Goal: Information Seeking & Learning: Learn about a topic

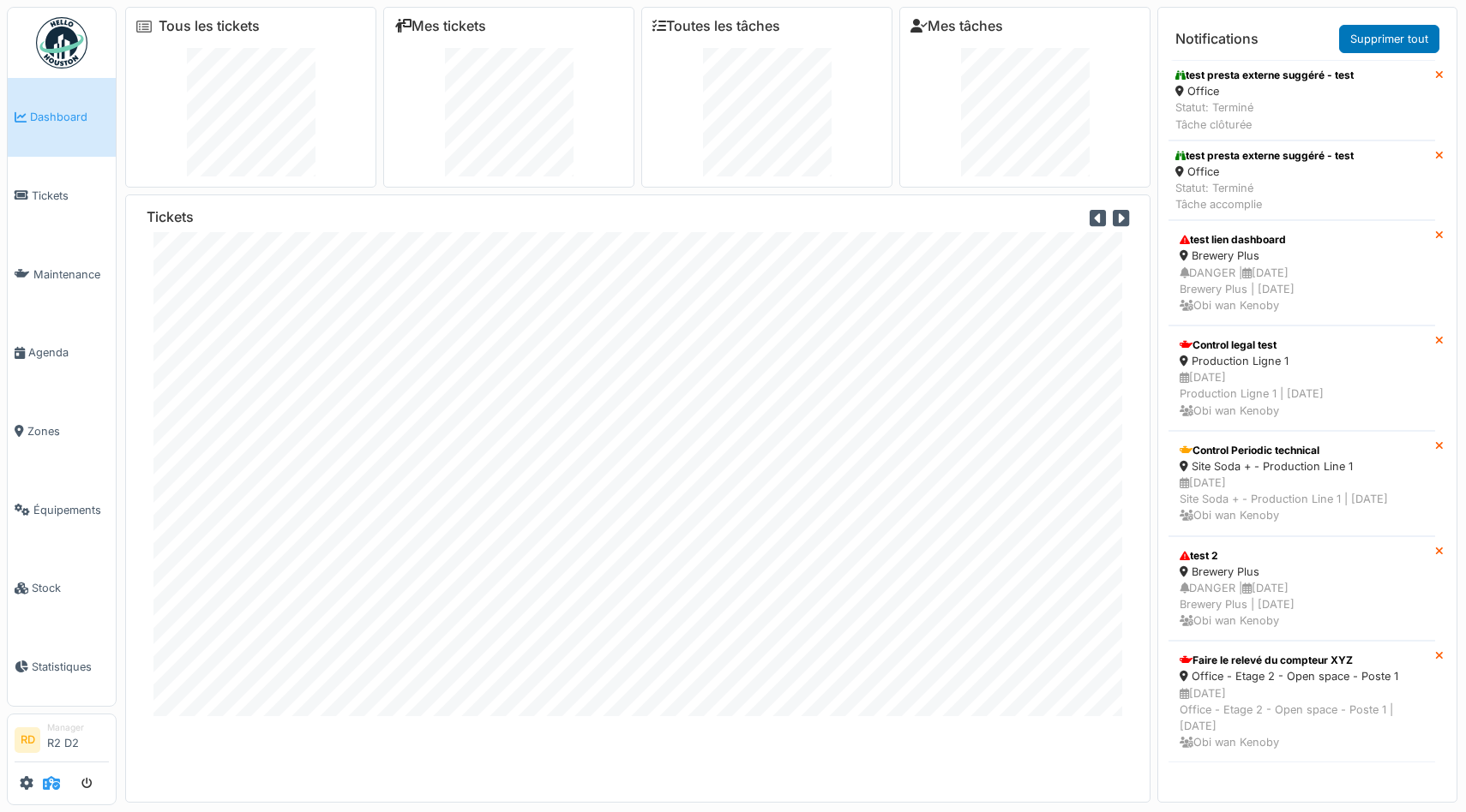
click at [47, 784] on icon at bounding box center [51, 783] width 17 height 13
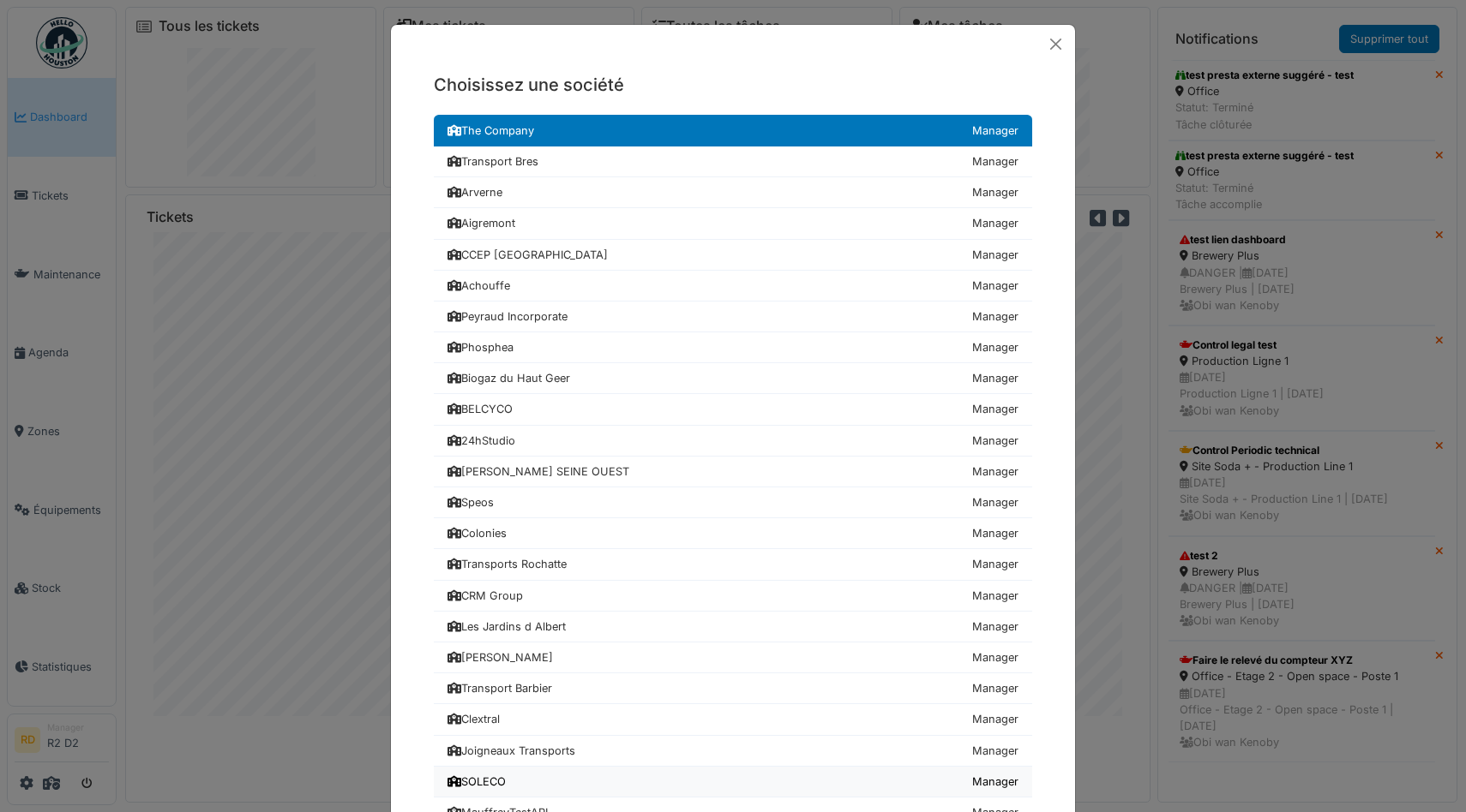
scroll to position [474, 0]
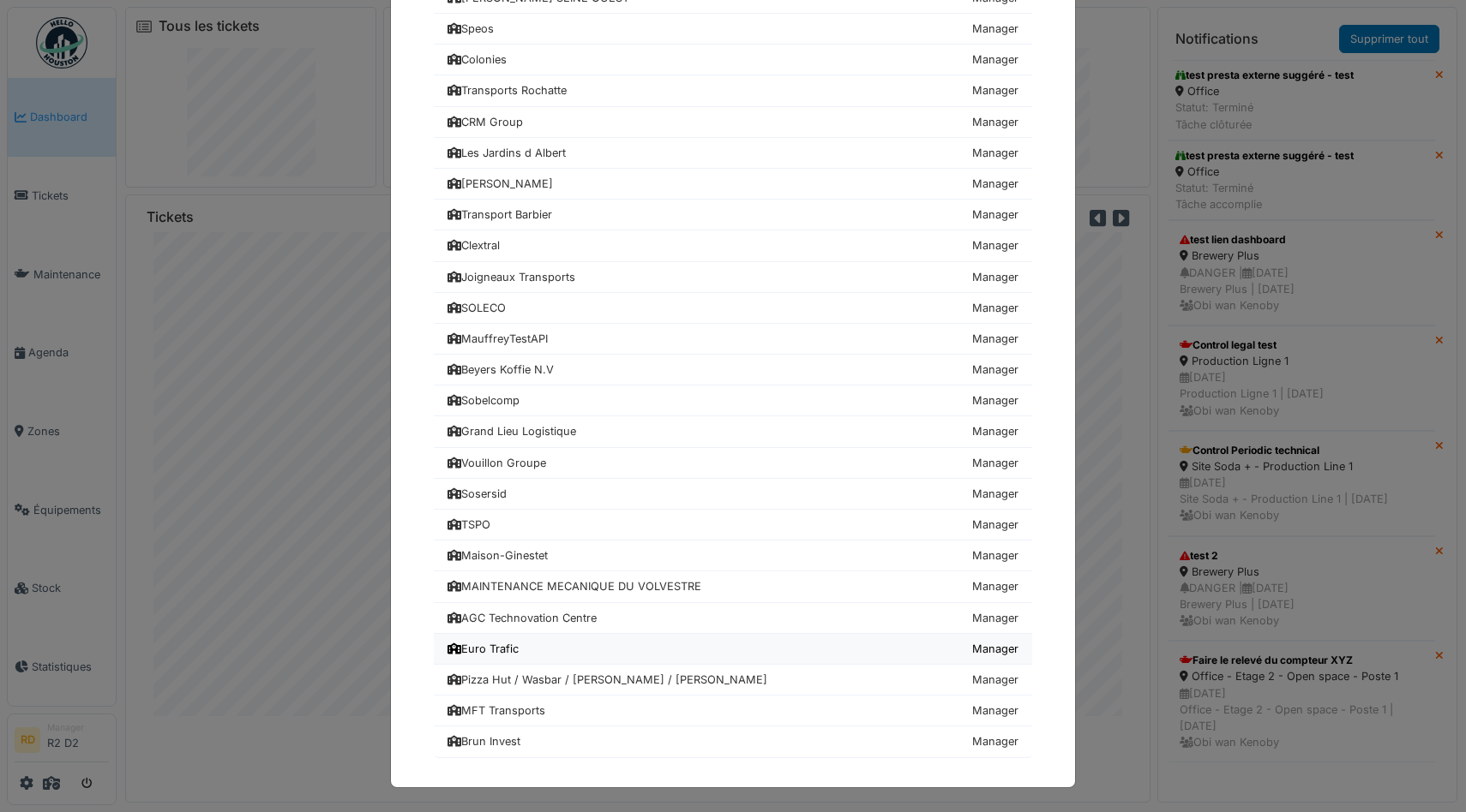
click at [514, 650] on div "Euro Trafic" at bounding box center [483, 649] width 71 height 16
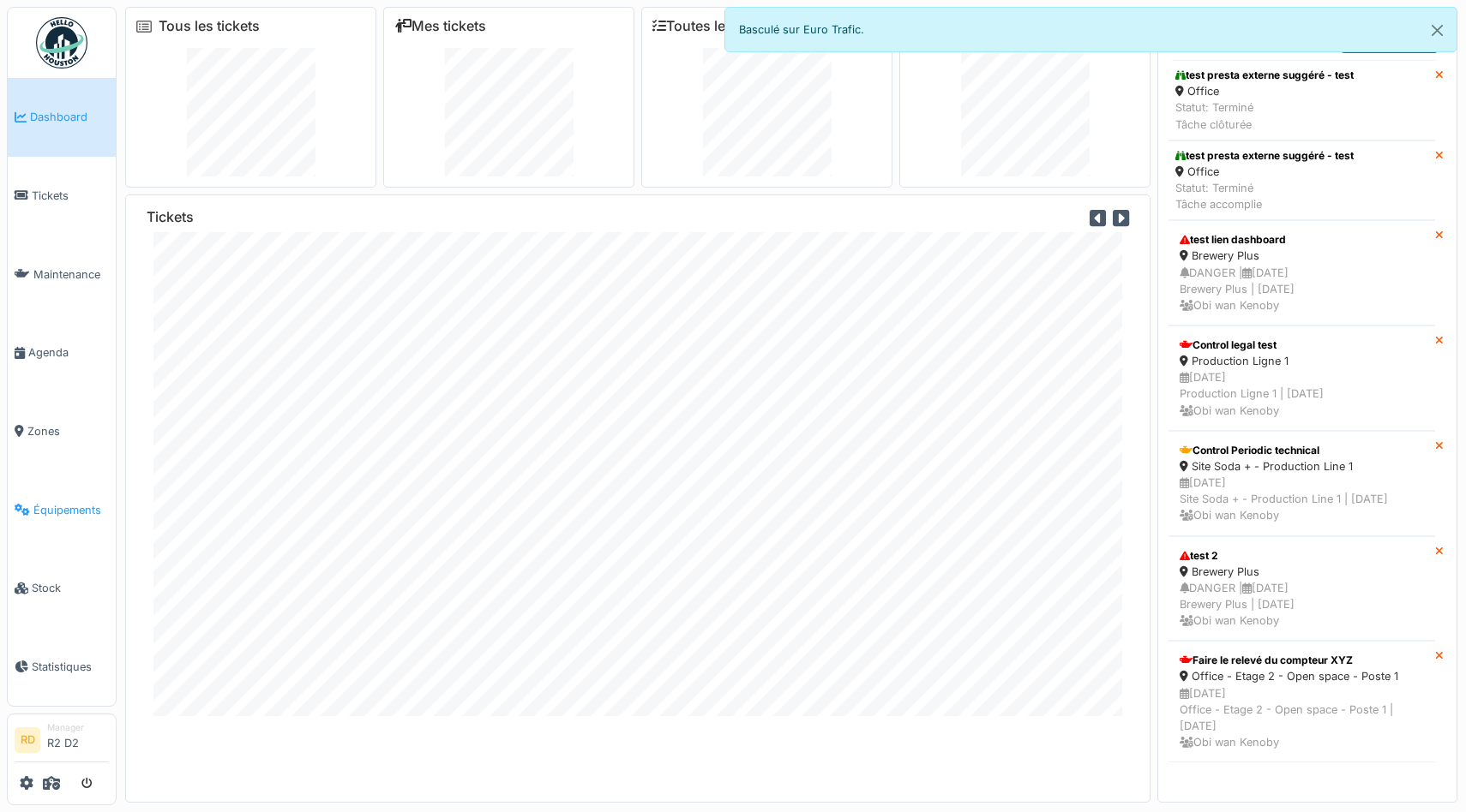
click at [49, 496] on link "Équipements" at bounding box center [62, 509] width 108 height 79
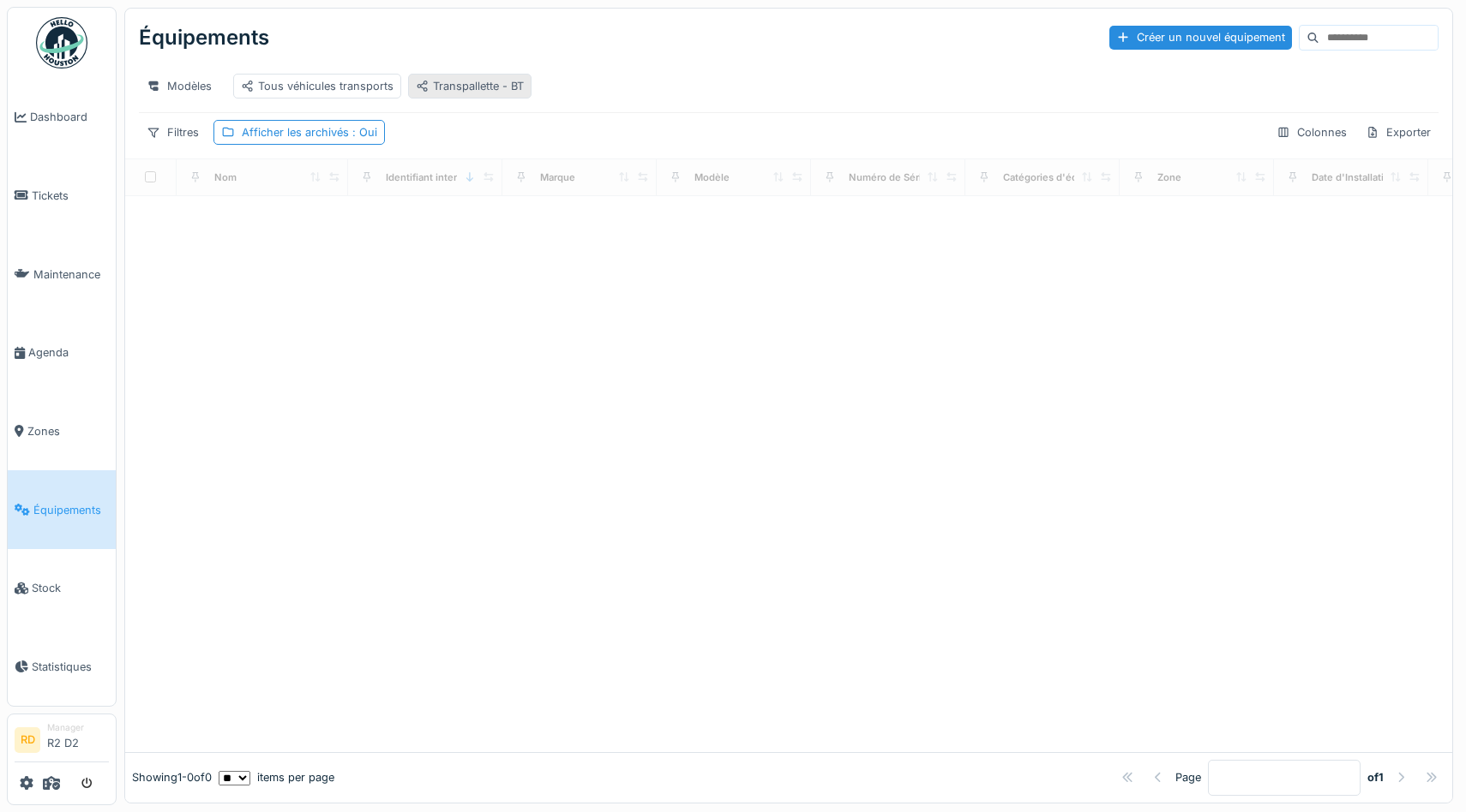
click at [473, 87] on div "Transpallette - BT" at bounding box center [470, 86] width 108 height 16
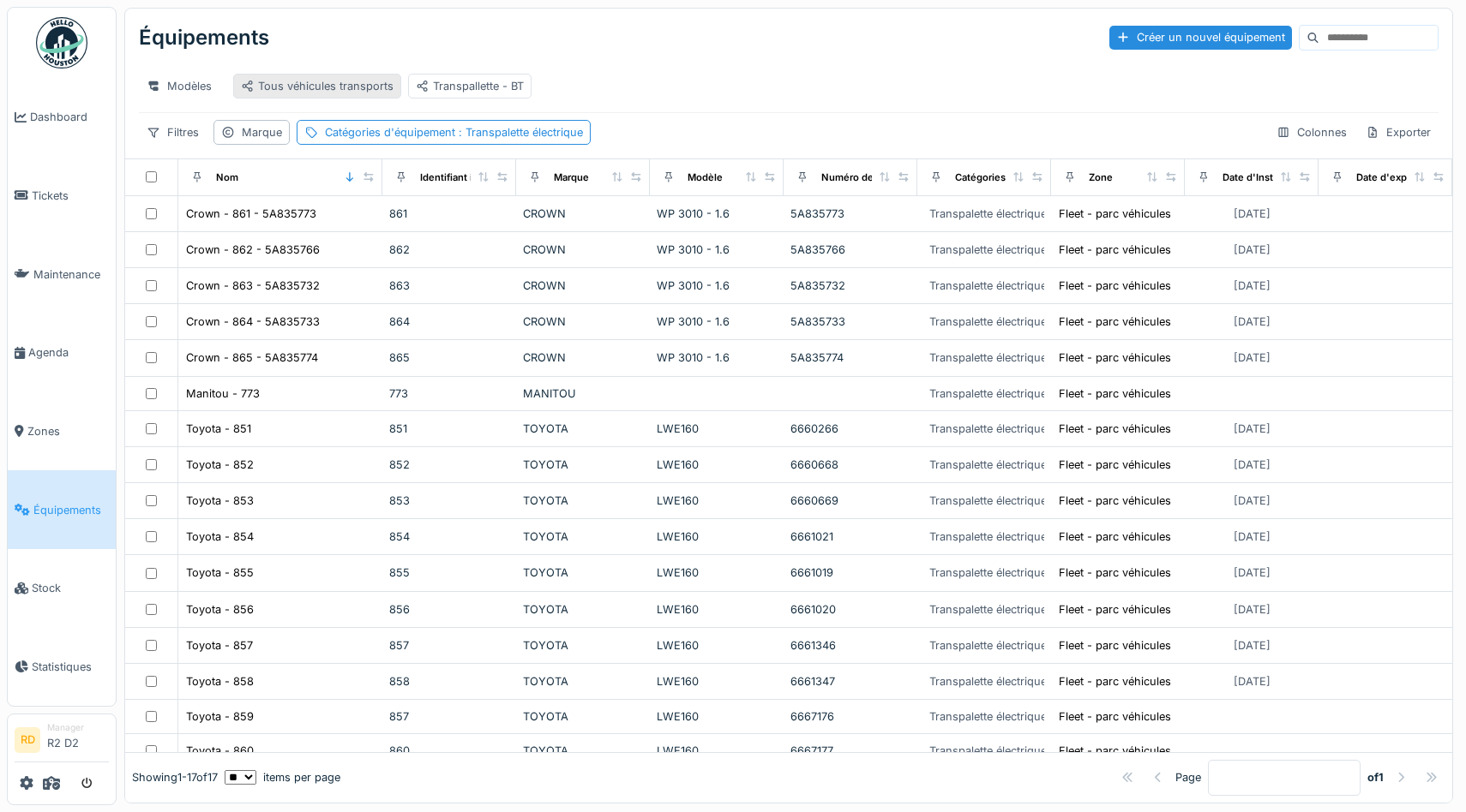
click at [295, 89] on div "Tous véhicules transports" at bounding box center [317, 86] width 153 height 16
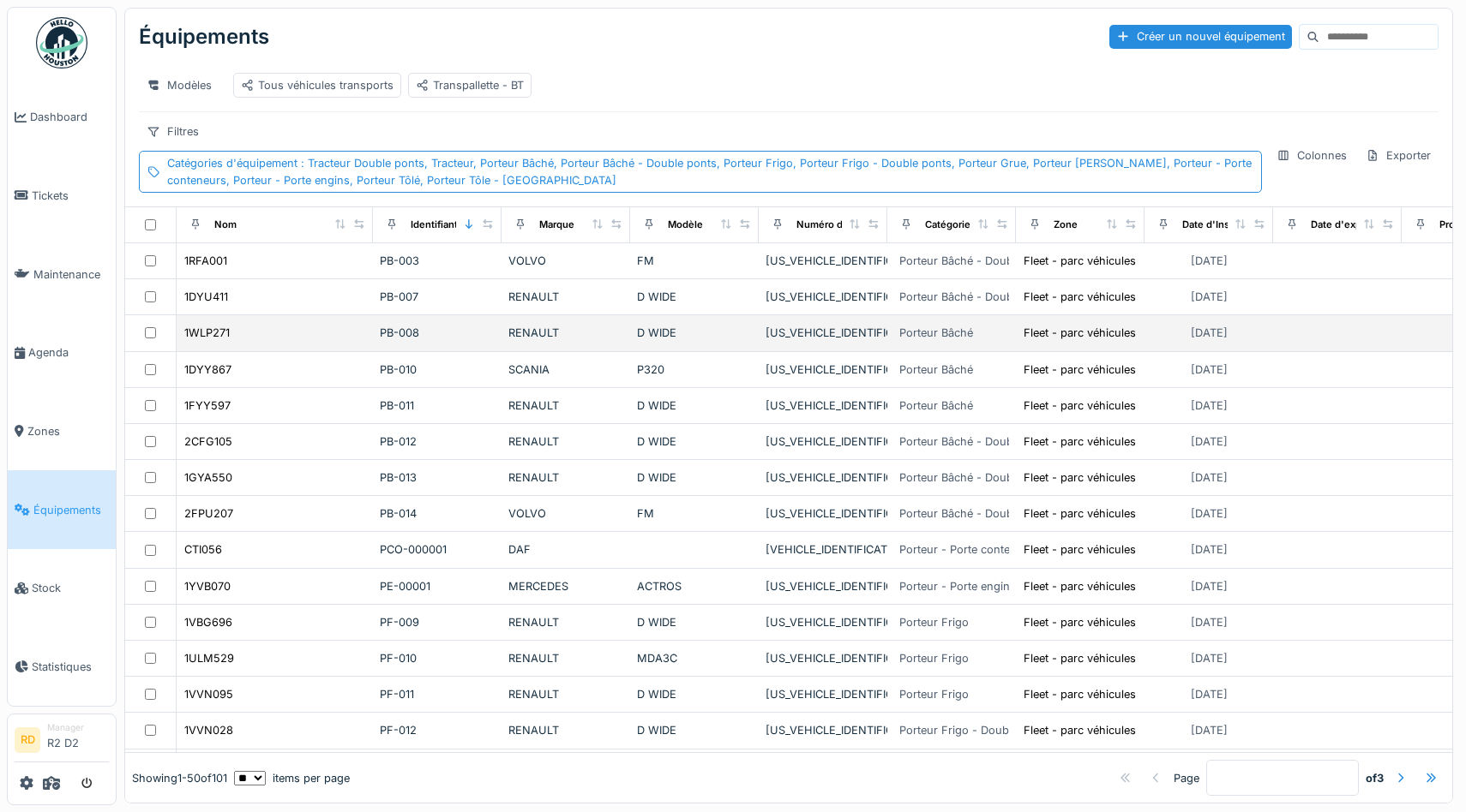
scroll to position [48, 0]
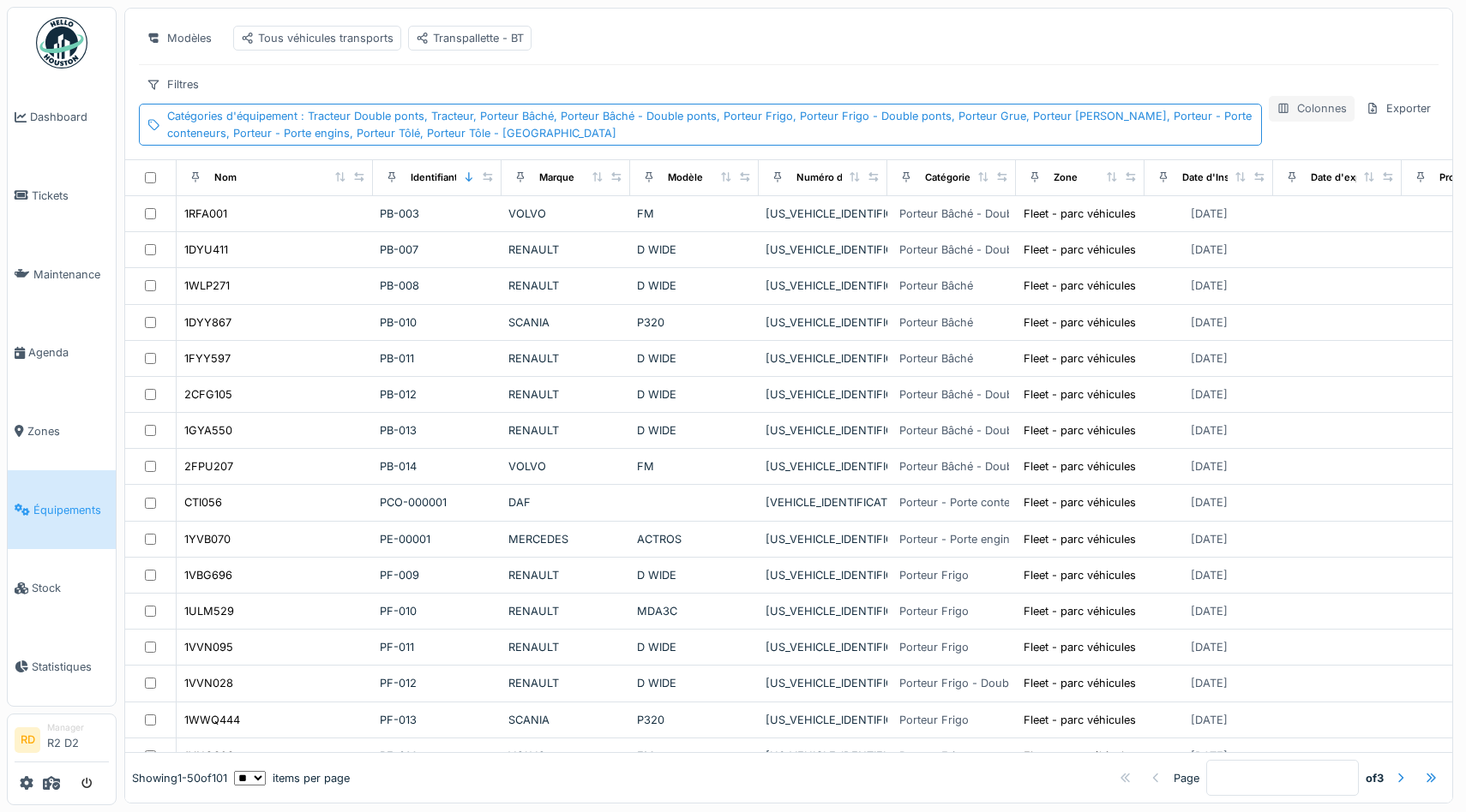
click at [1319, 112] on div "Colonnes" at bounding box center [1311, 108] width 86 height 25
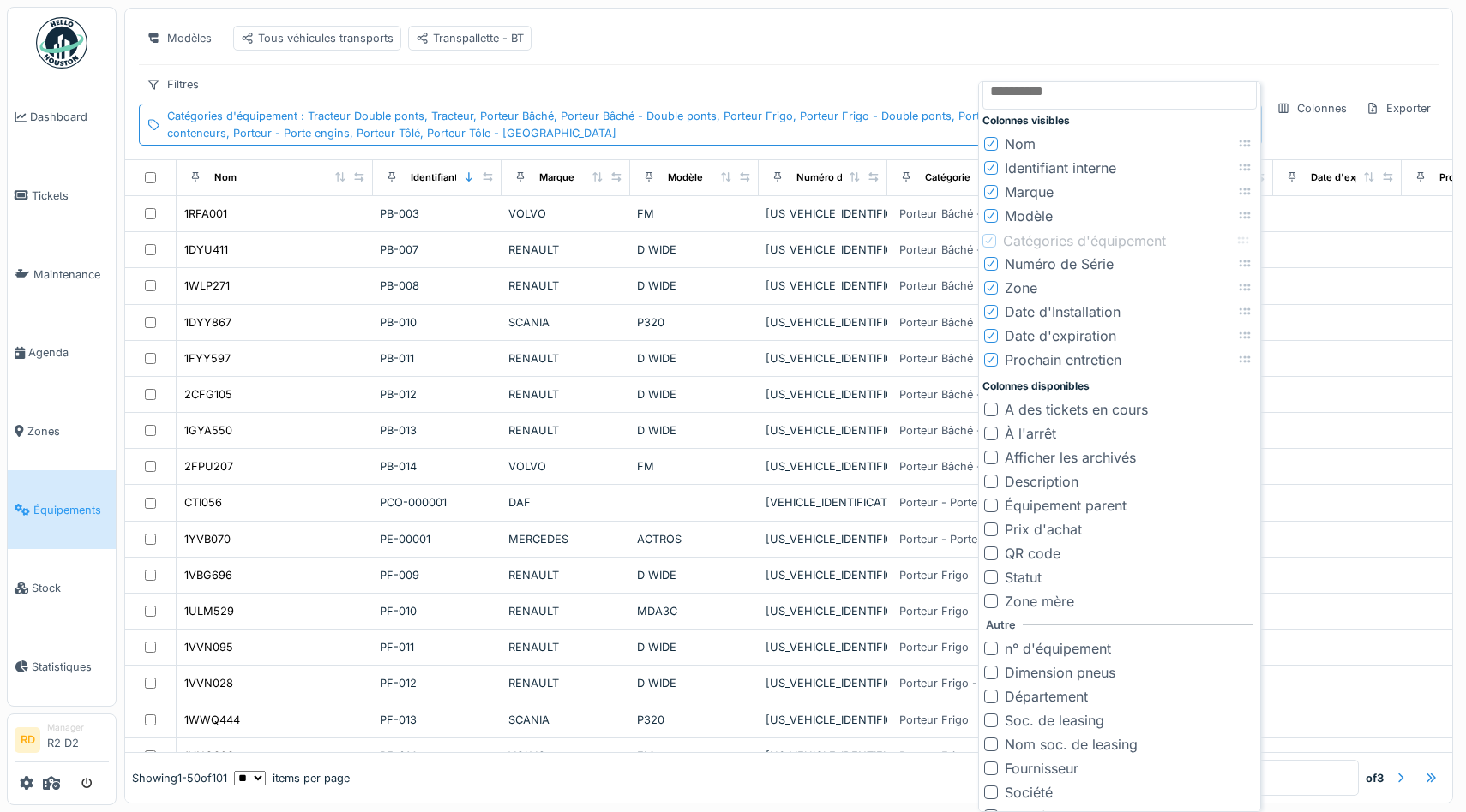
scroll to position [0, 0]
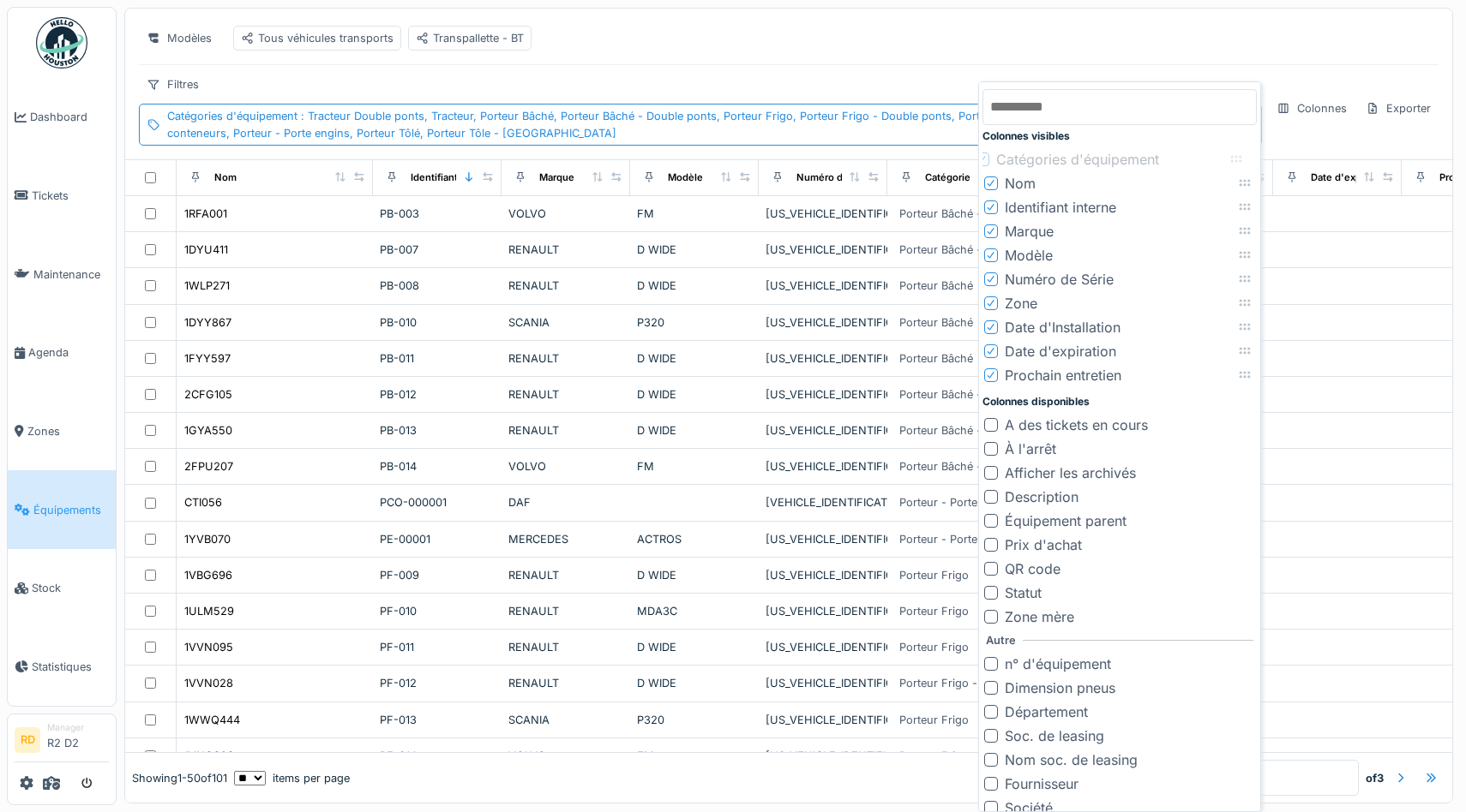
drag, startPoint x: 1245, startPoint y: 263, endPoint x: 1237, endPoint y: 159, distance: 104.3
click at [1237, 159] on icon at bounding box center [1236, 159] width 13 height 12
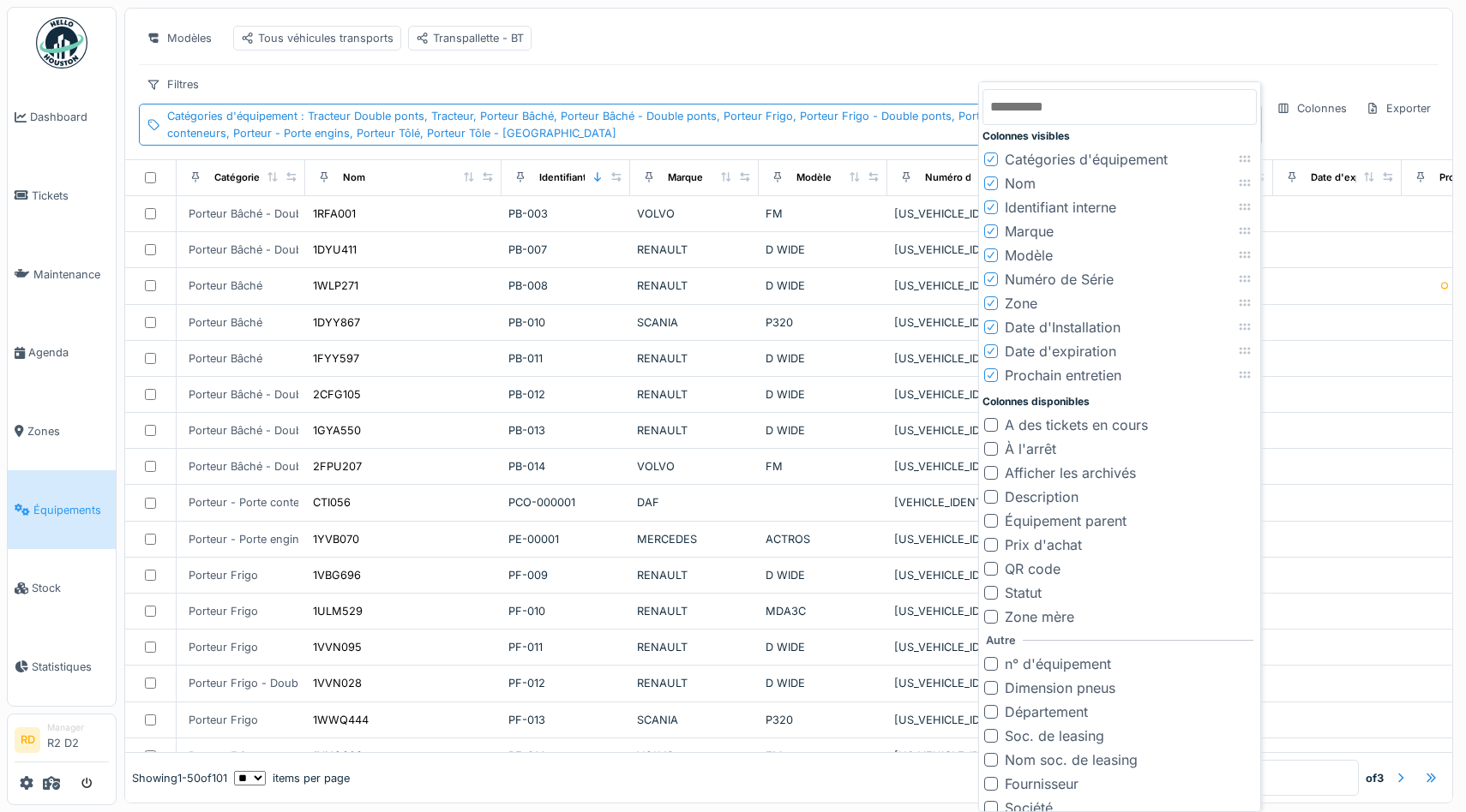
click at [888, 57] on div "Modèles Tous véhicules transports Transpallette - BT" at bounding box center [788, 37] width 1300 height 38
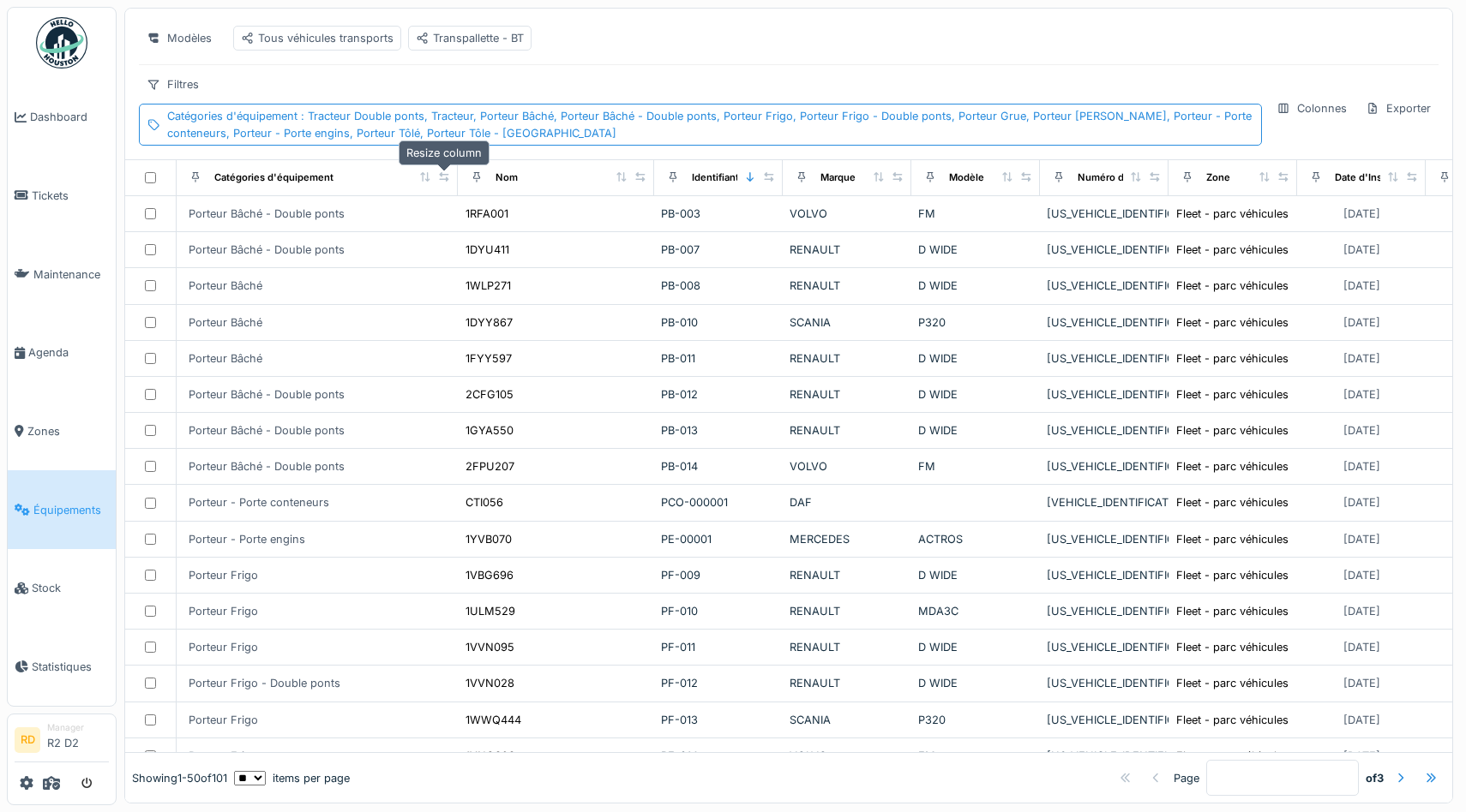
drag, startPoint x: 289, startPoint y: 172, endPoint x: 441, endPoint y: 170, distance: 152.0
click at [441, 170] on div at bounding box center [444, 177] width 12 height 14
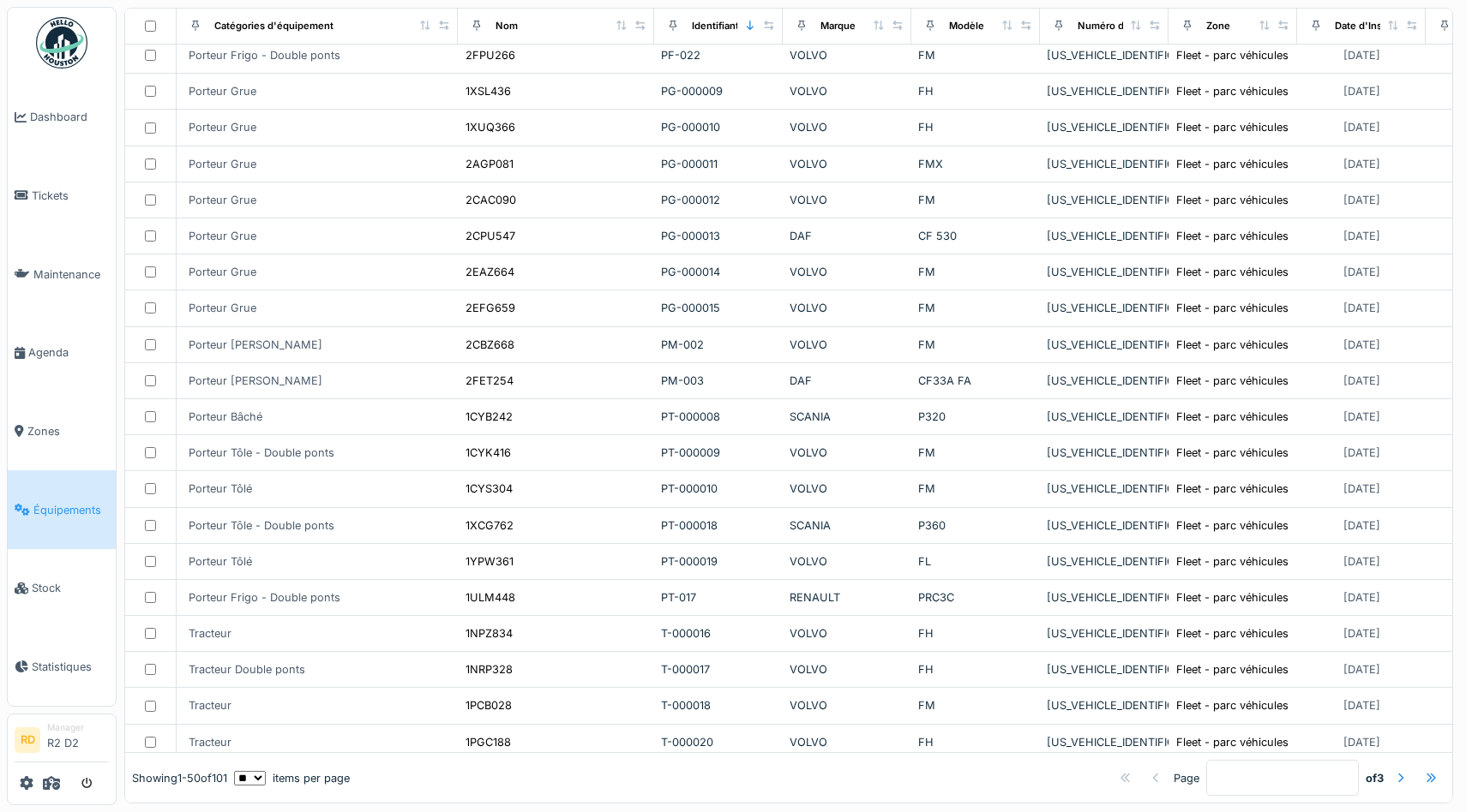
scroll to position [1299, 0]
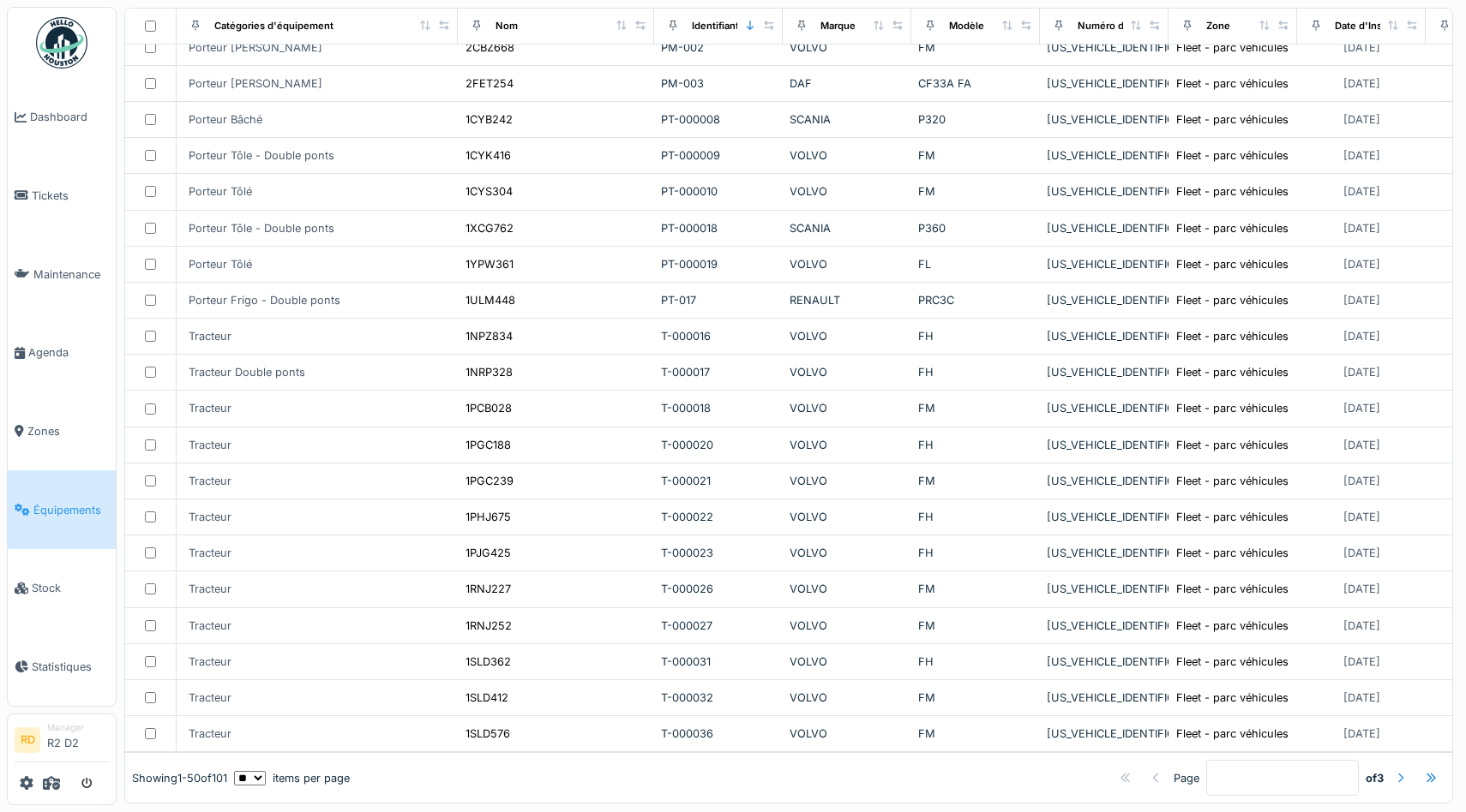
click at [1407, 785] on div at bounding box center [1400, 777] width 28 height 23
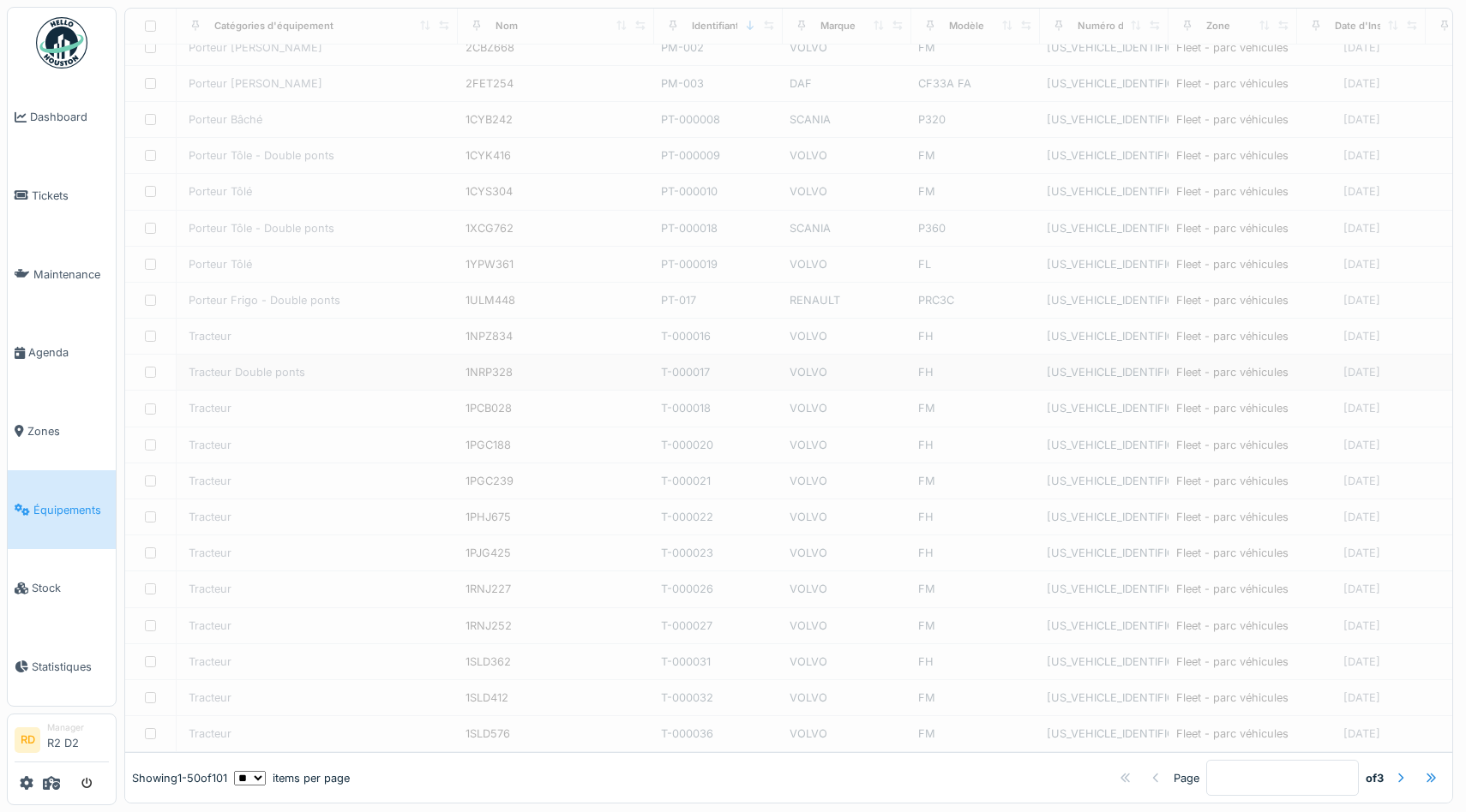
type input "*"
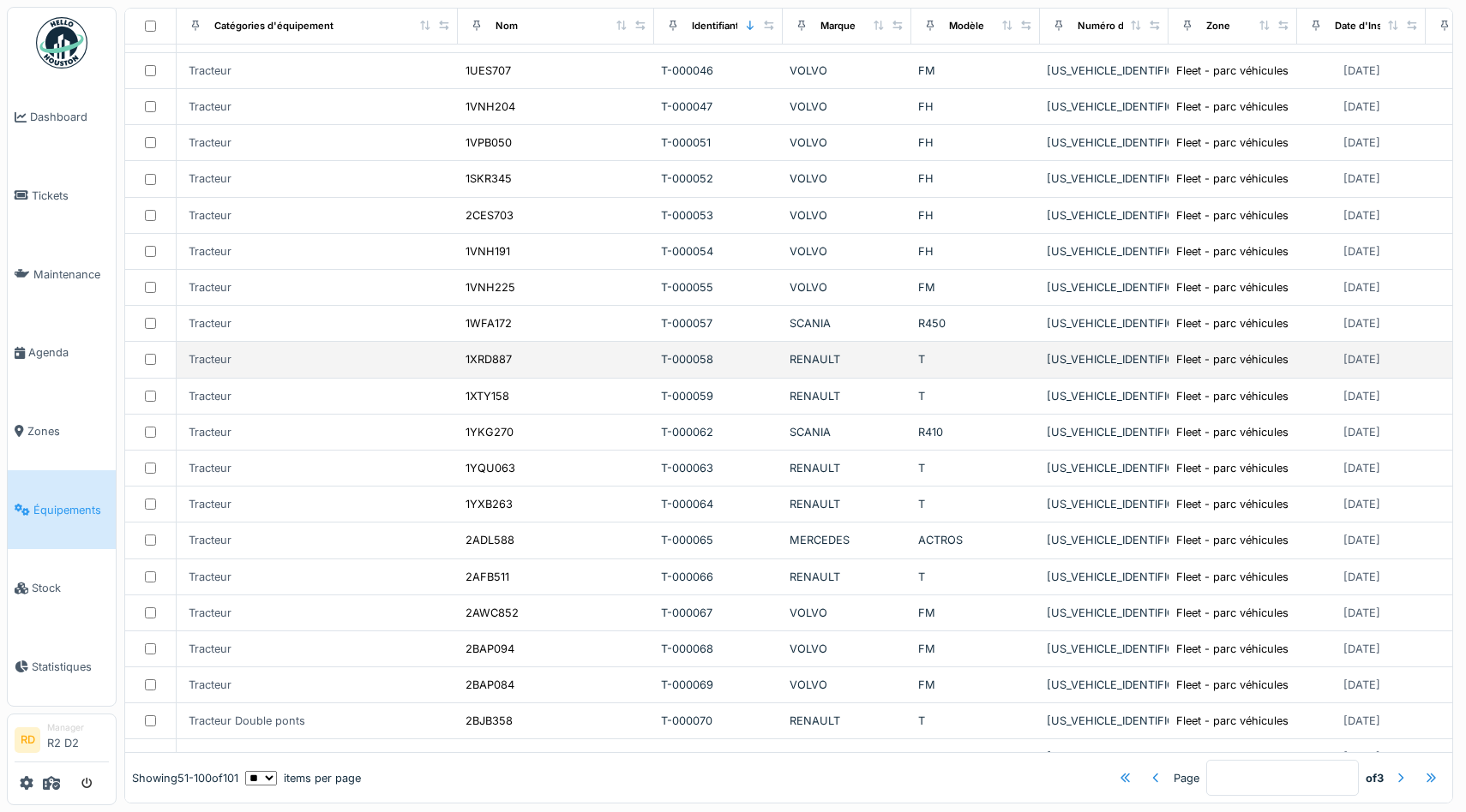
scroll to position [0, 0]
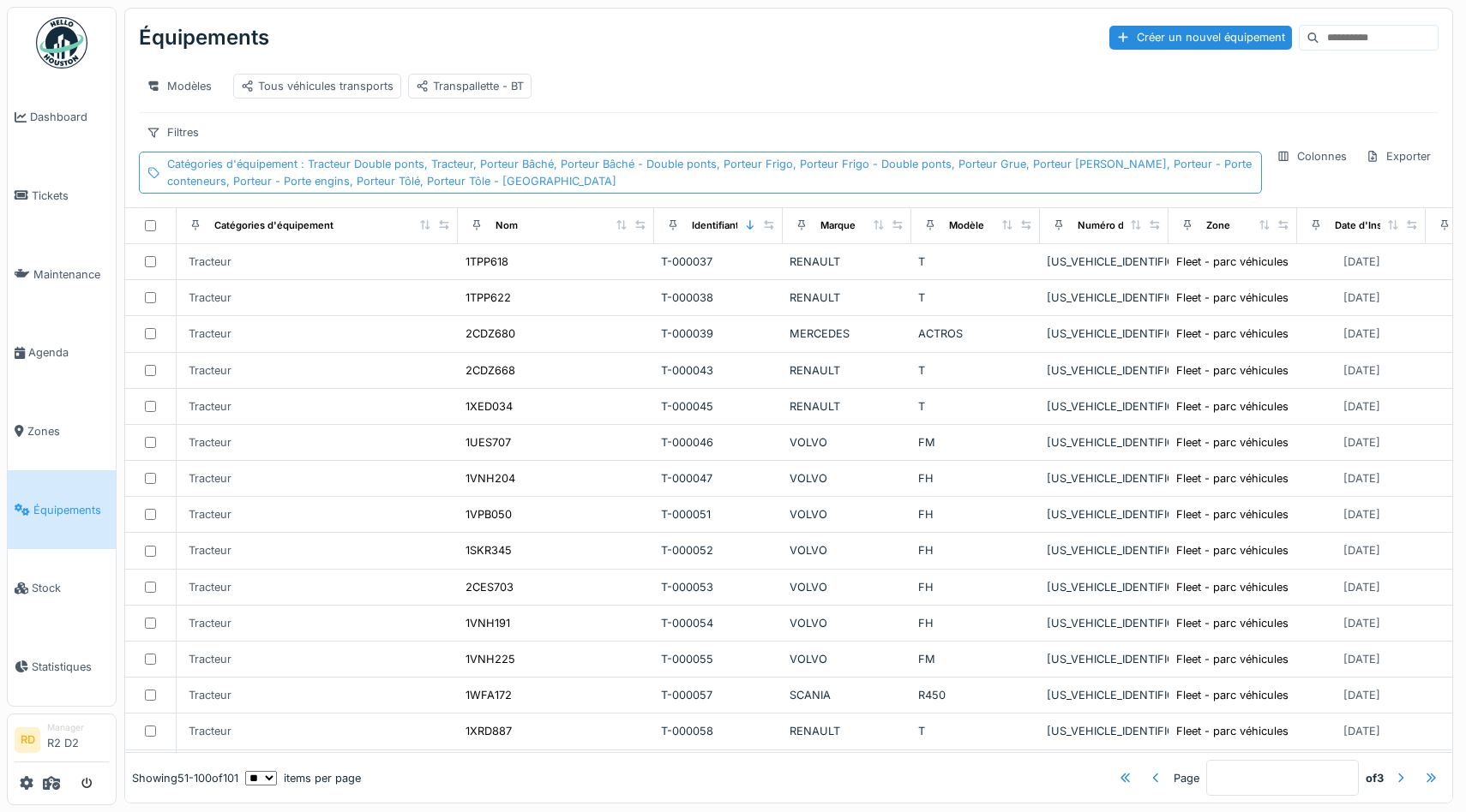
click at [197, 171] on div "Catégories d'équipement : Tracteur Double ponts, Tracteur, Porteur Bâché, Porte…" at bounding box center [710, 172] width 1087 height 33
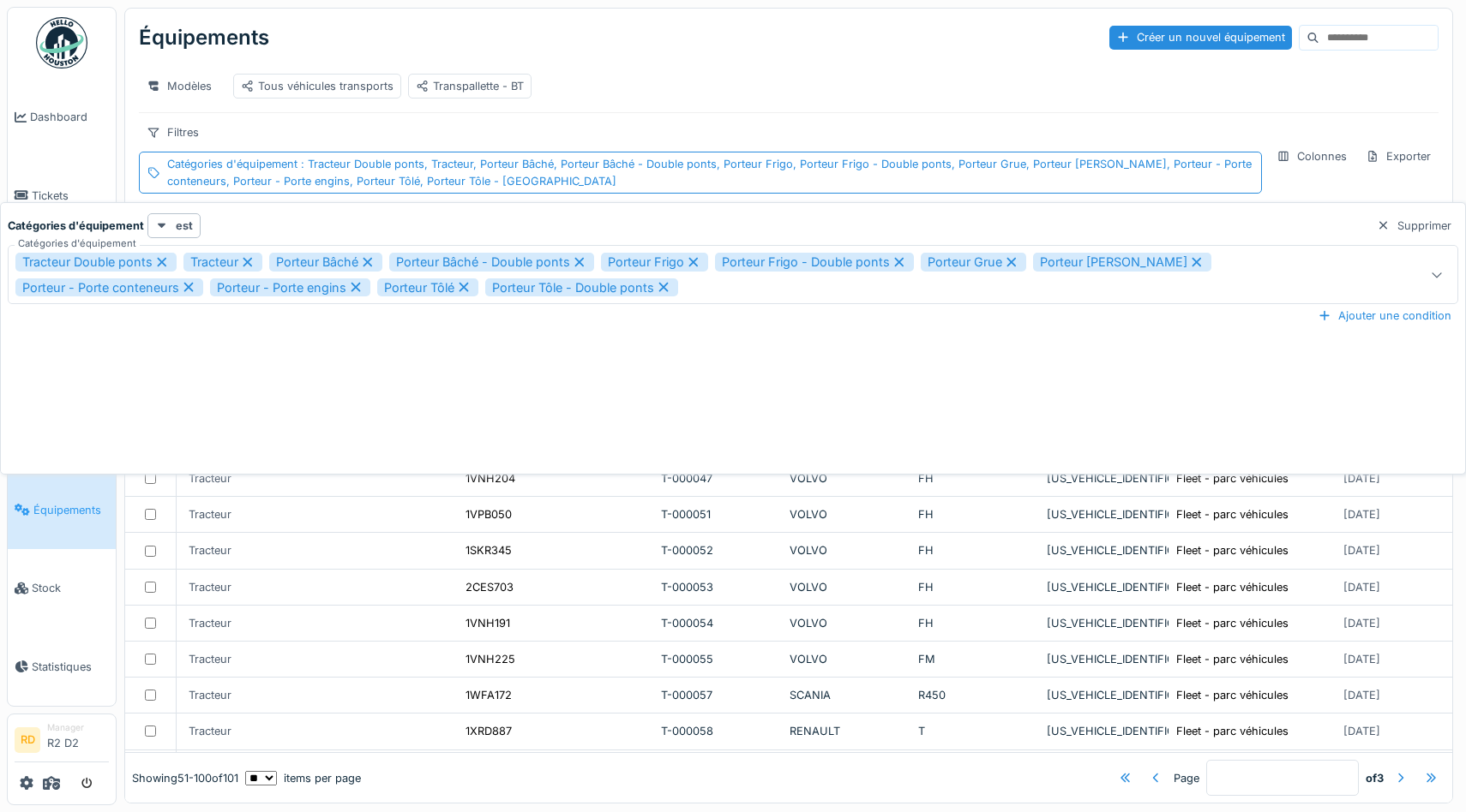
click at [1250, 265] on div "Tracteur Double ponts Tracteur Porteur Bâché Porteur Bâché - Double ponts Porte…" at bounding box center [654, 274] width 1279 height 43
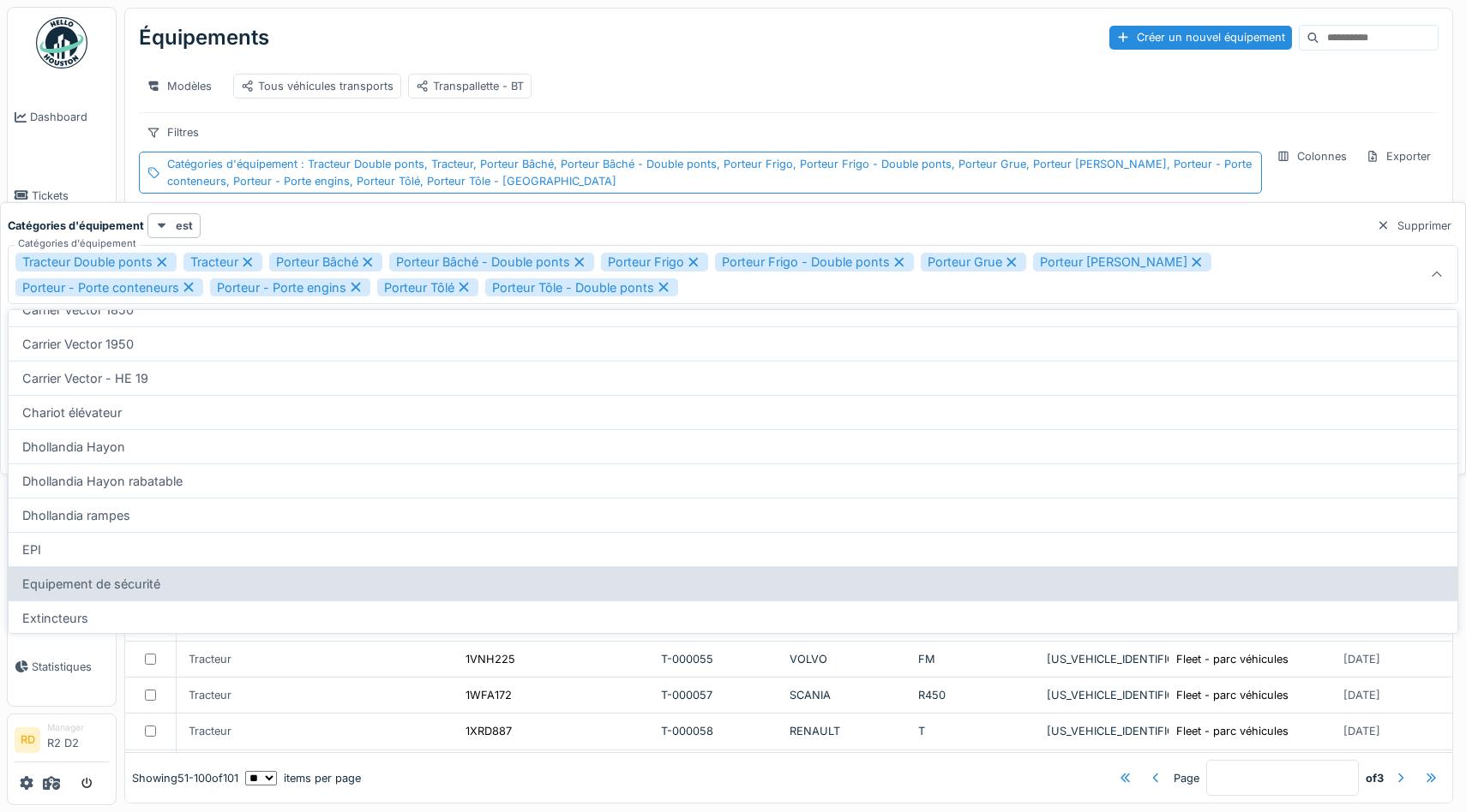
scroll to position [511, 0]
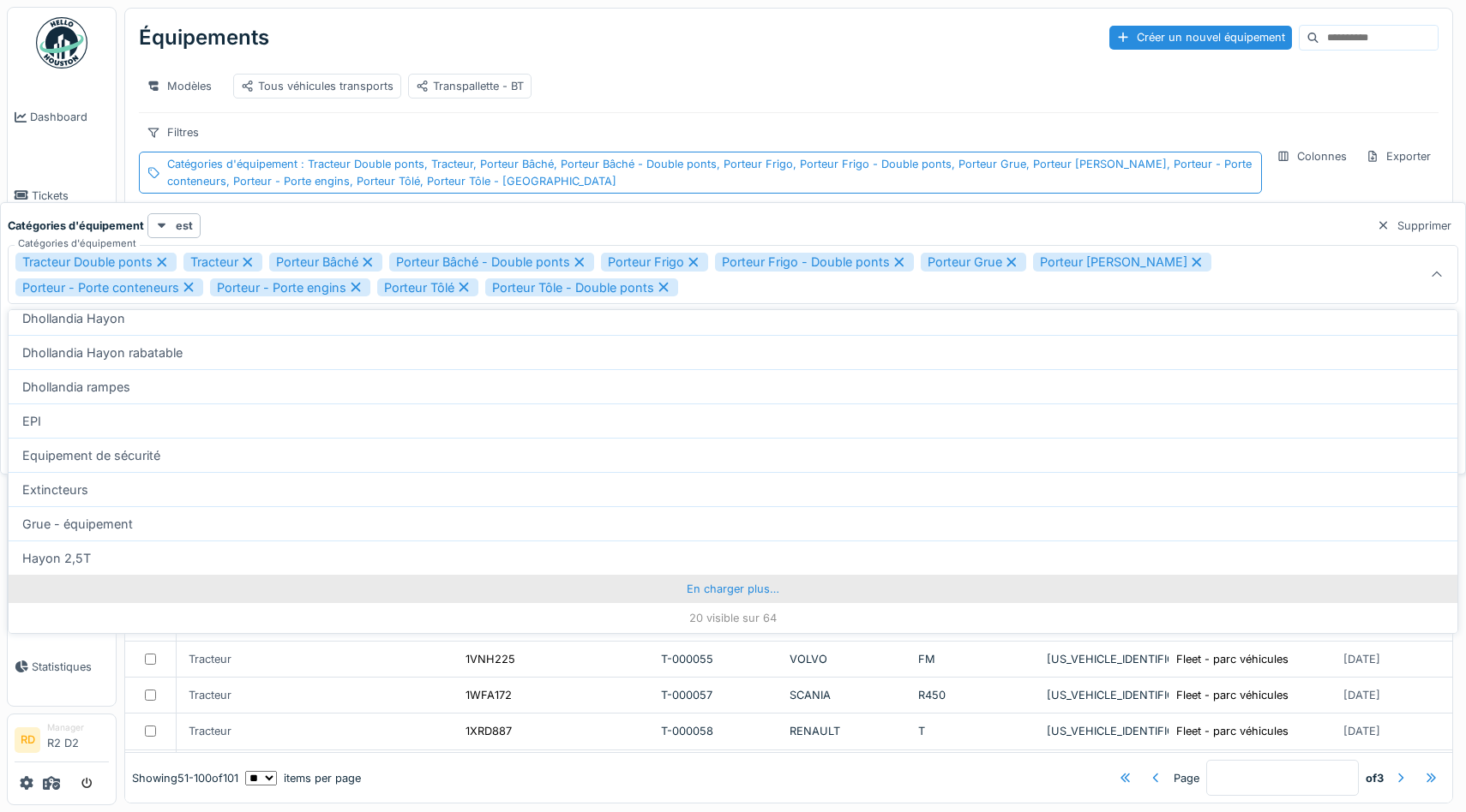
click at [750, 589] on div "En charger plus…" at bounding box center [733, 588] width 1449 height 28
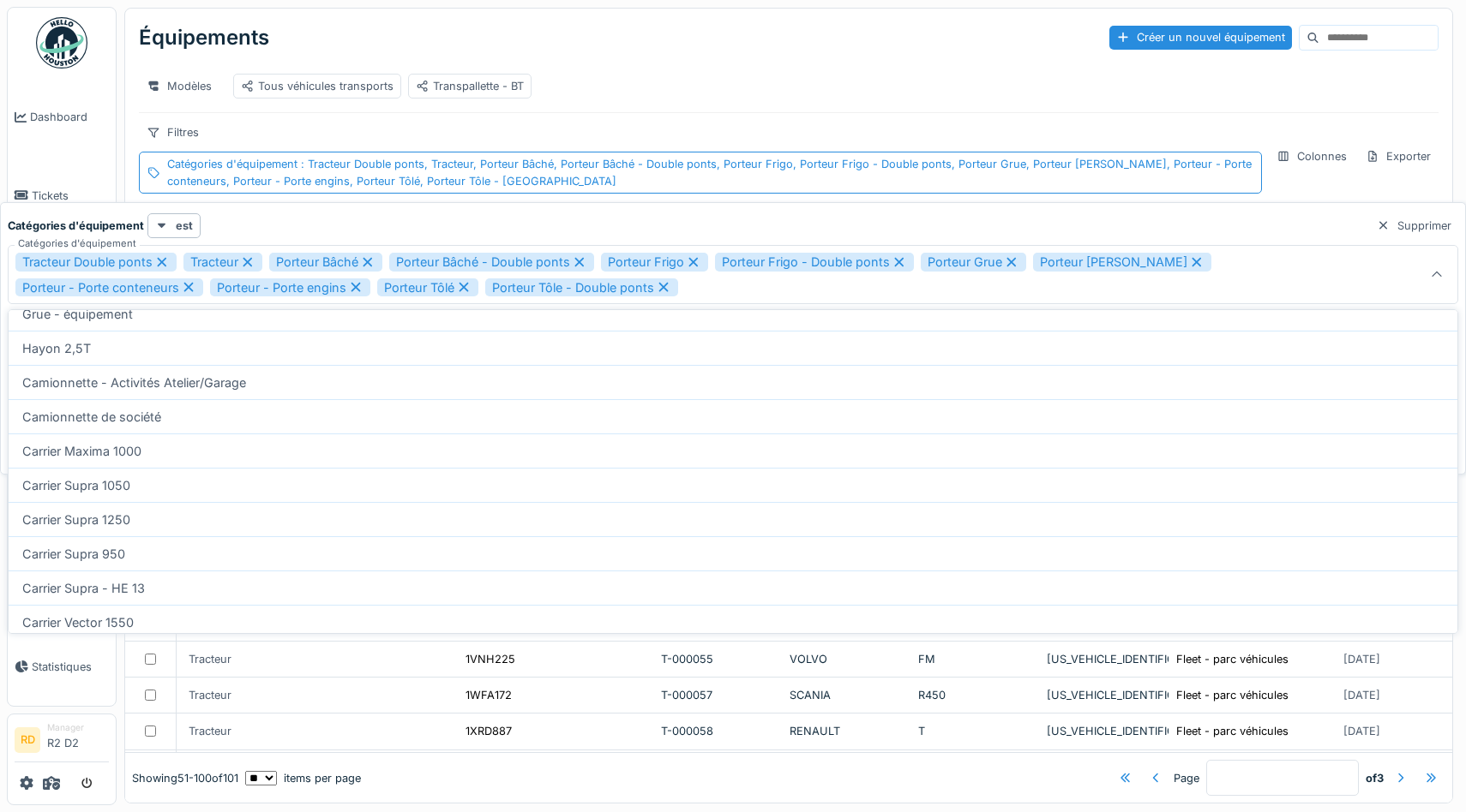
scroll to position [1197, 0]
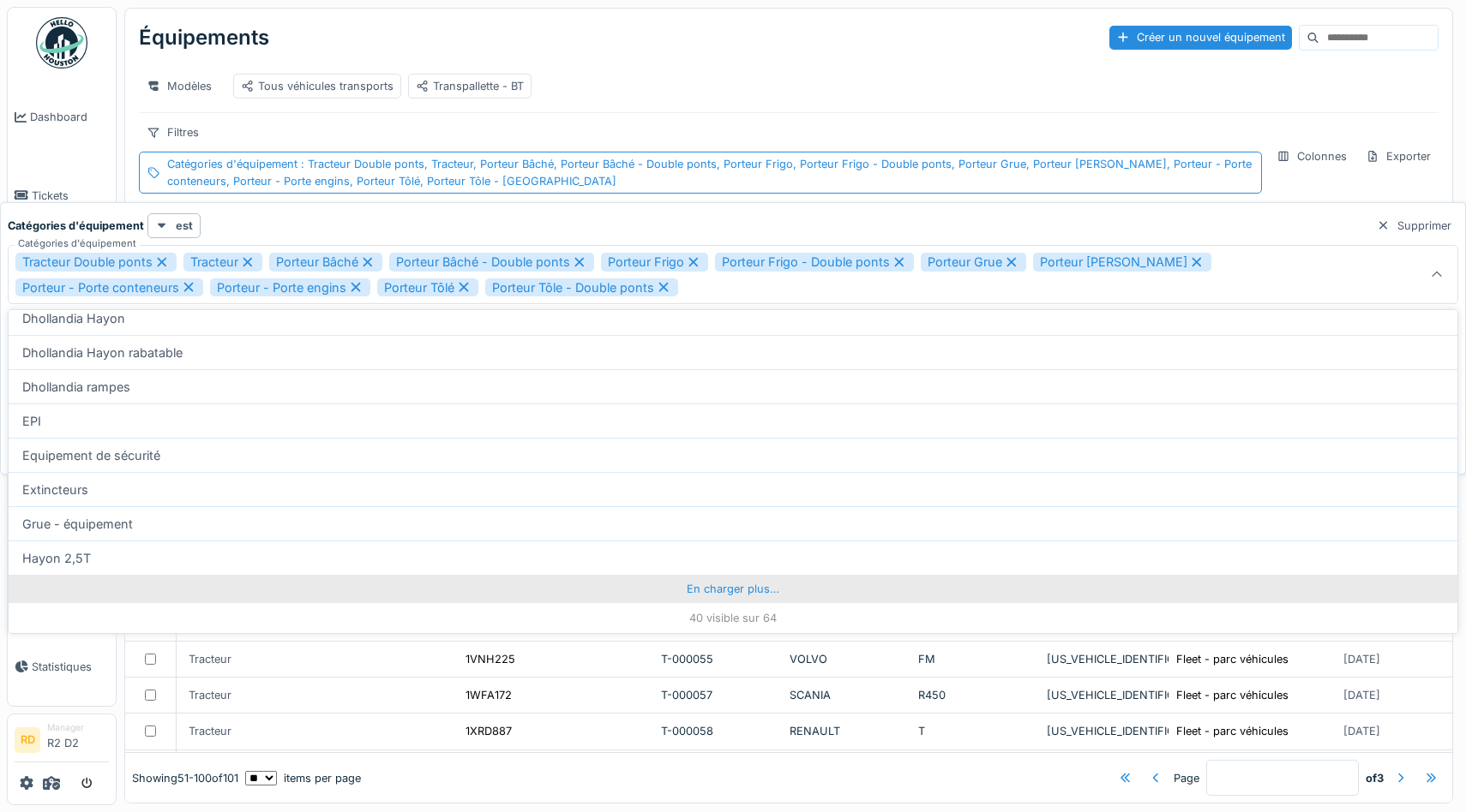
click at [735, 586] on div "En charger plus…" at bounding box center [733, 588] width 1449 height 28
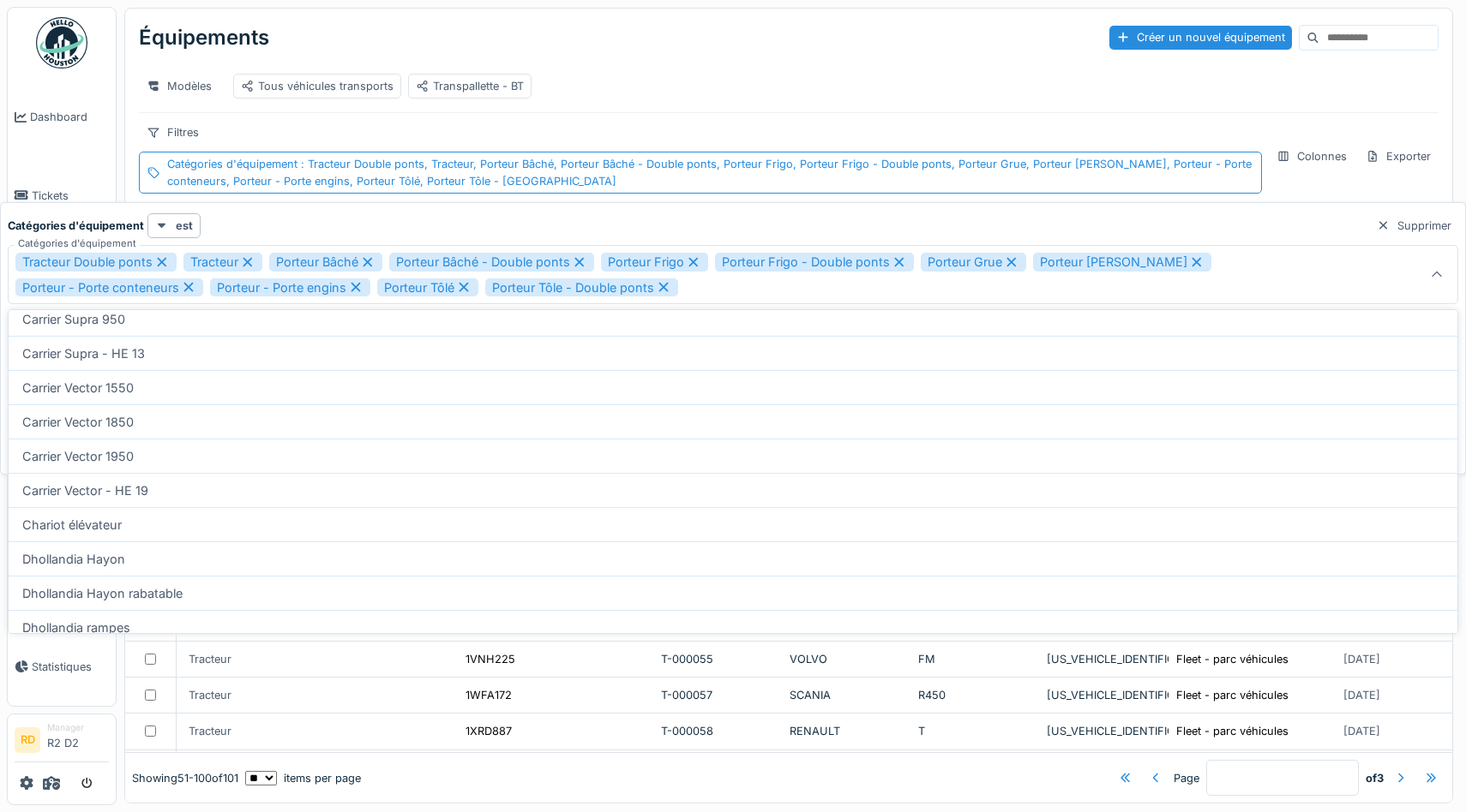
scroll to position [1882, 0]
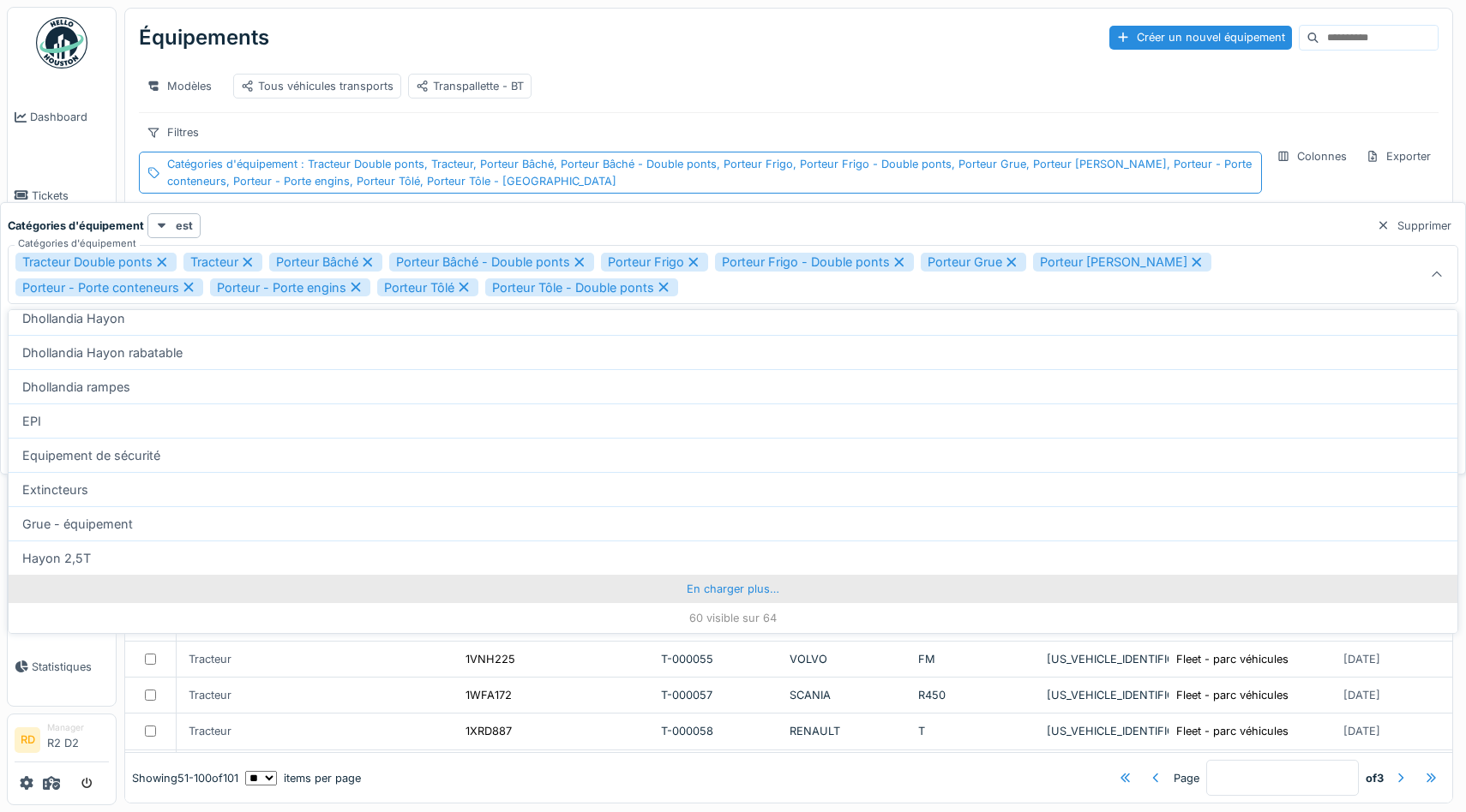
click at [722, 593] on div "En charger plus…" at bounding box center [733, 588] width 1449 height 28
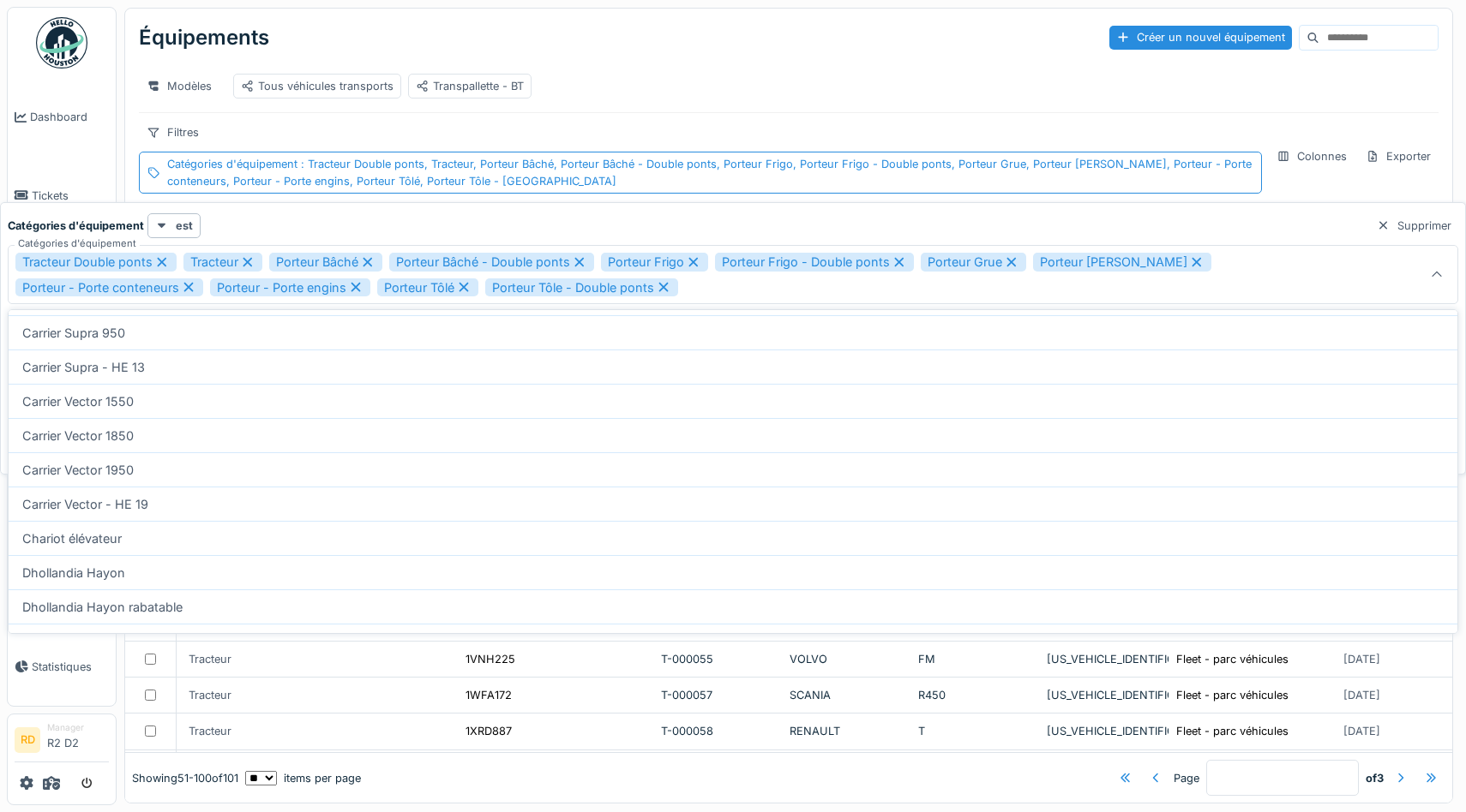
scroll to position [491, 0]
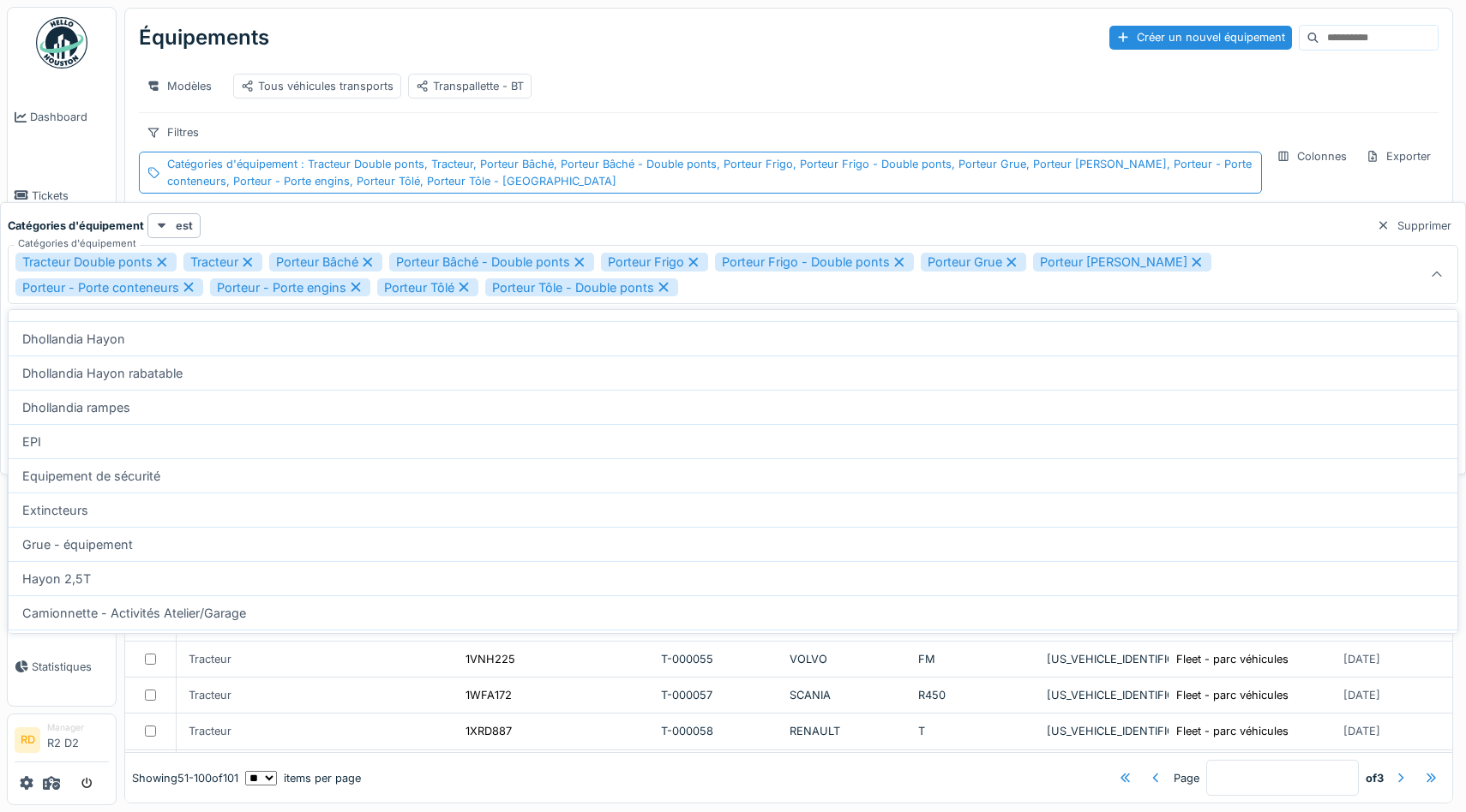
click at [378, 220] on div "Catégories d'équipement est Supprimer" at bounding box center [733, 225] width 1451 height 25
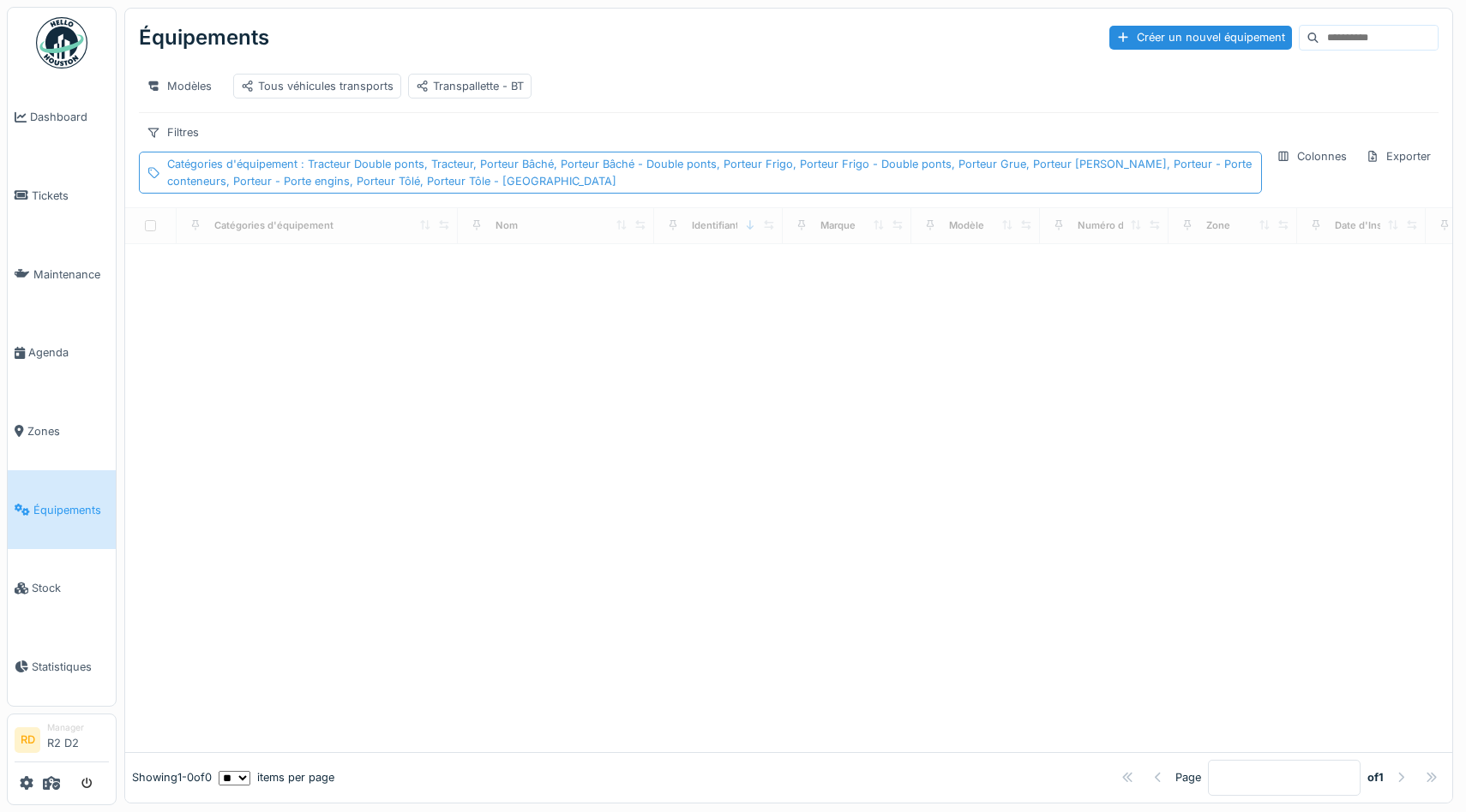
click at [648, 185] on div "Catégories d'équipement : Tracteur Double ponts, Tracteur, Porteur Bâché, Porte…" at bounding box center [710, 172] width 1087 height 33
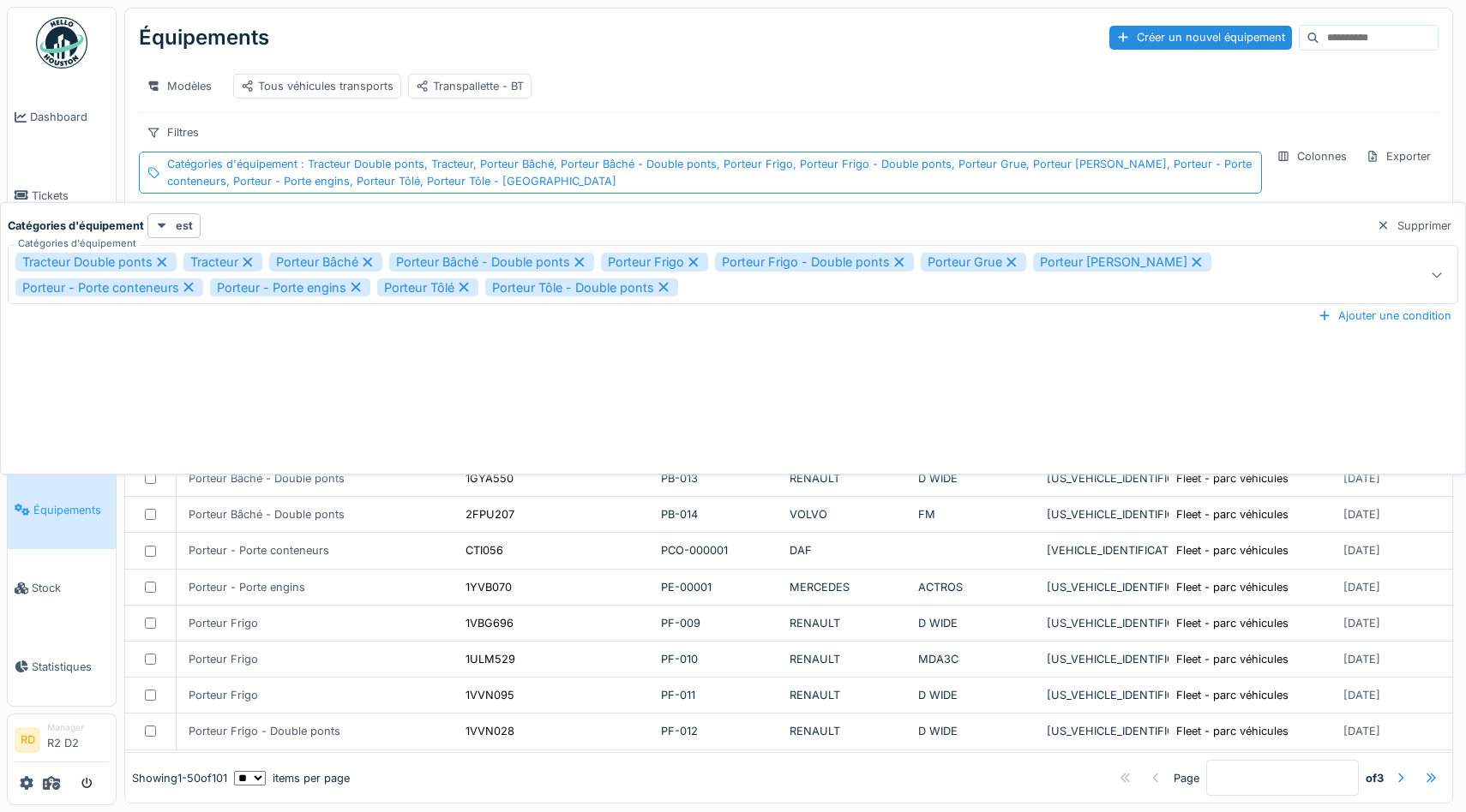
click at [878, 292] on div "Tracteur Double ponts Tracteur Porteur Bâché Porteur Bâché - Double ponts Porte…" at bounding box center [654, 274] width 1279 height 43
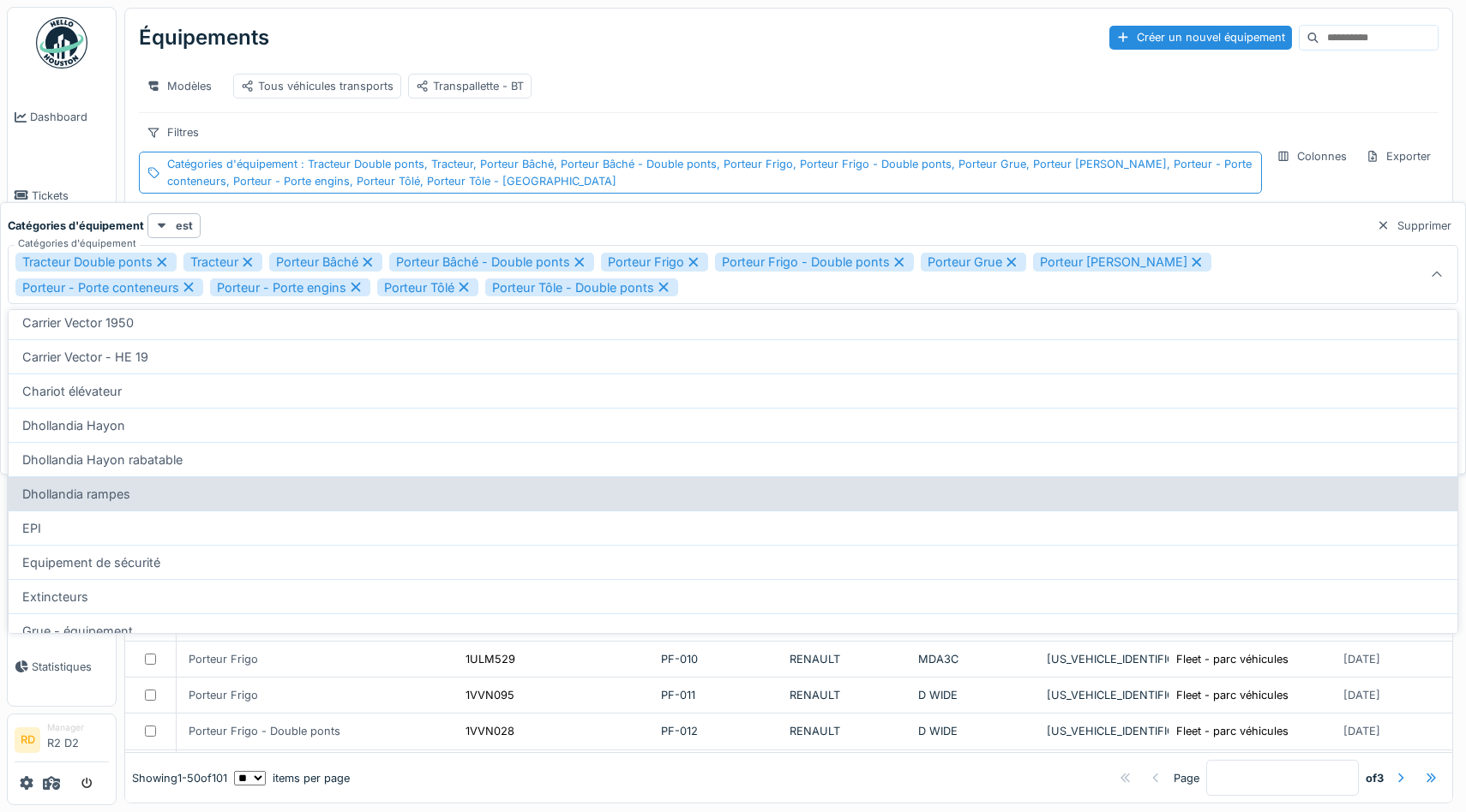
scroll to position [511, 0]
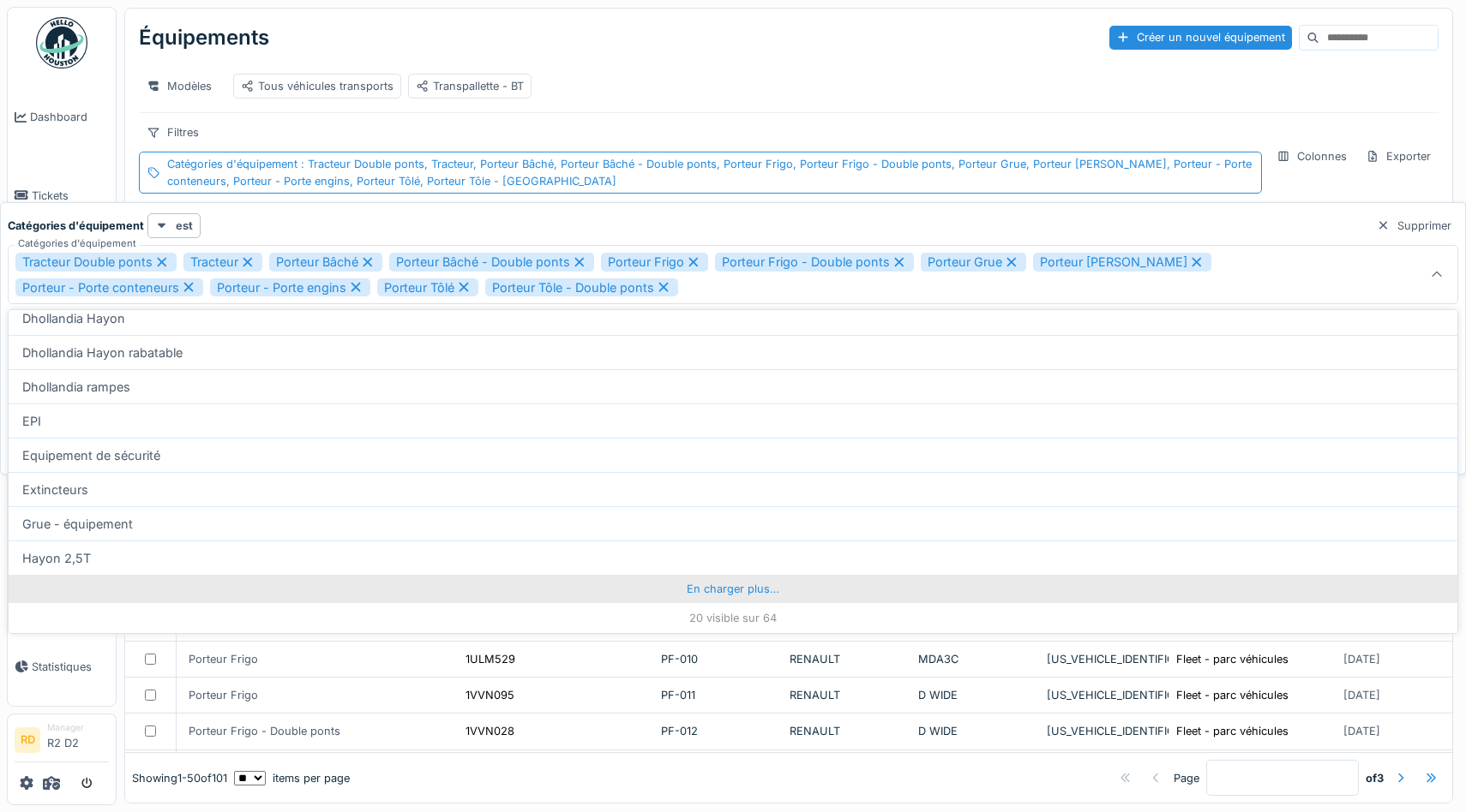
click at [721, 587] on div "En charger plus…" at bounding box center [733, 588] width 1449 height 28
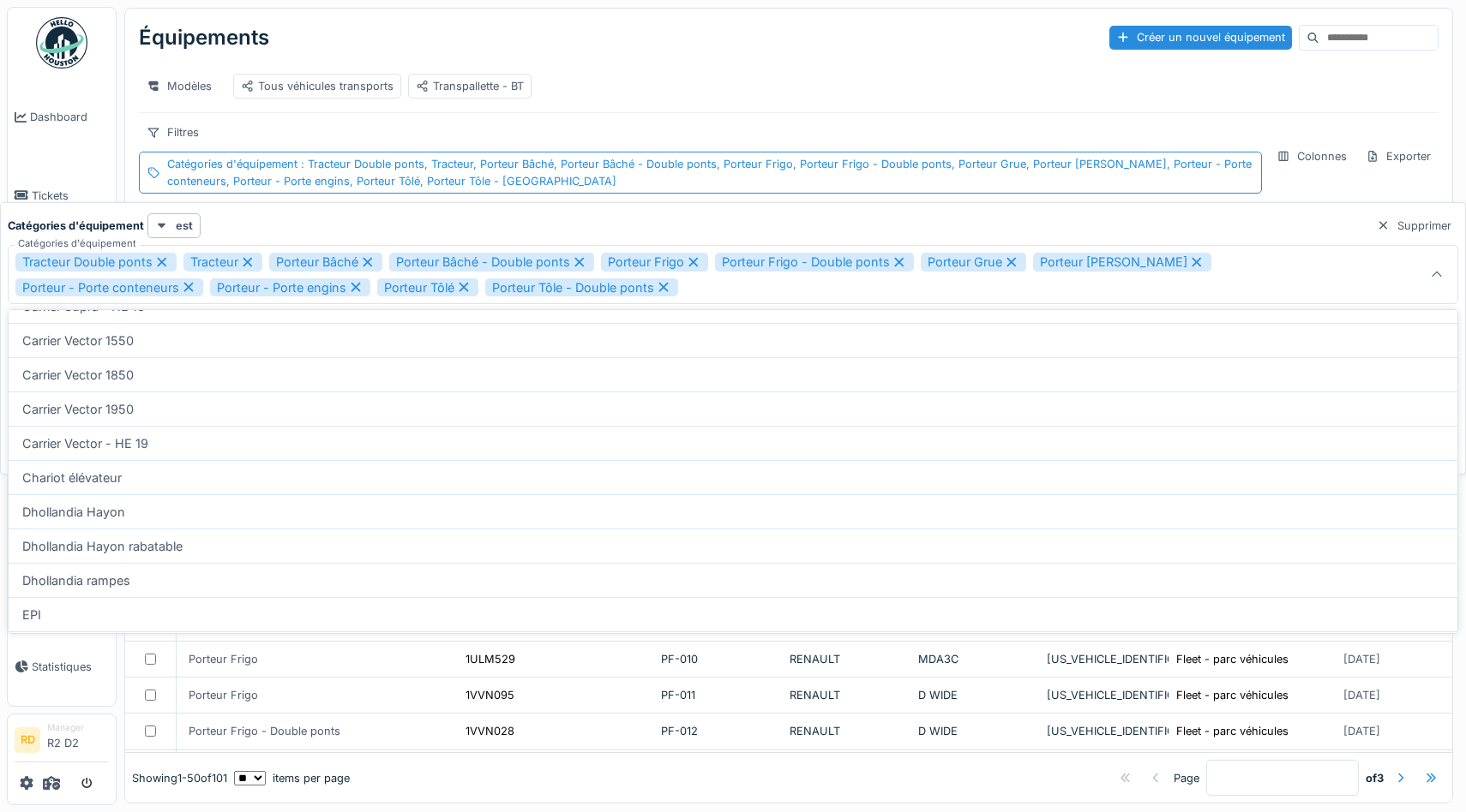
scroll to position [1197, 0]
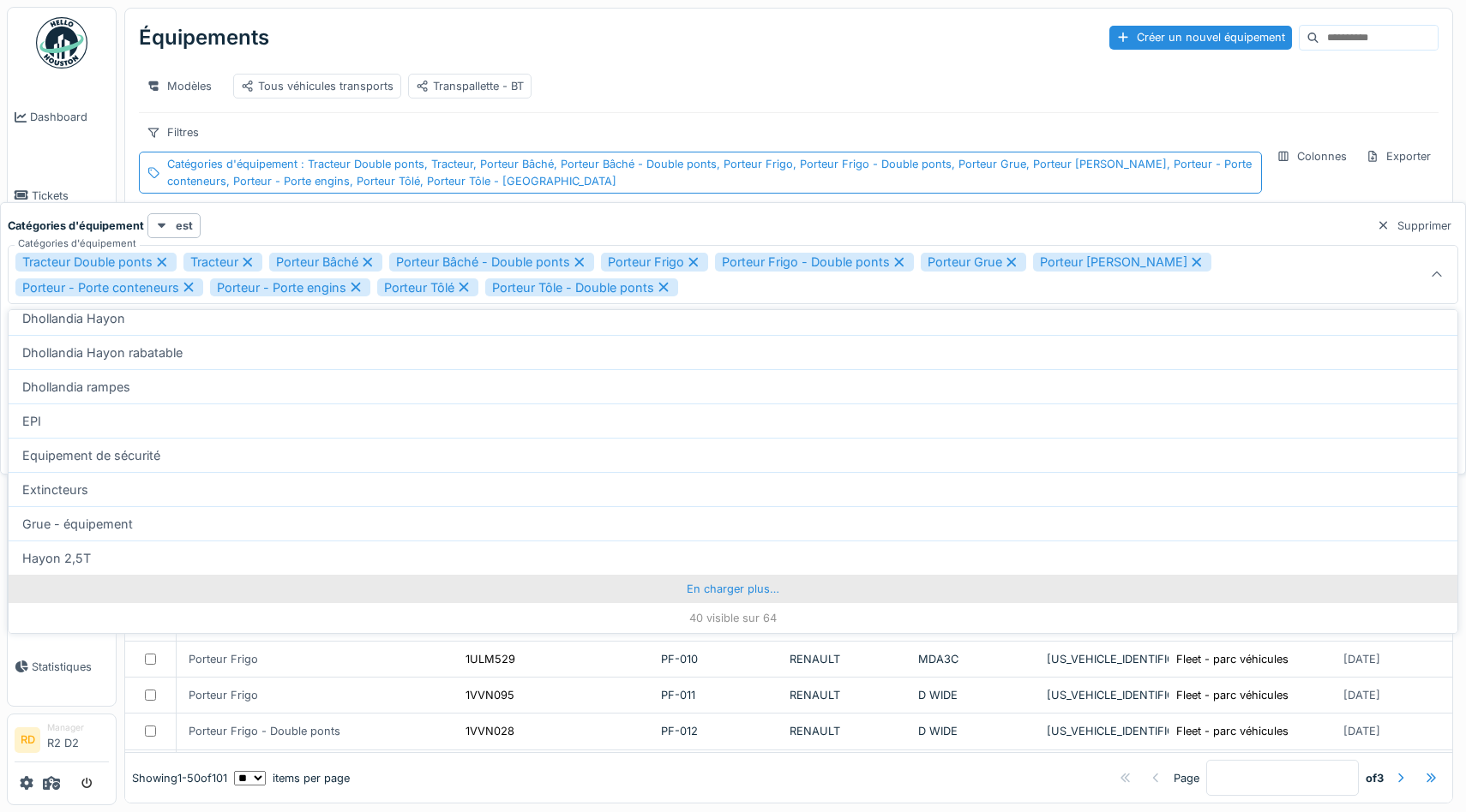
click at [670, 584] on div "En charger plus…" at bounding box center [733, 588] width 1449 height 28
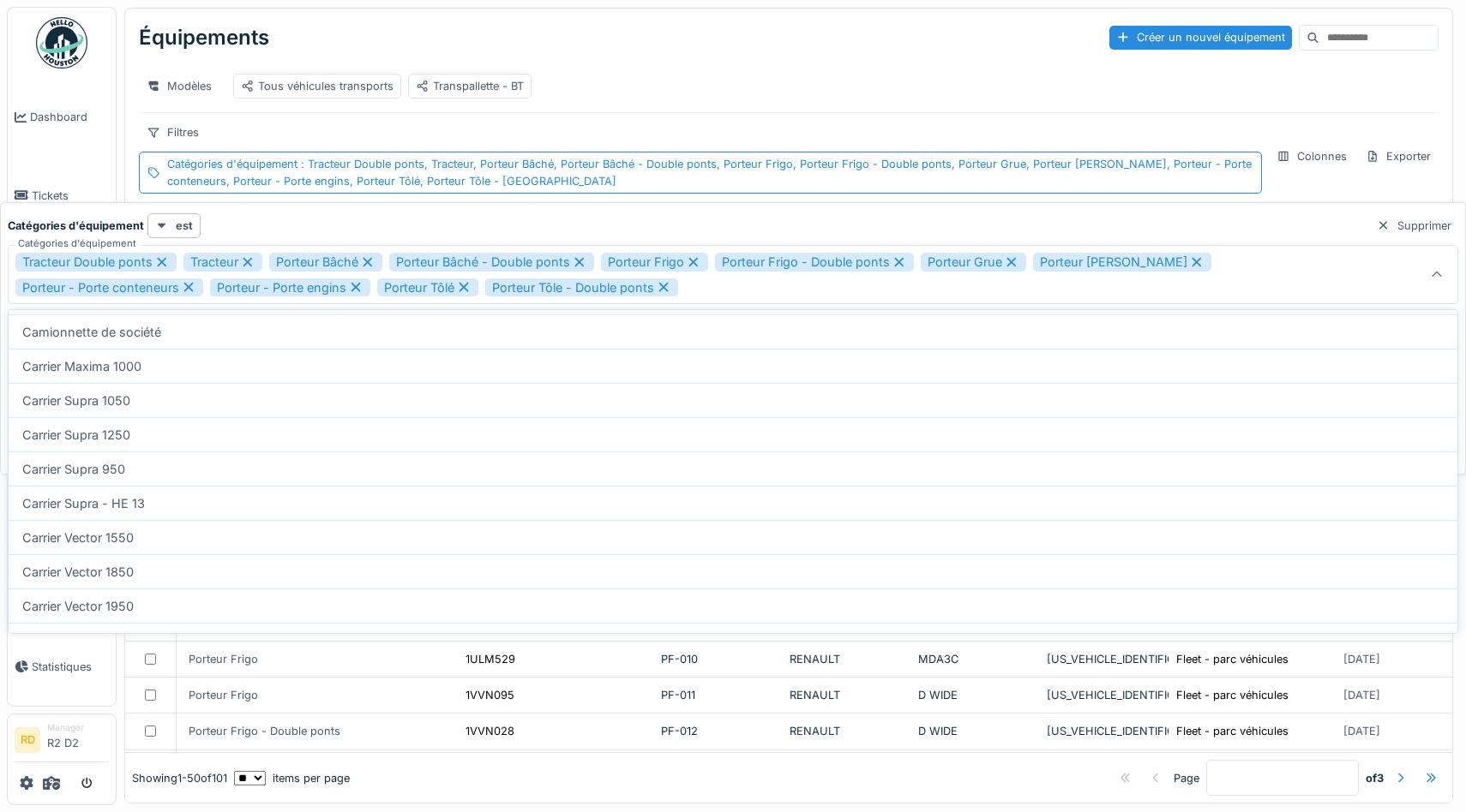
scroll to position [0, 0]
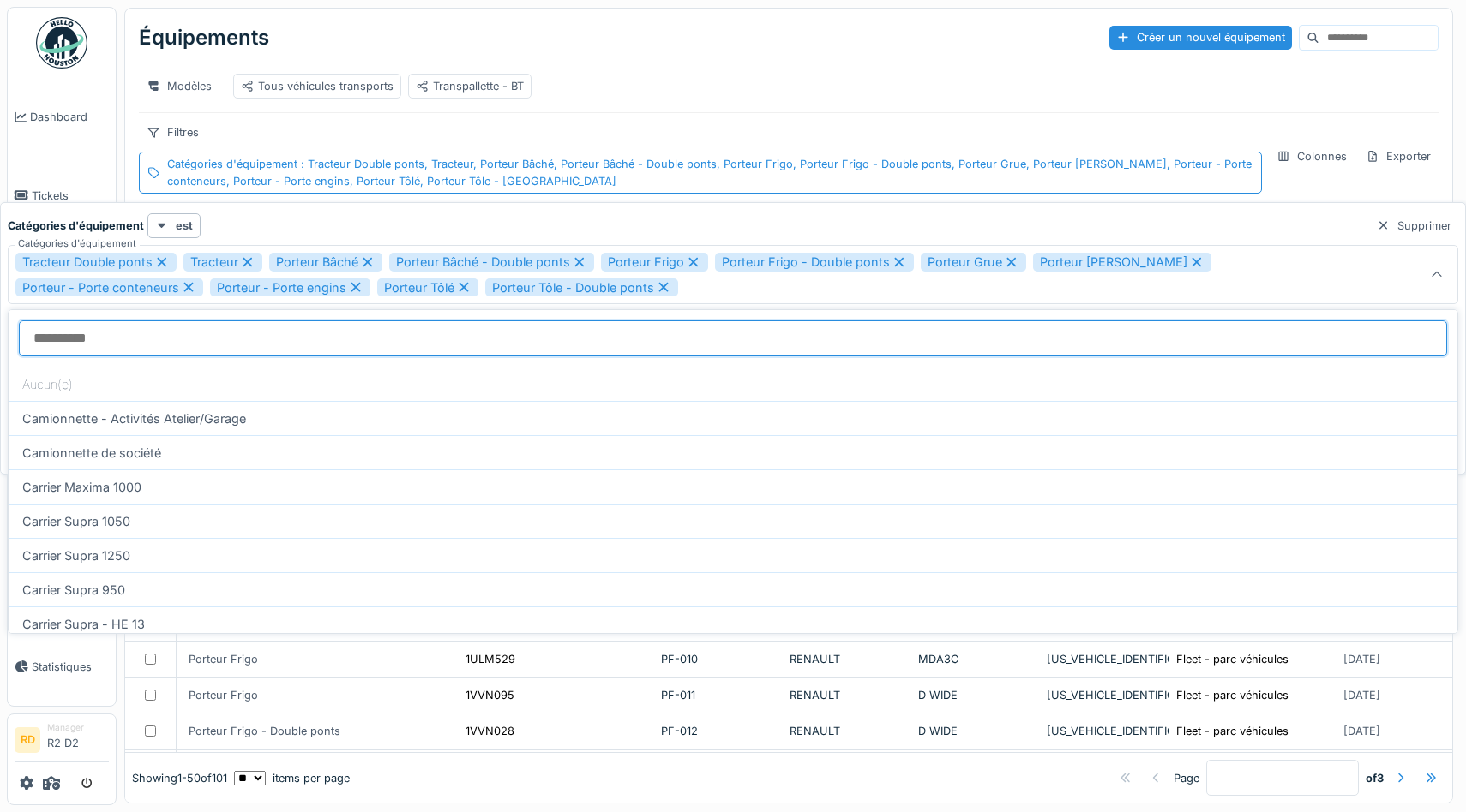
click at [59, 327] on d\'équipement_g5MjQ "Catégories d'équipement" at bounding box center [733, 338] width 1429 height 36
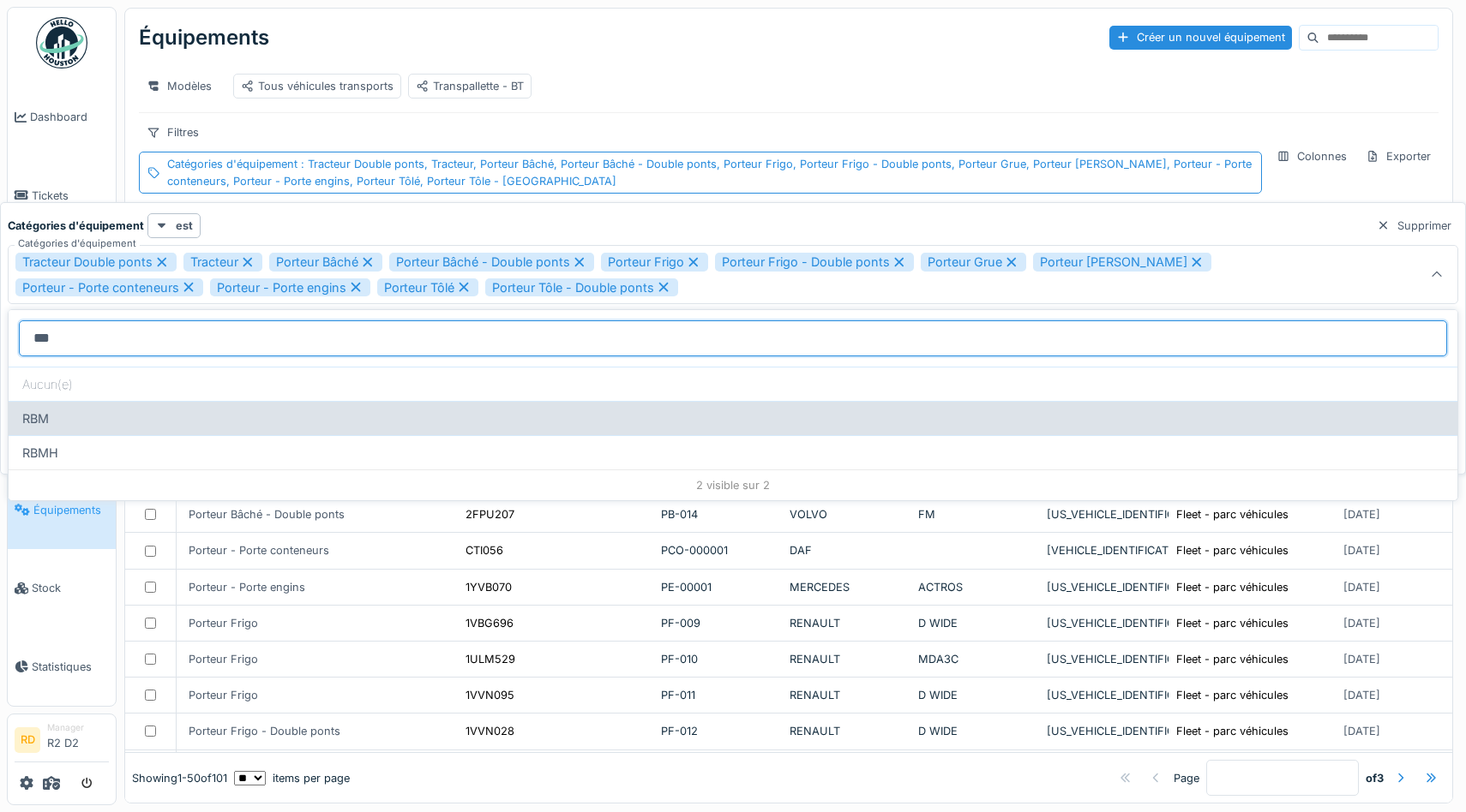
type d\'équipement_g5MjQ "***"
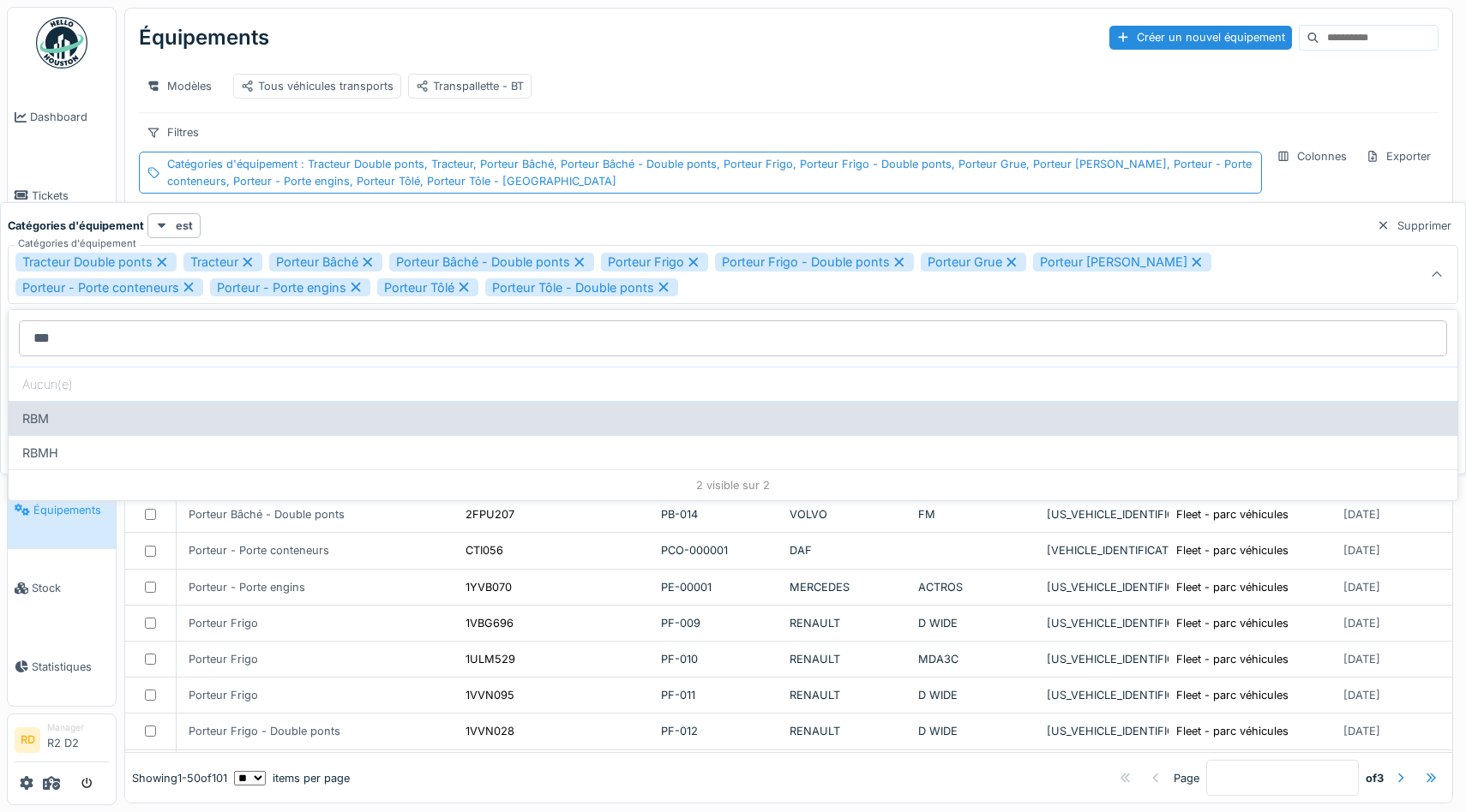
click at [63, 422] on div "RBM" at bounding box center [733, 418] width 1449 height 35
type input "**********"
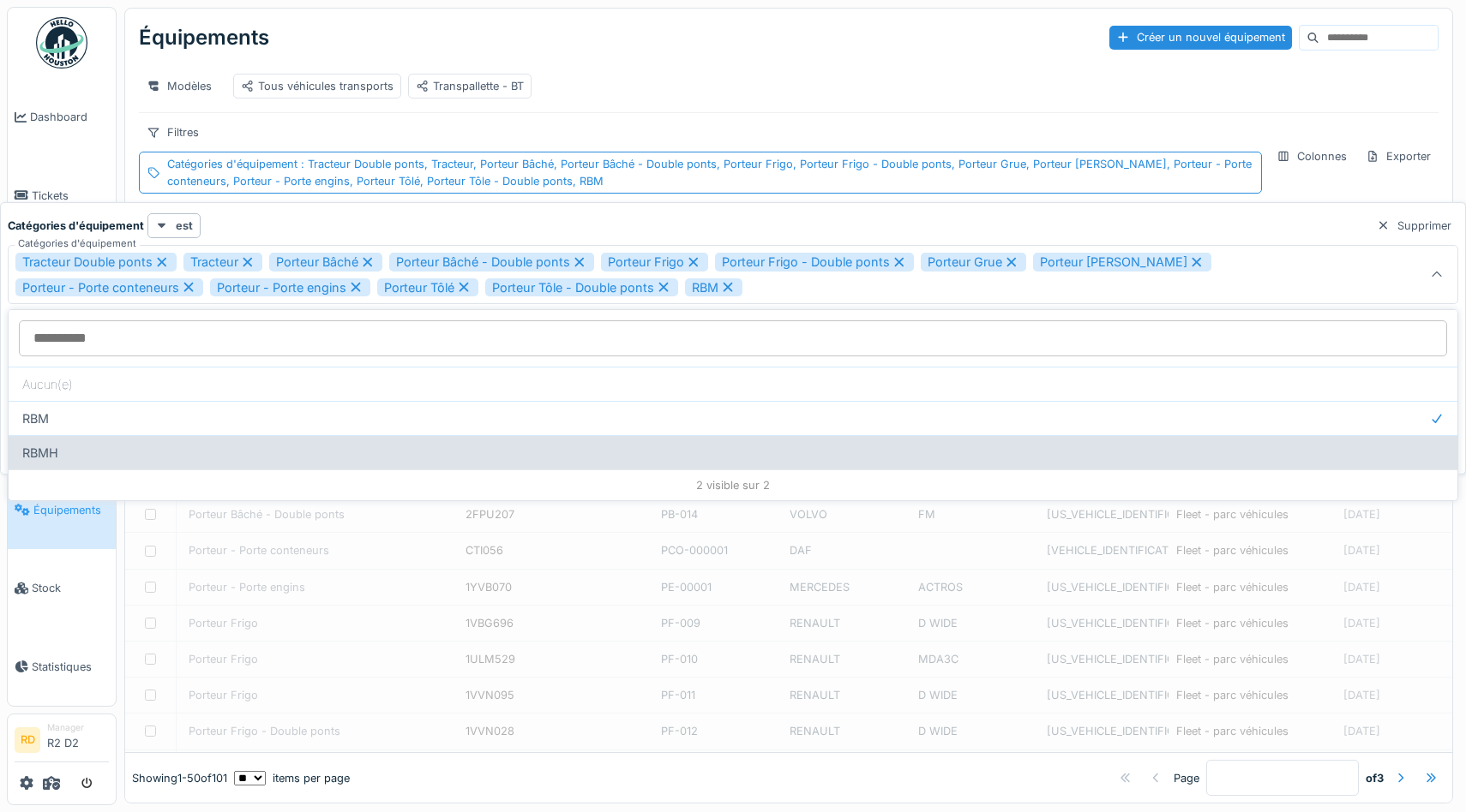
click at [84, 445] on div "RBMH" at bounding box center [733, 453] width 1449 height 35
type input "**********"
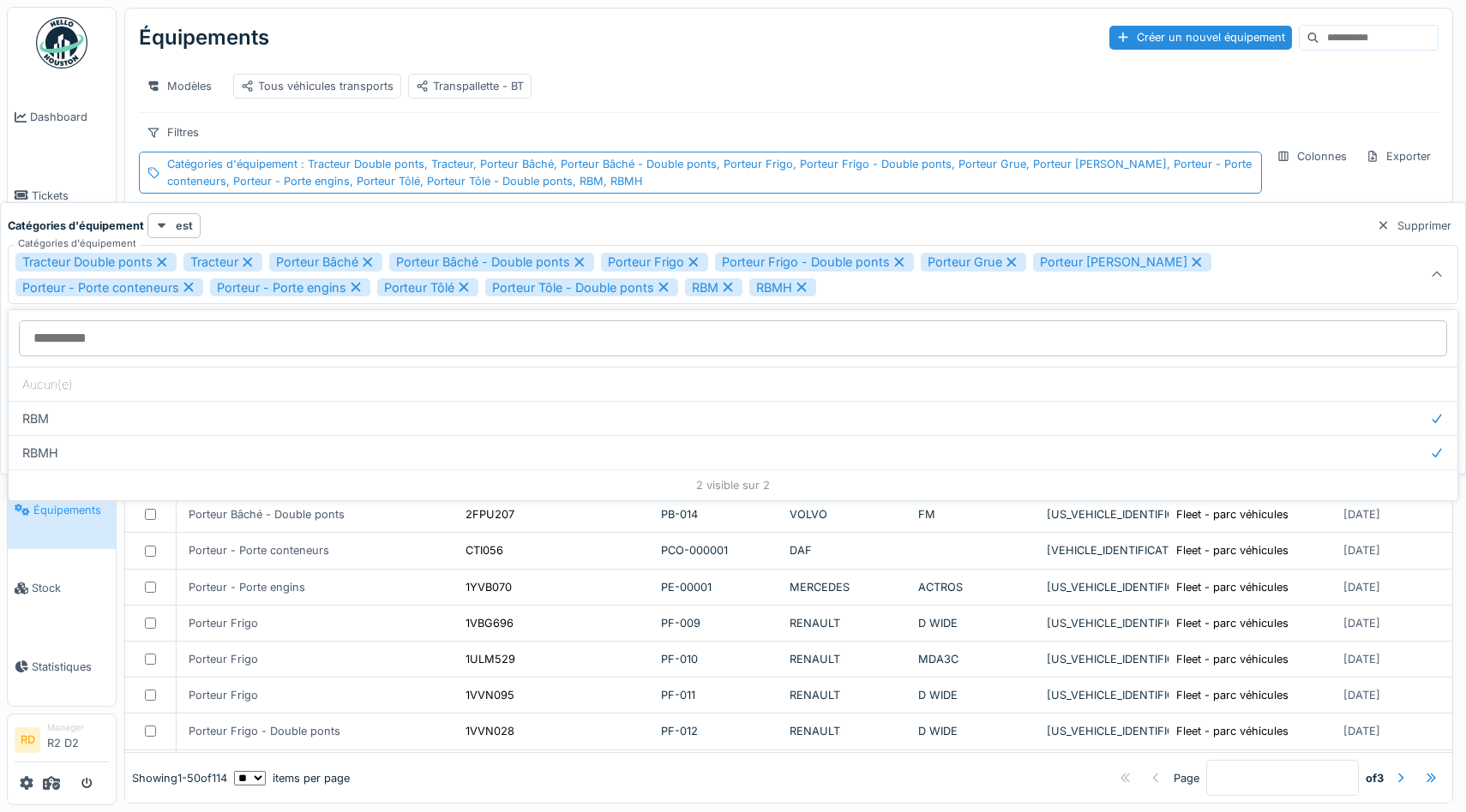
click at [923, 288] on div "Tracteur Double ponts Tracteur Porteur Bâché Porteur Bâché - Double ponts Porte…" at bounding box center [654, 274] width 1279 height 43
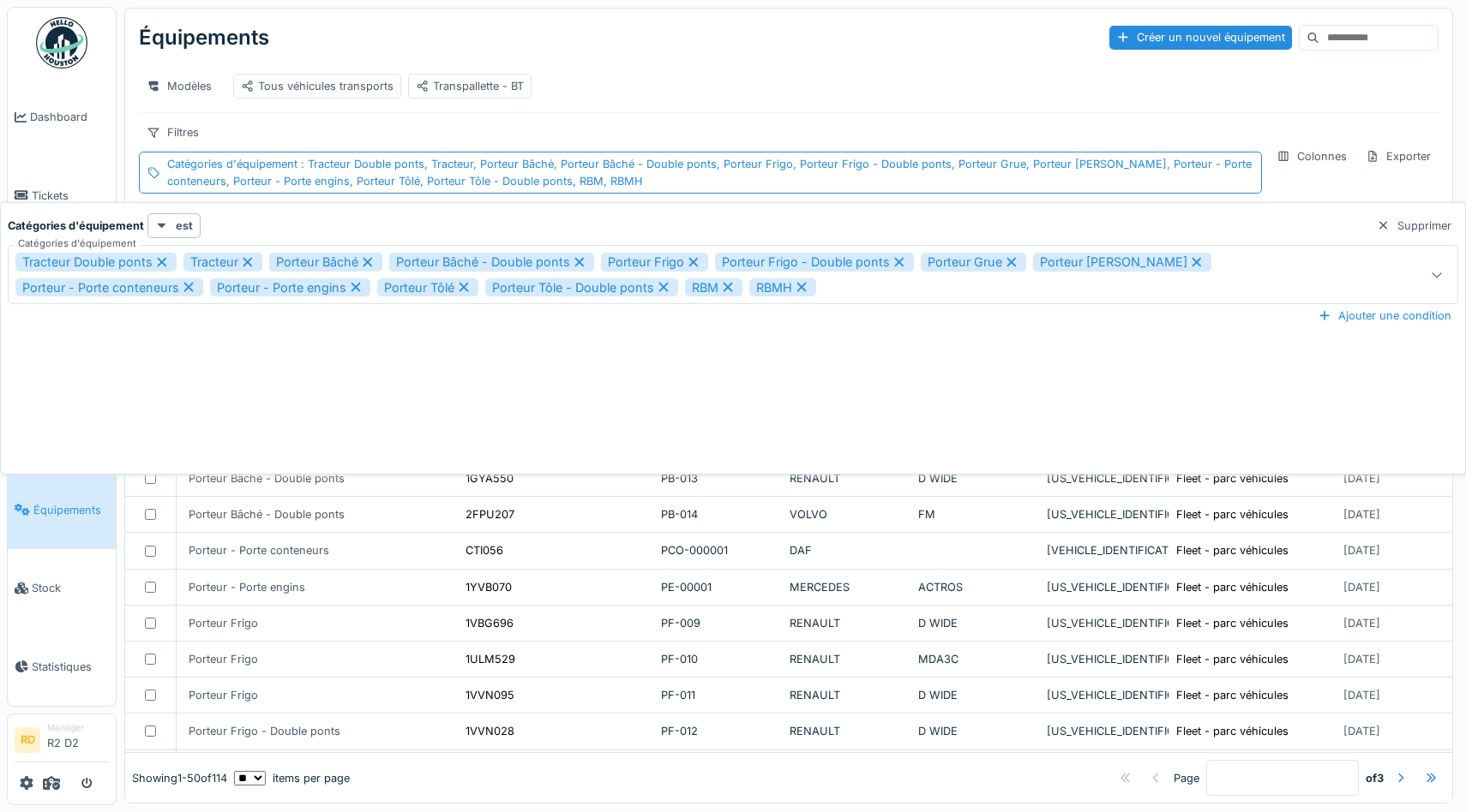
click at [447, 406] on div "**********" at bounding box center [733, 342] width 1457 height 257
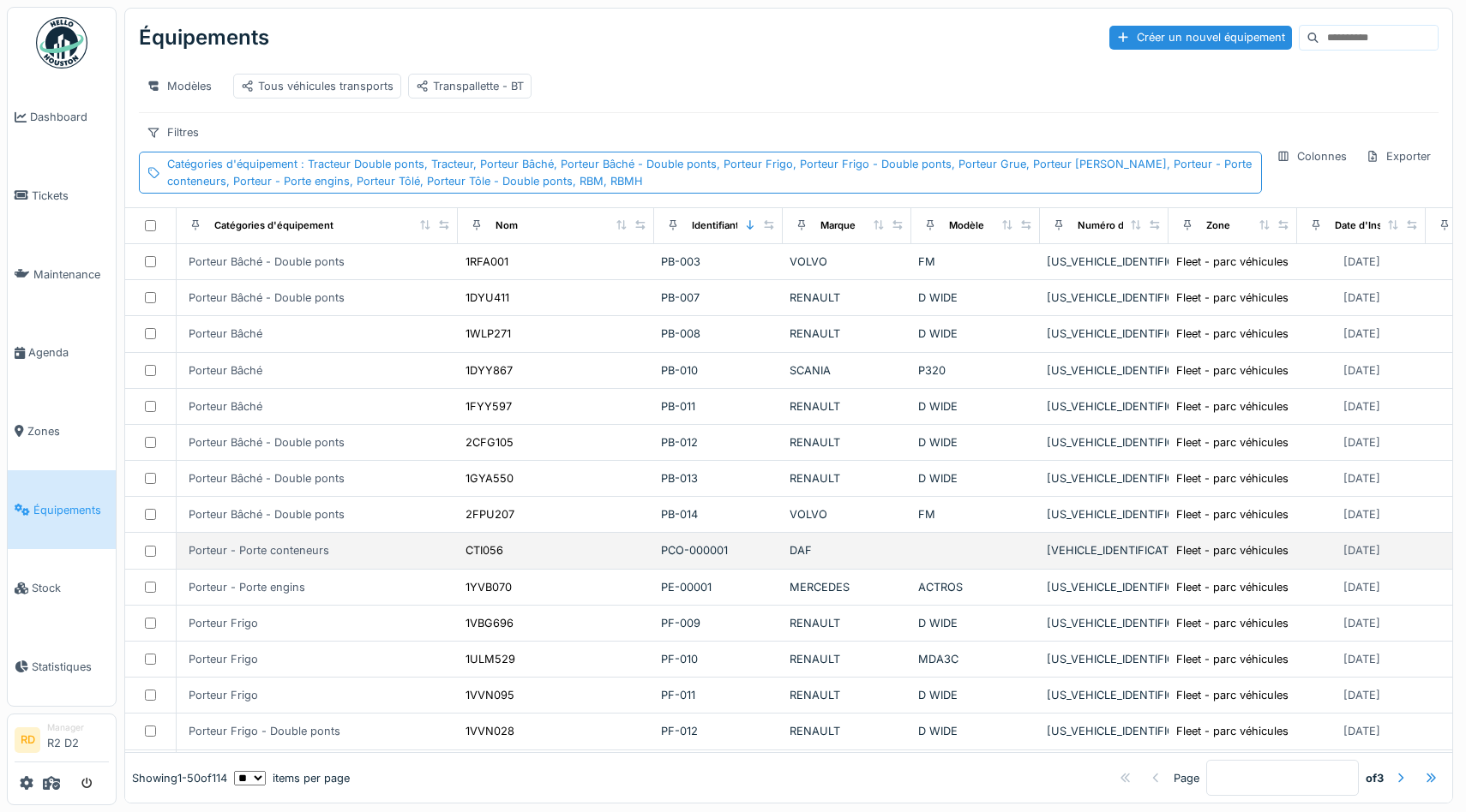
click at [428, 548] on div "Porteur - Porte conteneurs" at bounding box center [317, 550] width 267 height 20
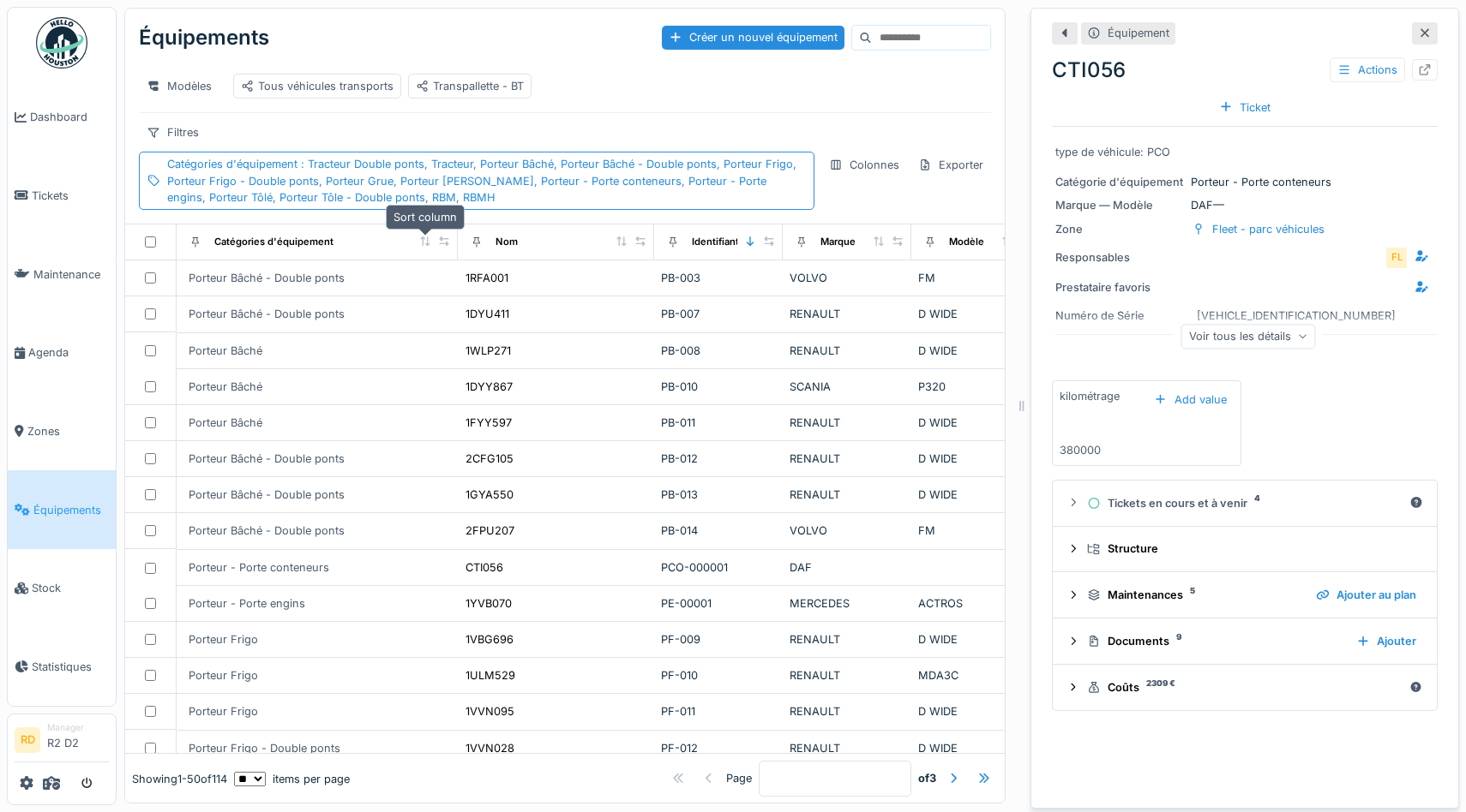
click at [424, 236] on div at bounding box center [425, 242] width 12 height 14
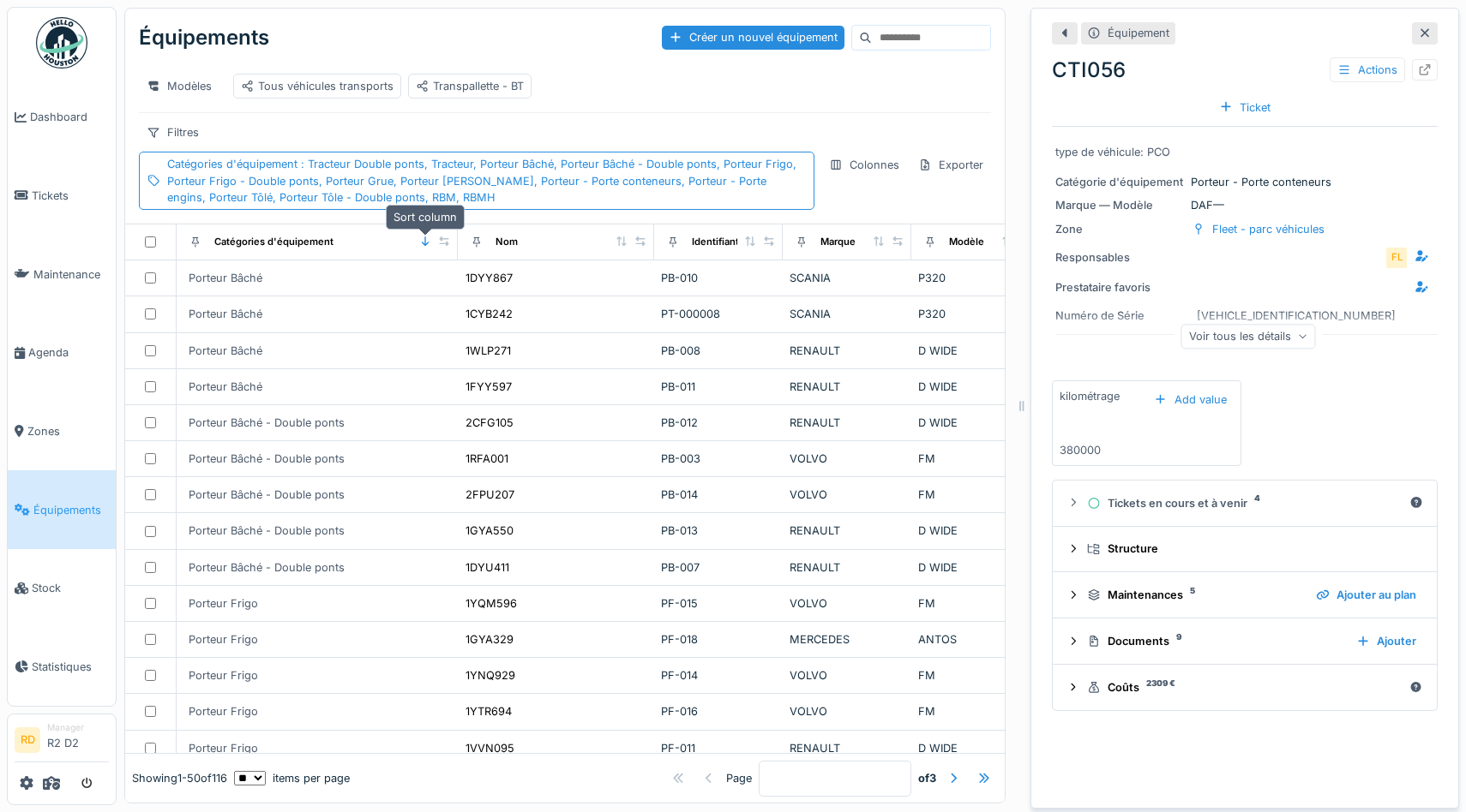
click at [423, 239] on icon at bounding box center [425, 240] width 12 height 10
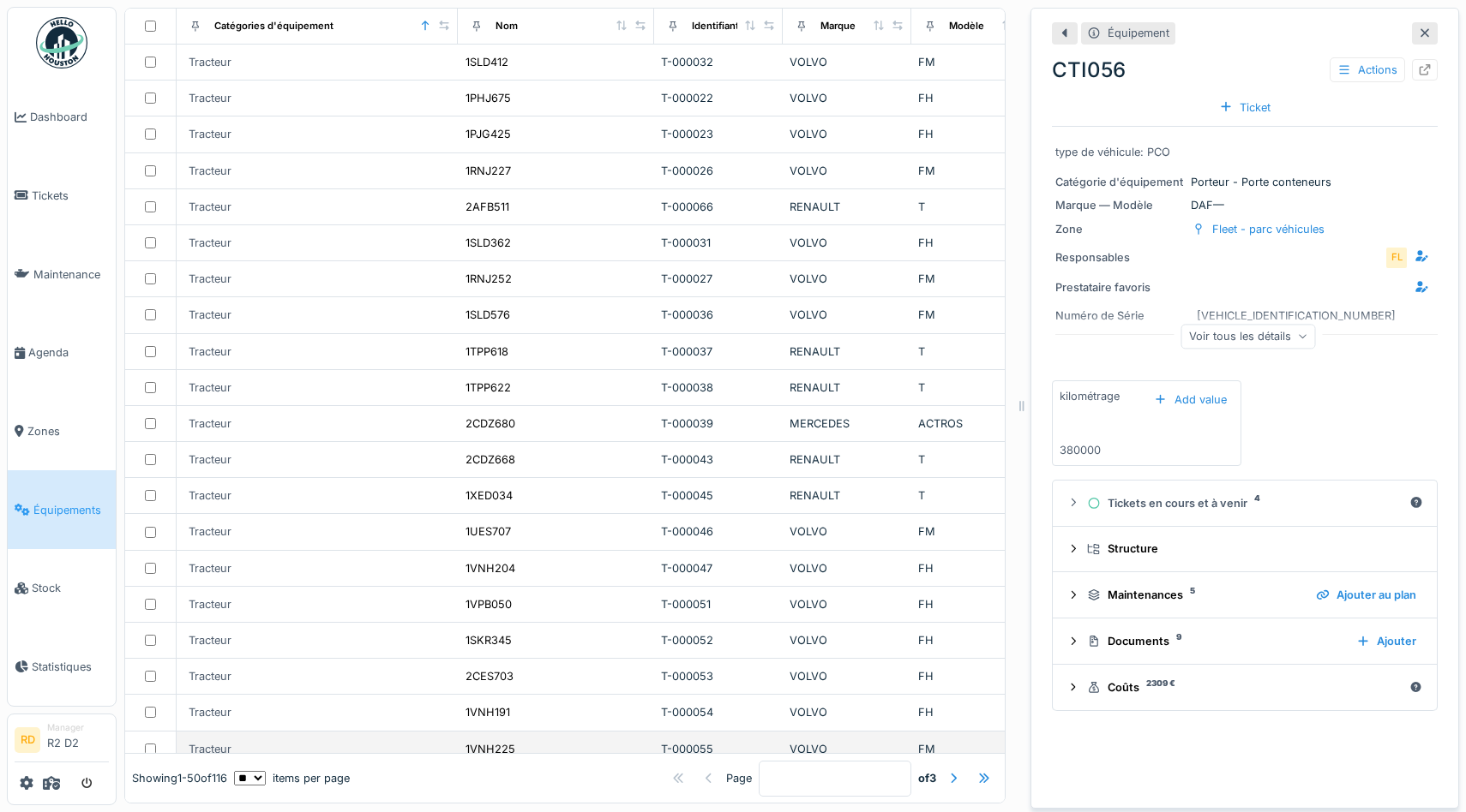
scroll to position [1316, 0]
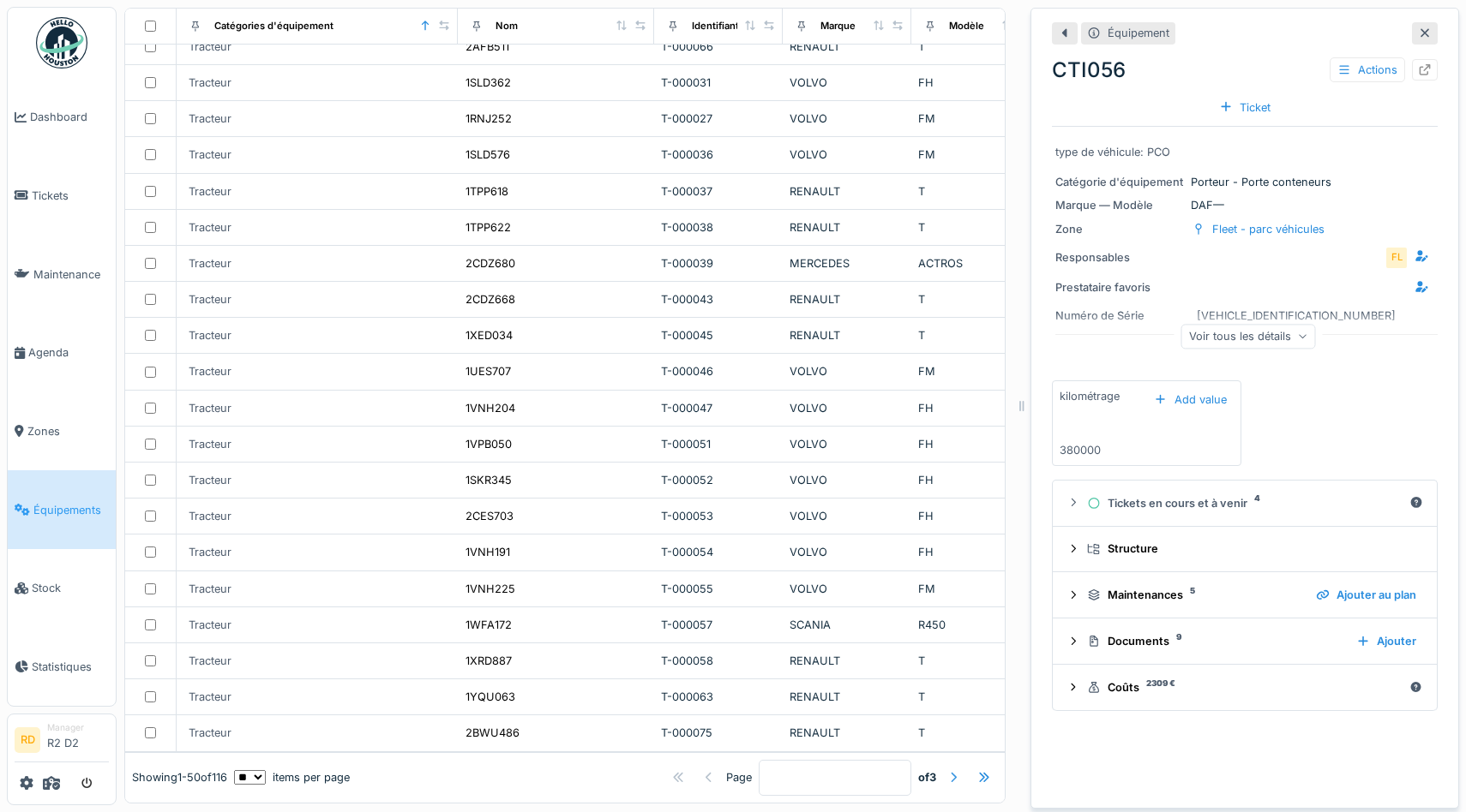
click at [950, 783] on div at bounding box center [953, 777] width 13 height 16
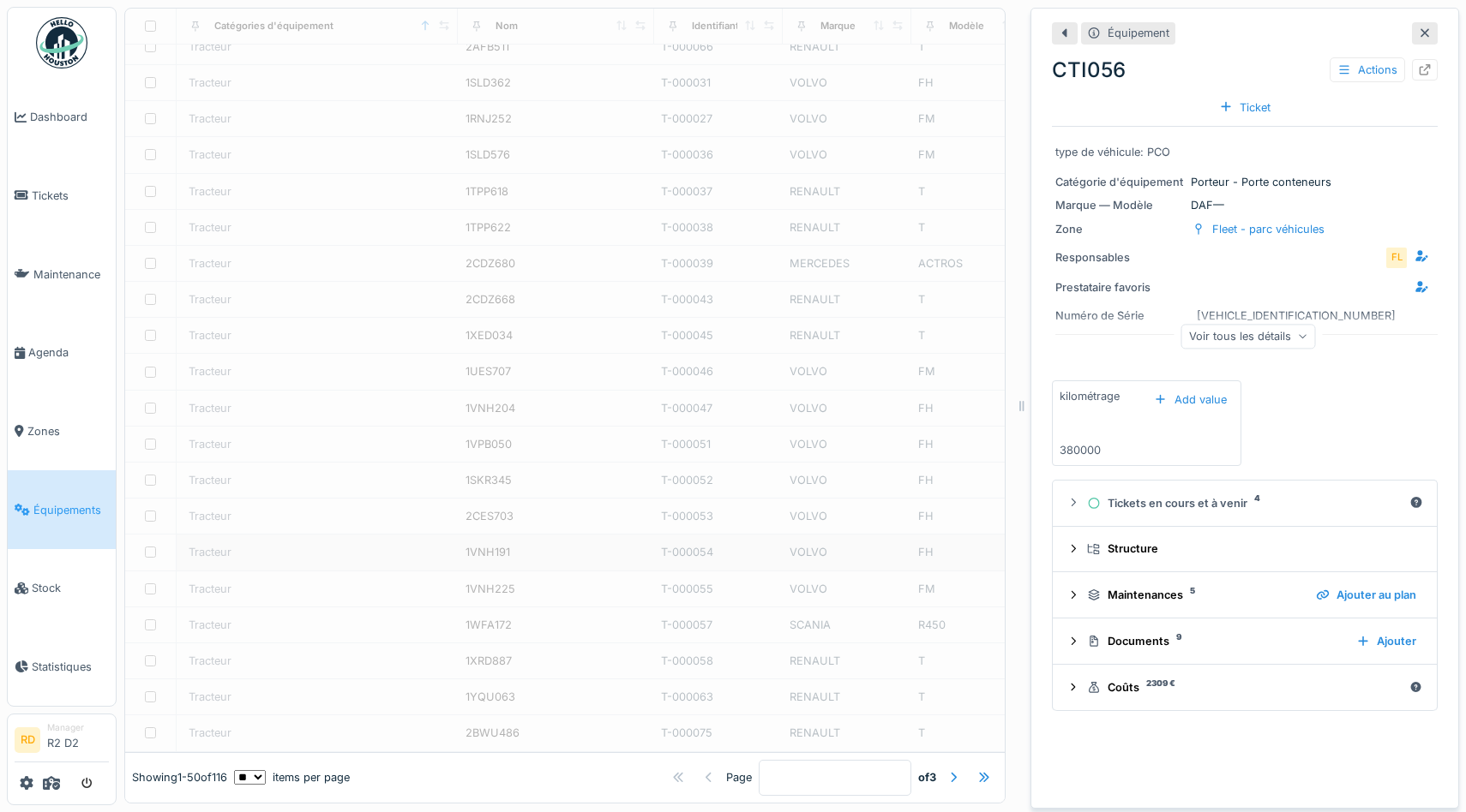
type input "*"
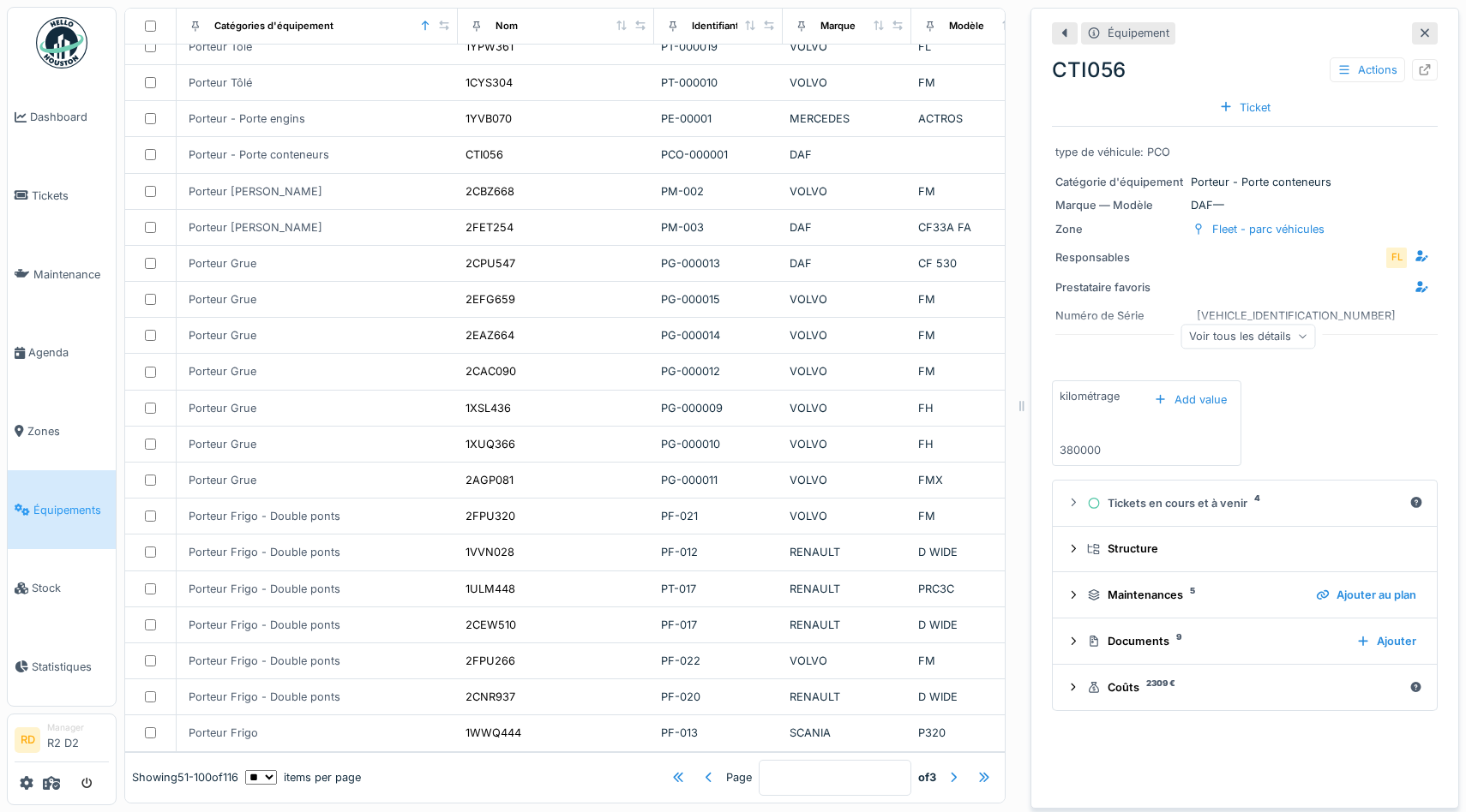
click at [1428, 37] on icon at bounding box center [1424, 33] width 13 height 12
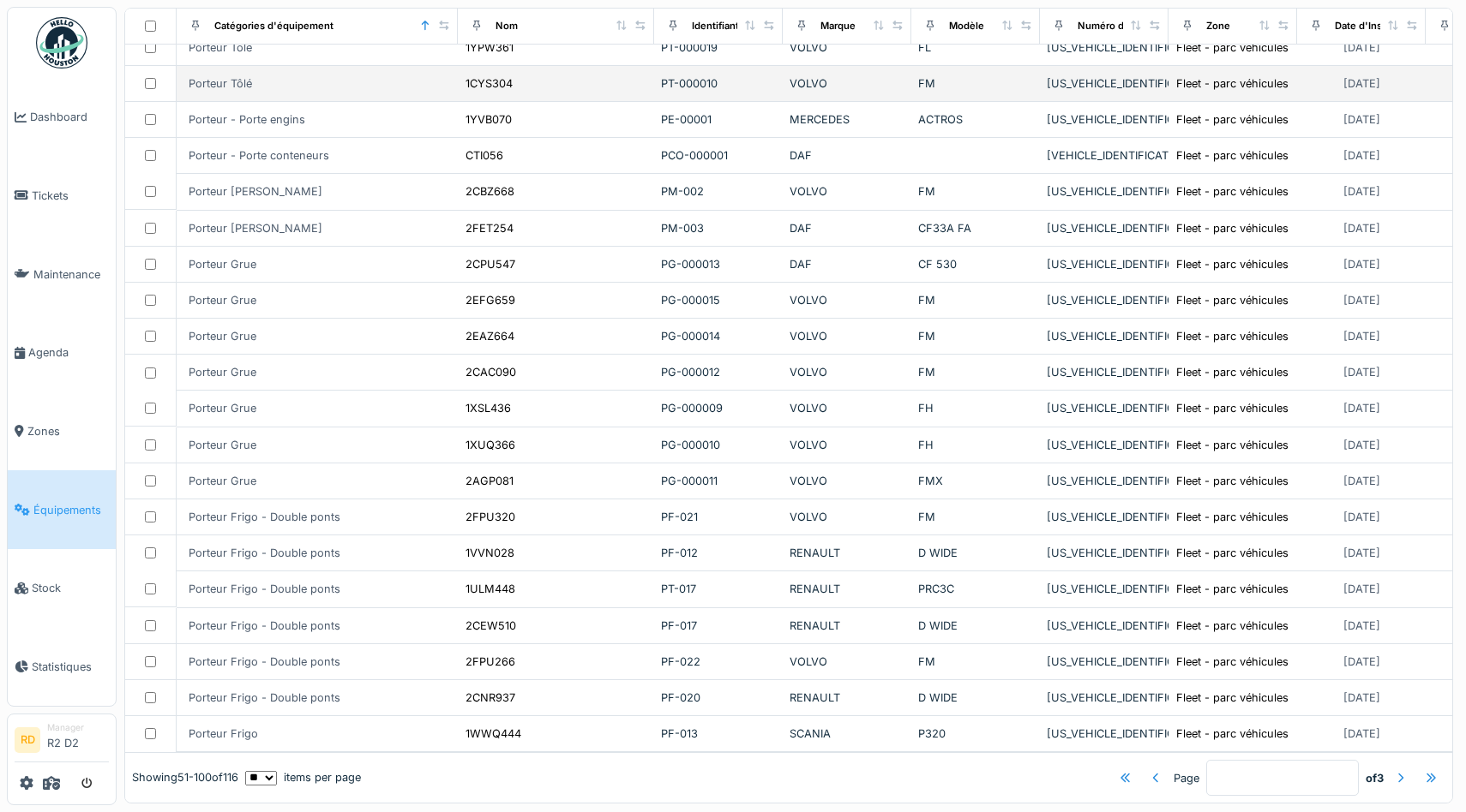
scroll to position [1299, 0]
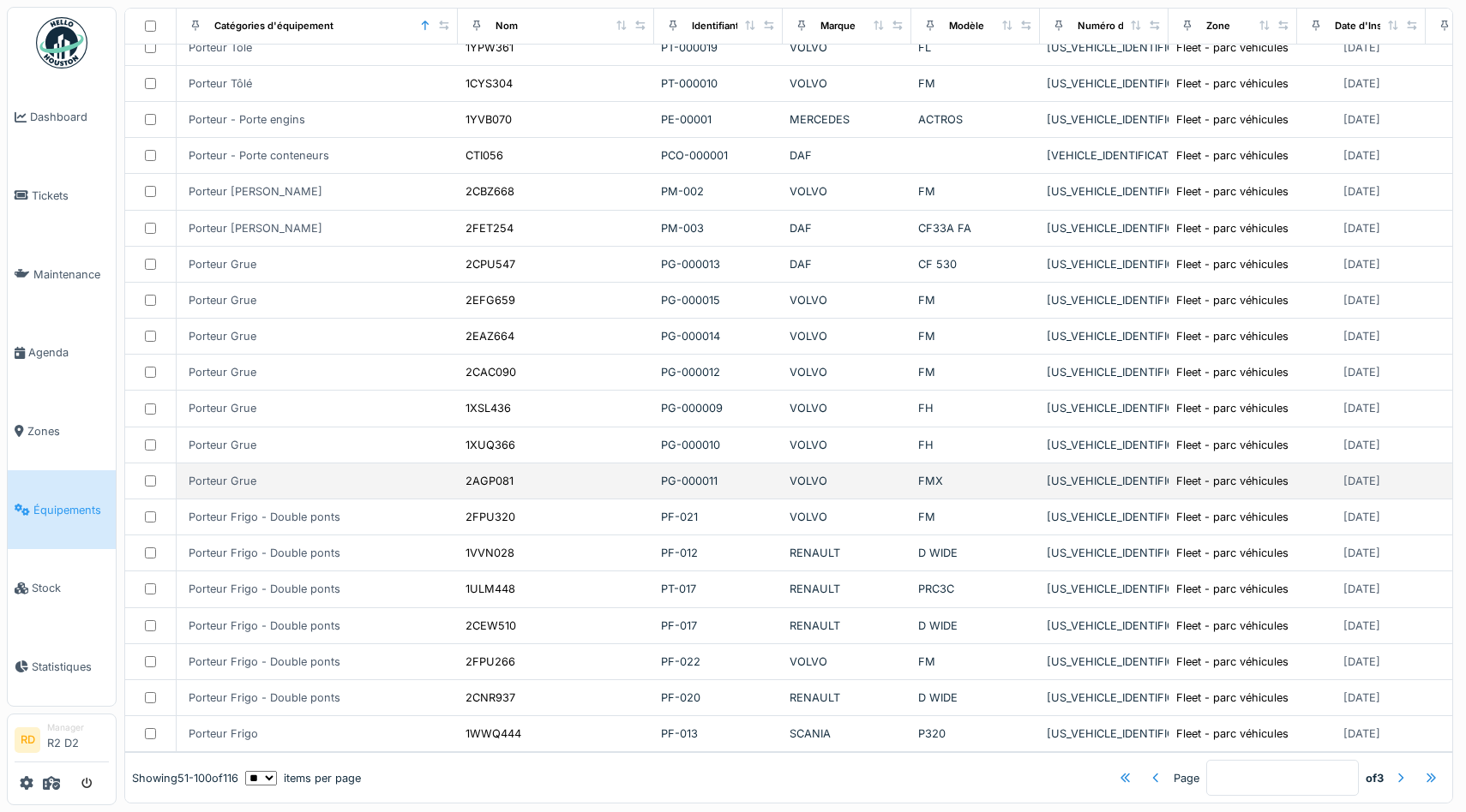
click at [1082, 483] on div "[US_VEHICLE_IDENTIFICATION_NUMBER]" at bounding box center [1104, 481] width 115 height 16
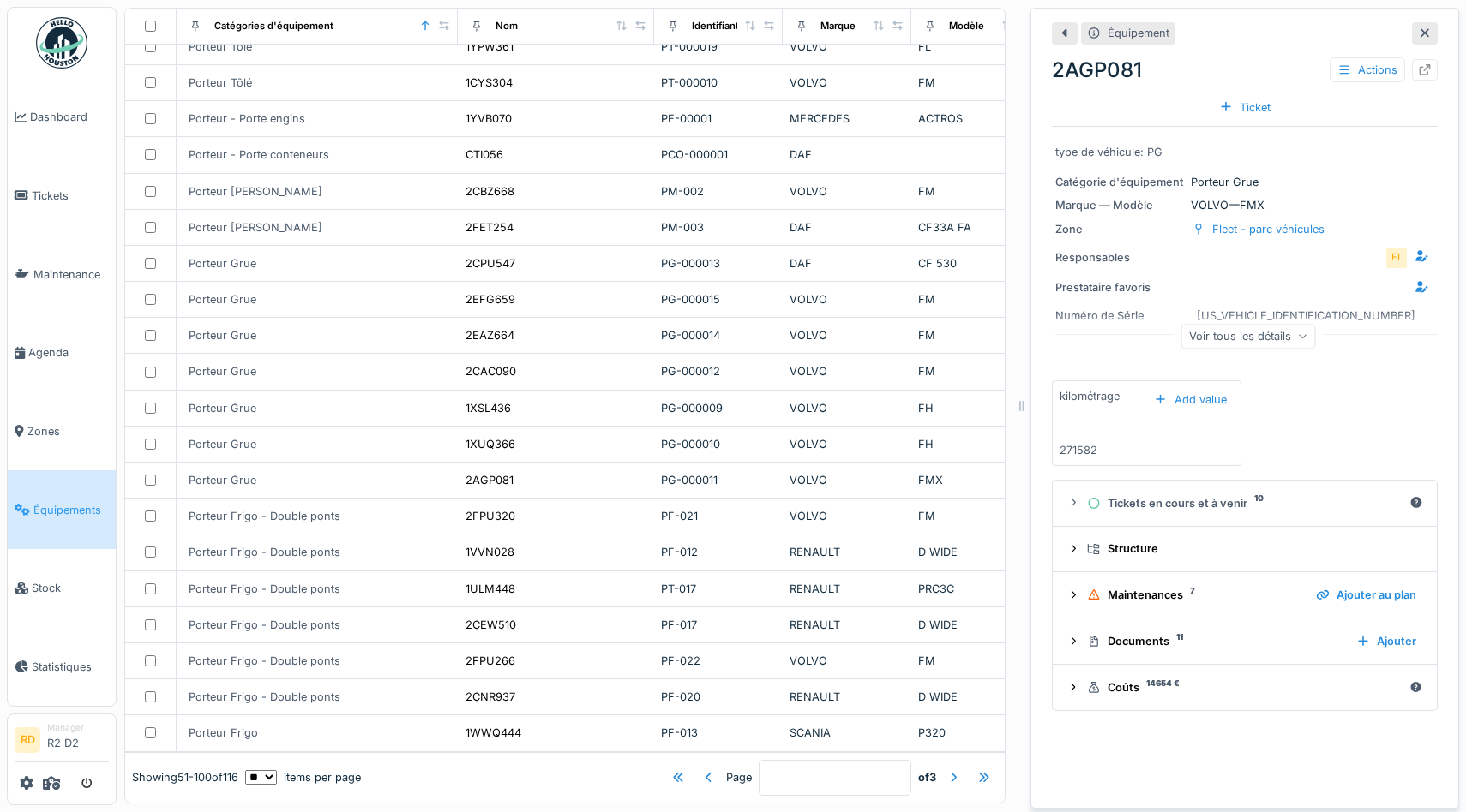
click at [1270, 311] on div "[US_VEHICLE_IDENTIFICATION_NUMBER]" at bounding box center [1306, 316] width 218 height 16
click at [1271, 311] on div "[US_VEHICLE_IDENTIFICATION_NUMBER]" at bounding box center [1306, 316] width 218 height 16
click at [1269, 314] on div "Voir tous les détails" at bounding box center [1248, 339] width 386 height 55
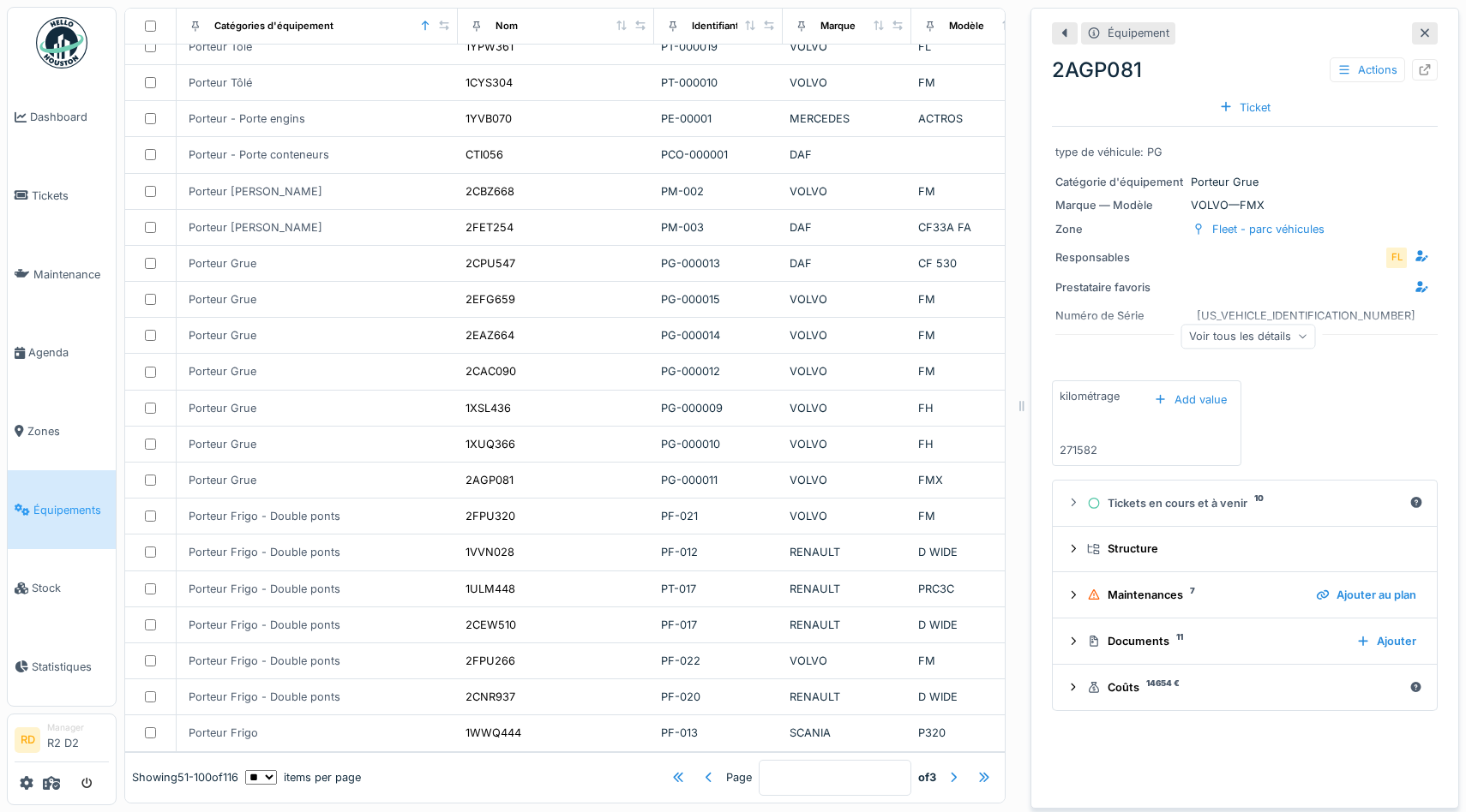
click at [1269, 314] on div "Voir tous les détails" at bounding box center [1248, 339] width 386 height 55
drag, startPoint x: 1332, startPoint y: 312, endPoint x: 1180, endPoint y: 310, distance: 152.0
click at [1180, 310] on div "Numéro de Série YV2XTY0F2MB331252" at bounding box center [1245, 316] width 379 height 21
click at [1252, 342] on div "Voir tous les détails" at bounding box center [1249, 336] width 135 height 25
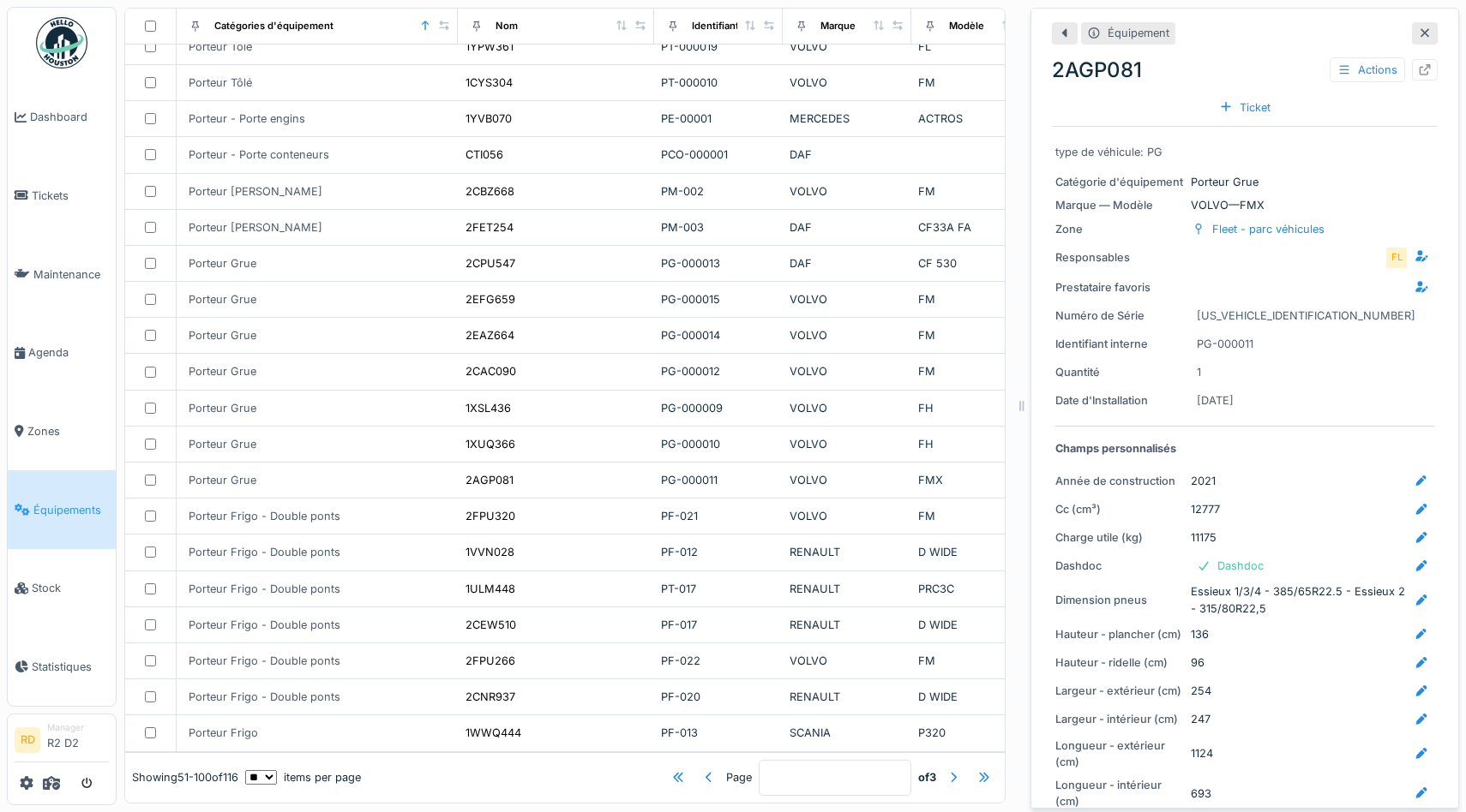
click at [1265, 311] on div "[US_VEHICLE_IDENTIFICATION_NUMBER]" at bounding box center [1306, 316] width 218 height 16
drag, startPoint x: 1195, startPoint y: 312, endPoint x: 1321, endPoint y: 309, distance: 126.0
click at [1321, 309] on div "Numéro de Série YV2XTY0F2MB331252" at bounding box center [1245, 316] width 379 height 21
drag, startPoint x: 1326, startPoint y: 312, endPoint x: 1301, endPoint y: 311, distance: 25.0
click at [1301, 311] on div "Numéro de Série YV2XTY0F2MB331252" at bounding box center [1245, 316] width 379 height 21
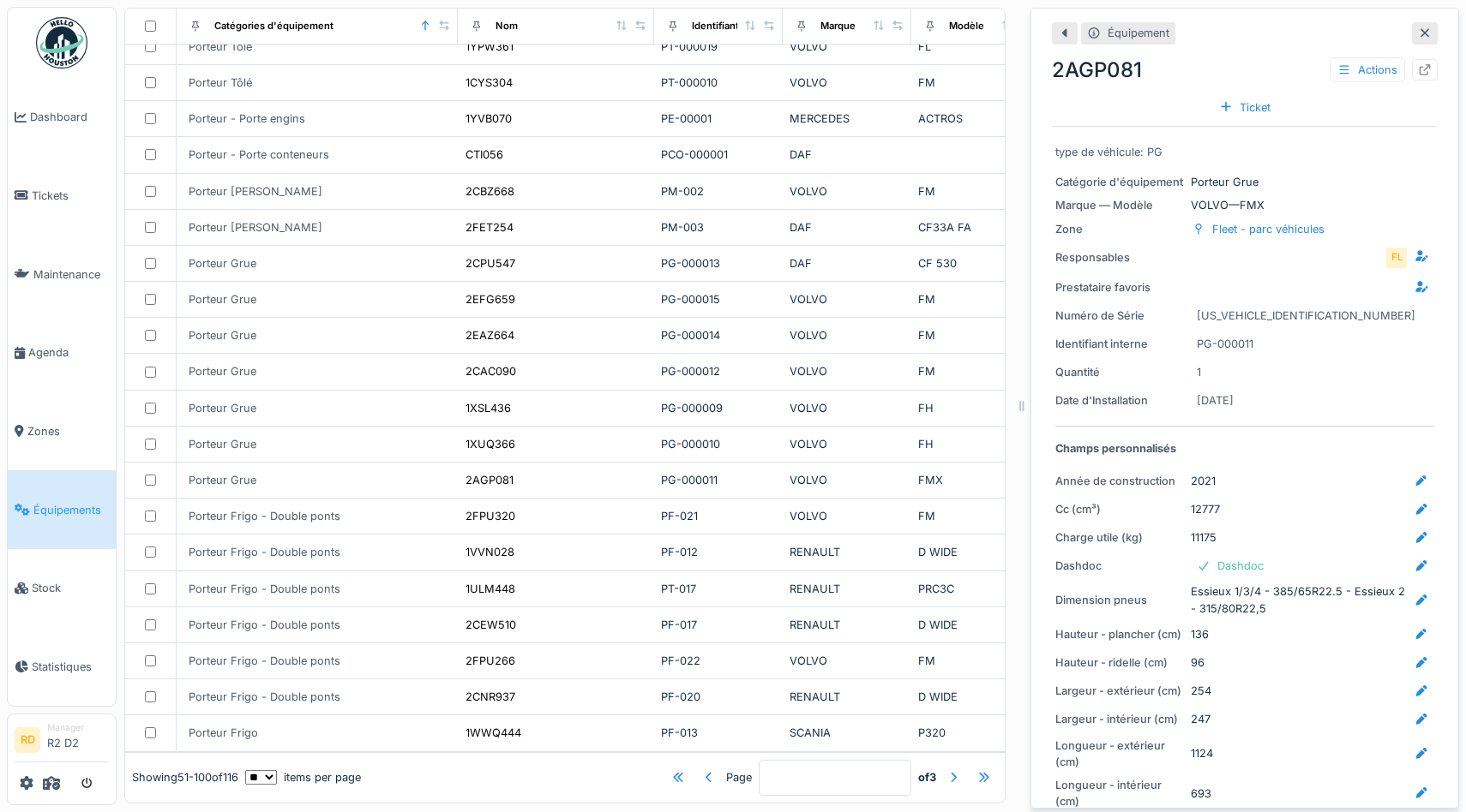
click at [1198, 315] on div "[US_VEHICLE_IDENTIFICATION_NUMBER]" at bounding box center [1306, 316] width 231 height 21
drag, startPoint x: 1201, startPoint y: 315, endPoint x: 1330, endPoint y: 311, distance: 129.1
click at [1330, 311] on div "Numéro de Série YV2XTY0F2MB331252" at bounding box center [1245, 316] width 379 height 21
click at [1115, 313] on div "Numéro de Série" at bounding box center [1120, 316] width 129 height 16
drag, startPoint x: 1326, startPoint y: 312, endPoint x: 1183, endPoint y: 311, distance: 143.0
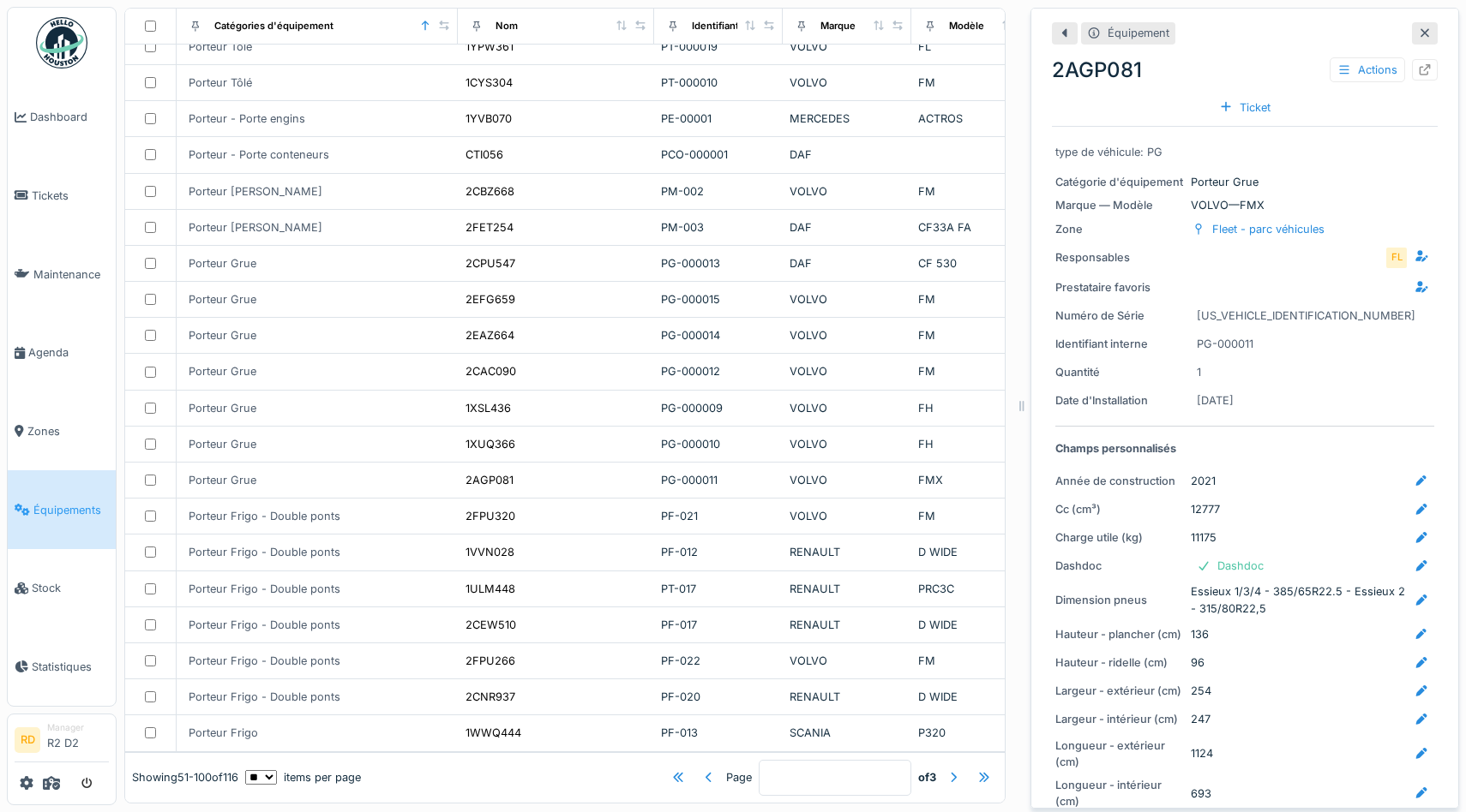
click at [1183, 311] on div "Numéro de Série YV2XTY0F2MB331252" at bounding box center [1245, 316] width 379 height 21
drag, startPoint x: 1286, startPoint y: 313, endPoint x: 1356, endPoint y: 314, distance: 70.0
click at [1356, 314] on div "Numéro de Série YV2XTY0F2MB331252" at bounding box center [1245, 316] width 379 height 21
click at [1108, 315] on div "Numéro de Série" at bounding box center [1120, 316] width 129 height 16
drag, startPoint x: 1113, startPoint y: 313, endPoint x: 1329, endPoint y: 314, distance: 216.0
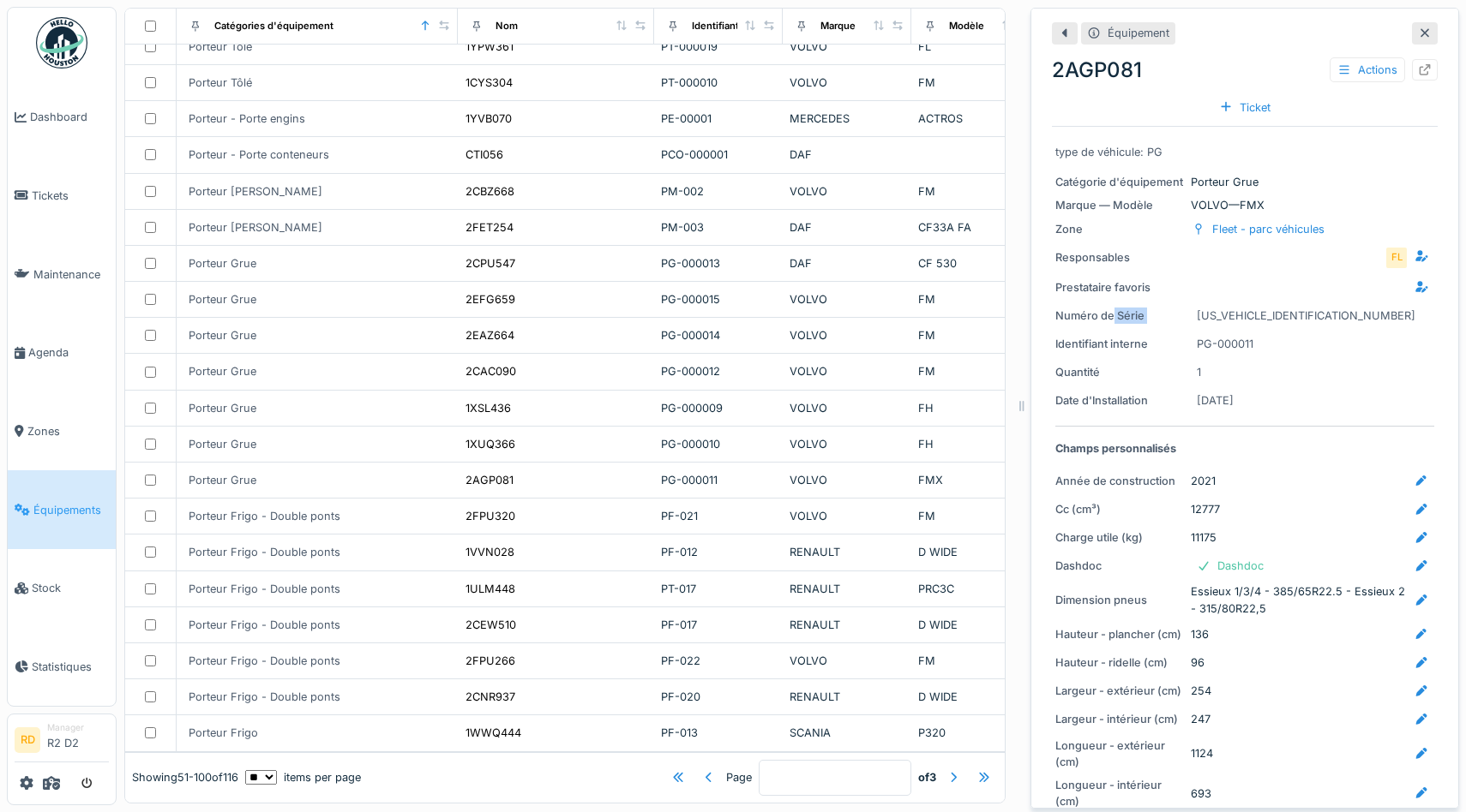
click at [1329, 314] on div "Numéro de Série YV2XTY0F2MB331252" at bounding box center [1245, 316] width 379 height 21
click at [1311, 287] on div at bounding box center [1312, 288] width 243 height 21
drag, startPoint x: 1322, startPoint y: 280, endPoint x: 1245, endPoint y: 401, distance: 143.4
click at [1245, 401] on div "type de véhicule: PG Catégorie d'équipement Porteur Grue Marque — Modèle VOLVO …" at bounding box center [1245, 605] width 386 height 957
click at [1248, 312] on div "[US_VEHICLE_IDENTIFICATION_NUMBER]" at bounding box center [1306, 316] width 218 height 16
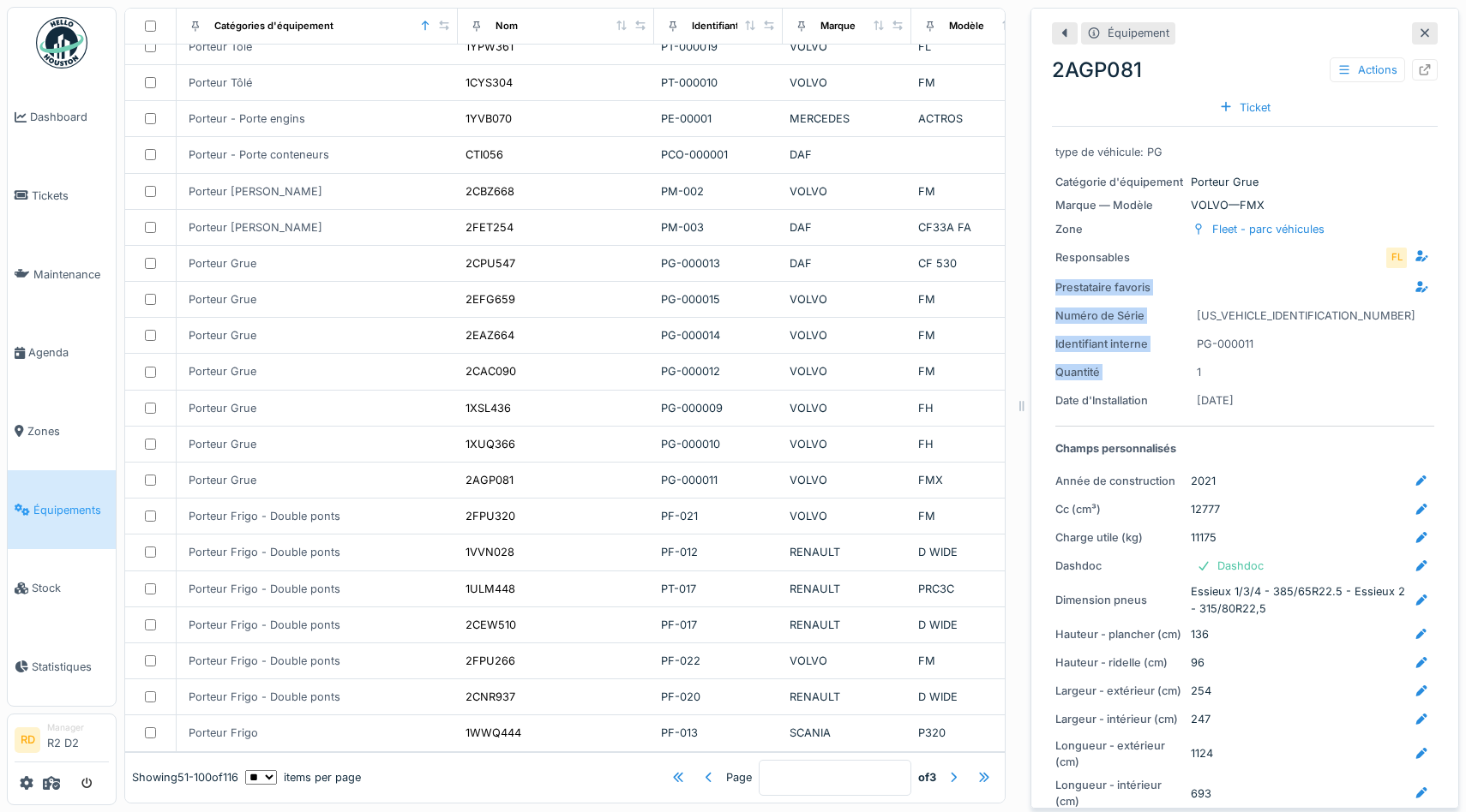
drag, startPoint x: 1204, startPoint y: 312, endPoint x: 1252, endPoint y: 315, distance: 48.1
click at [1272, 313] on div "[US_VEHICLE_IDENTIFICATION_NUMBER]" at bounding box center [1306, 316] width 218 height 16
click at [1218, 313] on div "[US_VEHICLE_IDENTIFICATION_NUMBER]" at bounding box center [1306, 316] width 218 height 16
click at [1265, 332] on div "type de véhicule: PG Catégorie d'équipement Porteur Grue Marque — Modèle VOLVO …" at bounding box center [1245, 605] width 386 height 957
drag, startPoint x: 1209, startPoint y: 343, endPoint x: 1259, endPoint y: 344, distance: 50.0
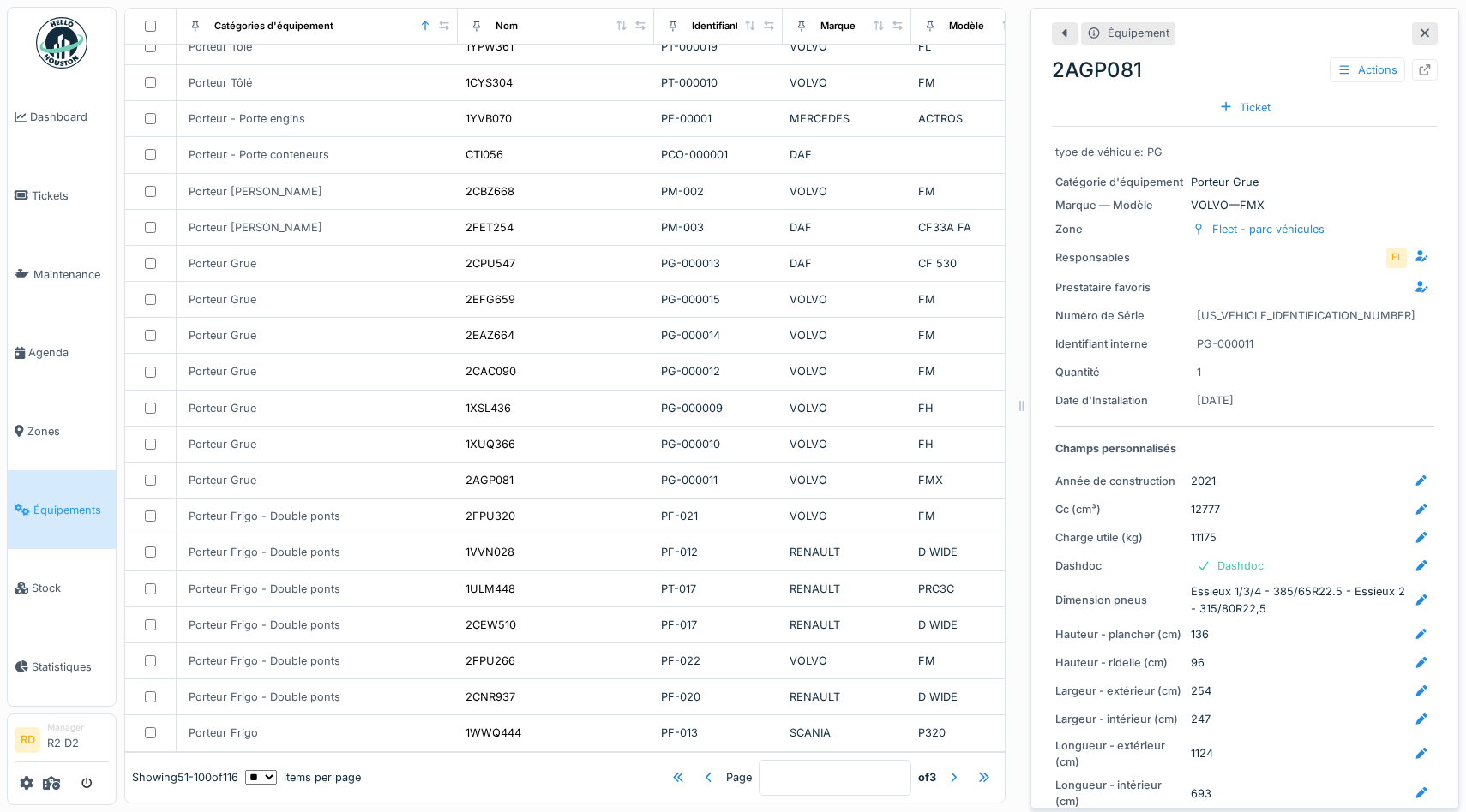
click at [1259, 344] on div "Identifiant interne PG-000011" at bounding box center [1245, 344] width 379 height 21
click at [1202, 374] on div "1" at bounding box center [1199, 372] width 16 height 21
click at [1221, 397] on div "[DATE]" at bounding box center [1216, 400] width 37 height 16
click at [1232, 311] on div "[US_VEHICLE_IDENTIFICATION_NUMBER]" at bounding box center [1306, 316] width 218 height 16
click at [1429, 72] on icon at bounding box center [1424, 69] width 13 height 12
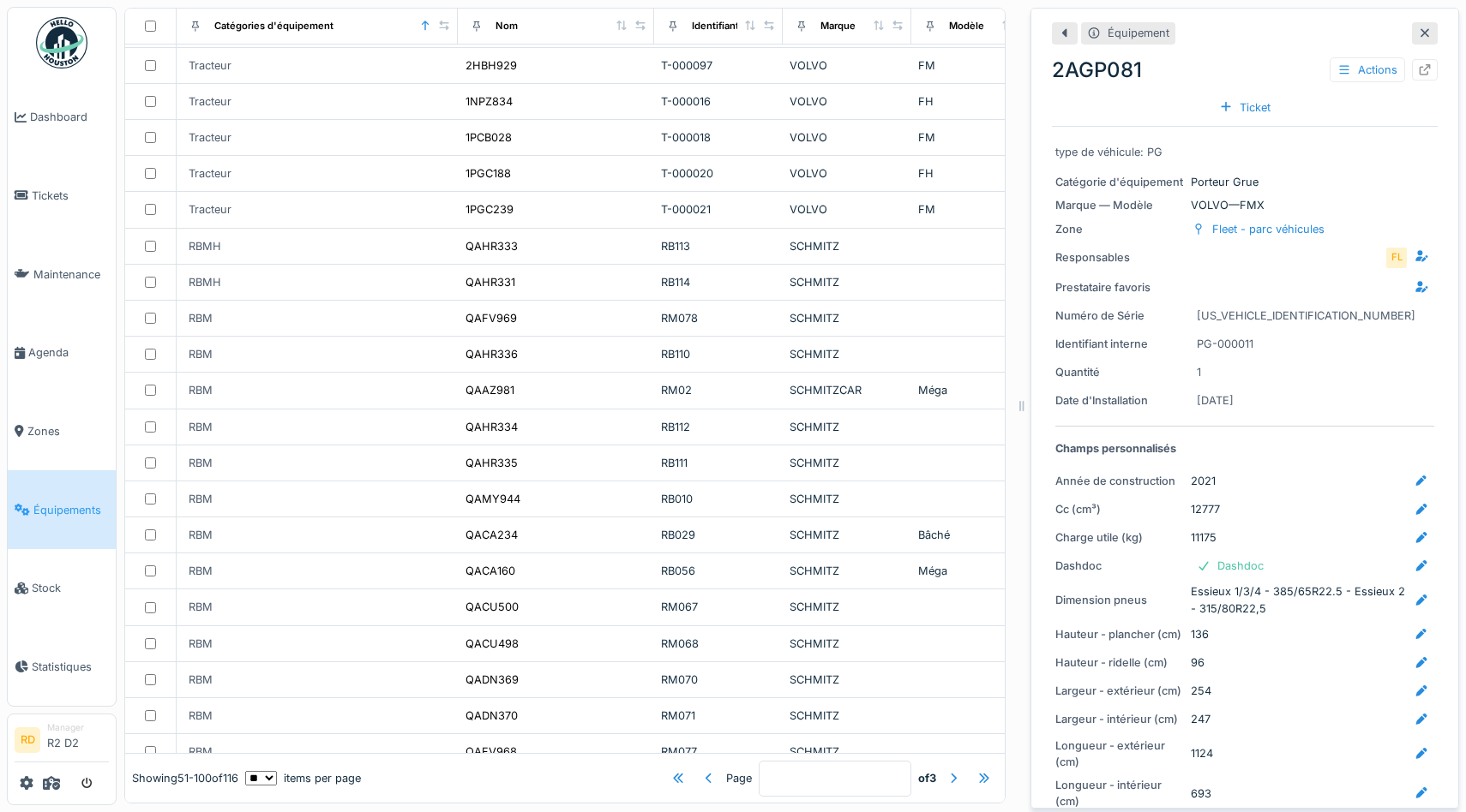
scroll to position [0, 0]
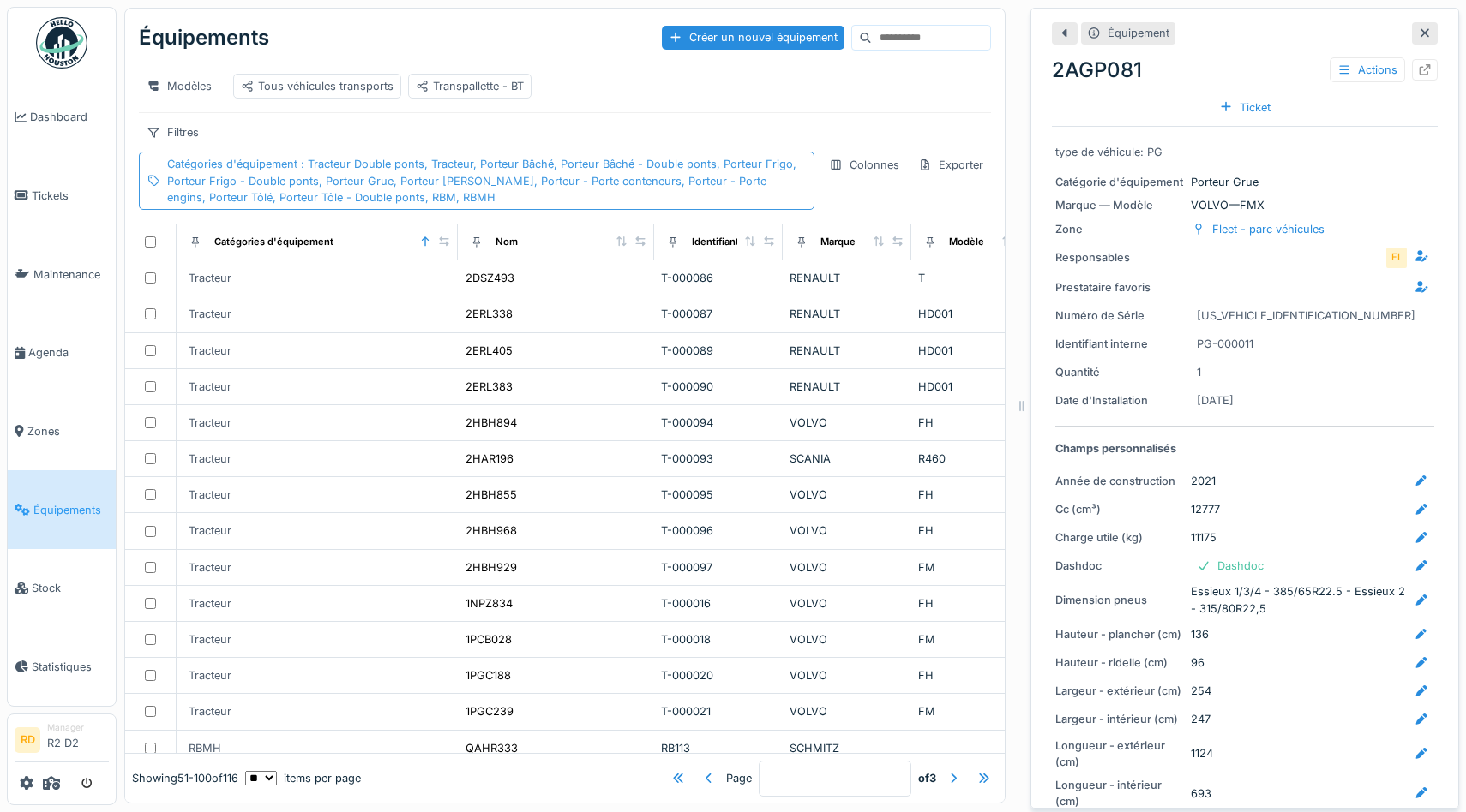
click at [689, 190] on div "Catégories d'équipement : Tracteur Double ponts, Tracteur, Porteur Bâché, Porte…" at bounding box center [487, 181] width 639 height 50
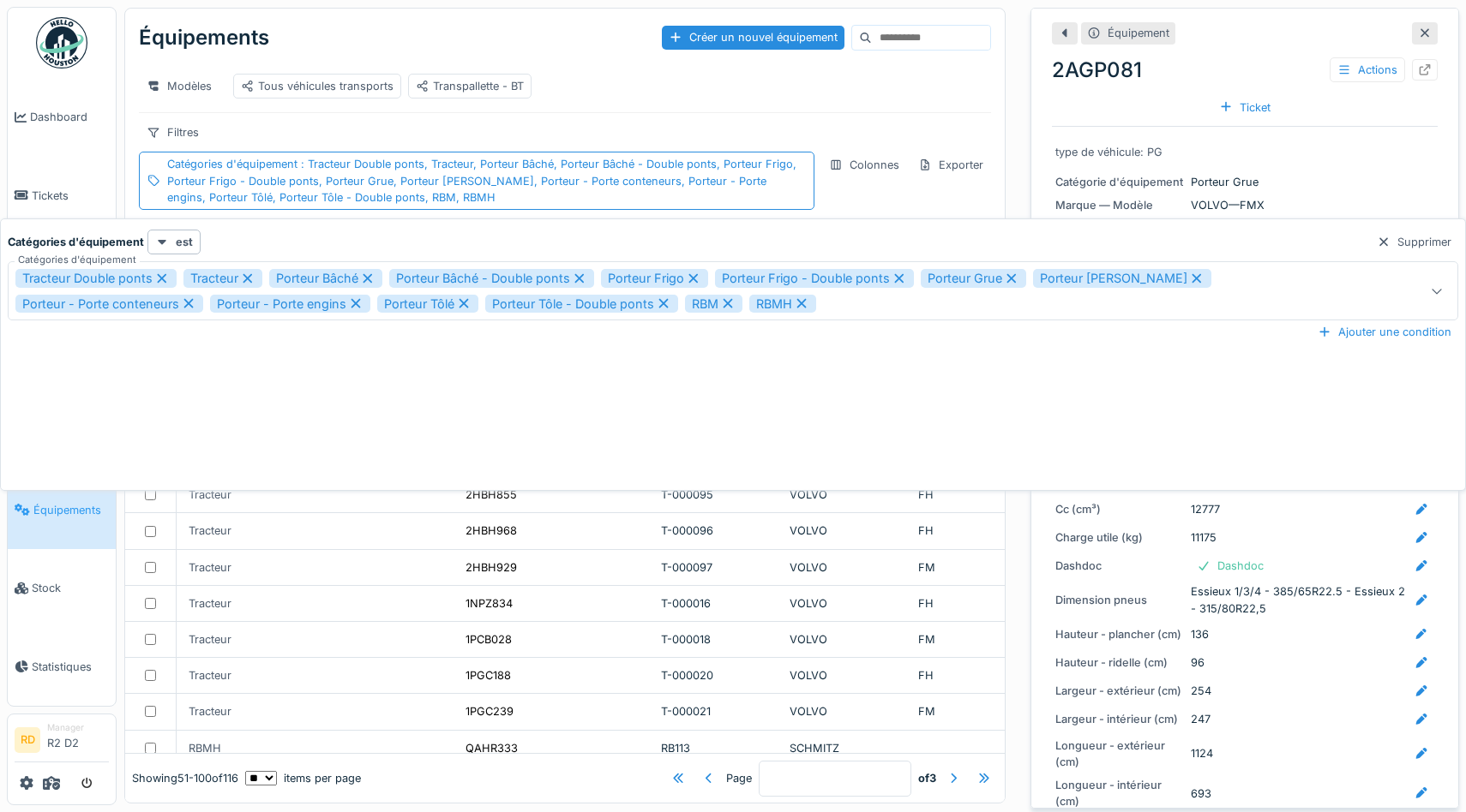
click at [730, 303] on icon at bounding box center [728, 304] width 10 height 10
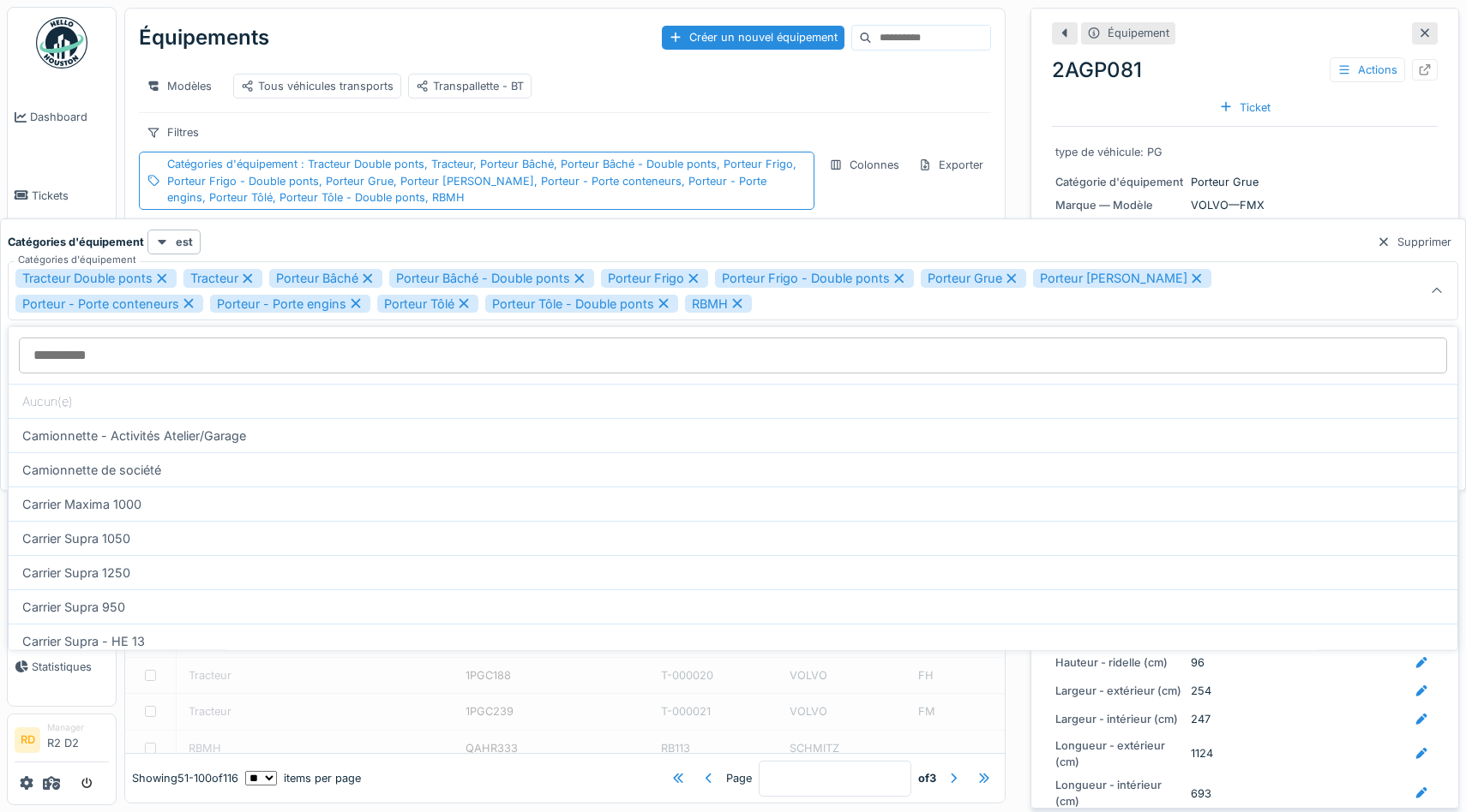
click at [737, 303] on icon at bounding box center [738, 304] width 10 height 10
type input "**********"
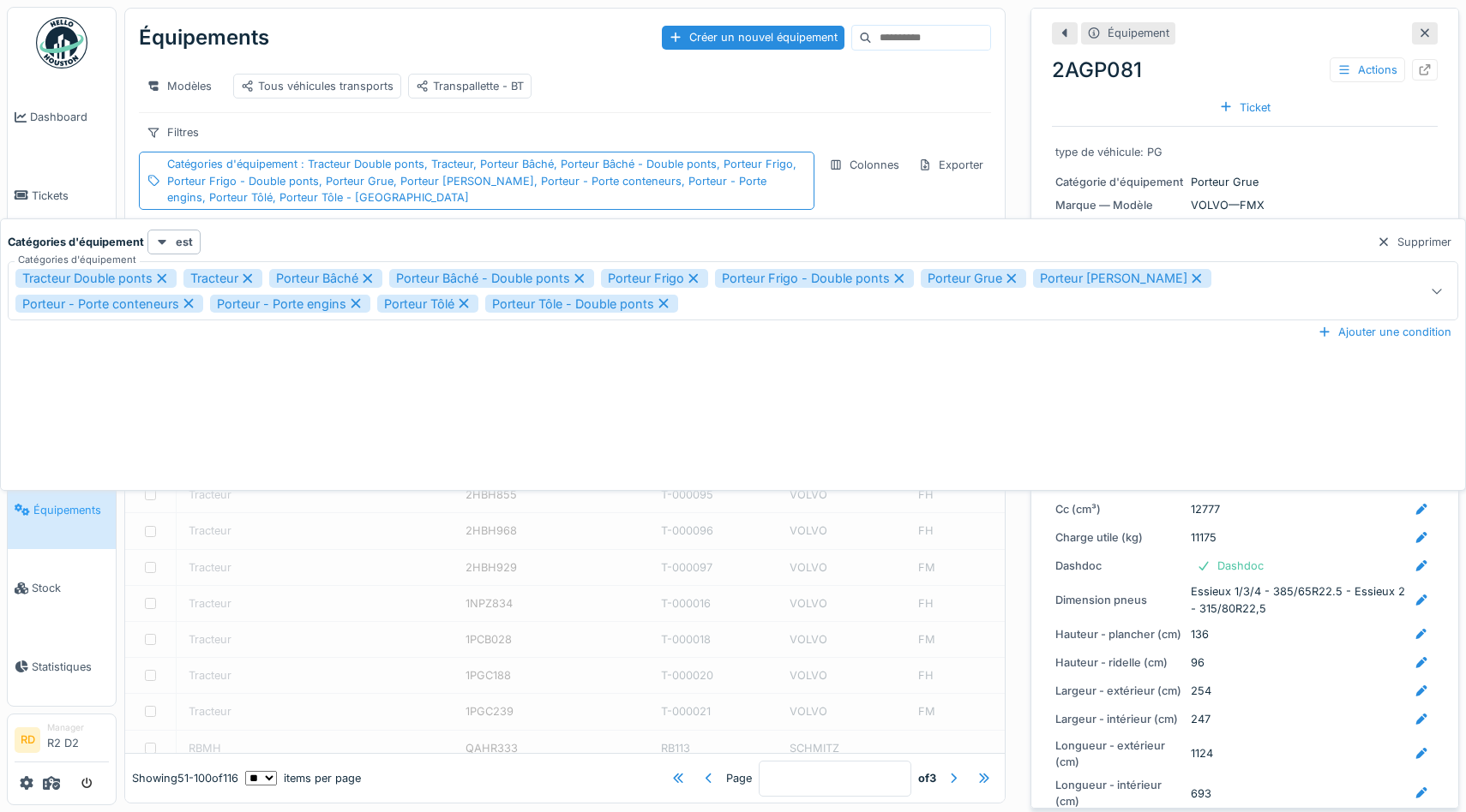
click at [710, 226] on div "**********" at bounding box center [733, 354] width 1466 height 272
type input "*"
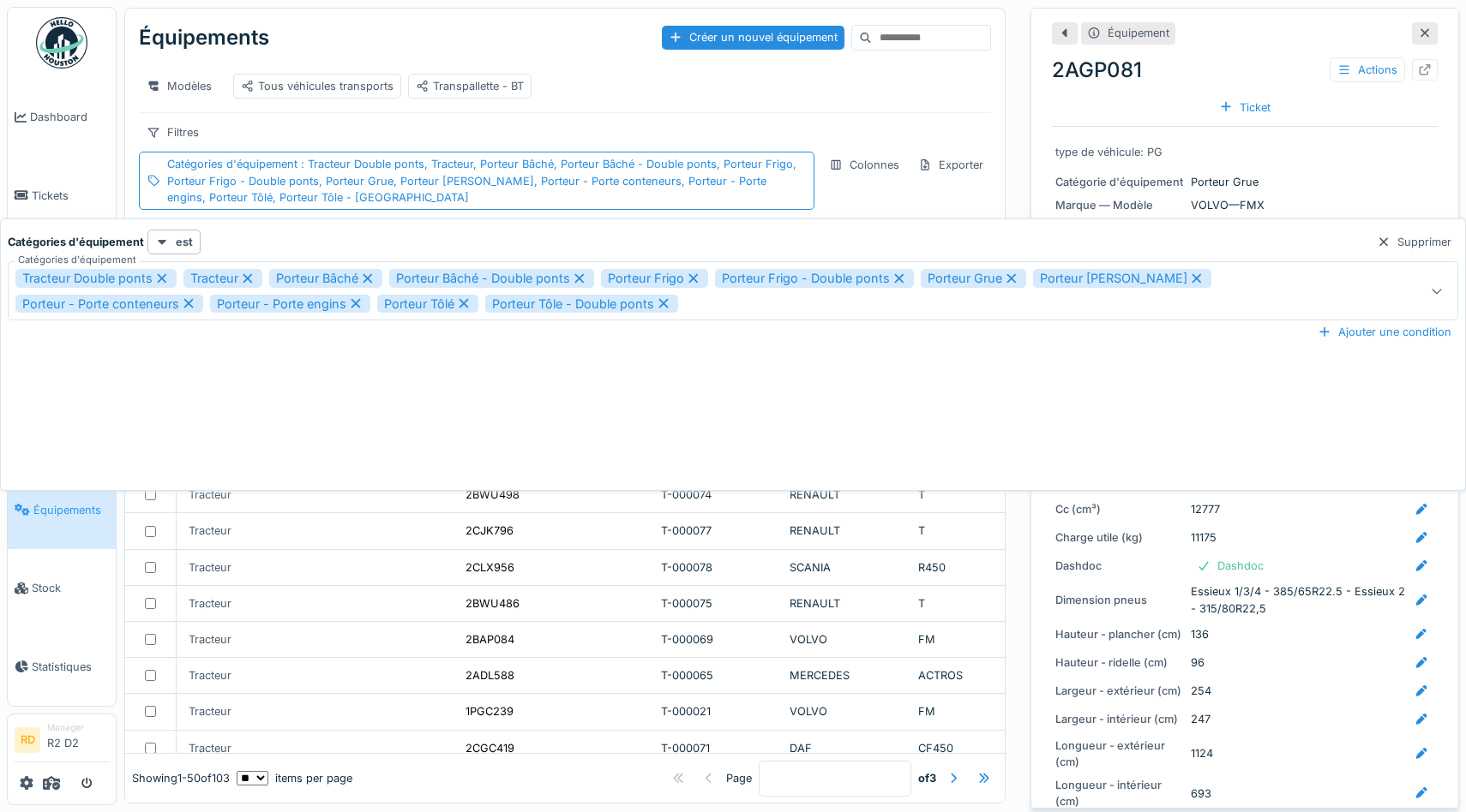
click at [701, 62] on div "Modèles Tous véhicules transports Transpallette - BT" at bounding box center [565, 86] width 852 height 52
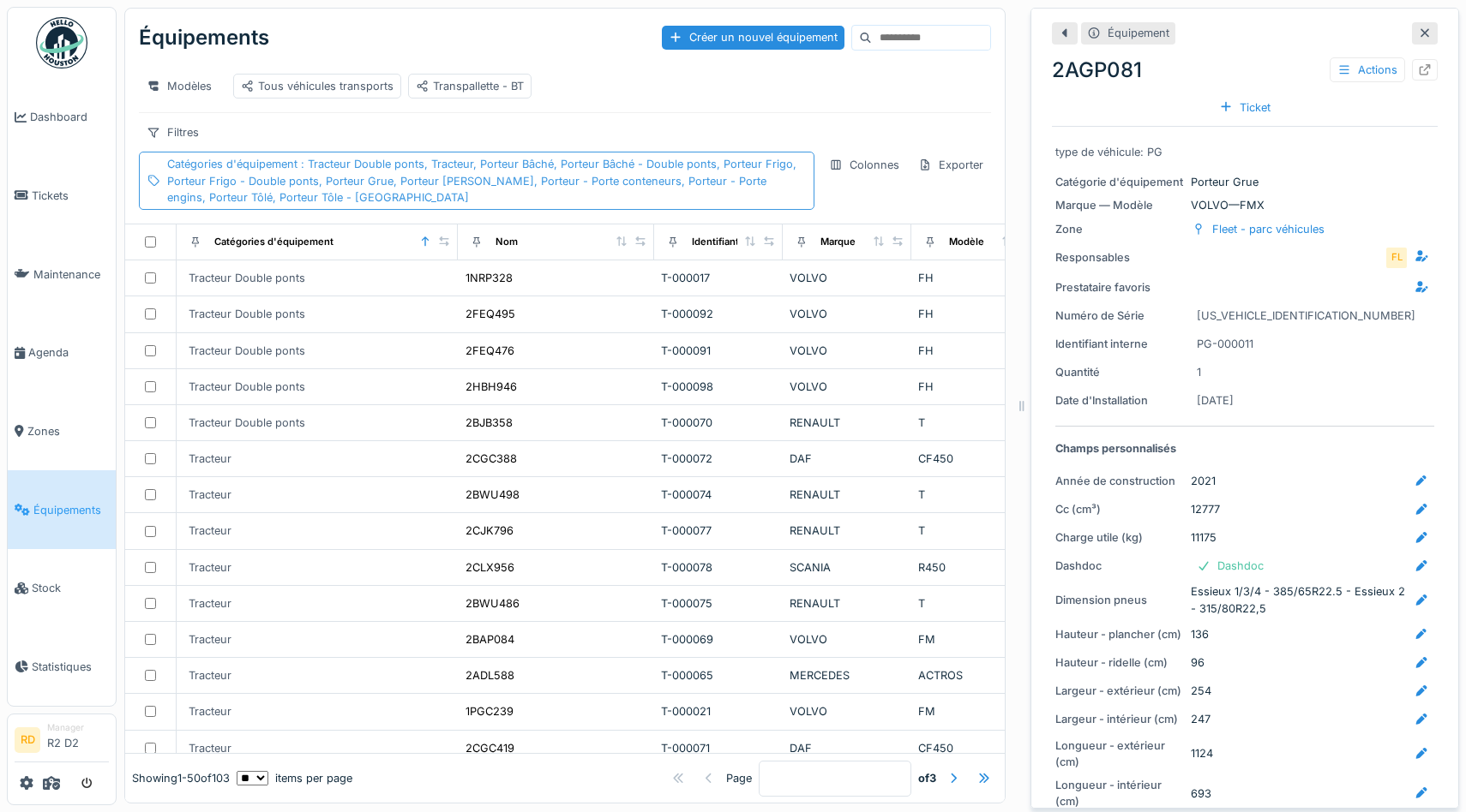
click at [668, 185] on span ": Tracteur Double ponts, Tracteur, Porteur Bâché, Porteur Bâché - Double ponts,…" at bounding box center [481, 180] width 630 height 45
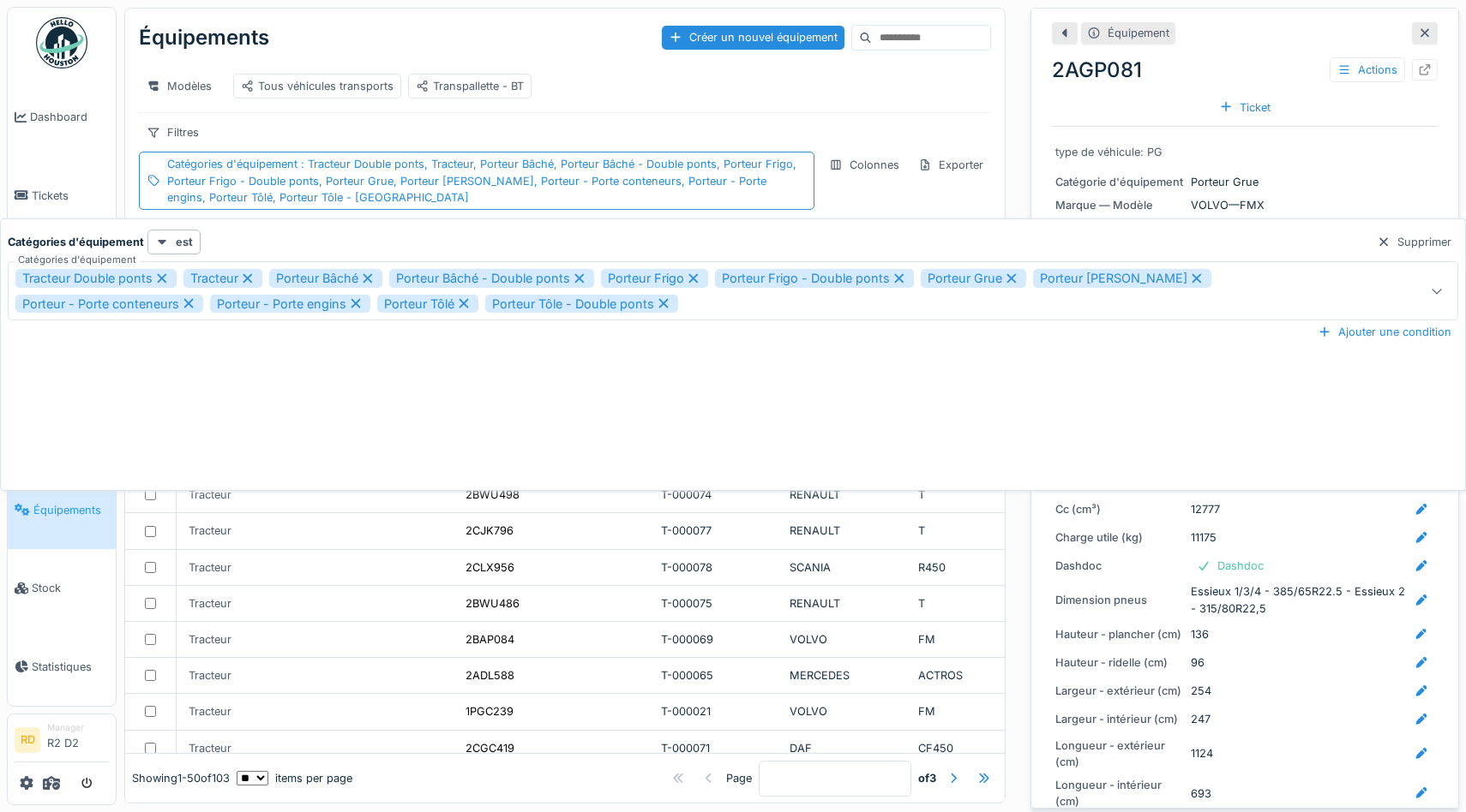
click at [826, 414] on div "**********" at bounding box center [733, 359] width 1457 height 257
click at [606, 97] on div "Modèles Tous véhicules transports Transpallette - BT" at bounding box center [565, 85] width 852 height 38
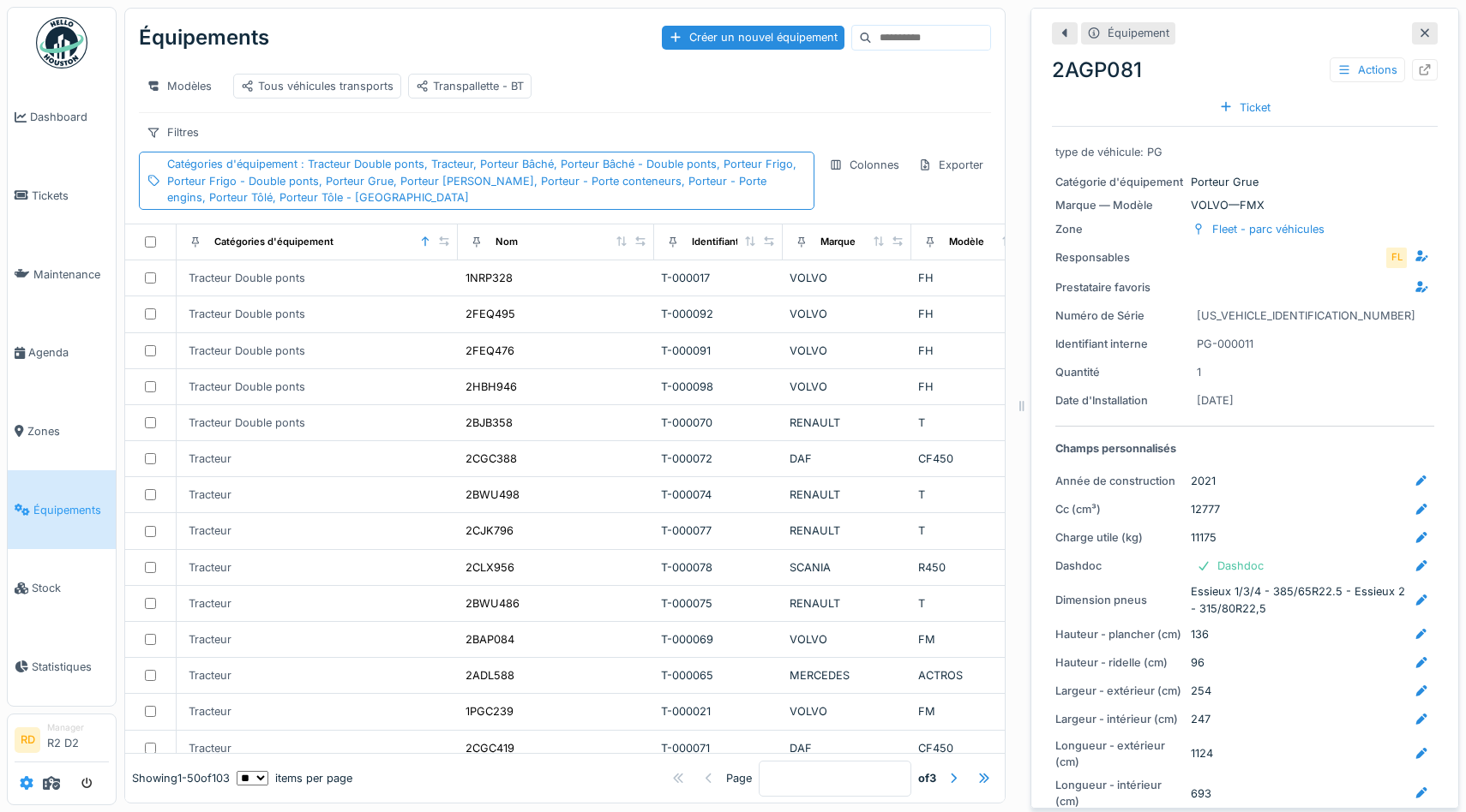
click at [28, 781] on icon at bounding box center [26, 783] width 13 height 13
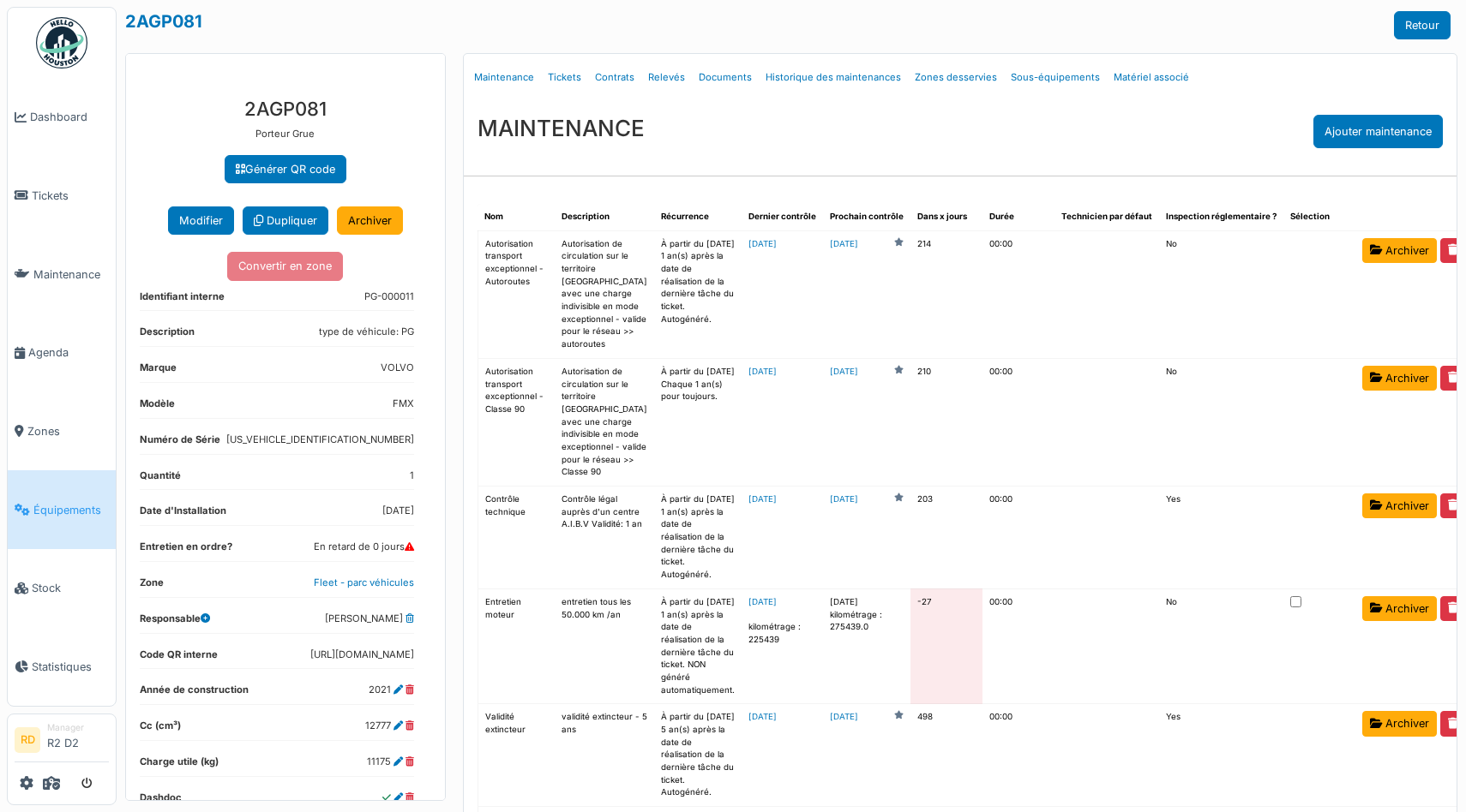
click at [356, 433] on dd "[US_VEHICLE_IDENTIFICATION_NUMBER]" at bounding box center [320, 440] width 187 height 14
copy dd "[US_VEHICLE_IDENTIFICATION_NUMBER]"
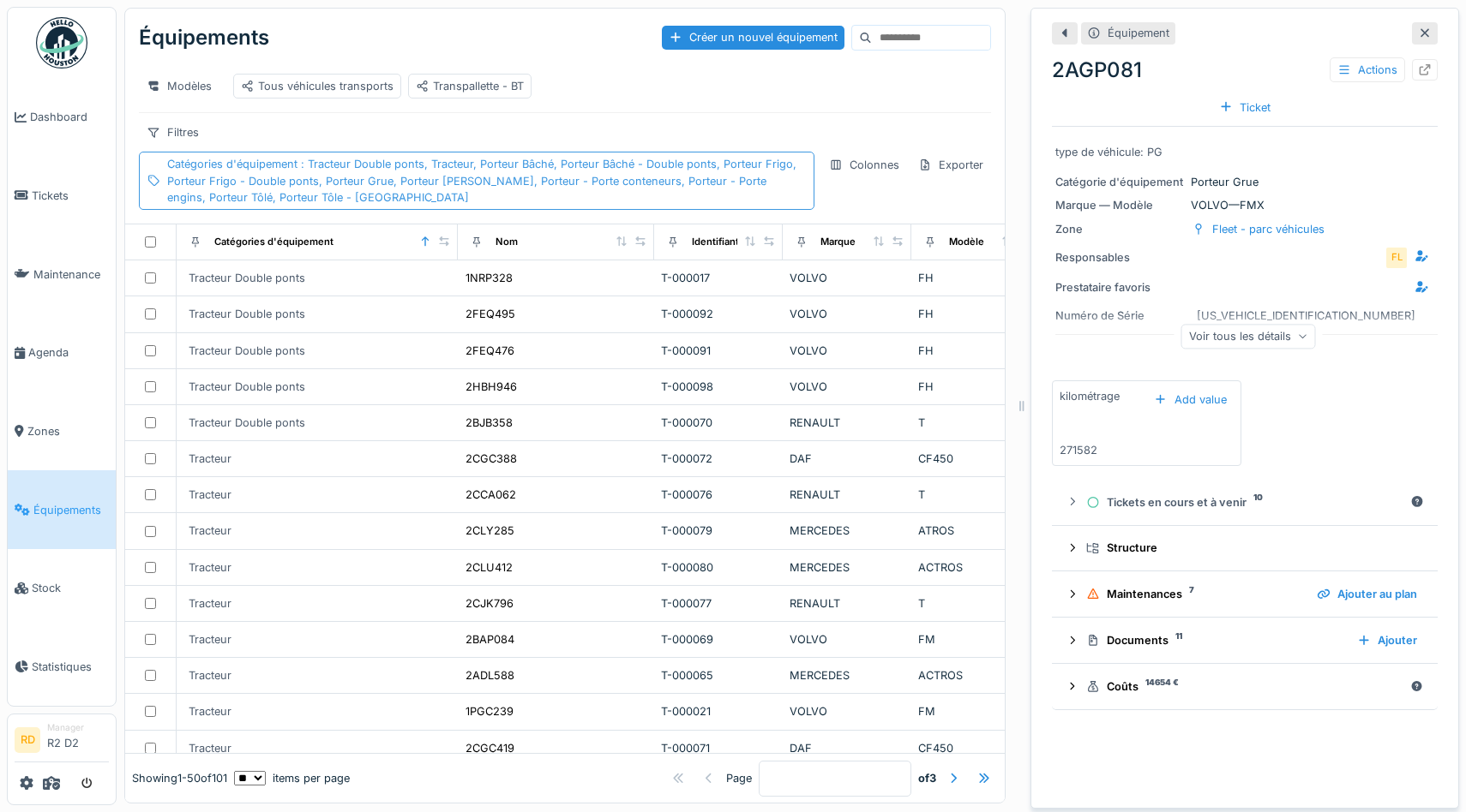
click at [385, 192] on div "Catégories d'équipement : Tracteur Double ponts, Tracteur, Porteur Bâché, Porte…" at bounding box center [487, 181] width 639 height 50
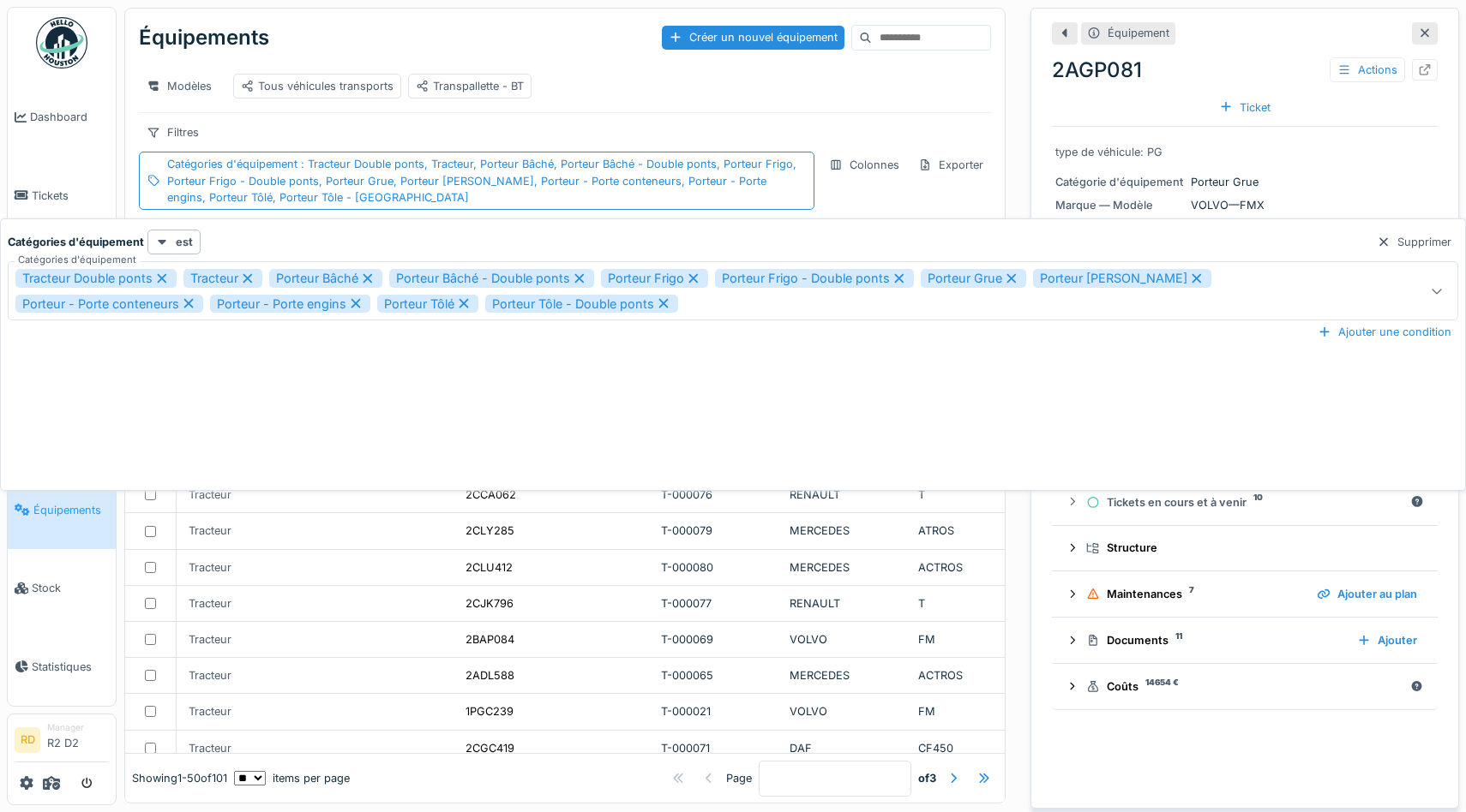
click at [1237, 307] on div "Tracteur Double ponts Tracteur Porteur Bâché Porteur Bâché - Double ponts Porte…" at bounding box center [654, 290] width 1279 height 43
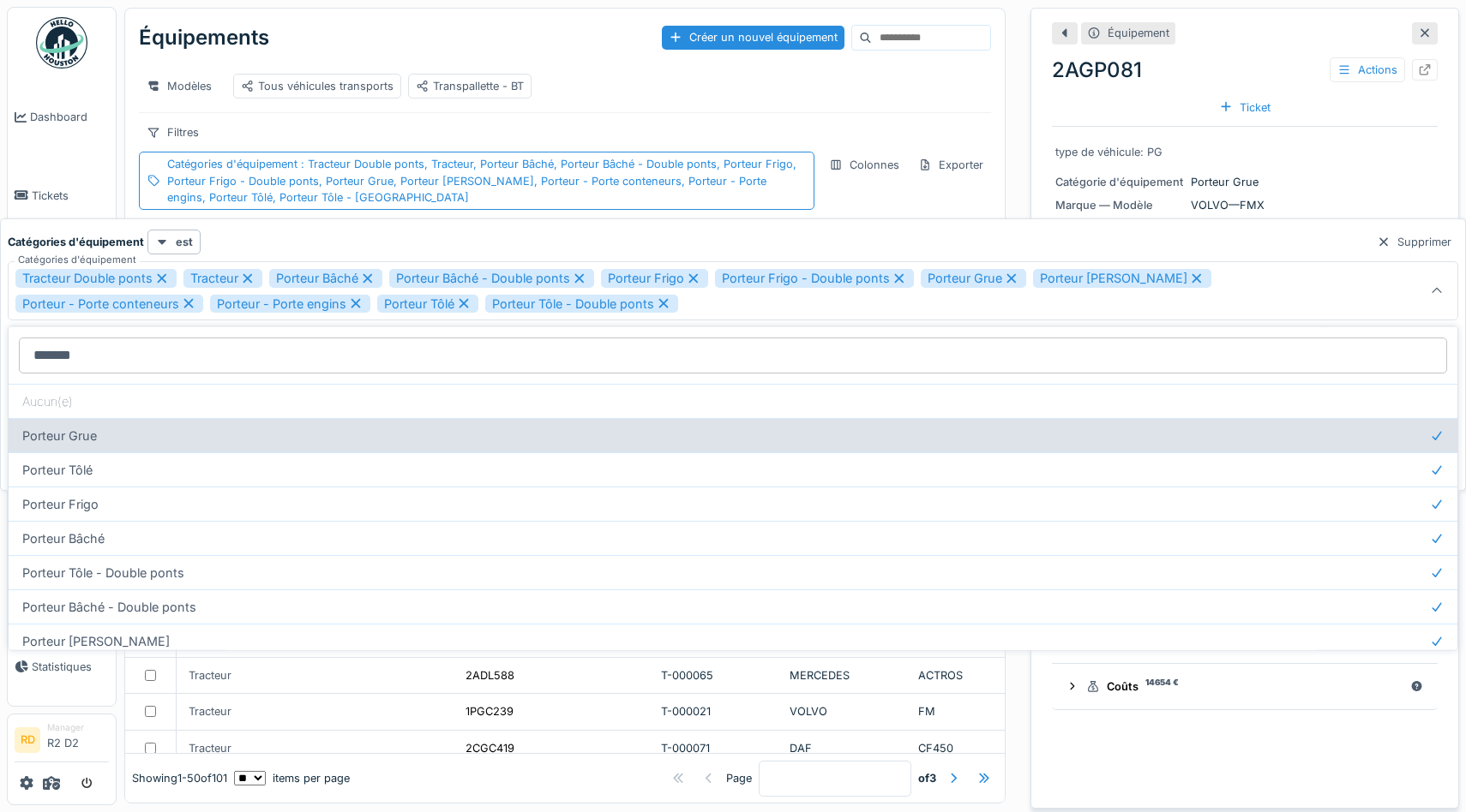
type d\'équipement_c0NjE "*******"
click at [376, 442] on div "Porteur Grue" at bounding box center [733, 435] width 1449 height 35
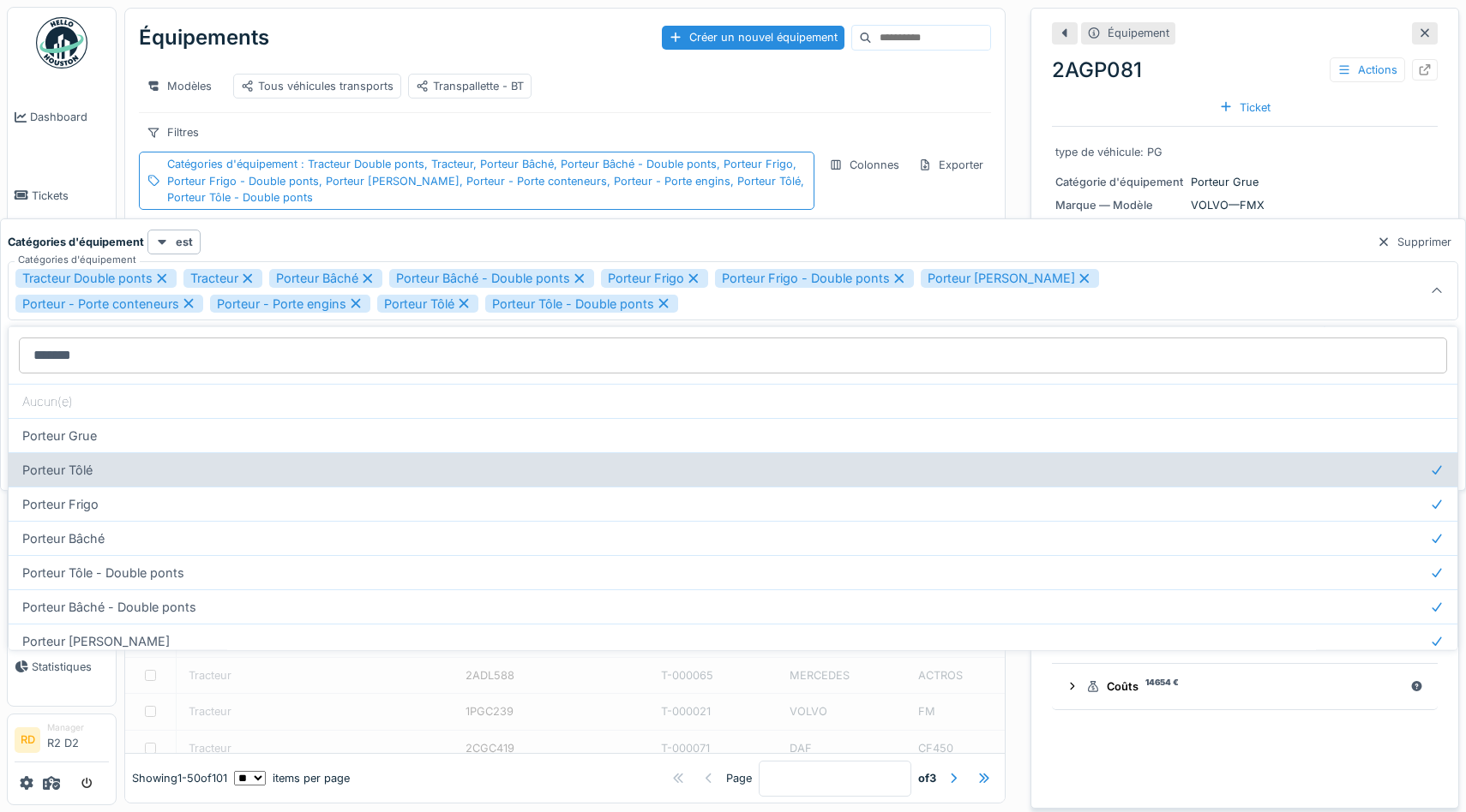
click at [354, 459] on div "Porteur Tôlé" at bounding box center [733, 469] width 1449 height 35
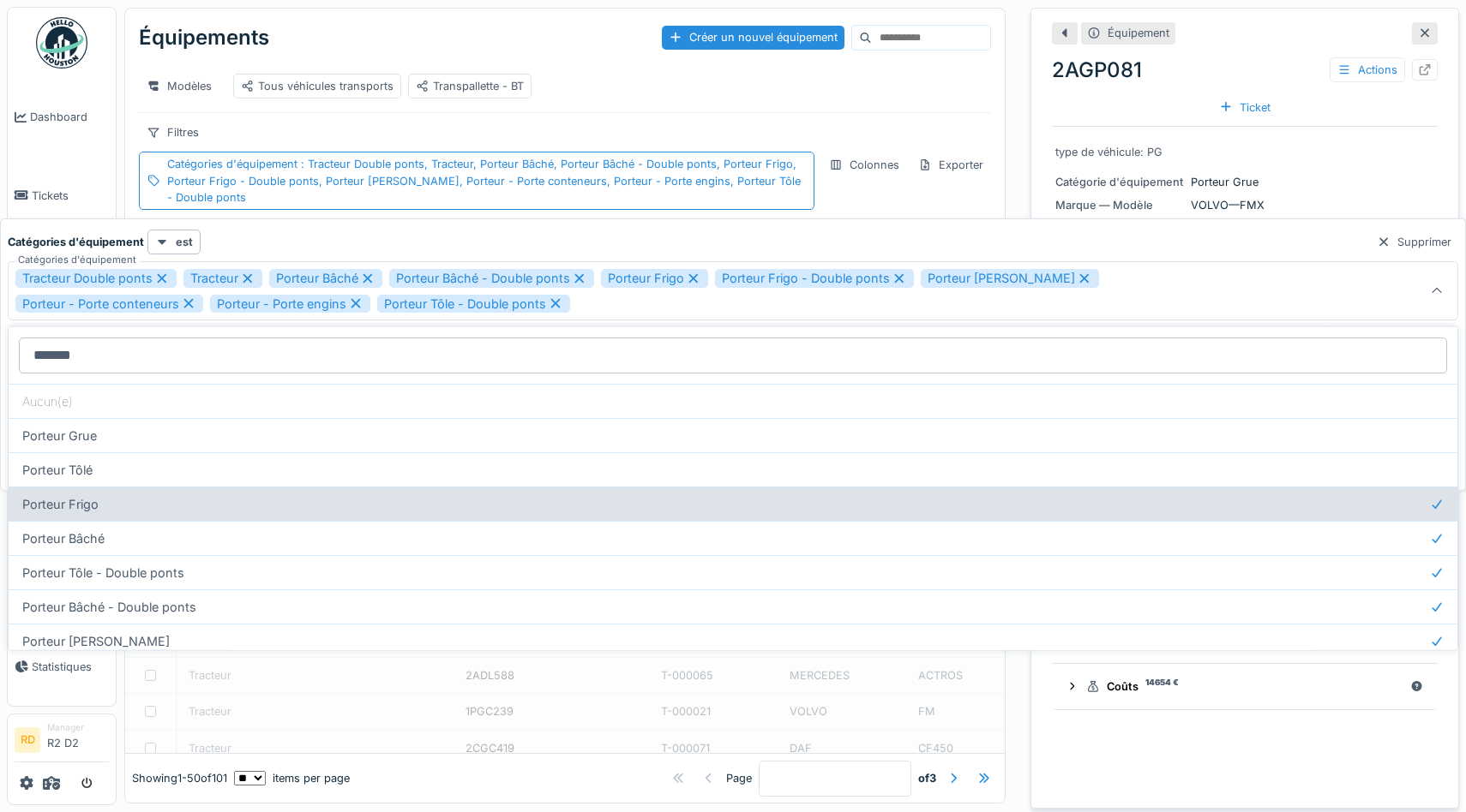
click at [337, 498] on div "Porteur Frigo" at bounding box center [733, 503] width 1449 height 35
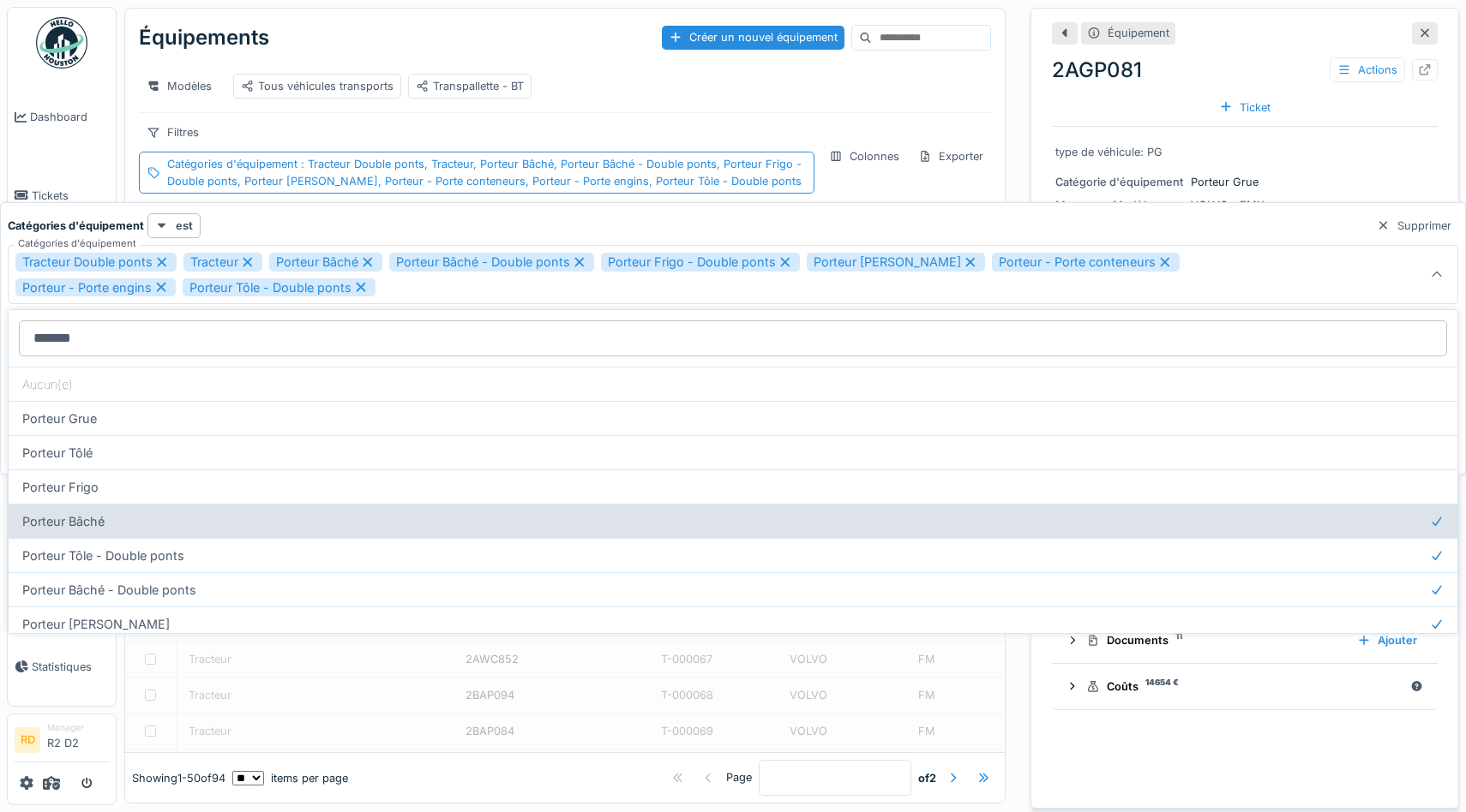
click at [305, 522] on div "Porteur Bâché" at bounding box center [733, 521] width 1449 height 35
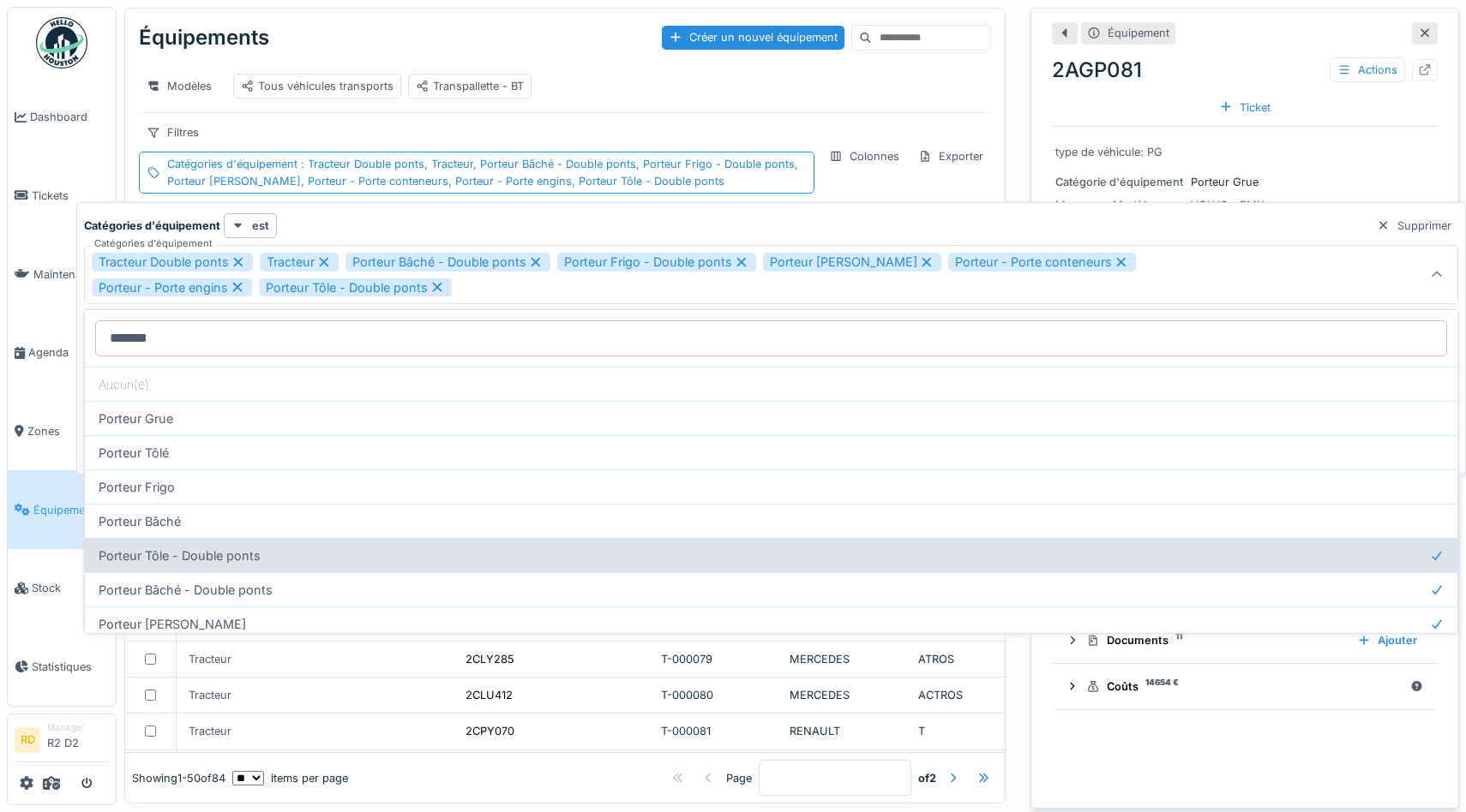
click at [265, 550] on div "Porteur Tôle - Double ponts" at bounding box center [772, 555] width 1373 height 35
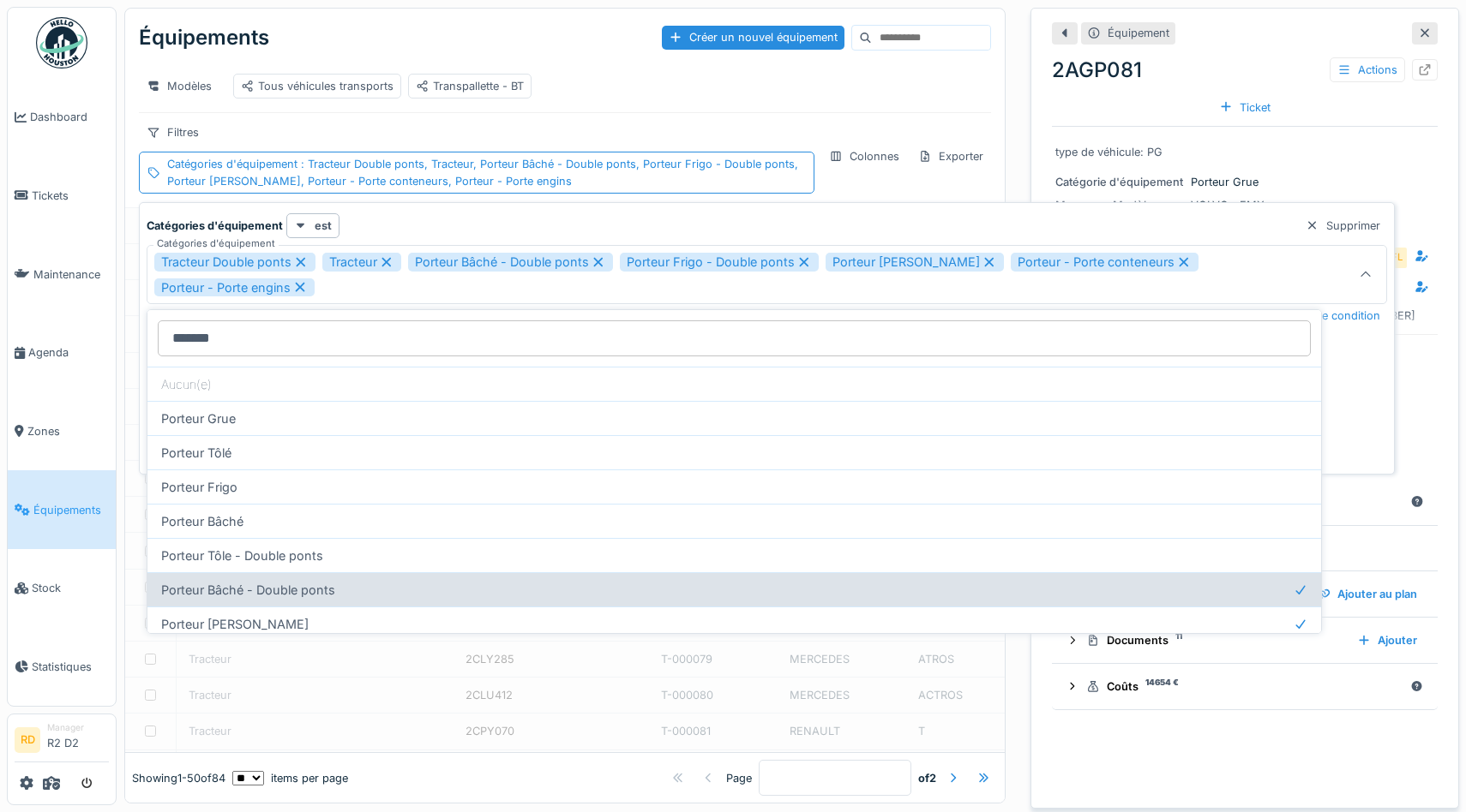
click at [263, 587] on div "Porteur Bâché - Double ponts" at bounding box center [734, 589] width 1174 height 35
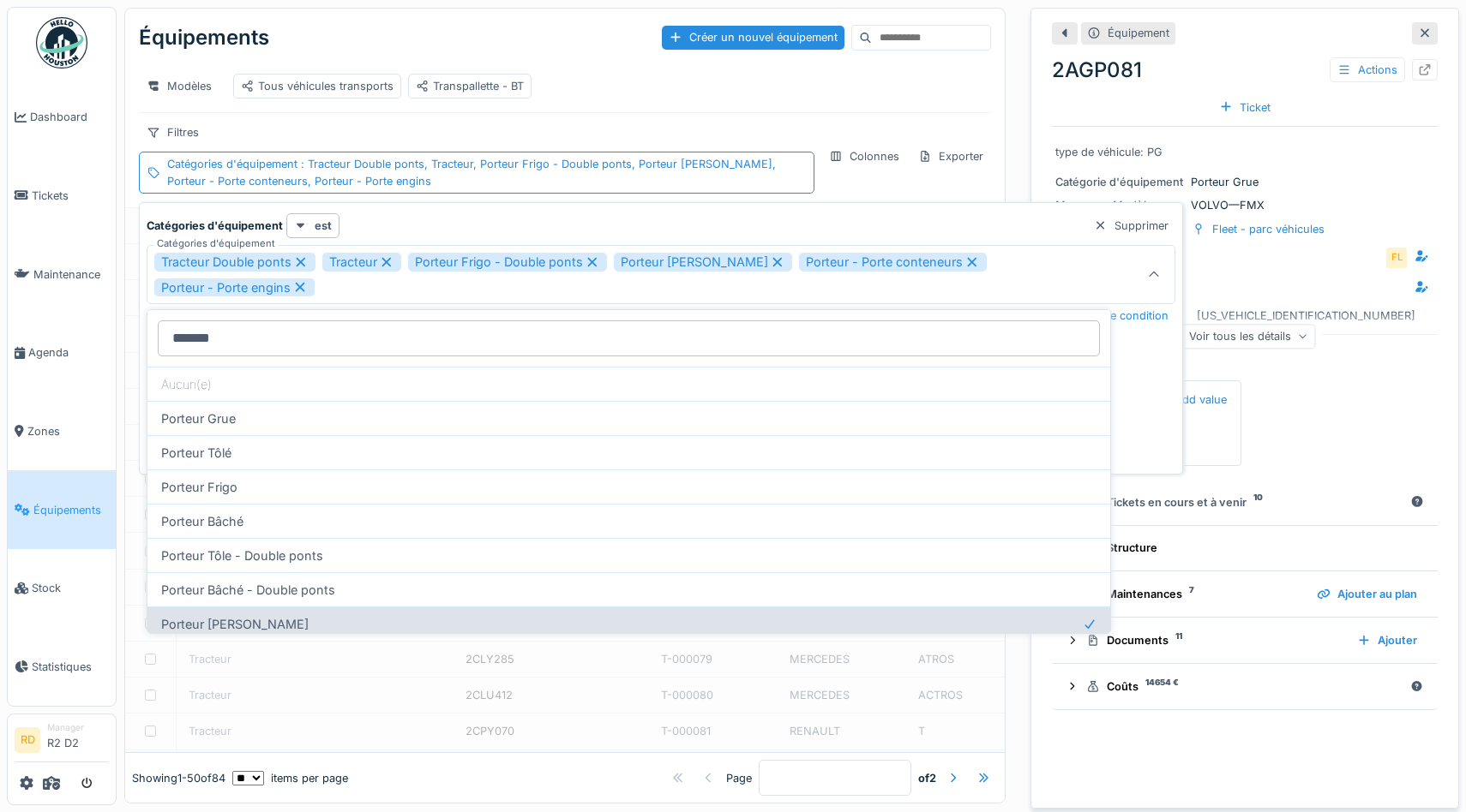
click at [256, 622] on div "Porteur [PERSON_NAME]" at bounding box center [629, 624] width 963 height 35
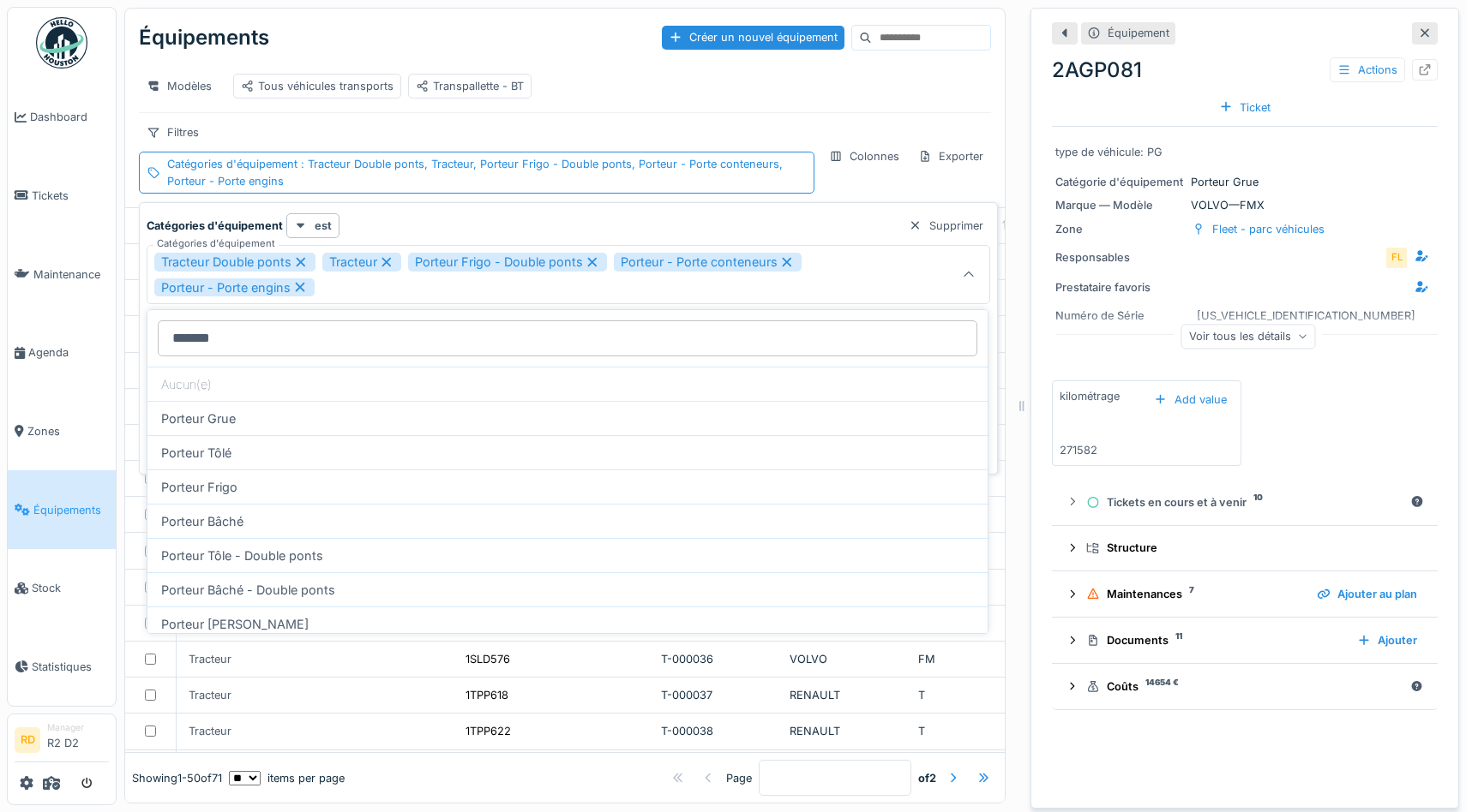
click at [298, 262] on icon at bounding box center [301, 262] width 10 height 10
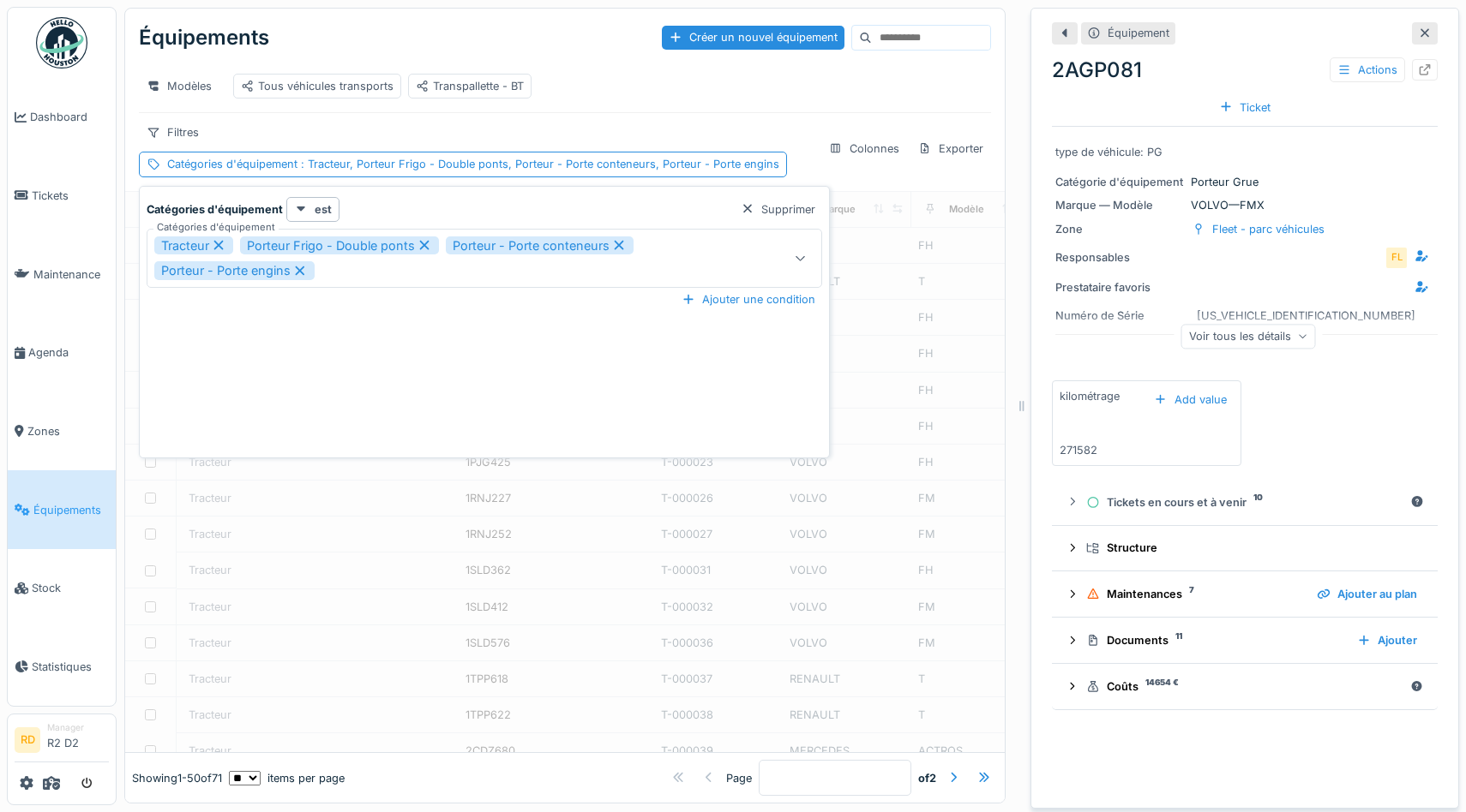
click at [301, 263] on div "Porteur - Porte engins" at bounding box center [234, 271] width 161 height 19
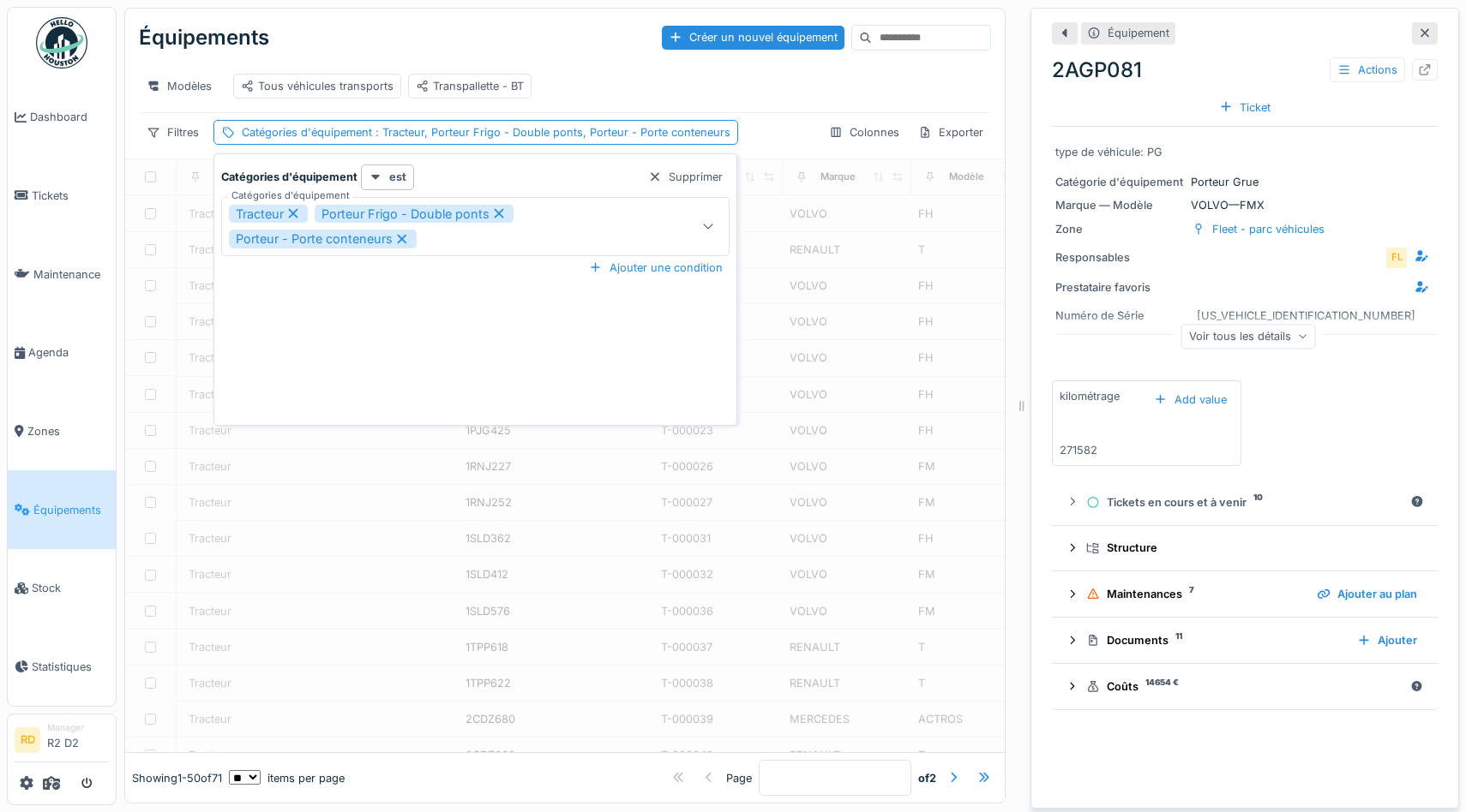
drag, startPoint x: 304, startPoint y: 203, endPoint x: 290, endPoint y: 215, distance: 18.4
click at [303, 204] on div "Tracteur Porteur Frigo - Double ponts Porteur - Porte conteneurs" at bounding box center [475, 226] width 509 height 59
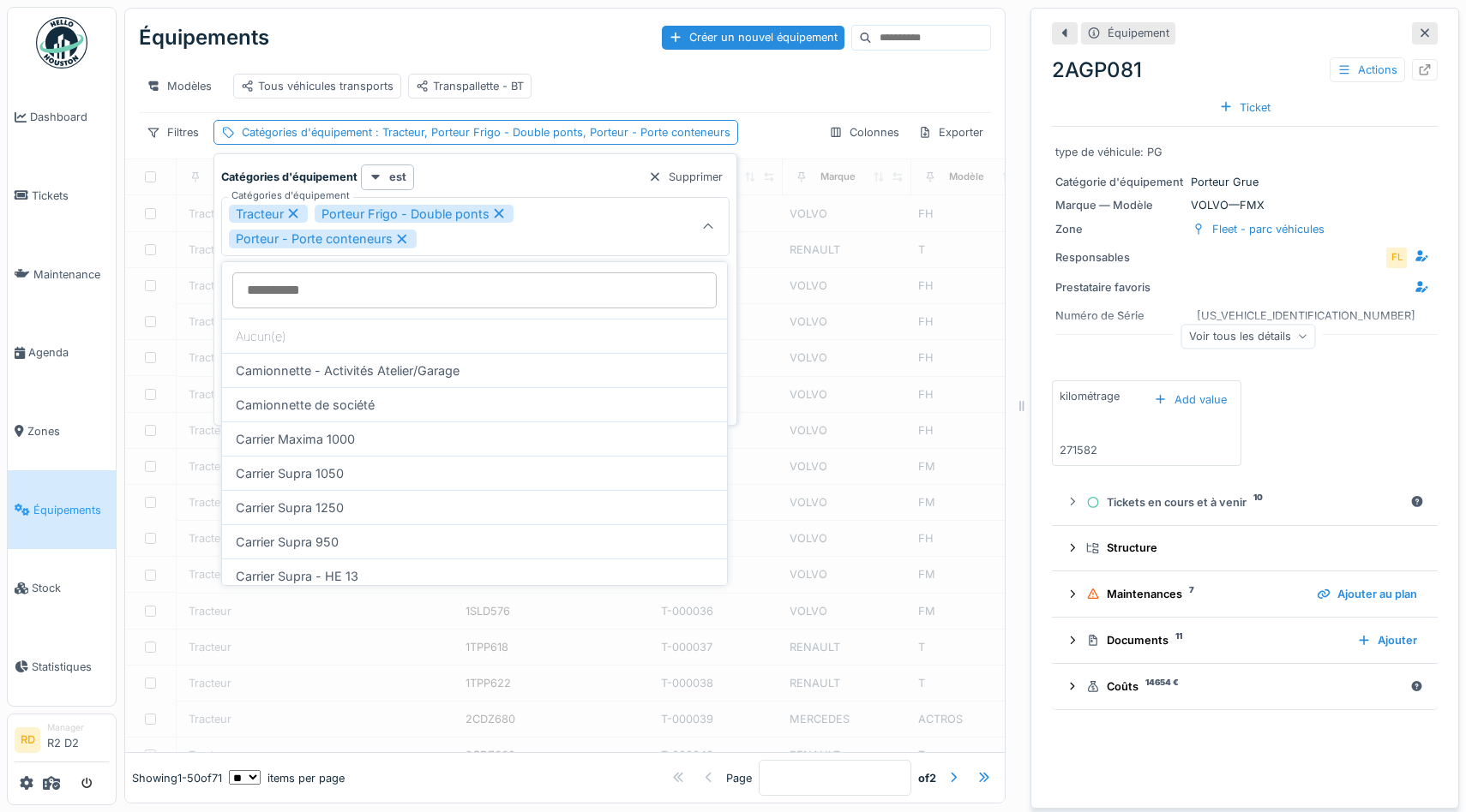
click at [290, 212] on icon at bounding box center [293, 214] width 15 height 12
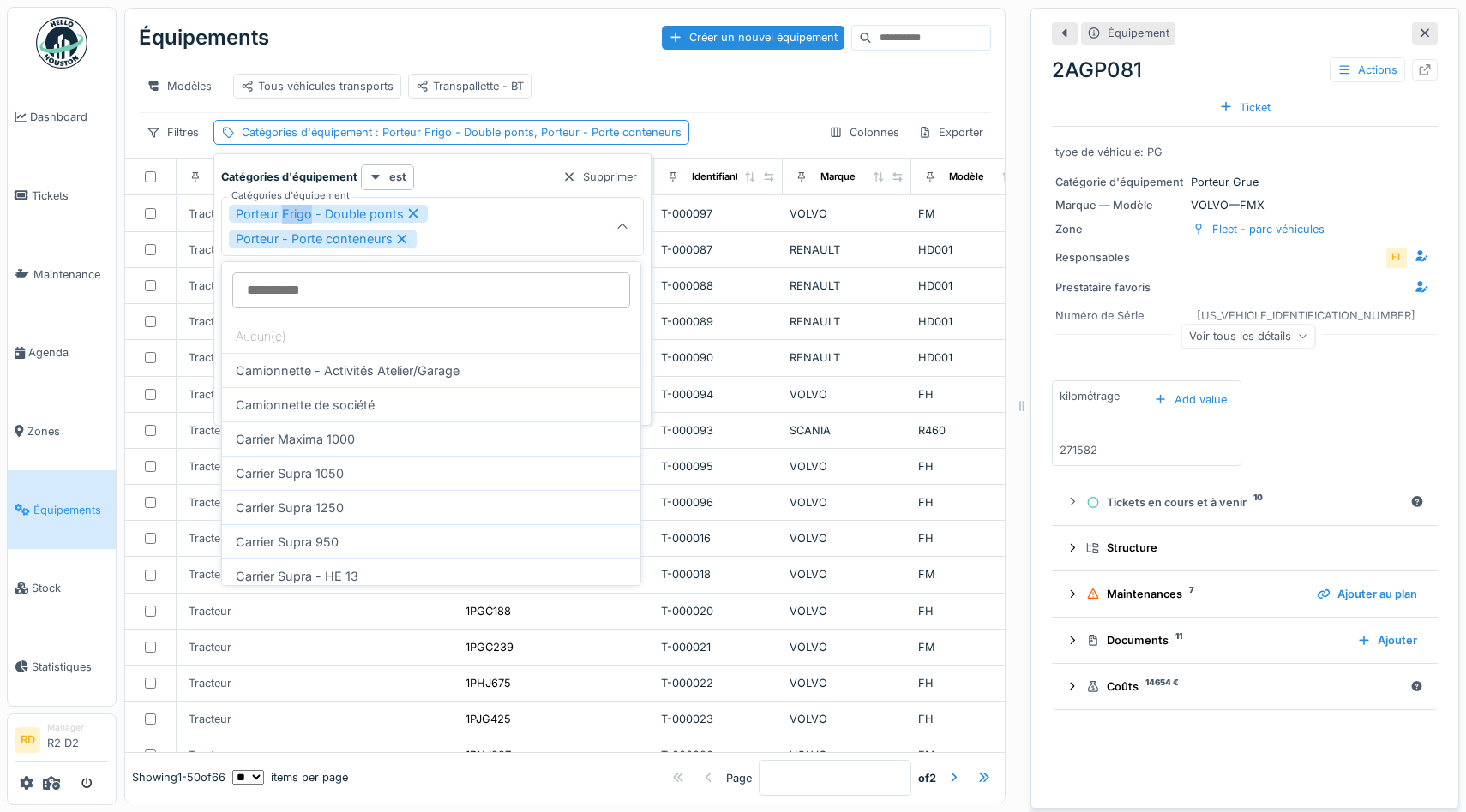
click at [291, 212] on div "Porteur Frigo - Double ponts" at bounding box center [329, 214] width 199 height 19
type input "***"
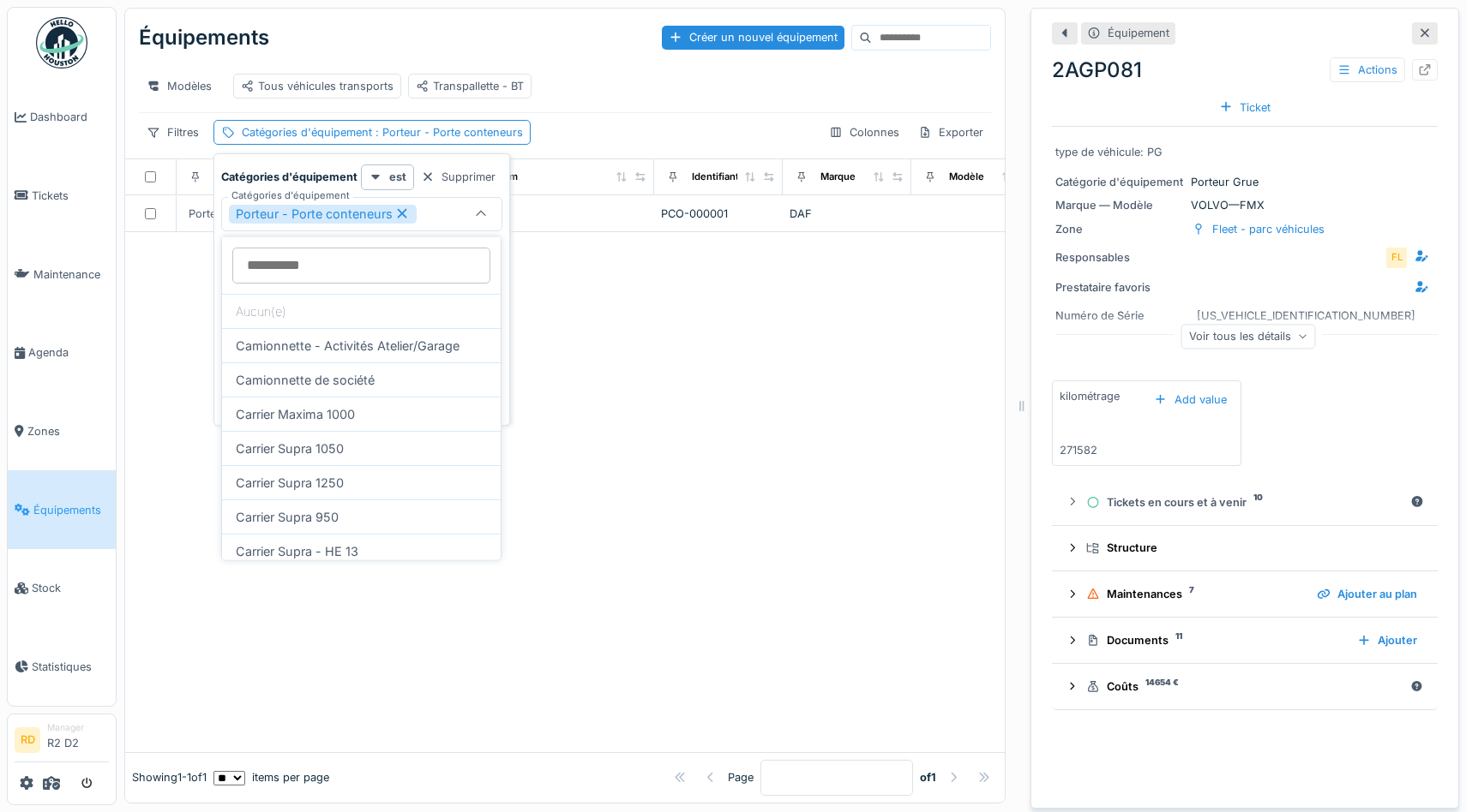
click at [402, 211] on icon at bounding box center [401, 214] width 15 height 12
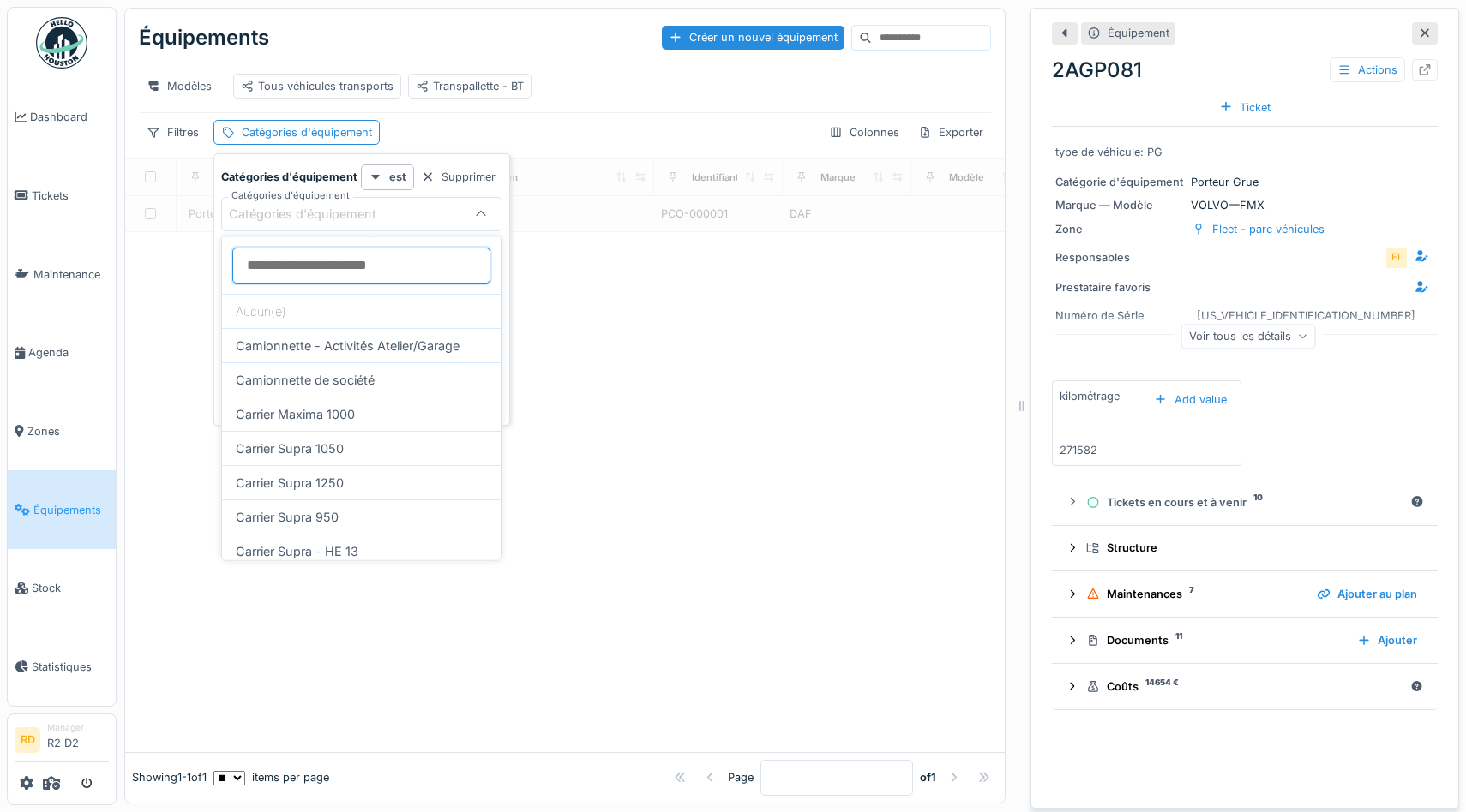
click at [353, 262] on d\'équipement_c0NjE "Catégories d'équipement" at bounding box center [361, 265] width 258 height 36
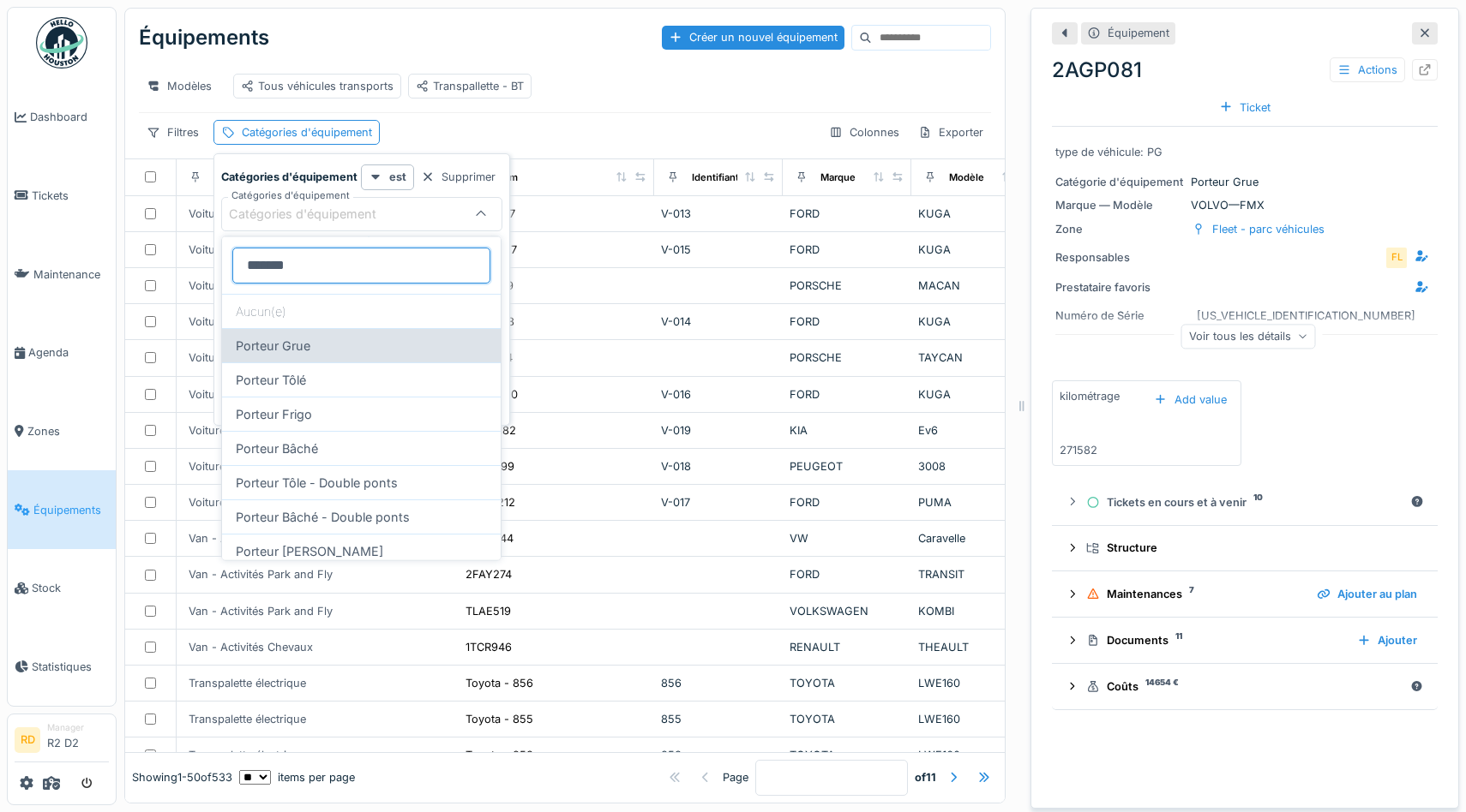
type d\'équipement_c0NjE "*******"
click at [361, 341] on div "Porteur Grue" at bounding box center [361, 345] width 279 height 35
type input "***"
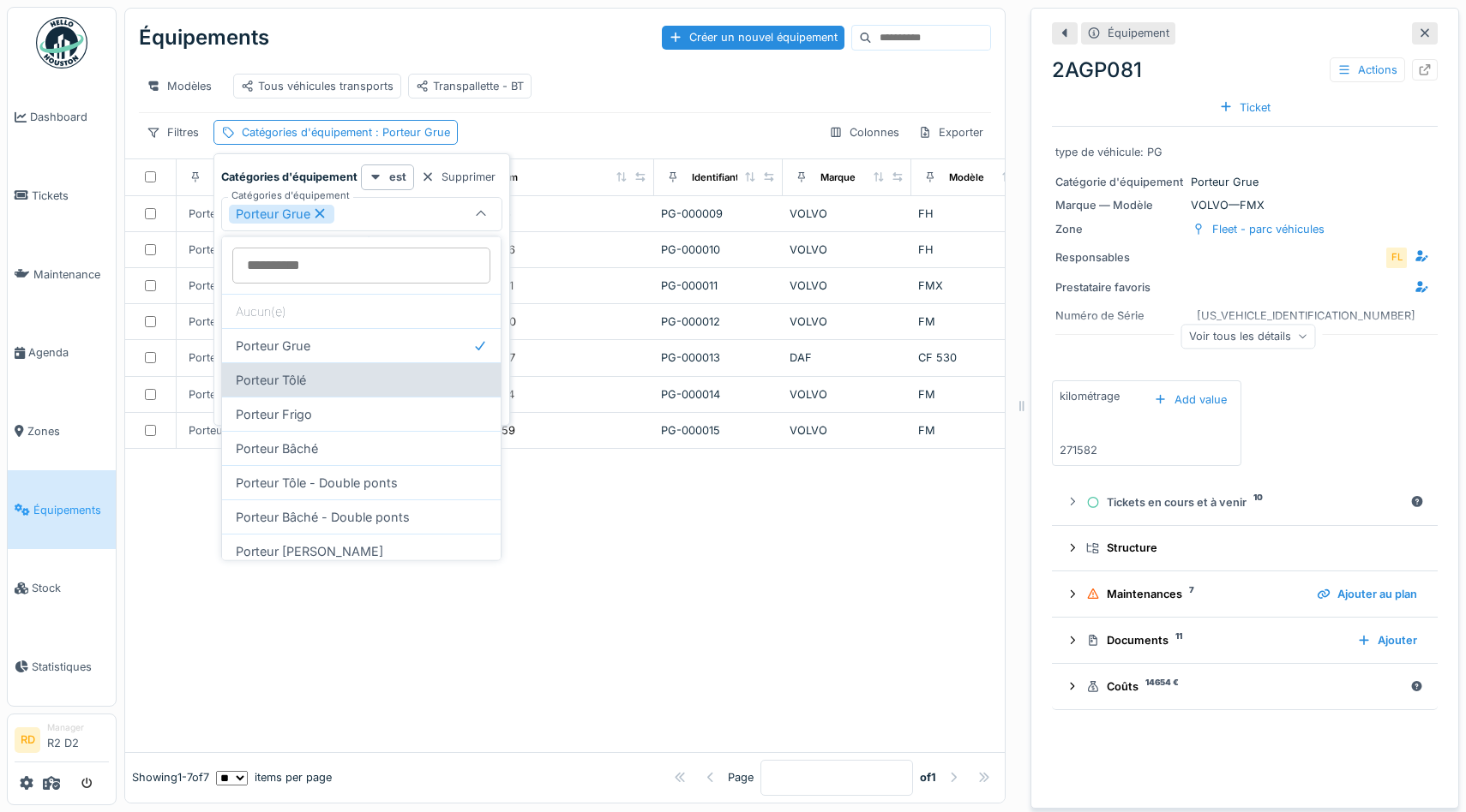
click at [337, 380] on div "Porteur Tôlé" at bounding box center [361, 379] width 279 height 35
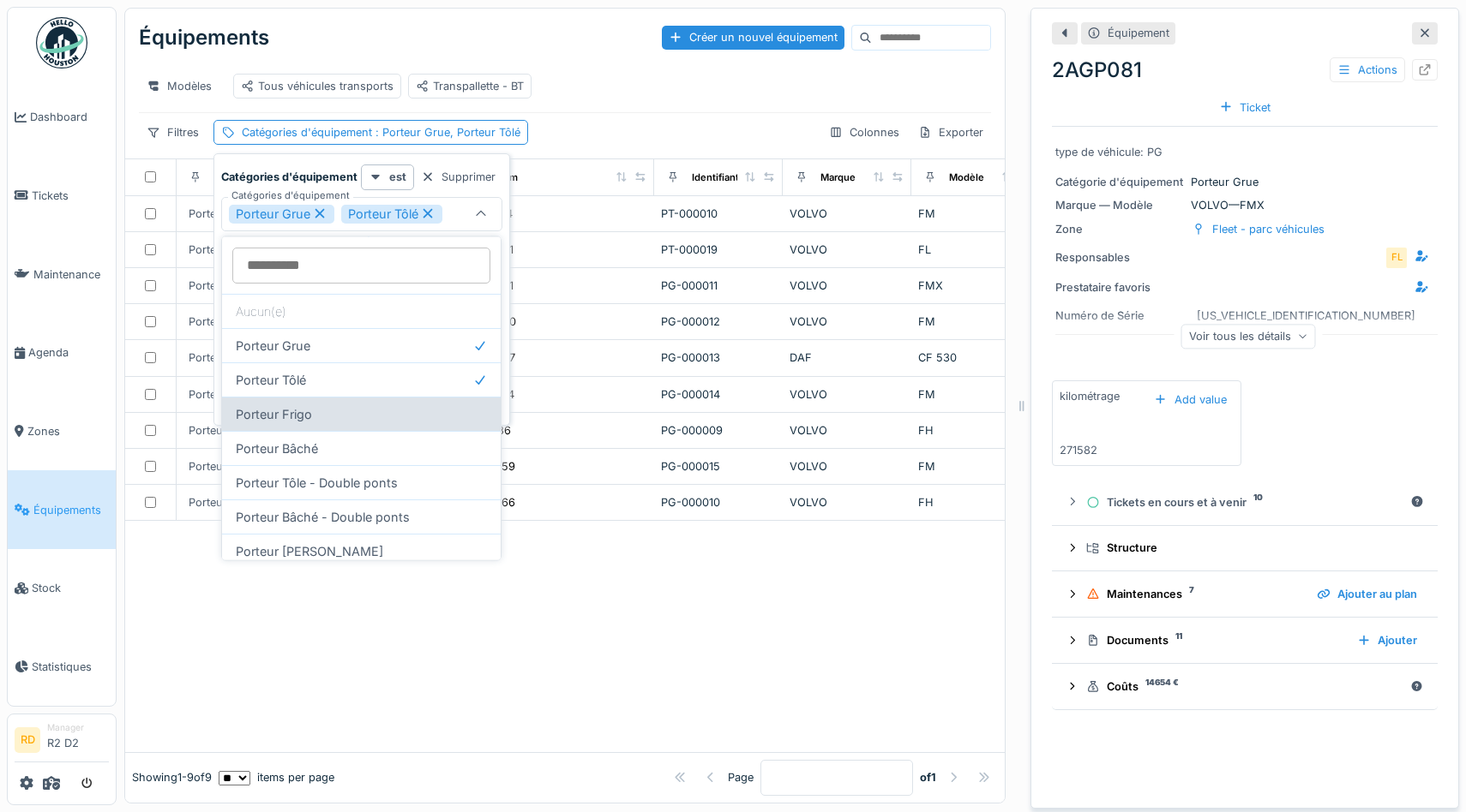
click at [339, 422] on div "Porteur Frigo" at bounding box center [361, 414] width 279 height 35
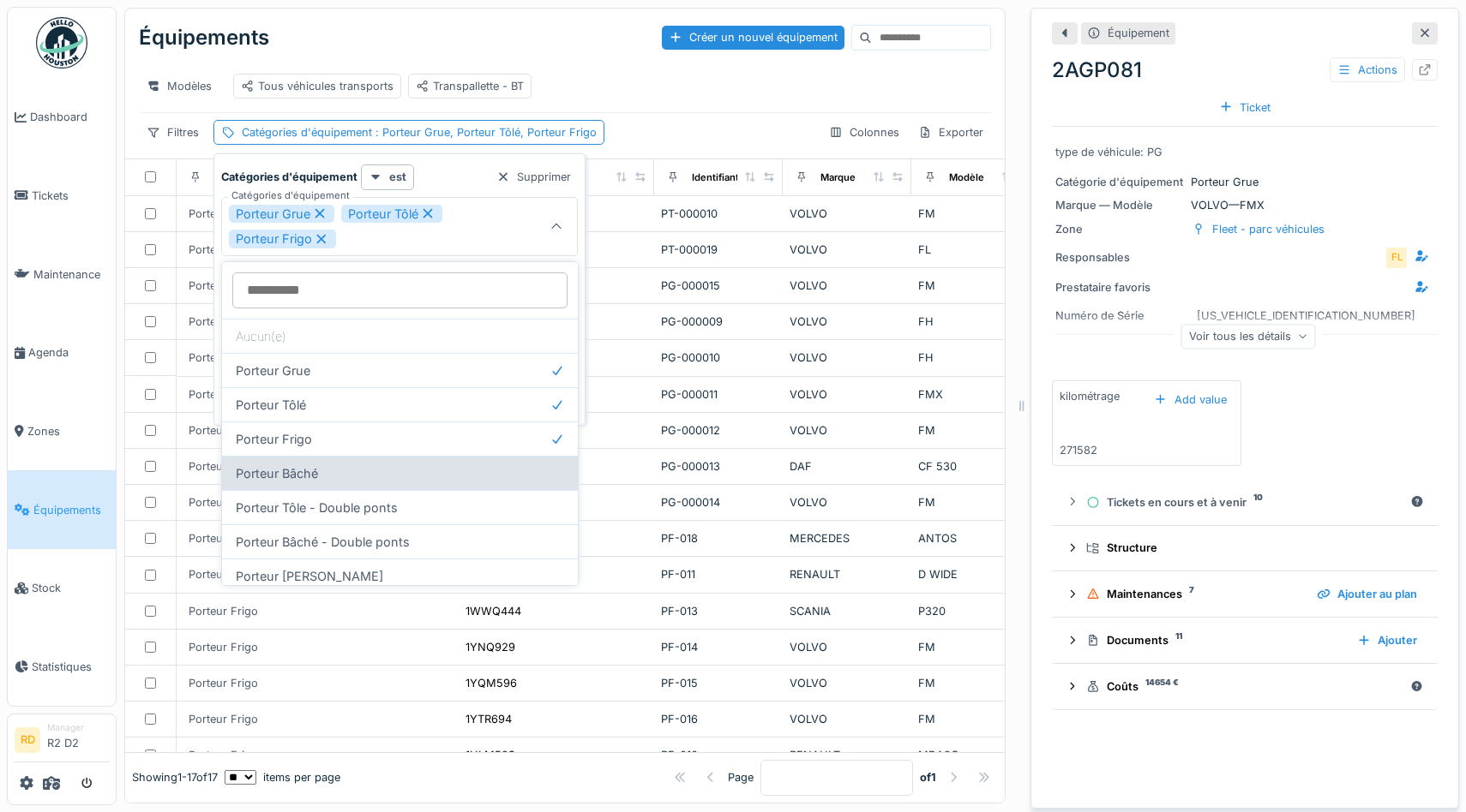
click at [342, 475] on div "Porteur Bâché" at bounding box center [400, 473] width 356 height 35
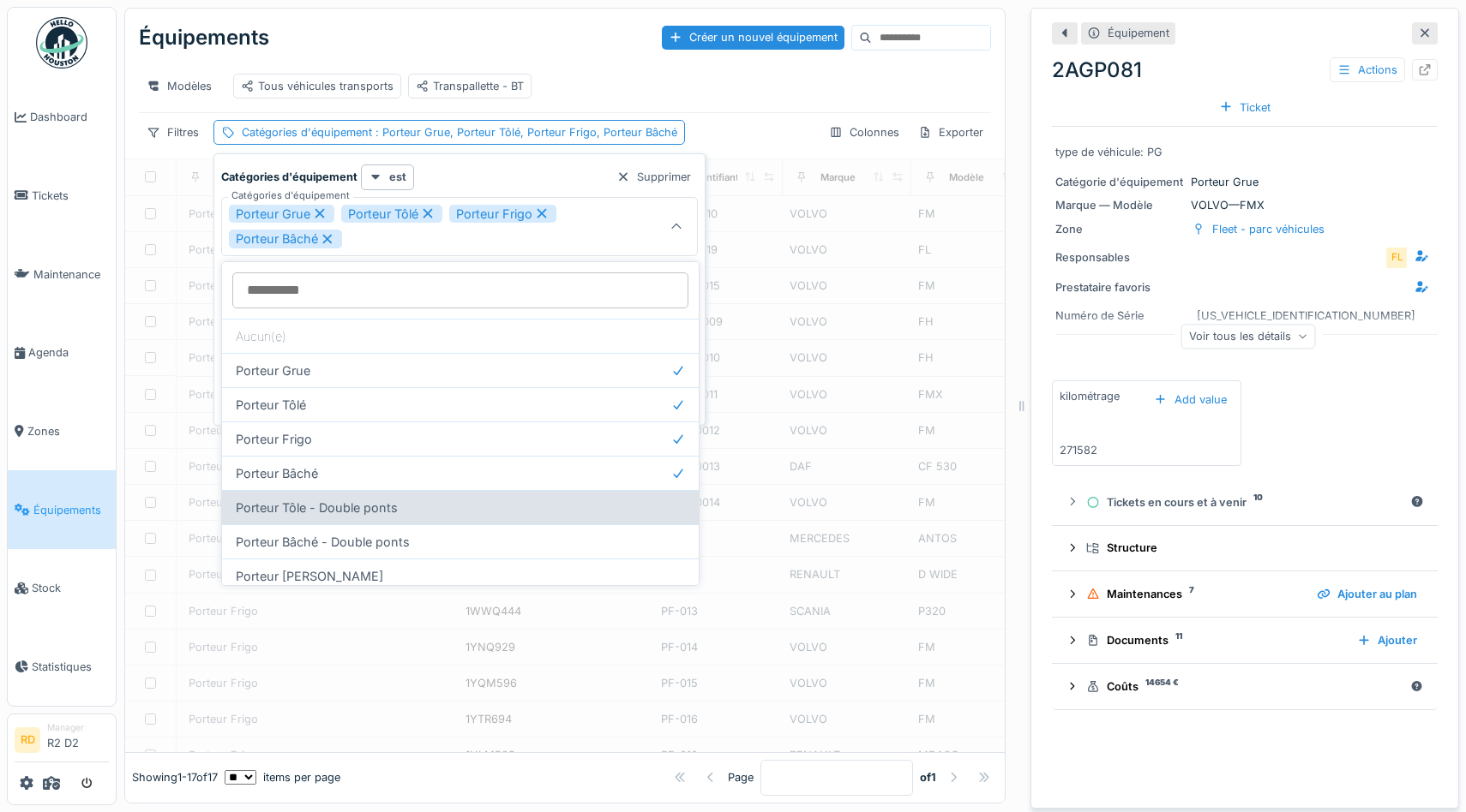
click at [351, 508] on div "Porteur Tôle - Double ponts" at bounding box center [460, 507] width 477 height 35
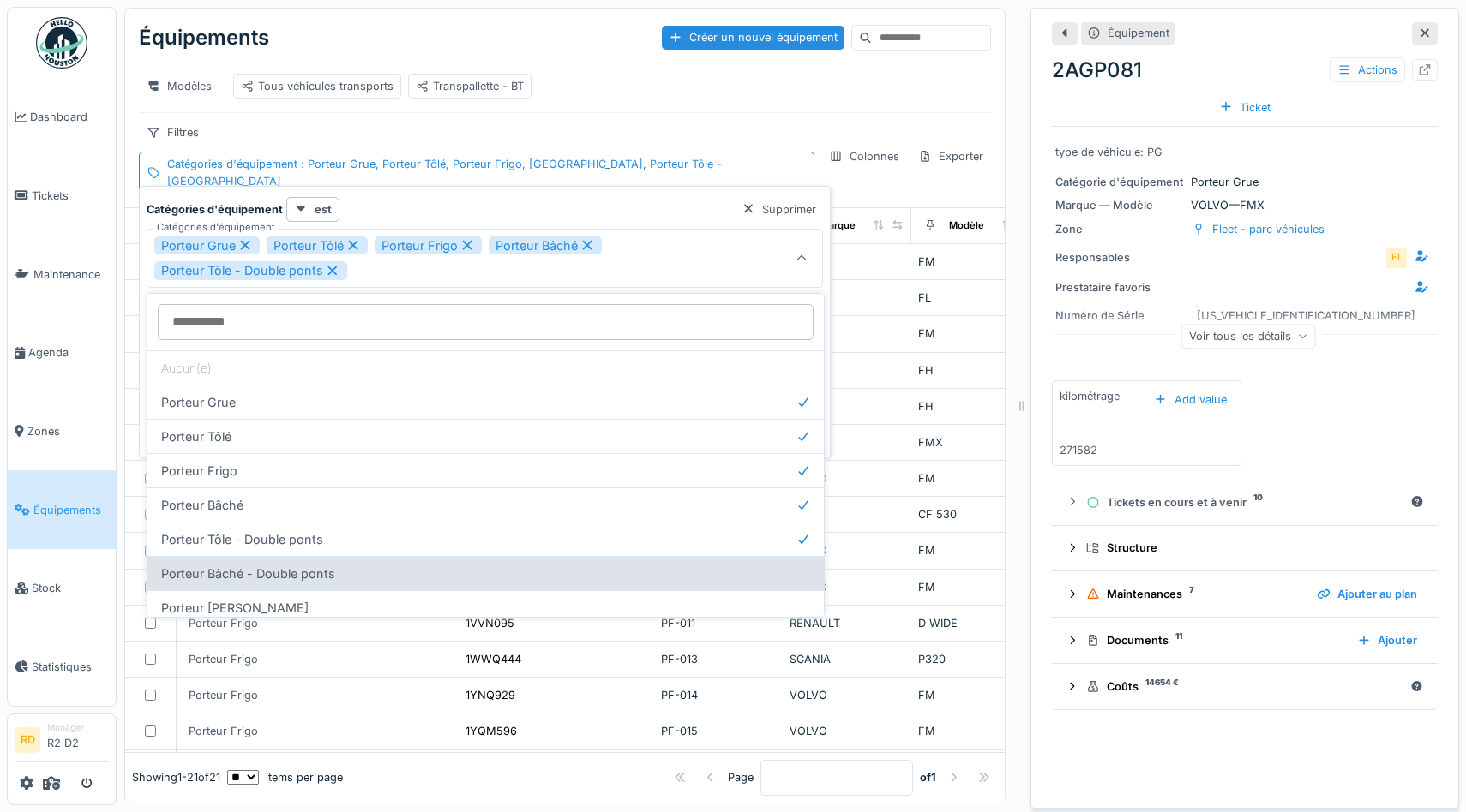
click at [309, 580] on div "Porteur Bâché - Double ponts" at bounding box center [486, 573] width 677 height 35
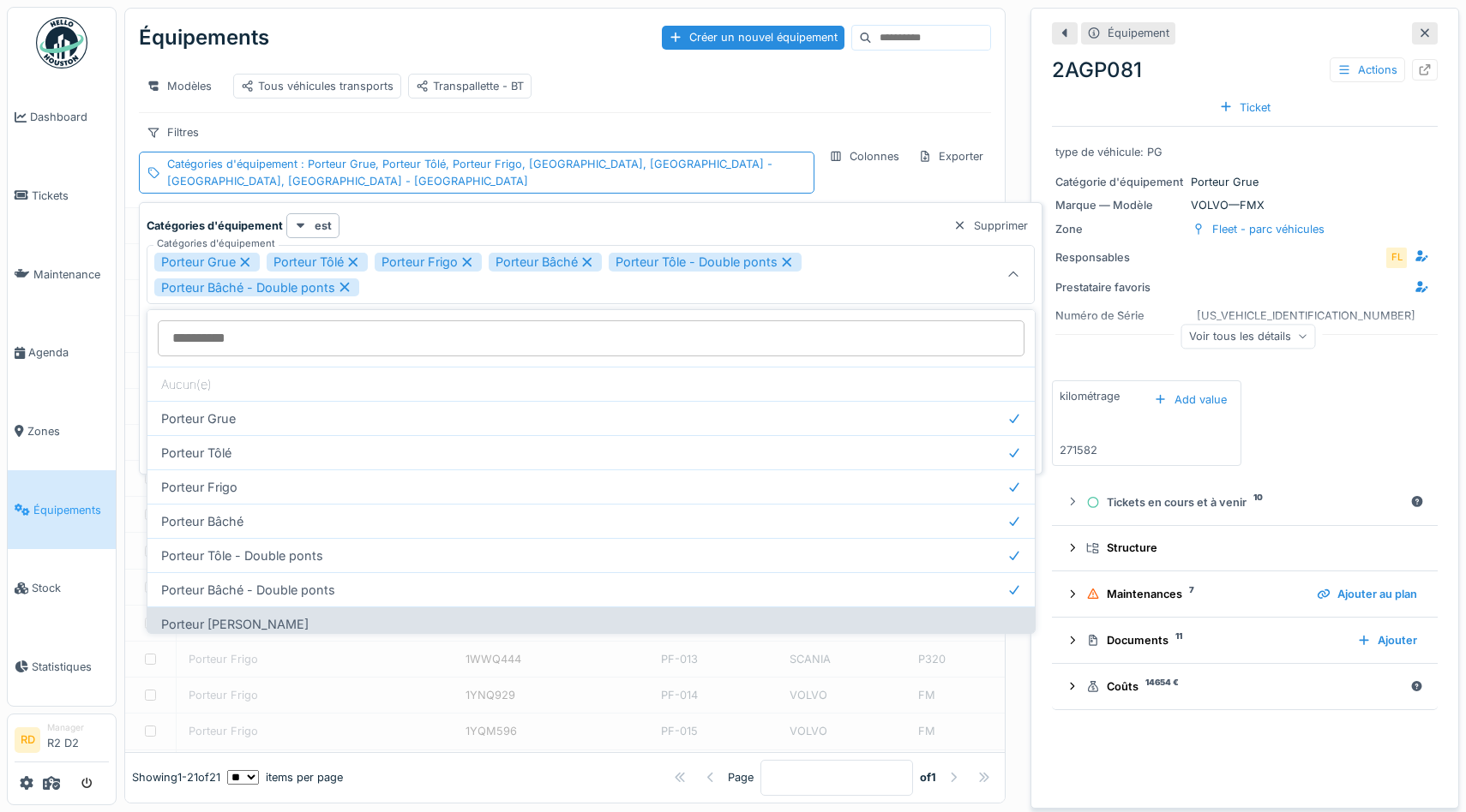
click at [289, 620] on div "Porteur [PERSON_NAME]" at bounding box center [590, 624] width 887 height 35
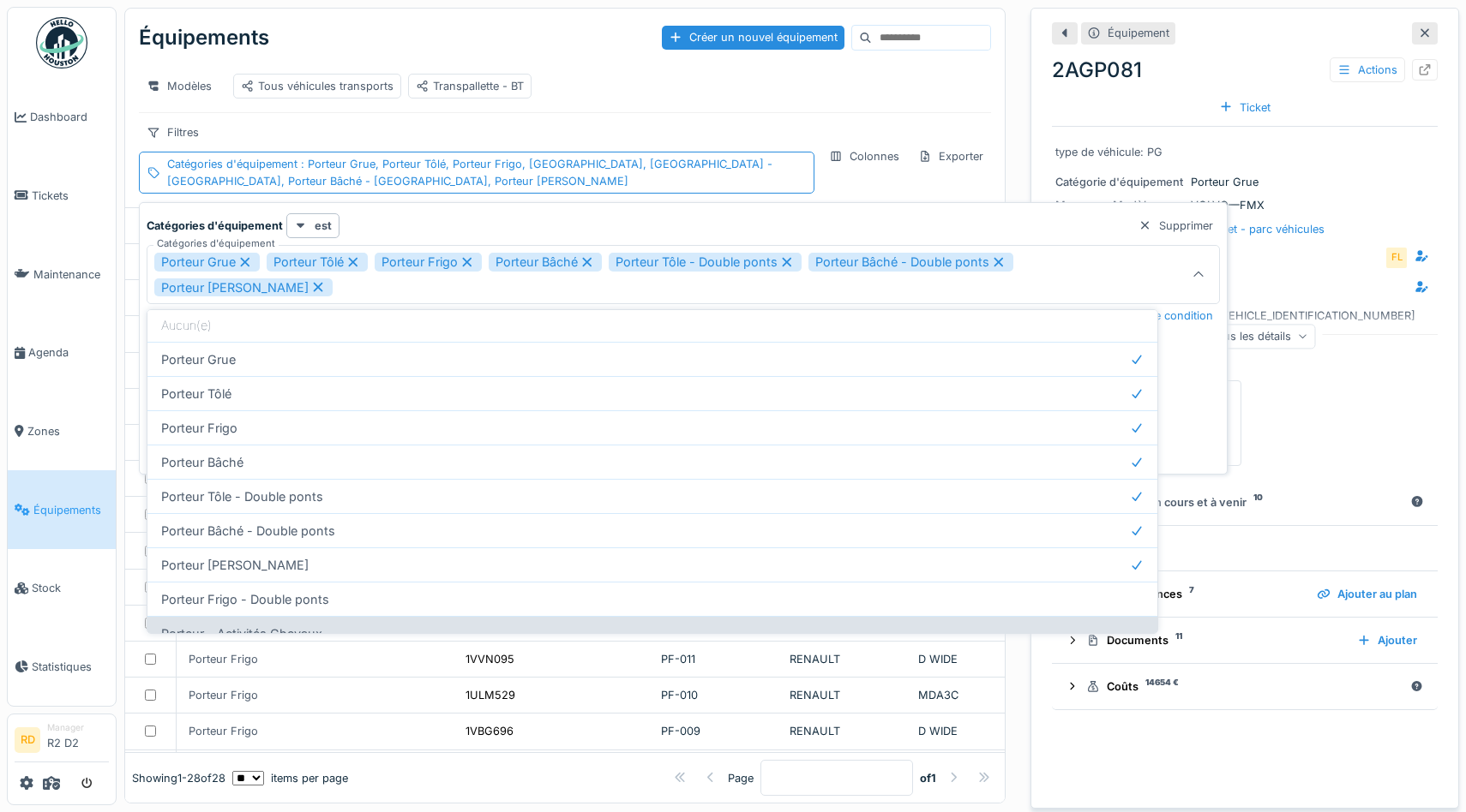
scroll to position [210, 0]
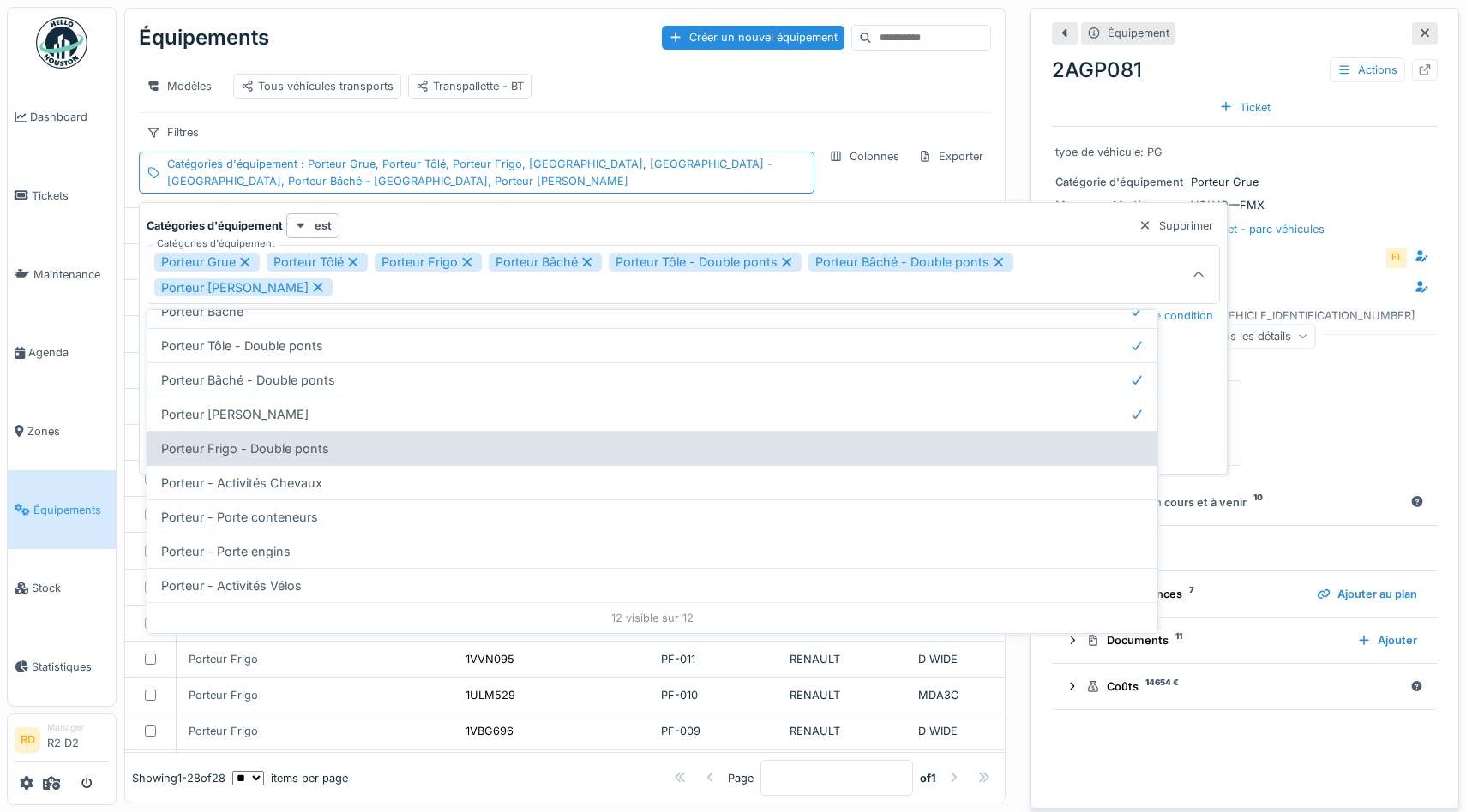
click at [334, 442] on div "Porteur Frigo - Double ponts" at bounding box center [652, 448] width 1010 height 35
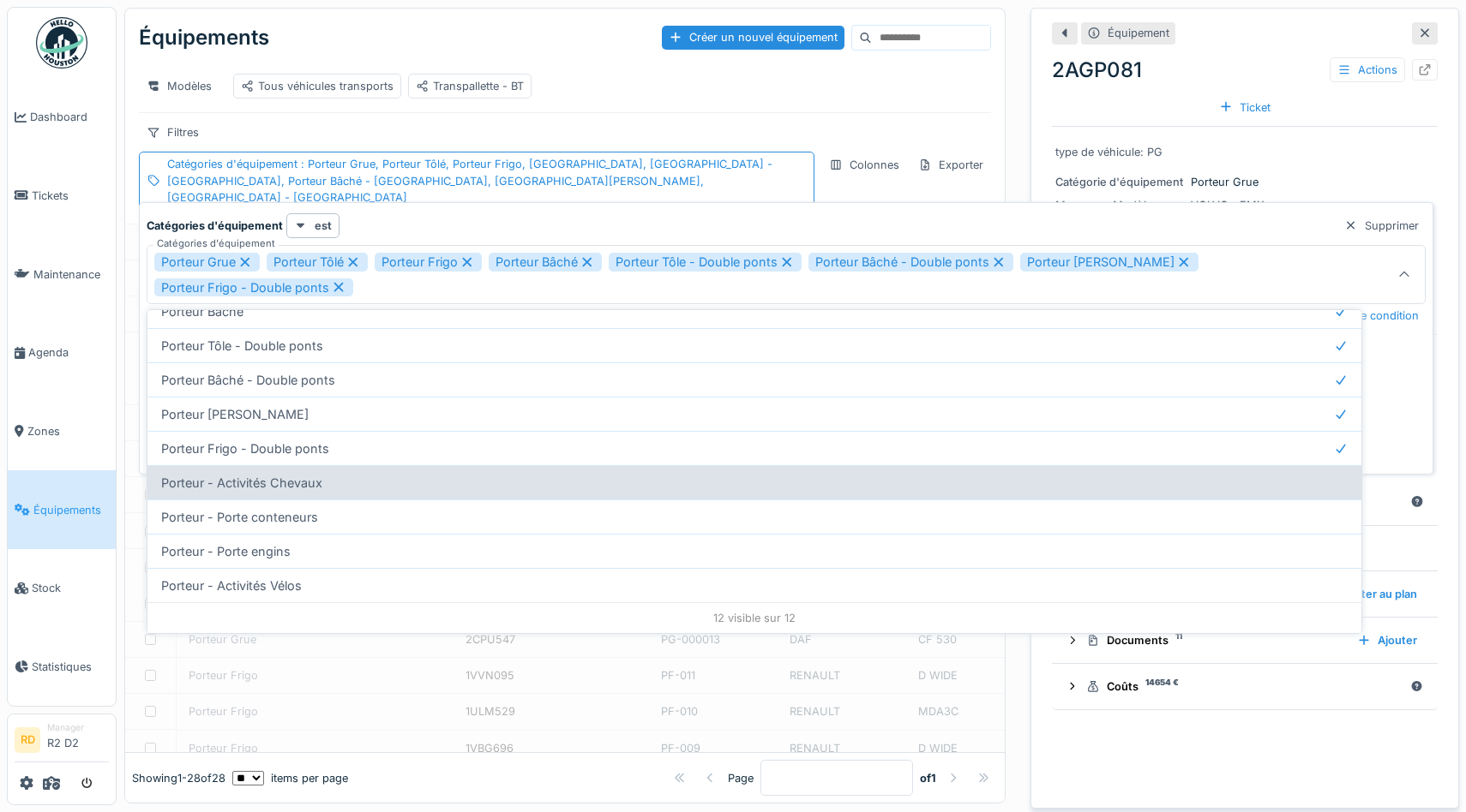
click at [268, 490] on div "Porteur - Activités Chevaux" at bounding box center [754, 482] width 1214 height 35
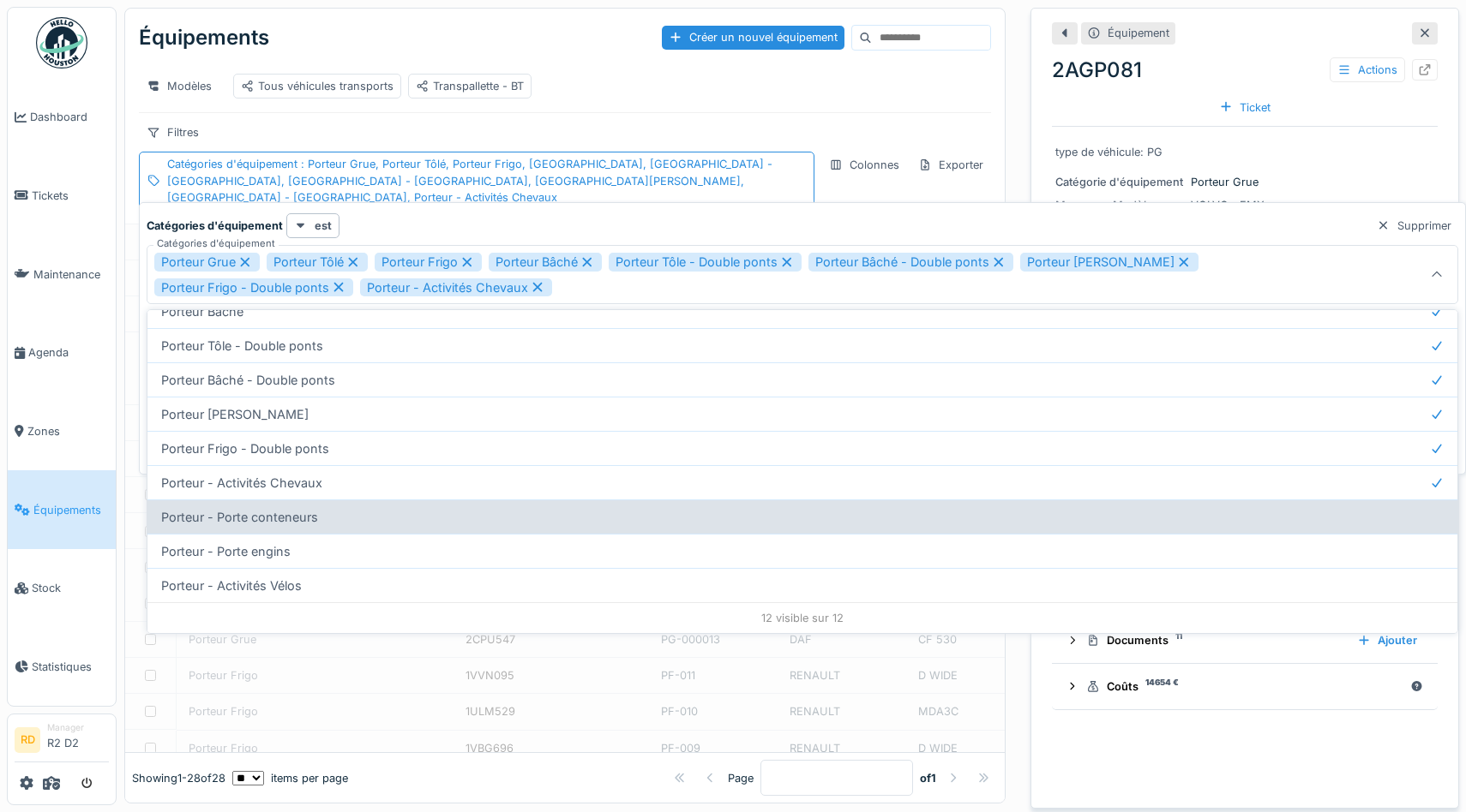
click at [262, 522] on div "Porteur - Porte conteneurs" at bounding box center [802, 516] width 1310 height 35
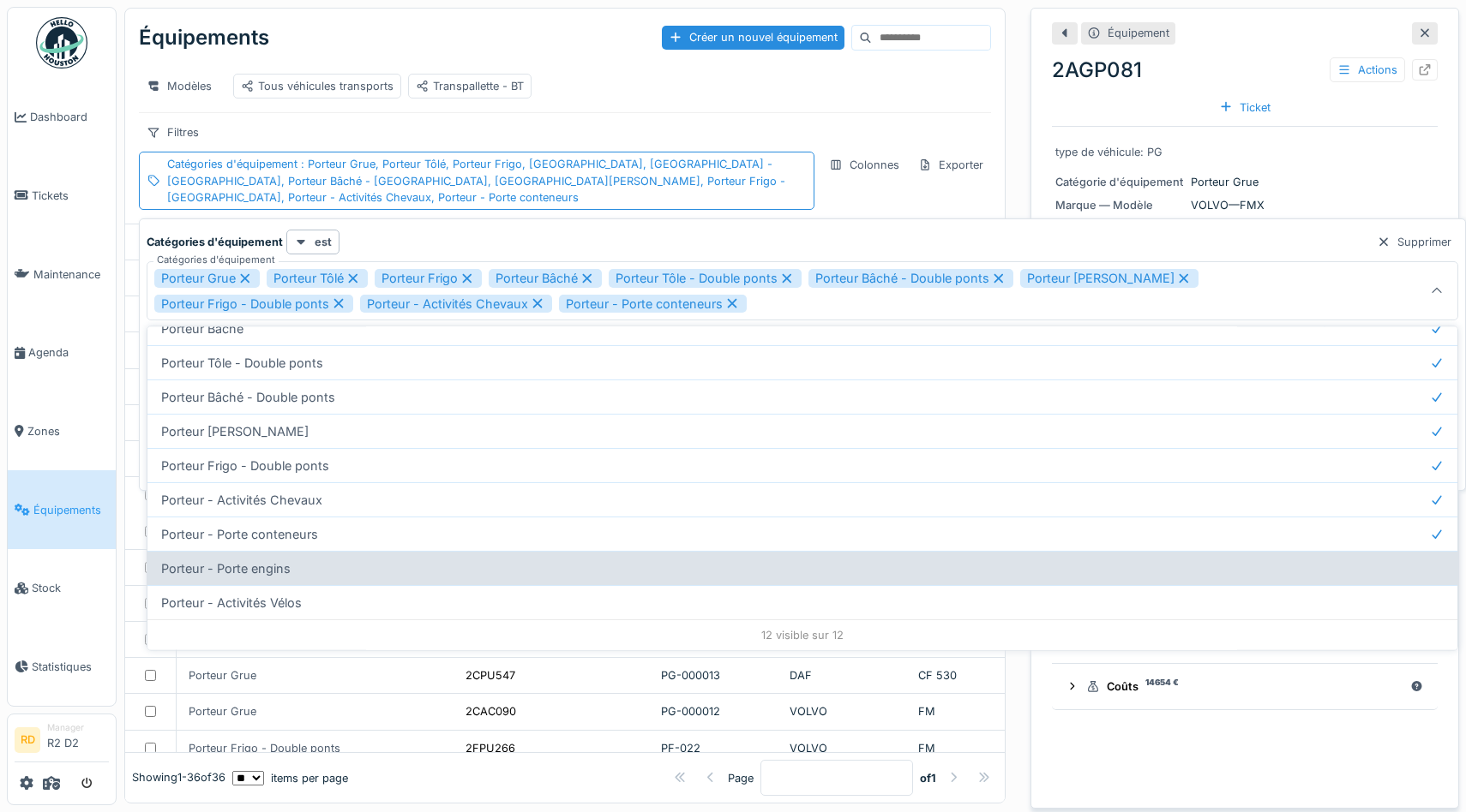
click at [257, 573] on div "Porteur - Porte engins" at bounding box center [802, 568] width 1310 height 35
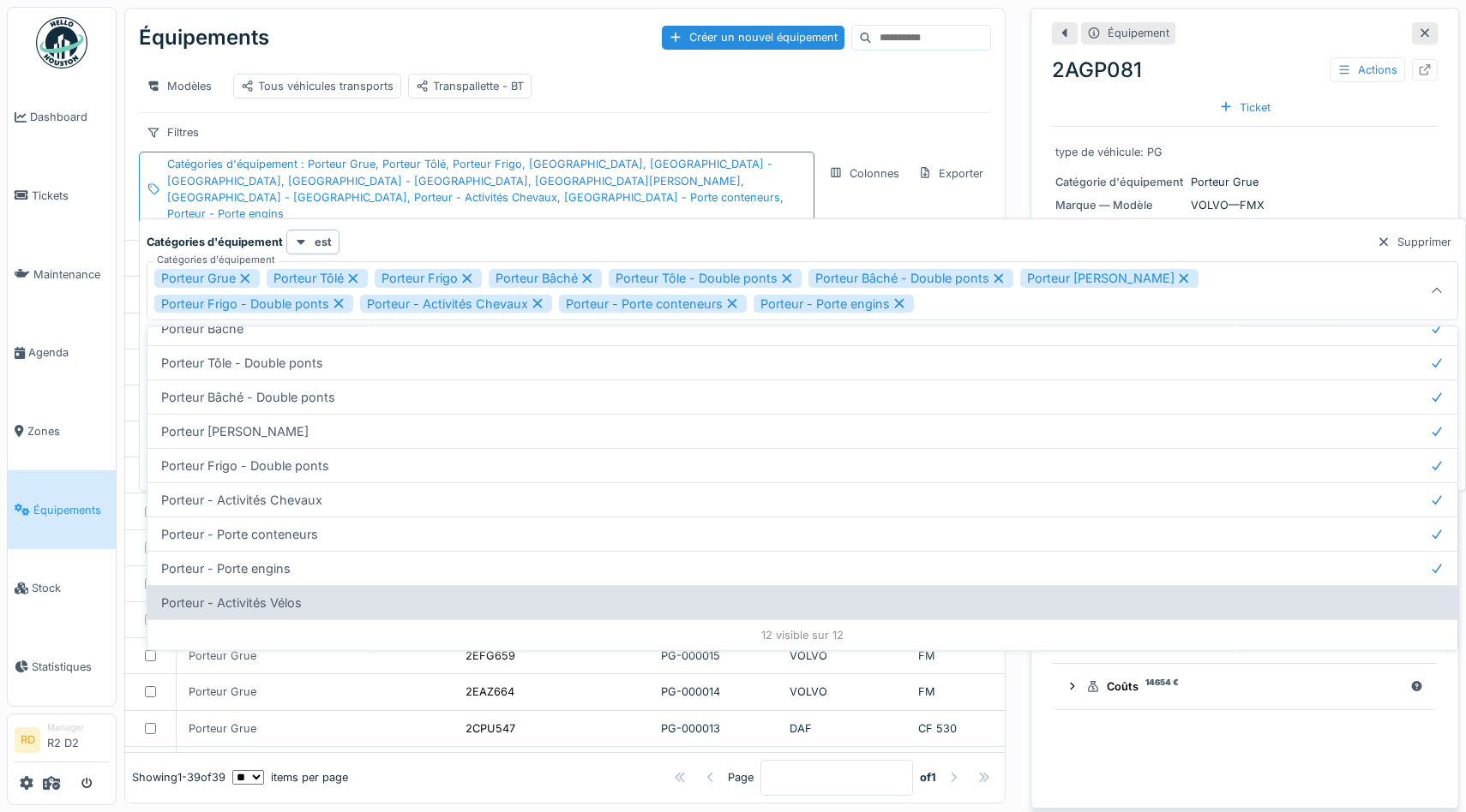
click at [257, 602] on div "Porteur - Activités Vélos" at bounding box center [802, 602] width 1310 height 35
type input "**********"
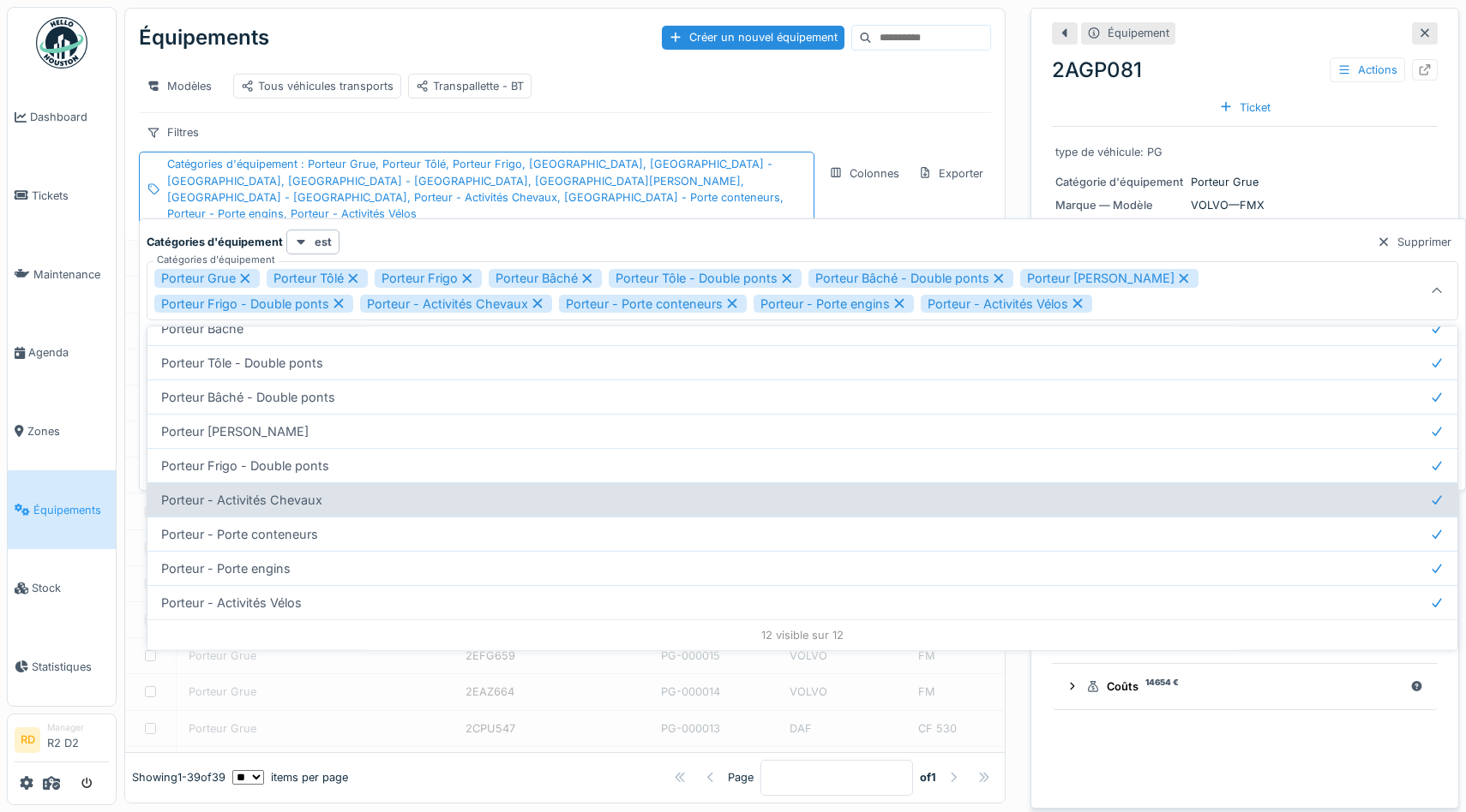
scroll to position [0, 0]
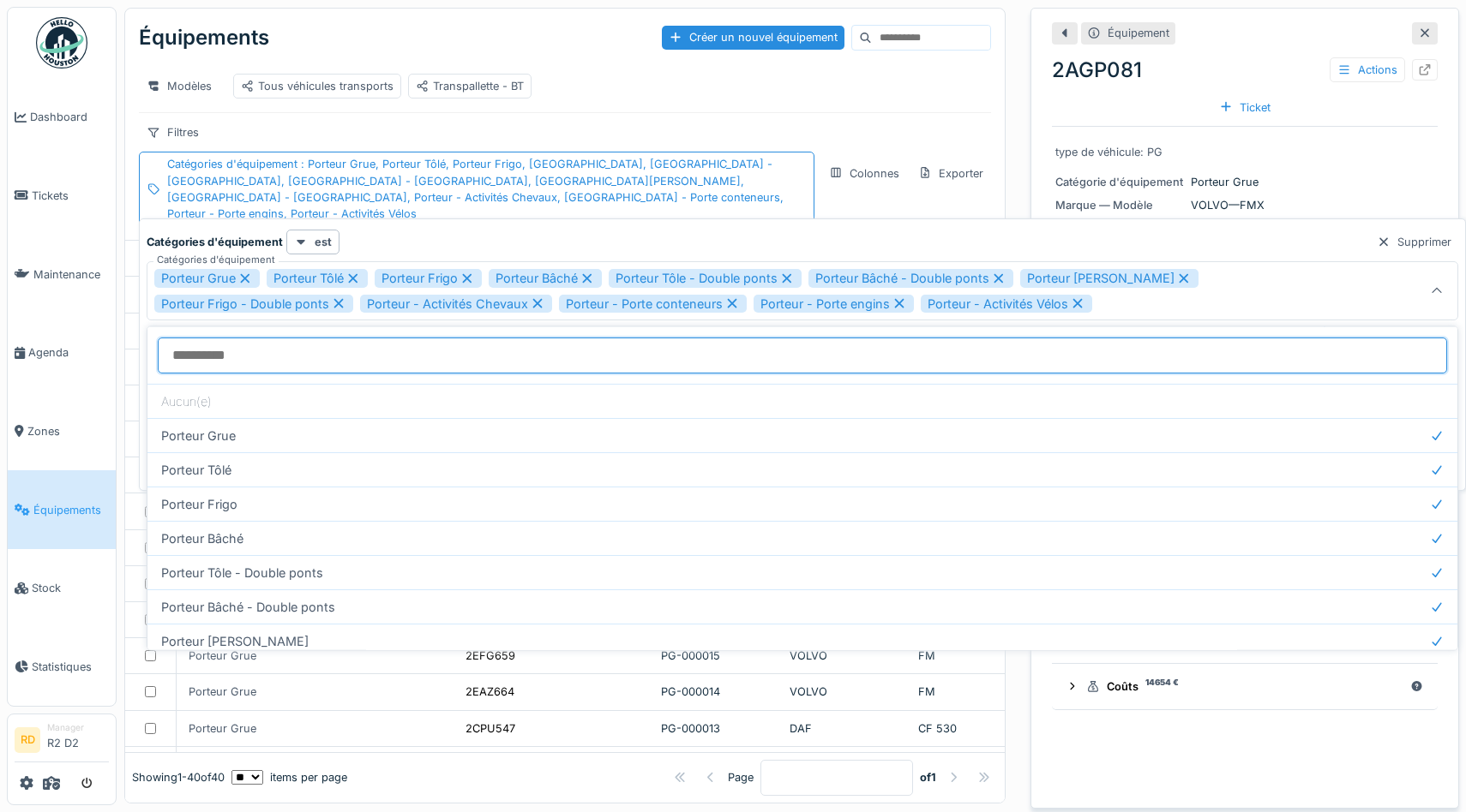
click at [365, 353] on d\'équipement_c0NjE "Catégories d'équipement" at bounding box center [803, 355] width 1289 height 36
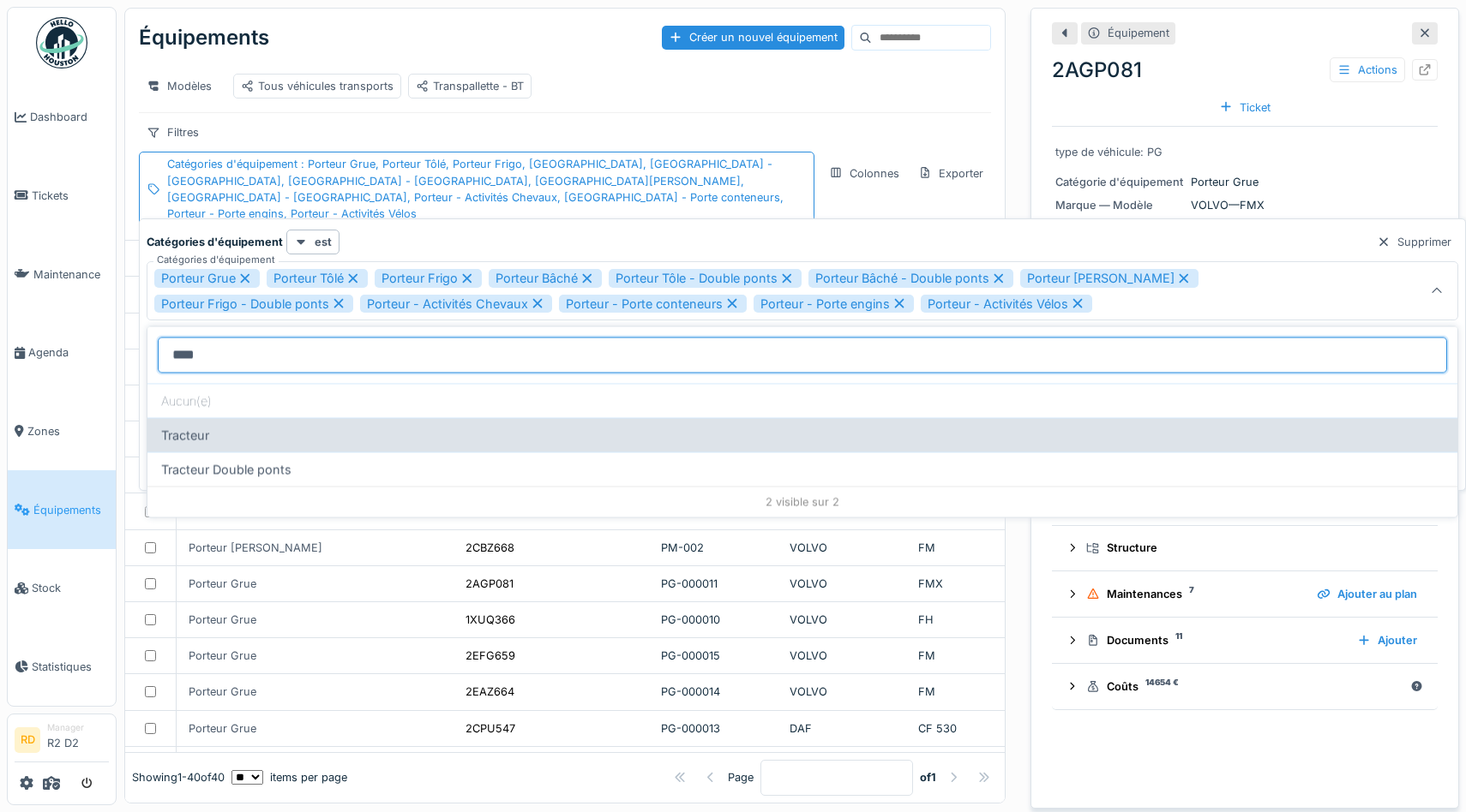
type d\'équipement_c0NjE "****"
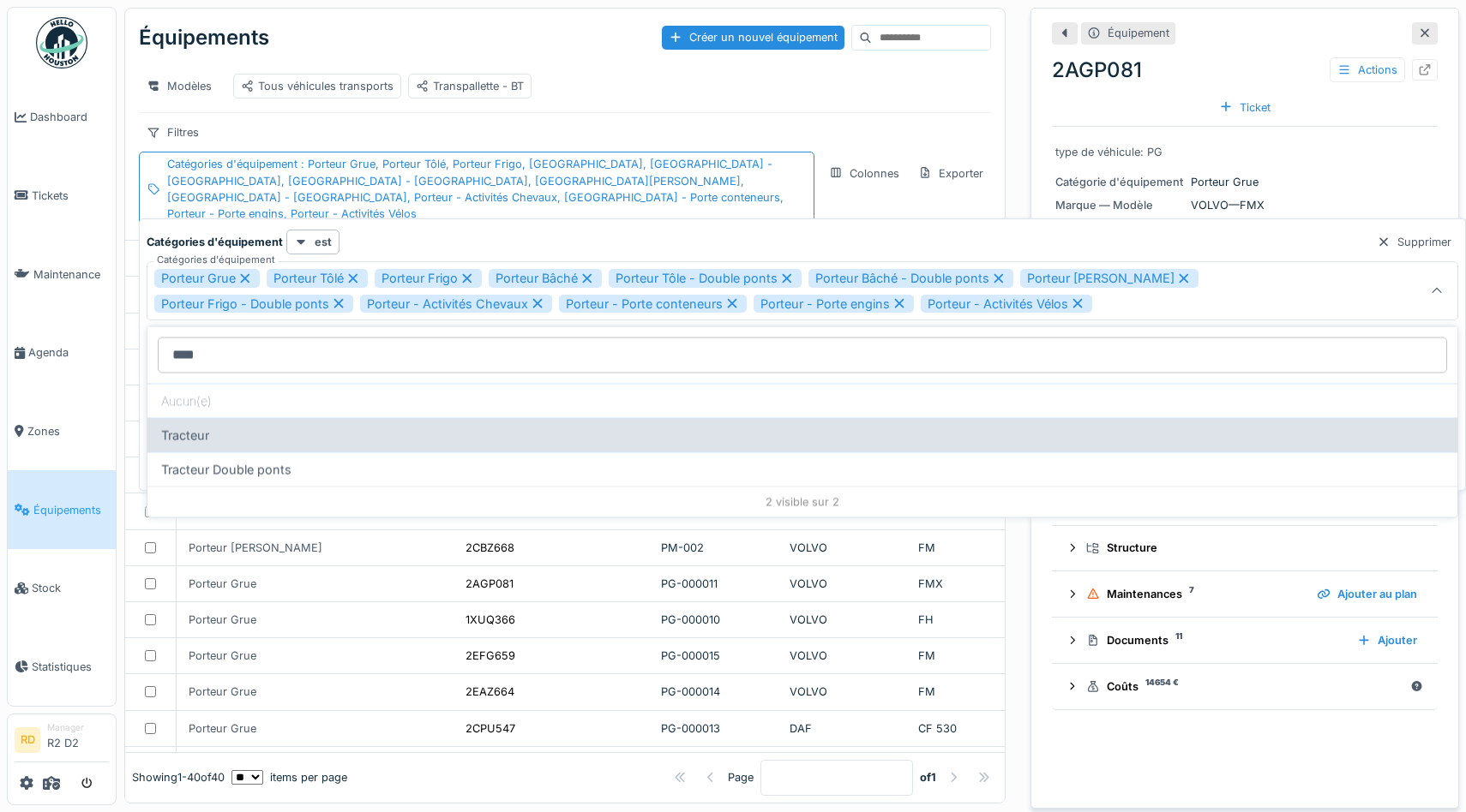
click at [210, 429] on div "Tracteur" at bounding box center [802, 435] width 1310 height 35
type input "**********"
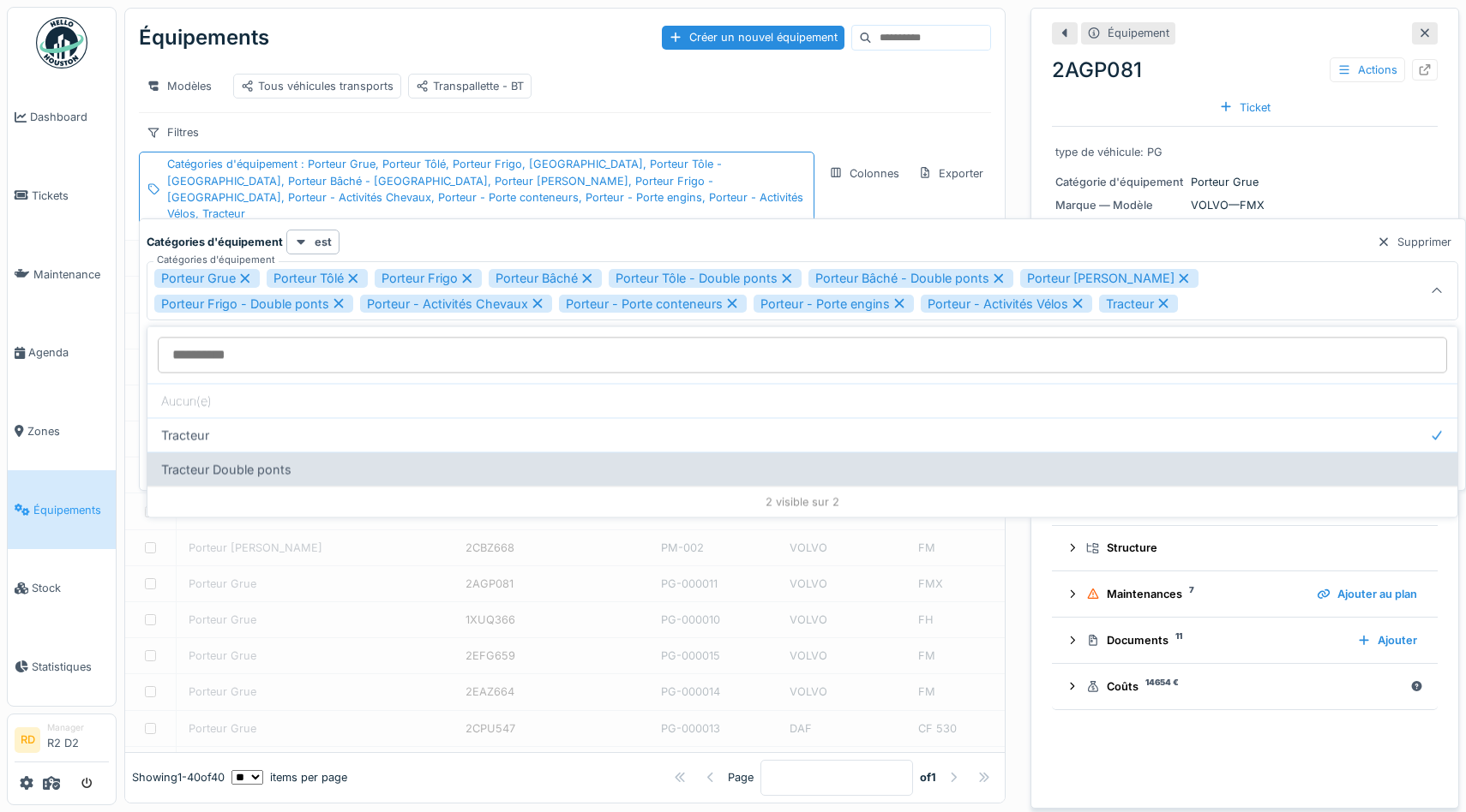
click at [219, 474] on div "Tracteur Double ponts" at bounding box center [802, 469] width 1310 height 35
type input "**********"
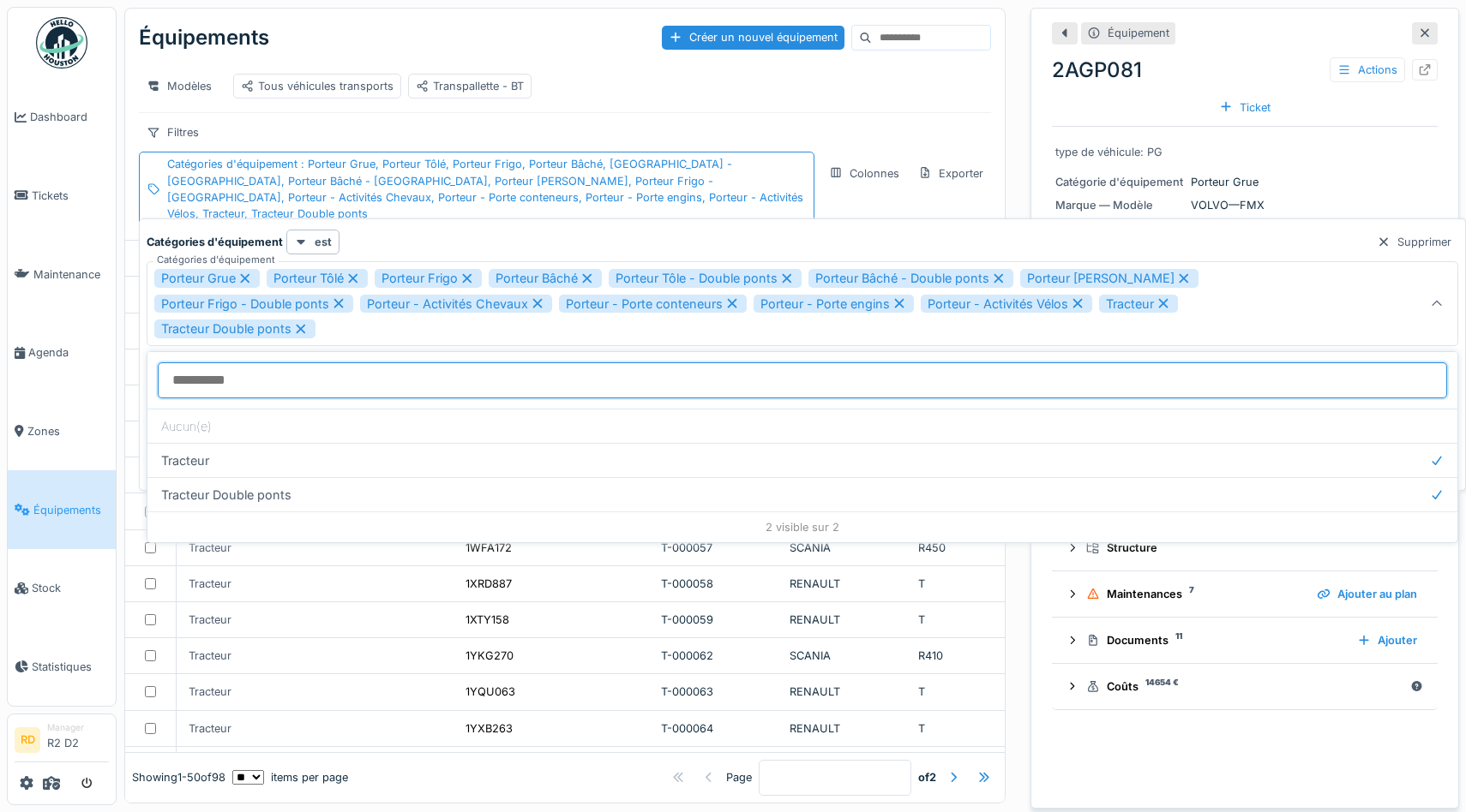
click at [257, 374] on d\'équipement_c0NjE "Catégories d'équipement" at bounding box center [803, 380] width 1289 height 36
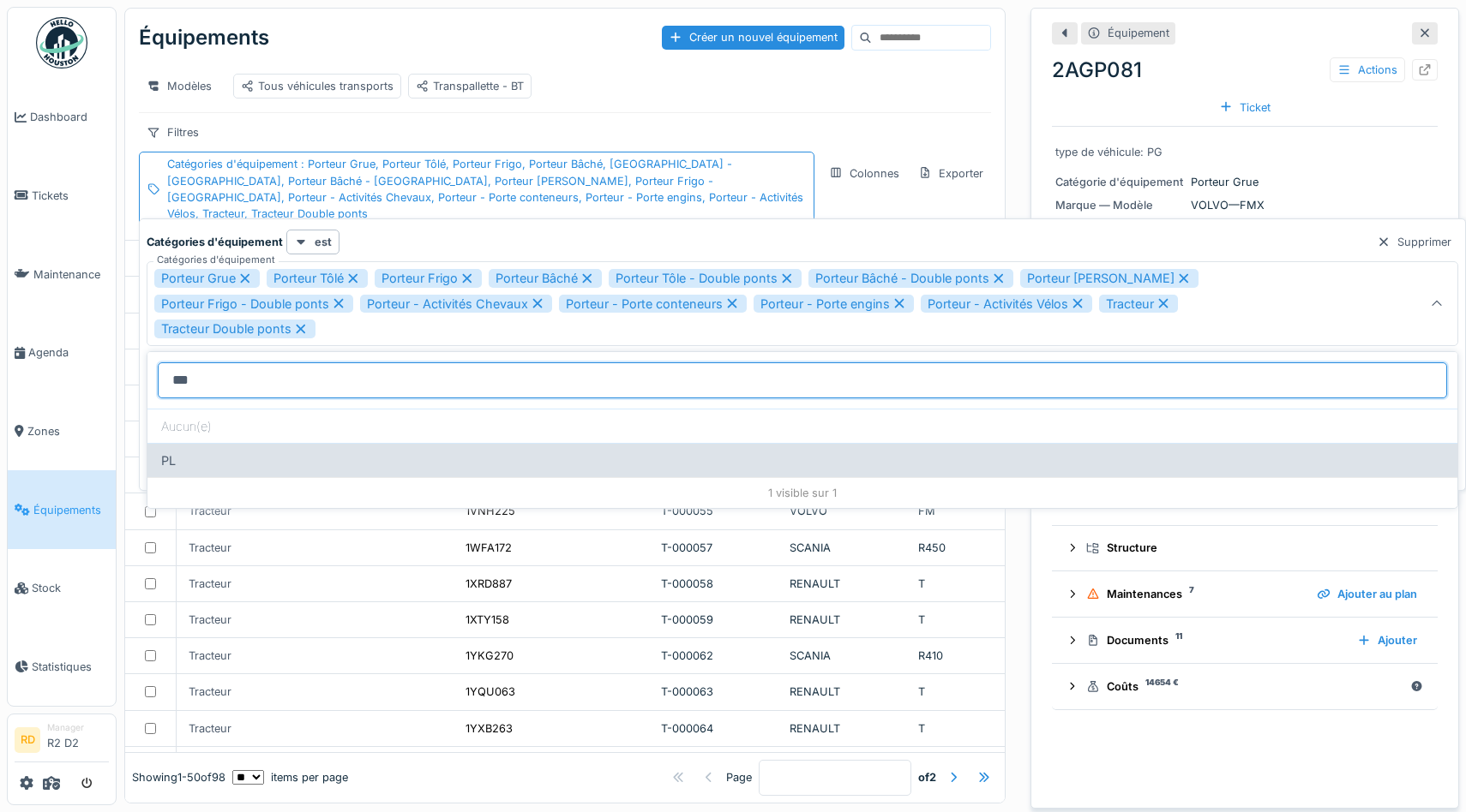
type d\'équipement_c0NjE "**"
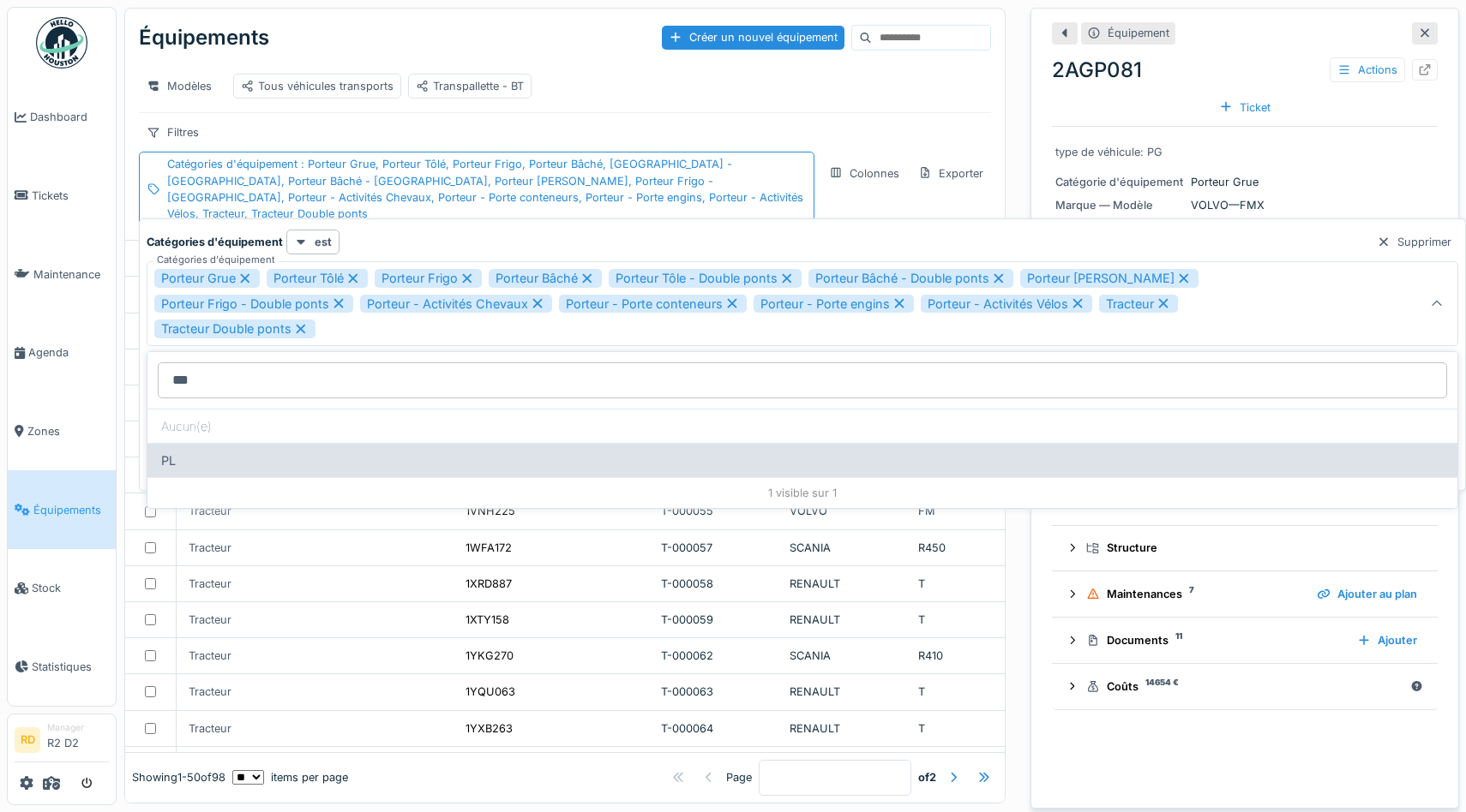
click at [353, 455] on div "PL" at bounding box center [802, 460] width 1310 height 35
type input "**********"
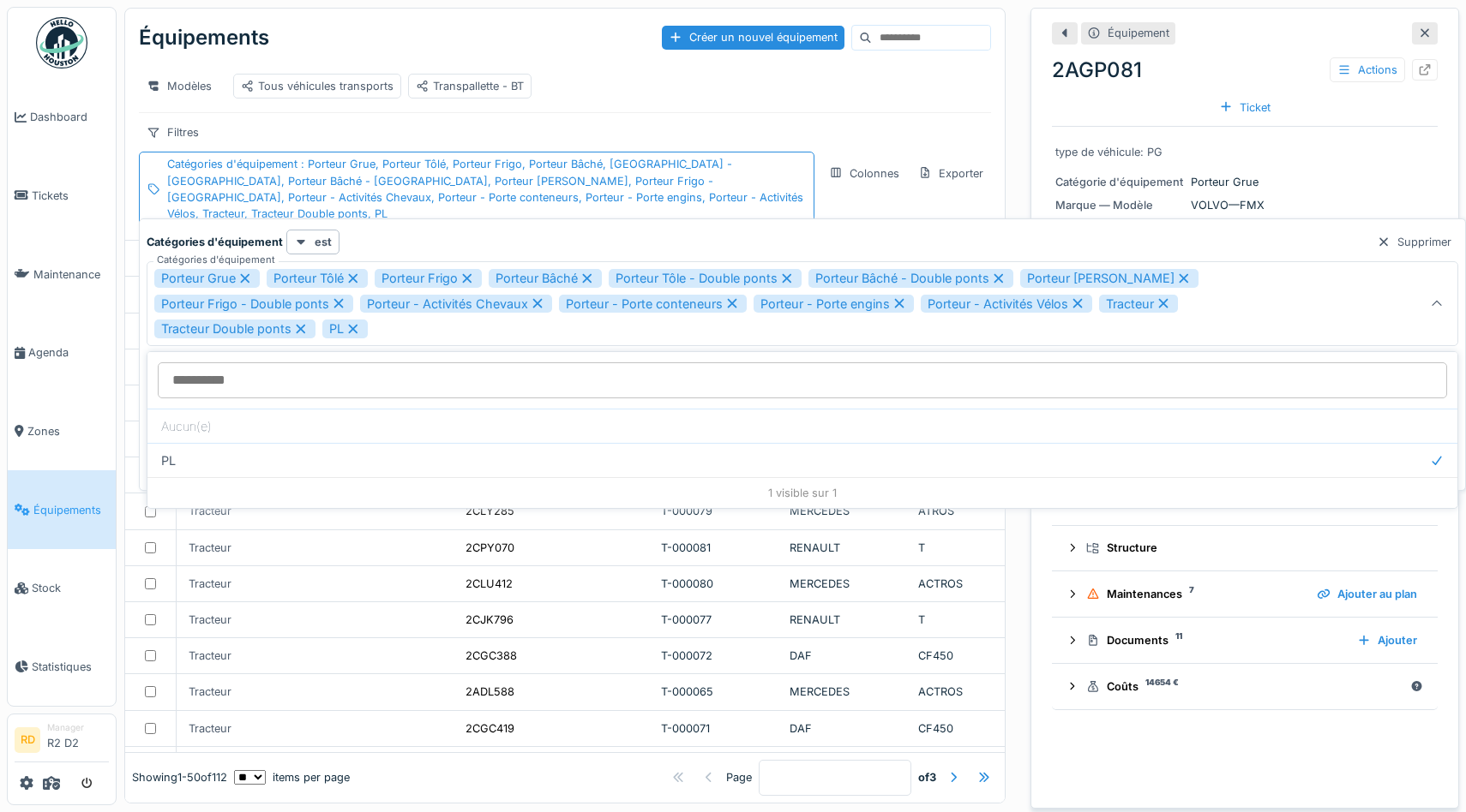
click at [132, 800] on div "Showing 1 - 50 of 112 ** ** ** *** *** *** items per page Page * of 3" at bounding box center [565, 778] width 880 height 50
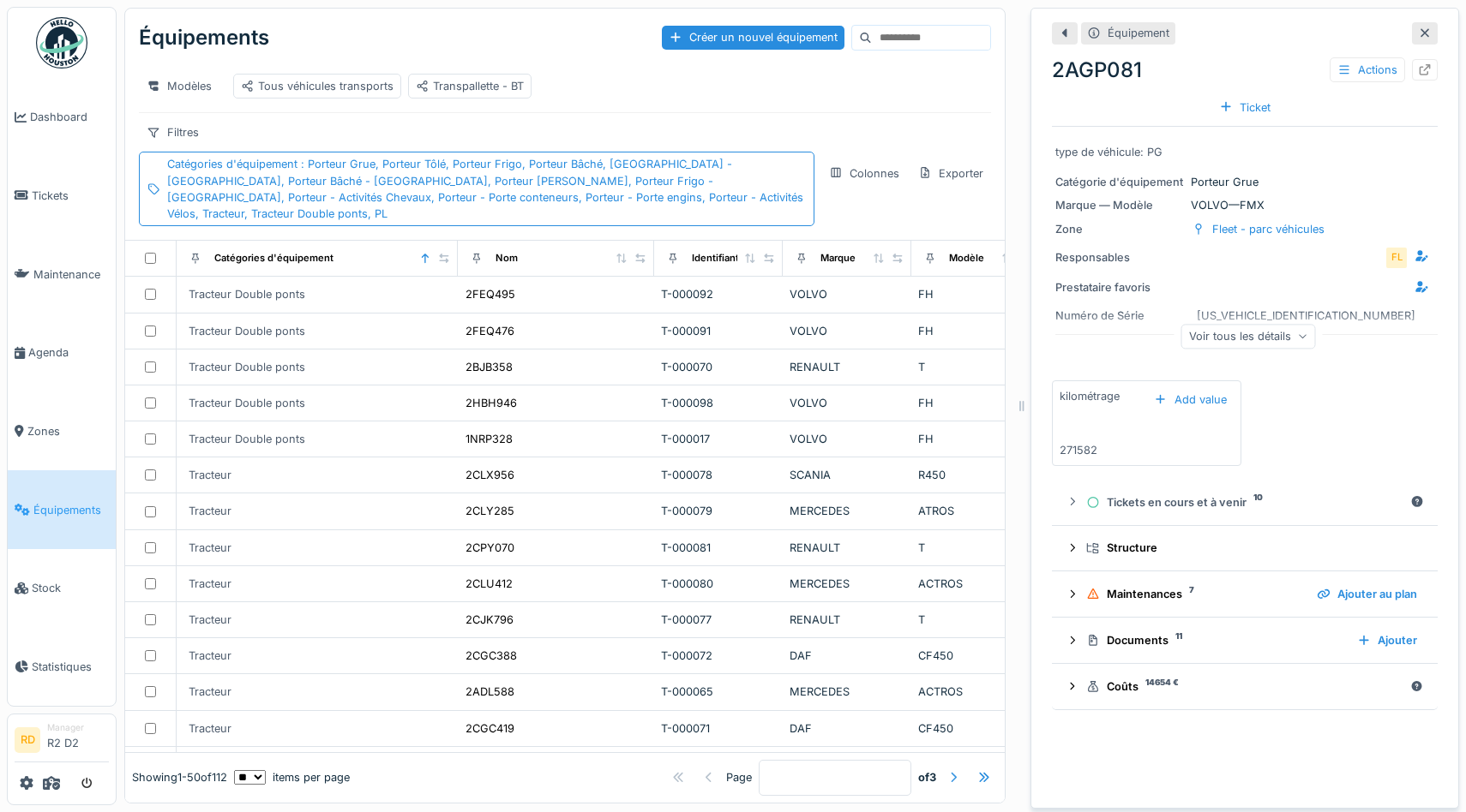
click at [955, 778] on div at bounding box center [953, 777] width 13 height 16
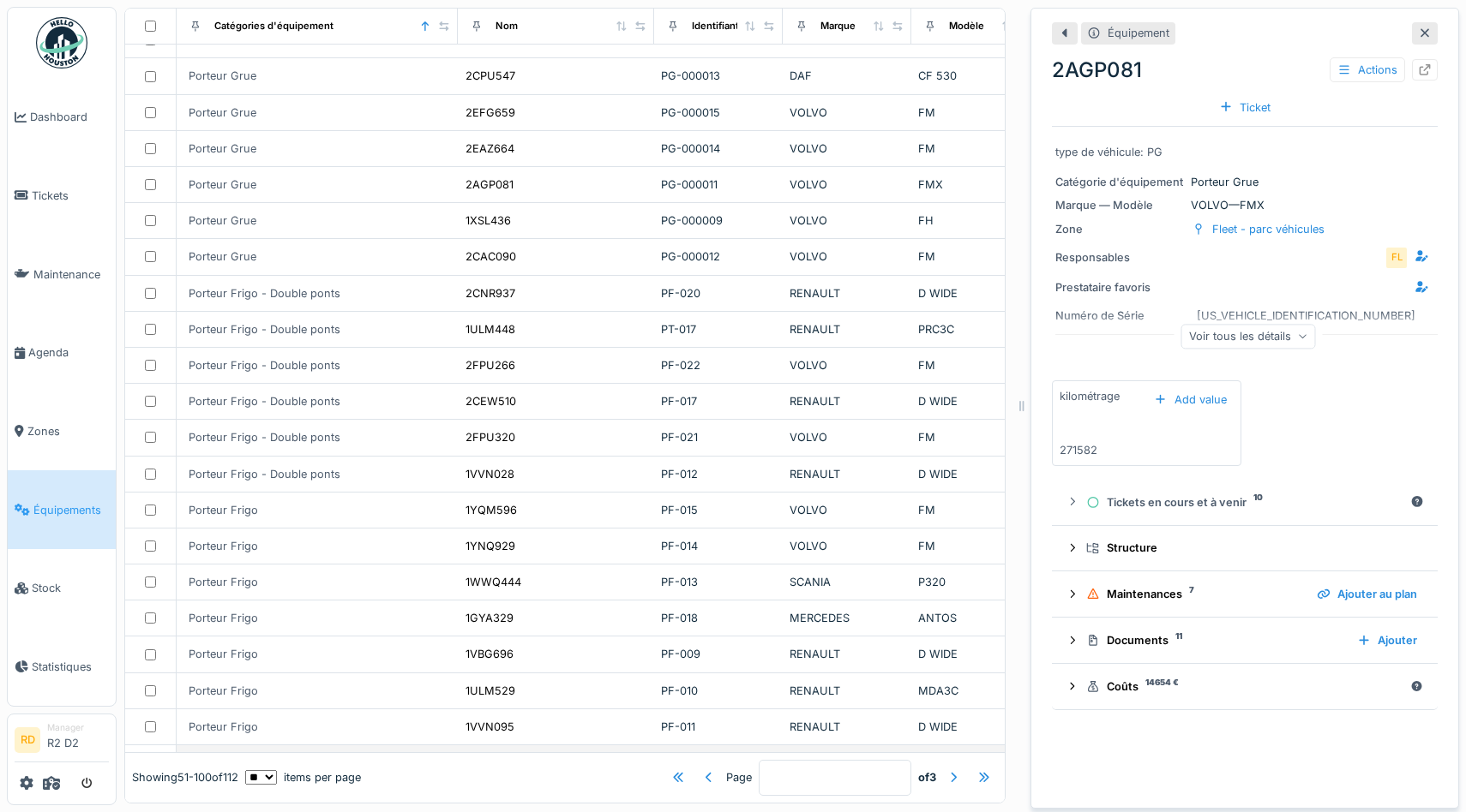
scroll to position [1316, 0]
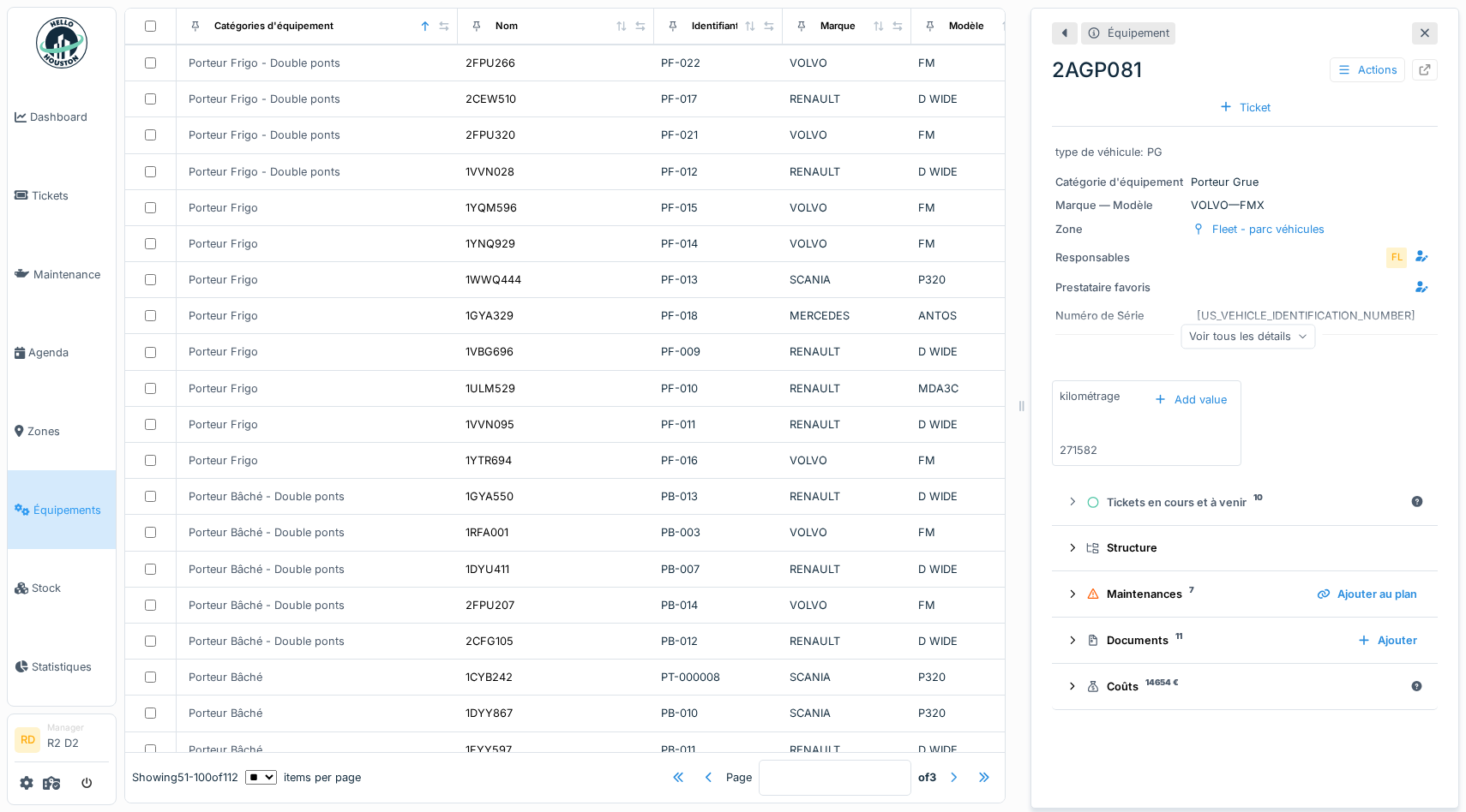
click at [957, 781] on div at bounding box center [953, 777] width 13 height 16
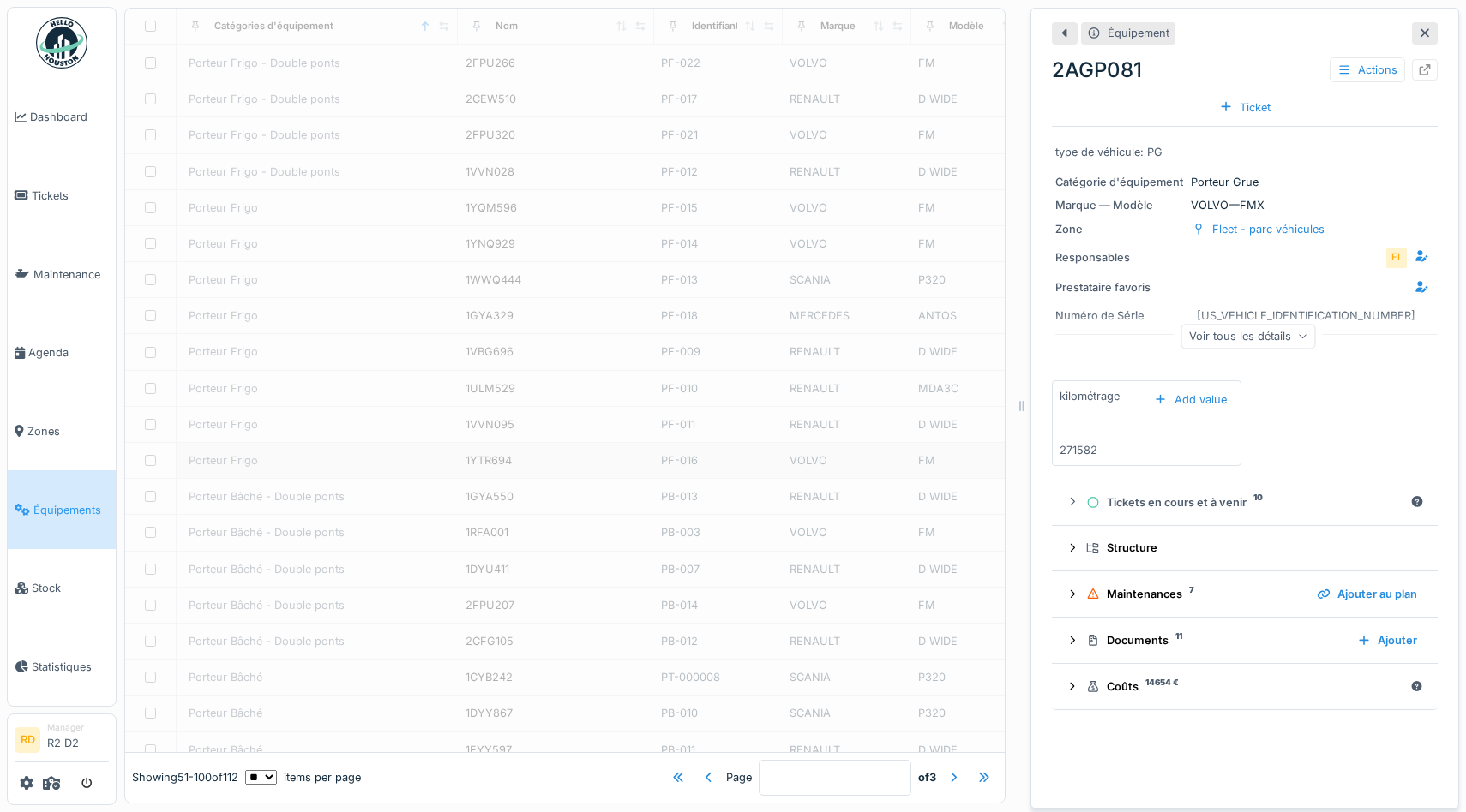
type input "*"
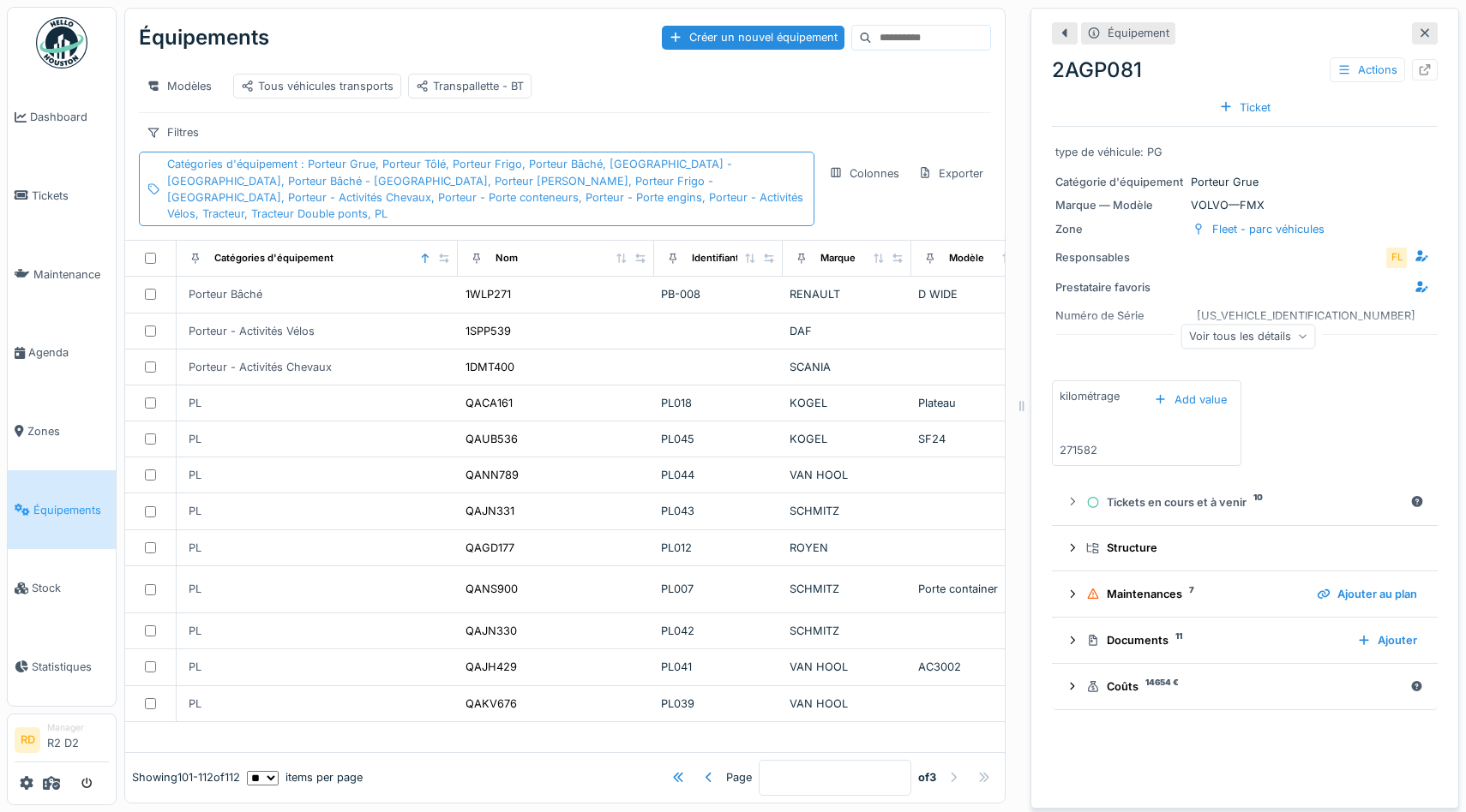
click at [701, 195] on div "Catégories d'équipement : Porteur Grue, Porteur Tôlé, Porteur Frigo, Porteur Bâ…" at bounding box center [487, 189] width 639 height 66
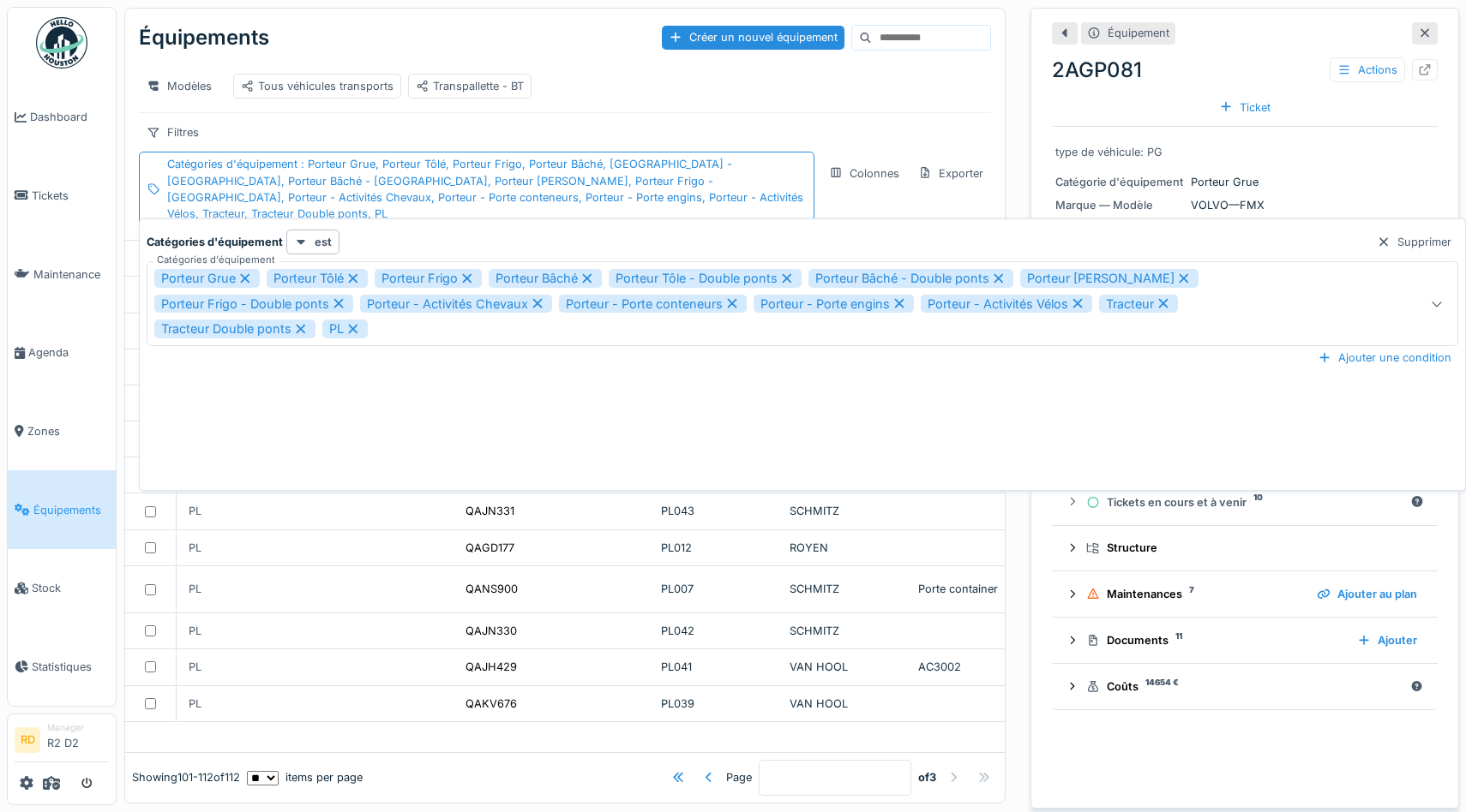
click at [354, 335] on icon at bounding box center [353, 329] width 15 height 12
type input "**********"
type input "*"
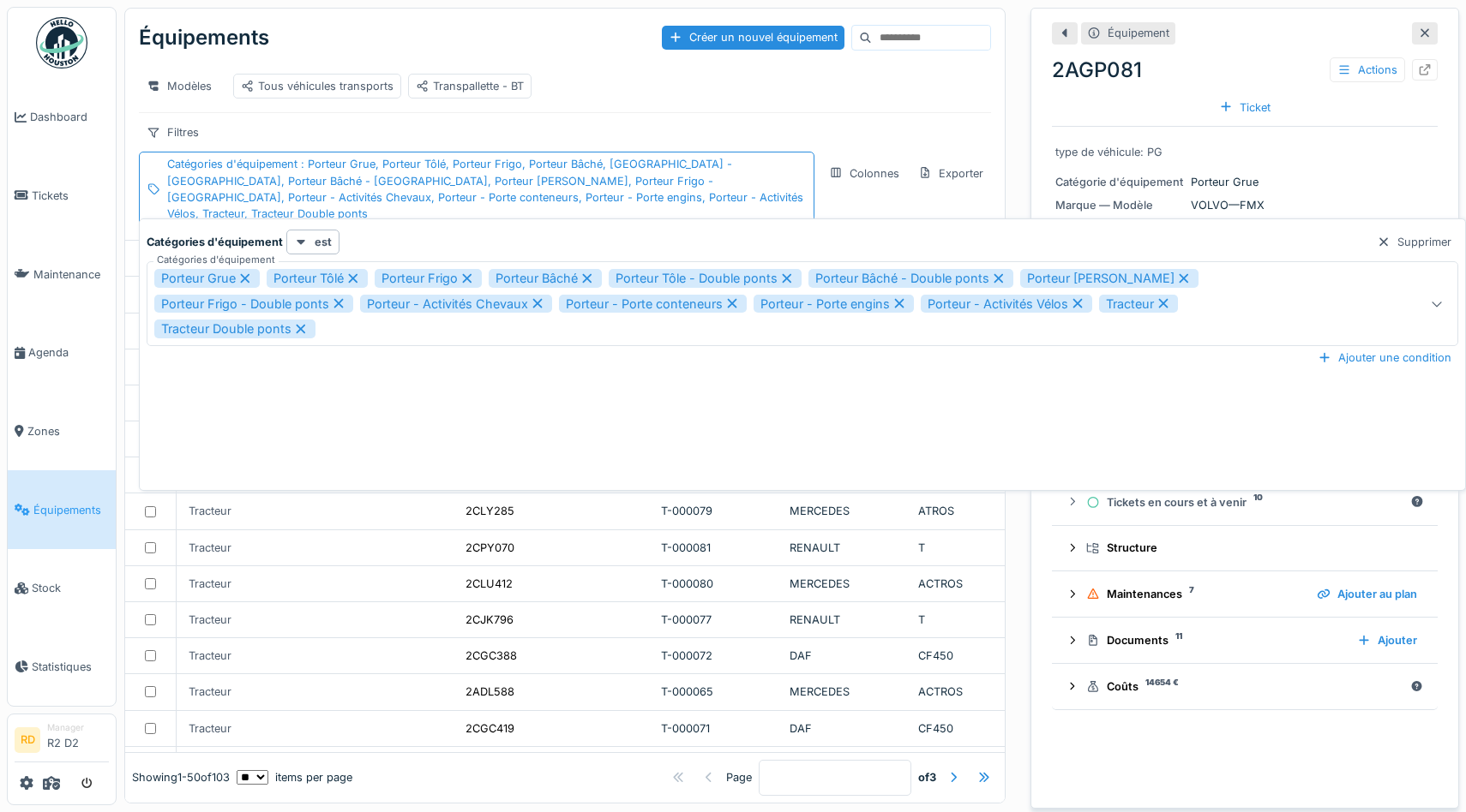
click at [472, 332] on div "Porteur Grue Porteur Tôlé Porteur Frigo Porteur Bâché Porteur Tôle - Double pon…" at bounding box center [731, 304] width 1153 height 69
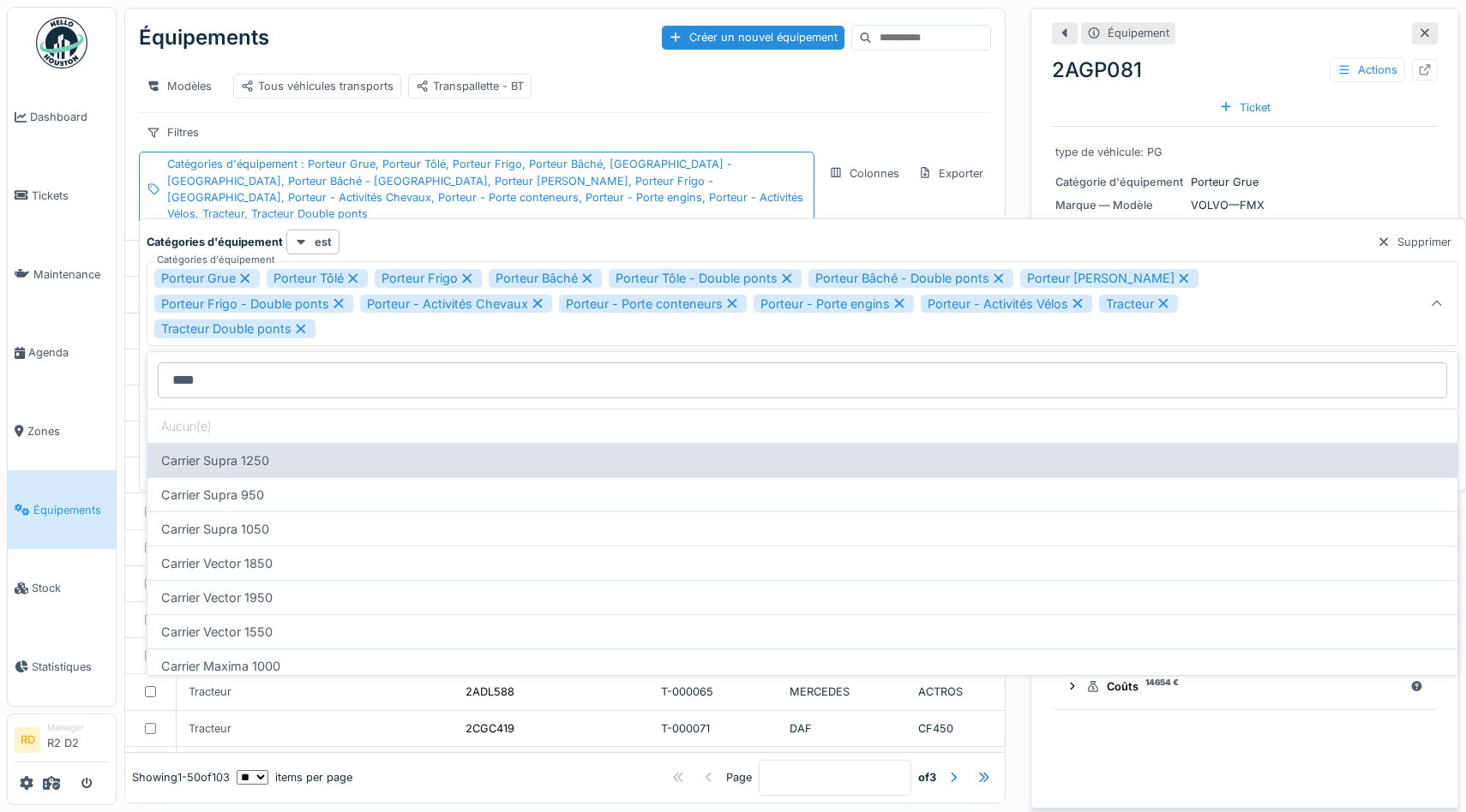
type d\'équipement_M4NzQ "****"
click at [328, 468] on div "Carrier Supra 1250" at bounding box center [802, 460] width 1310 height 35
type input "**********"
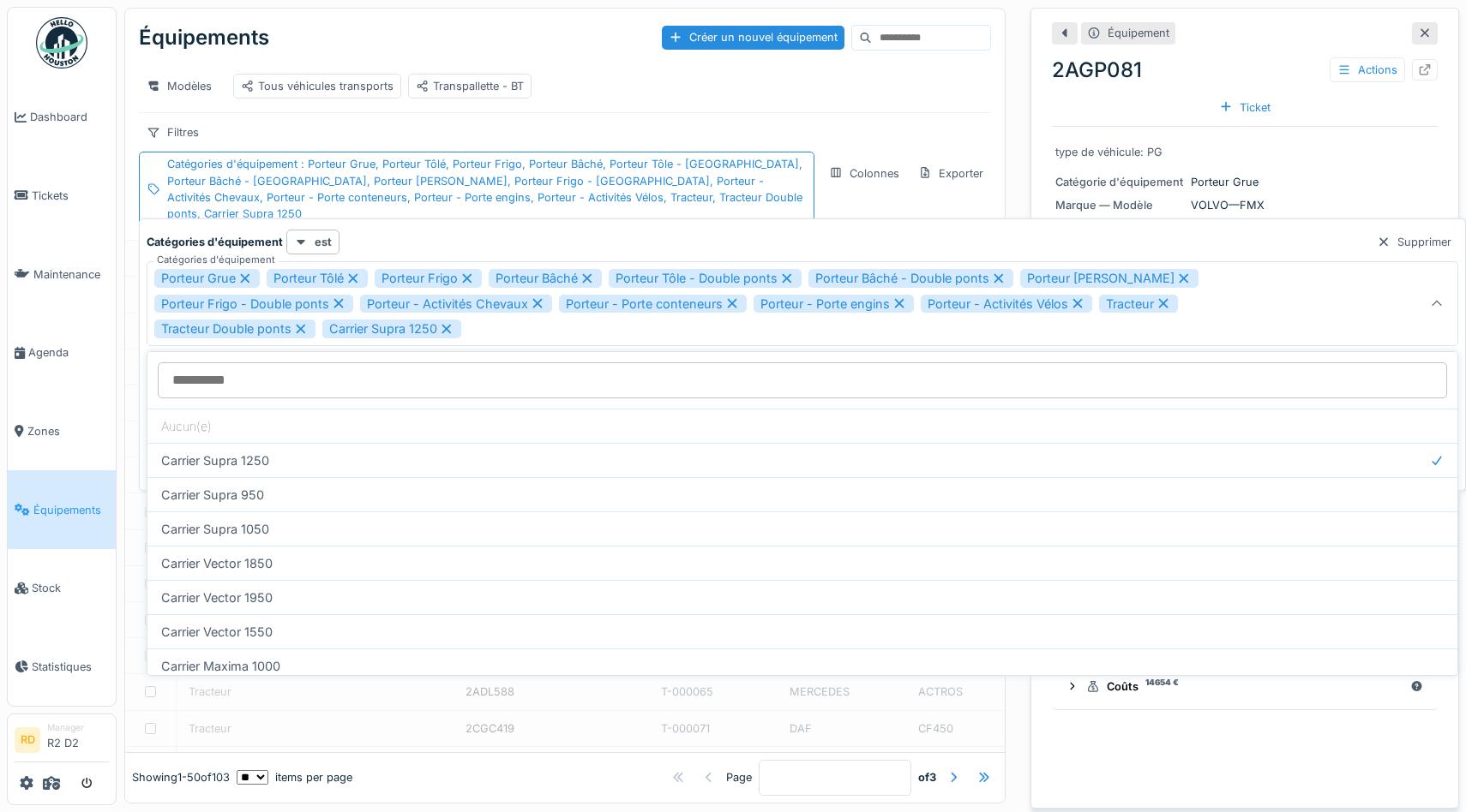
click at [139, 367] on div "**********" at bounding box center [802, 354] width 1327 height 272
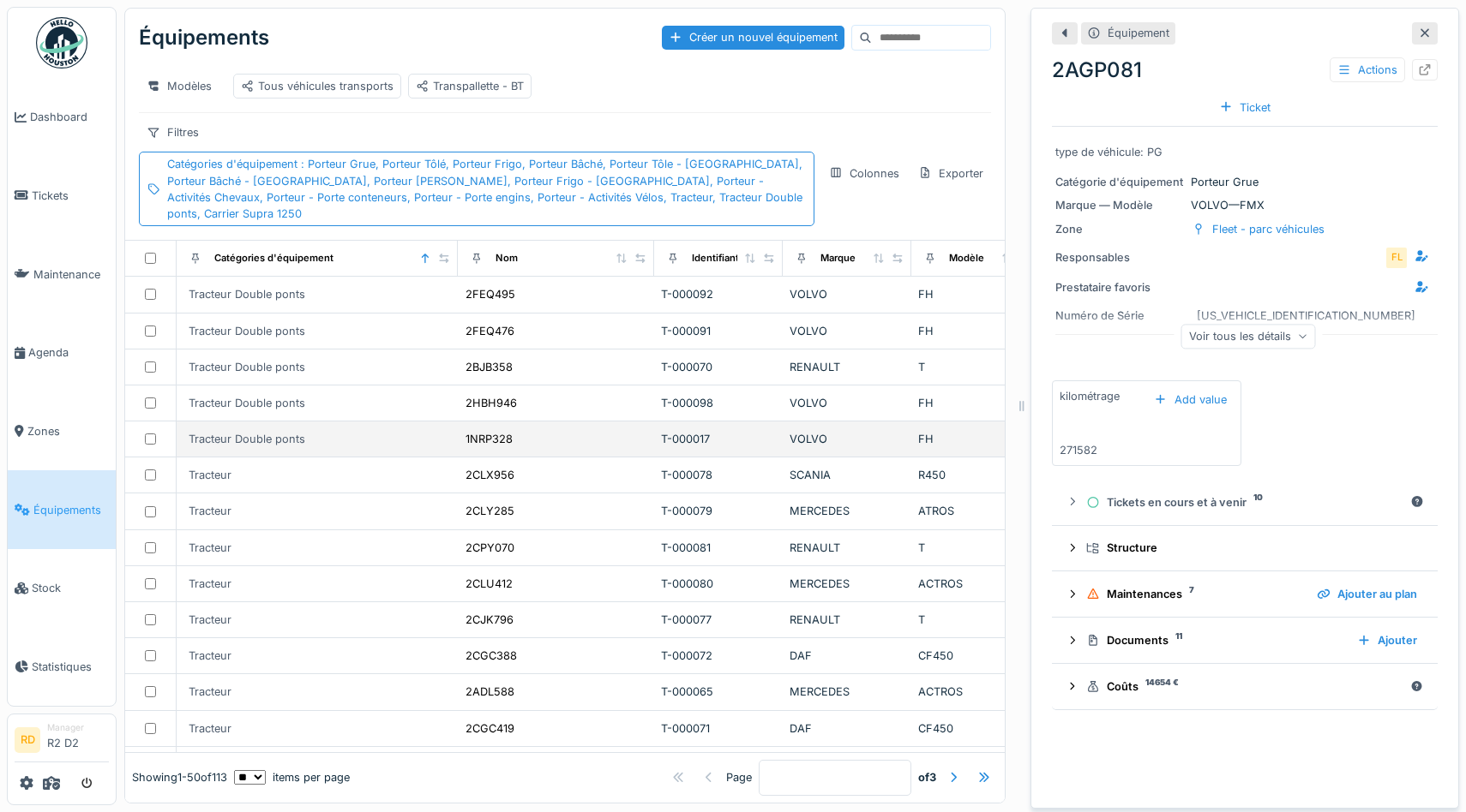
click at [130, 422] on td at bounding box center [151, 439] width 52 height 36
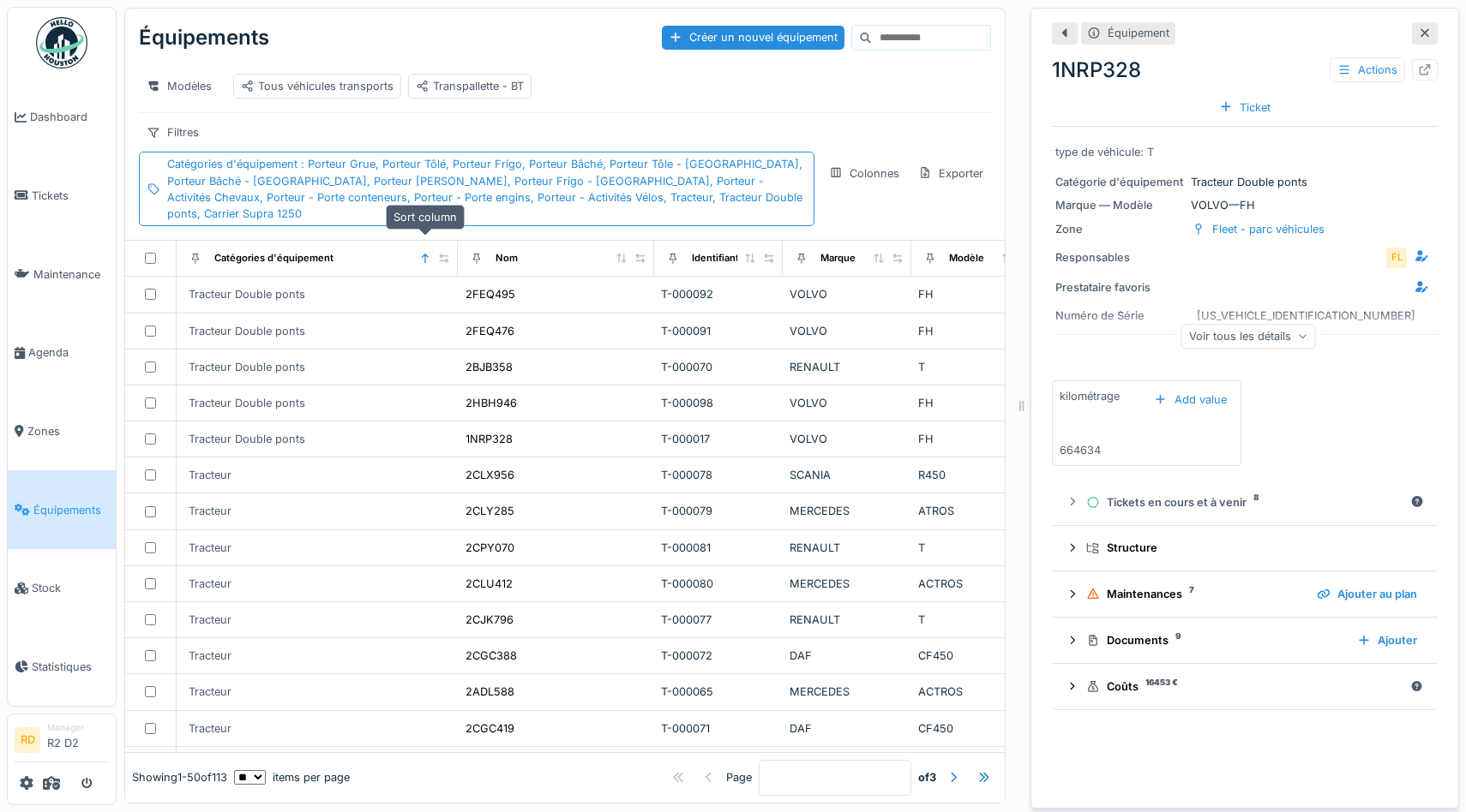
click at [423, 254] on icon at bounding box center [425, 258] width 12 height 10
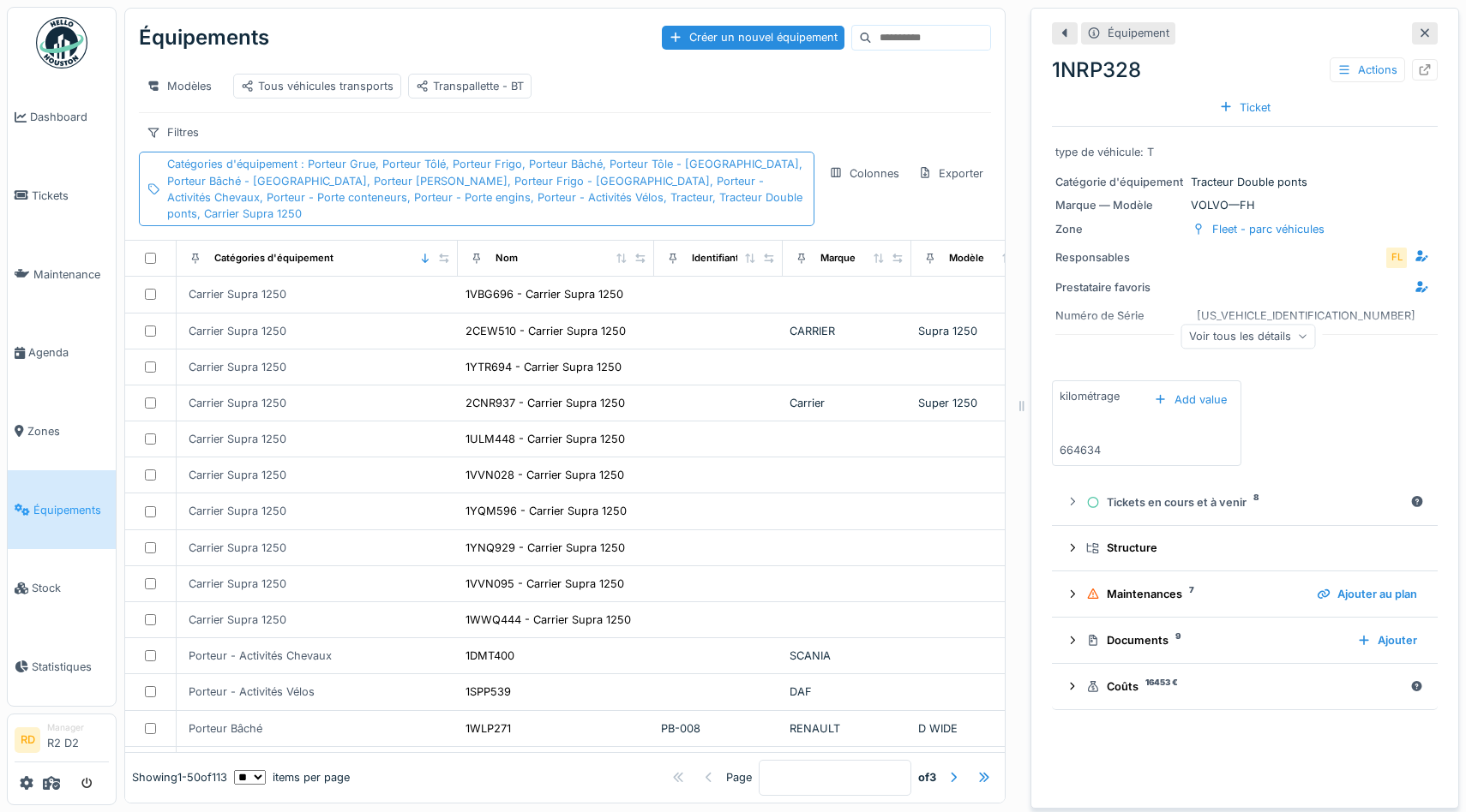
click at [729, 198] on span ": Porteur Grue, Porteur Tôlé, Porteur Frigo, Porteur Bâché, Porteur Tôle - [GEO…" at bounding box center [484, 189] width 635 height 62
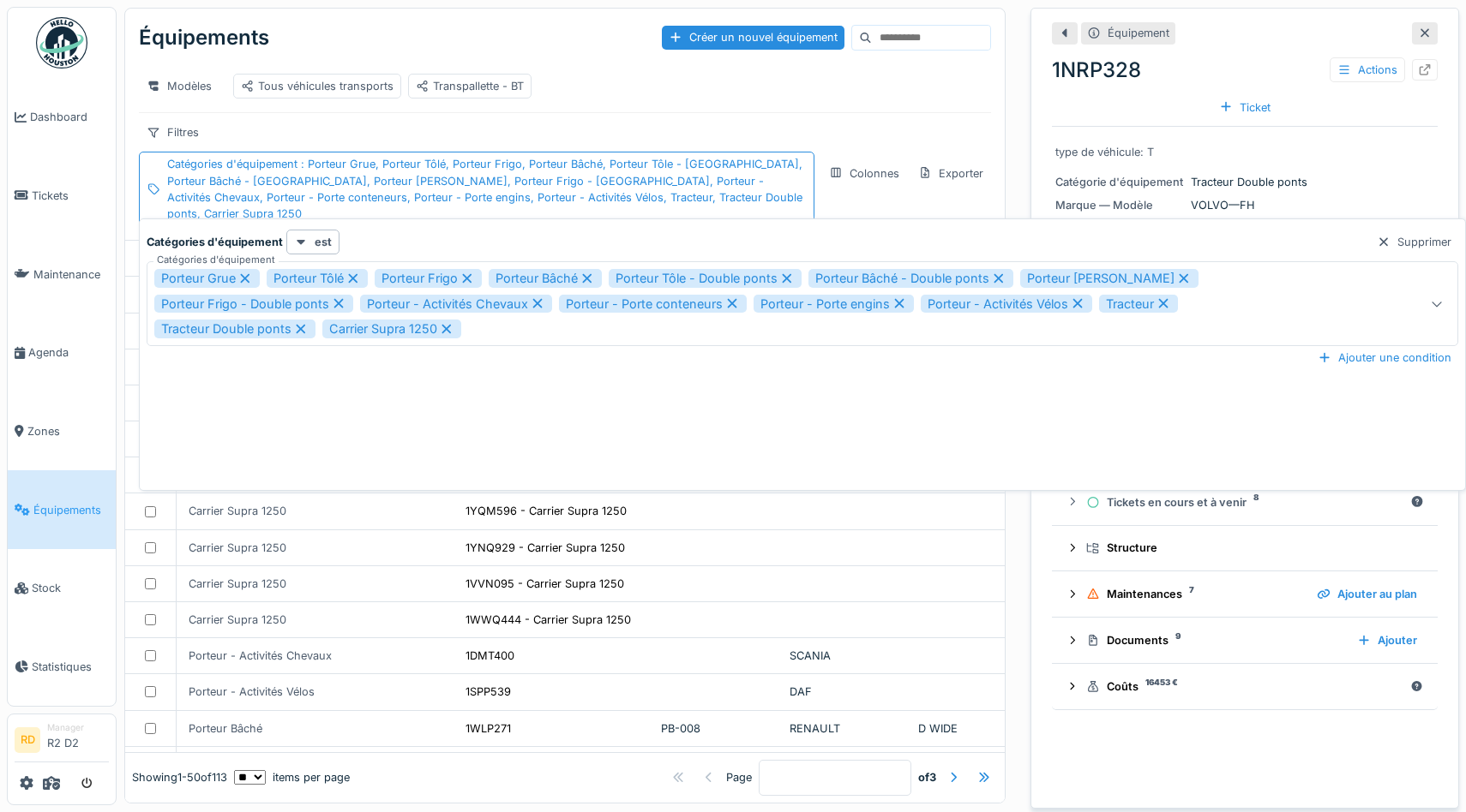
click at [450, 331] on icon at bounding box center [447, 329] width 10 height 10
type input "**********"
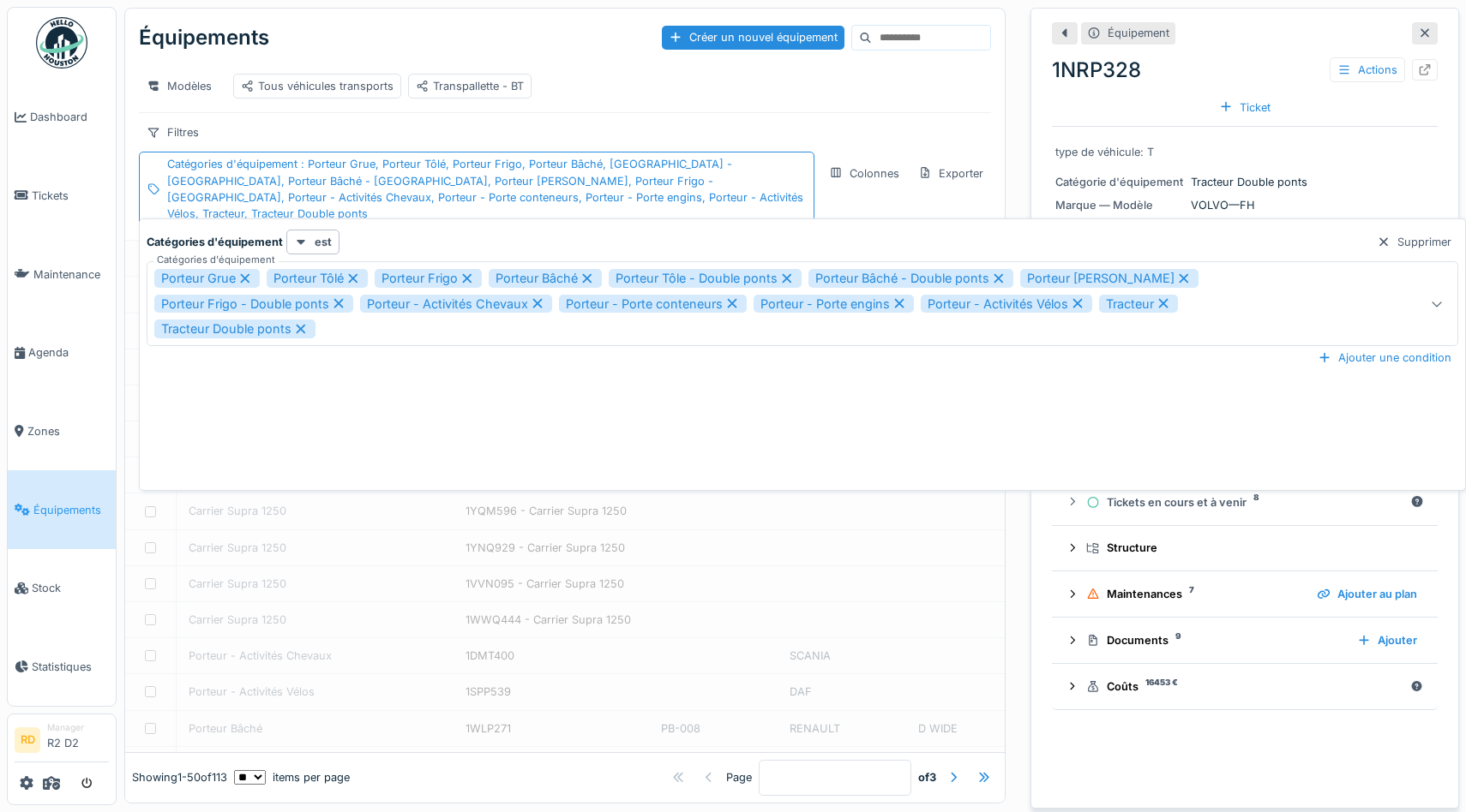
click at [435, 243] on div "Catégories d'équipement est Supprimer" at bounding box center [802, 242] width 1311 height 25
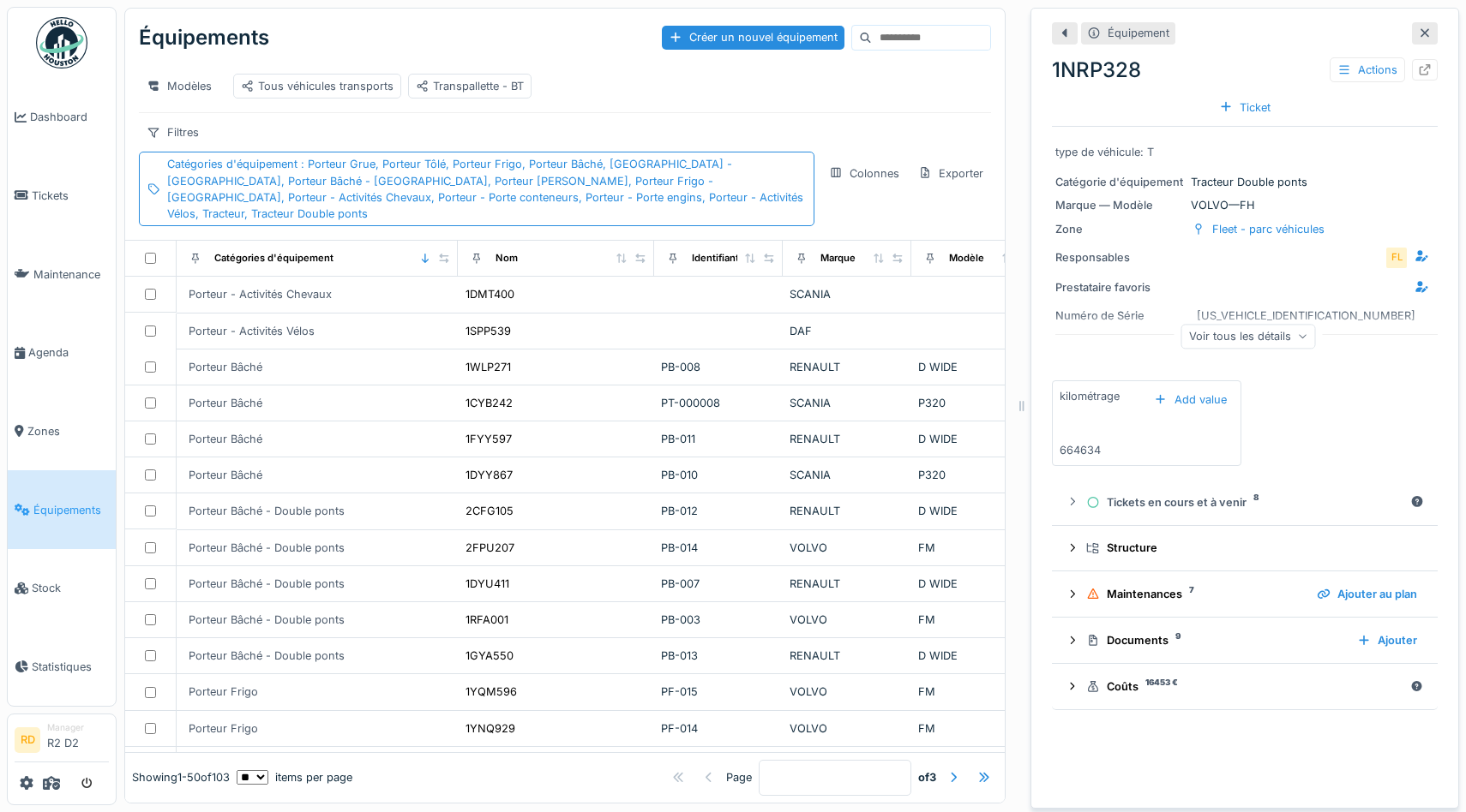
click at [135, 350] on td at bounding box center [151, 367] width 52 height 36
